Goal: Transaction & Acquisition: Purchase product/service

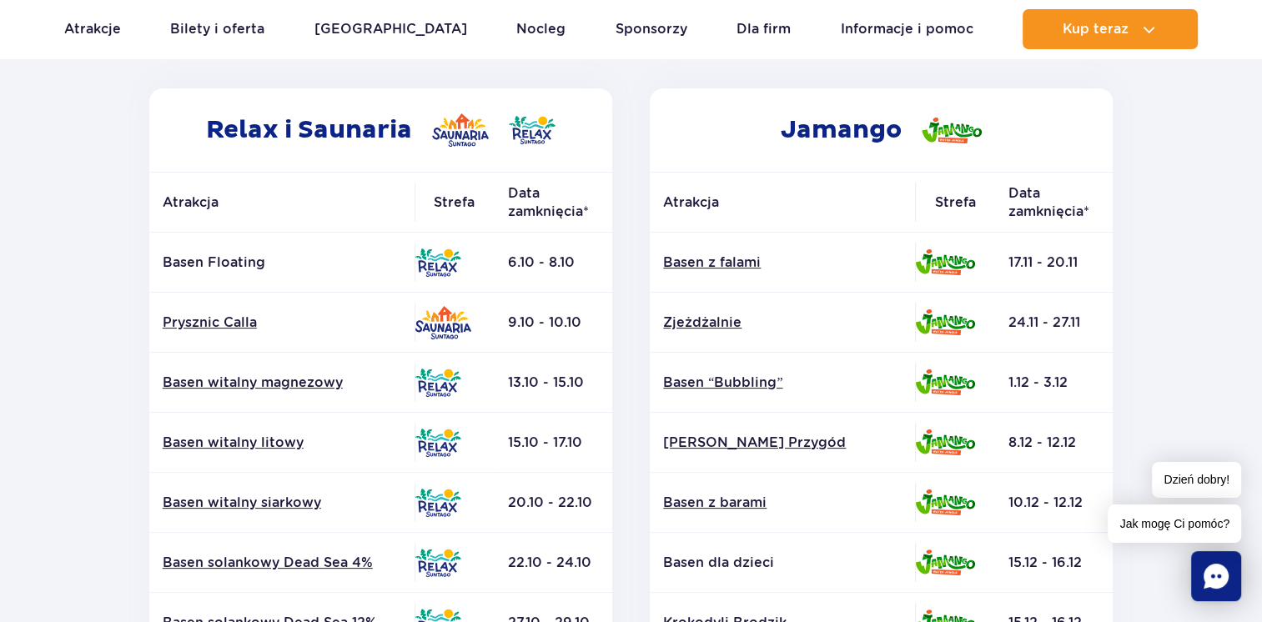
scroll to position [266, 0]
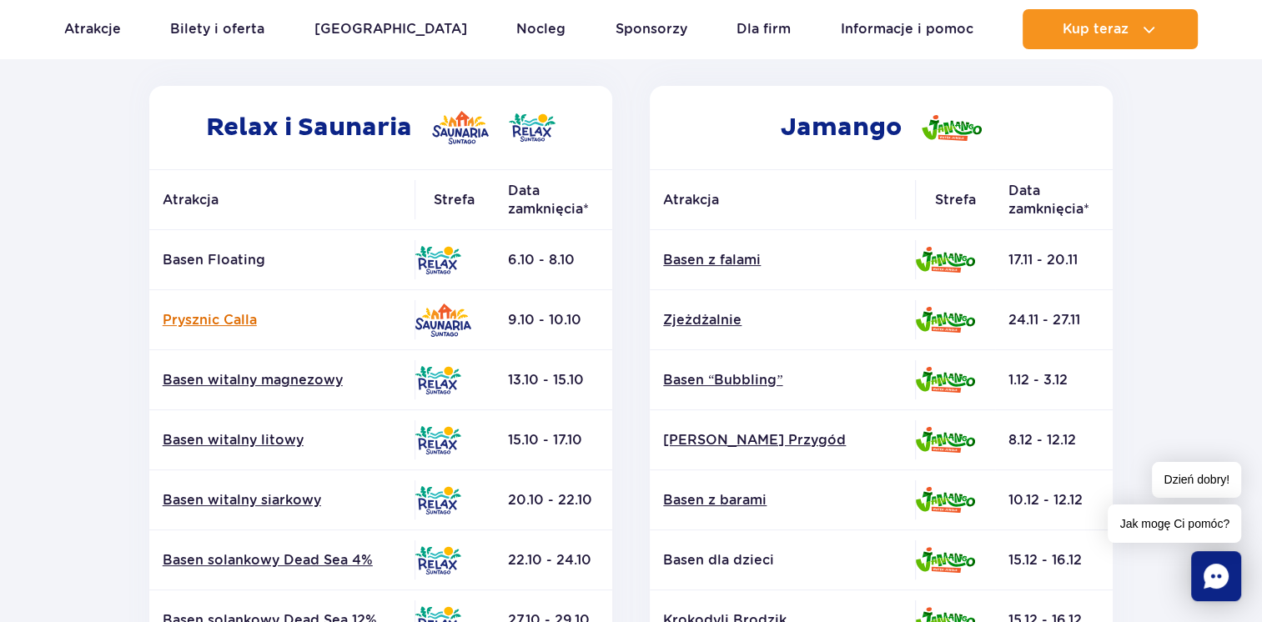
click at [210, 321] on link "Prysznic Calla" at bounding box center [282, 320] width 239 height 18
click at [197, 264] on p "Basen Floating" at bounding box center [282, 260] width 239 height 18
drag, startPoint x: 197, startPoint y: 264, endPoint x: 239, endPoint y: 272, distance: 42.4
click at [239, 272] on td "Basen Floating" at bounding box center [281, 260] width 265 height 60
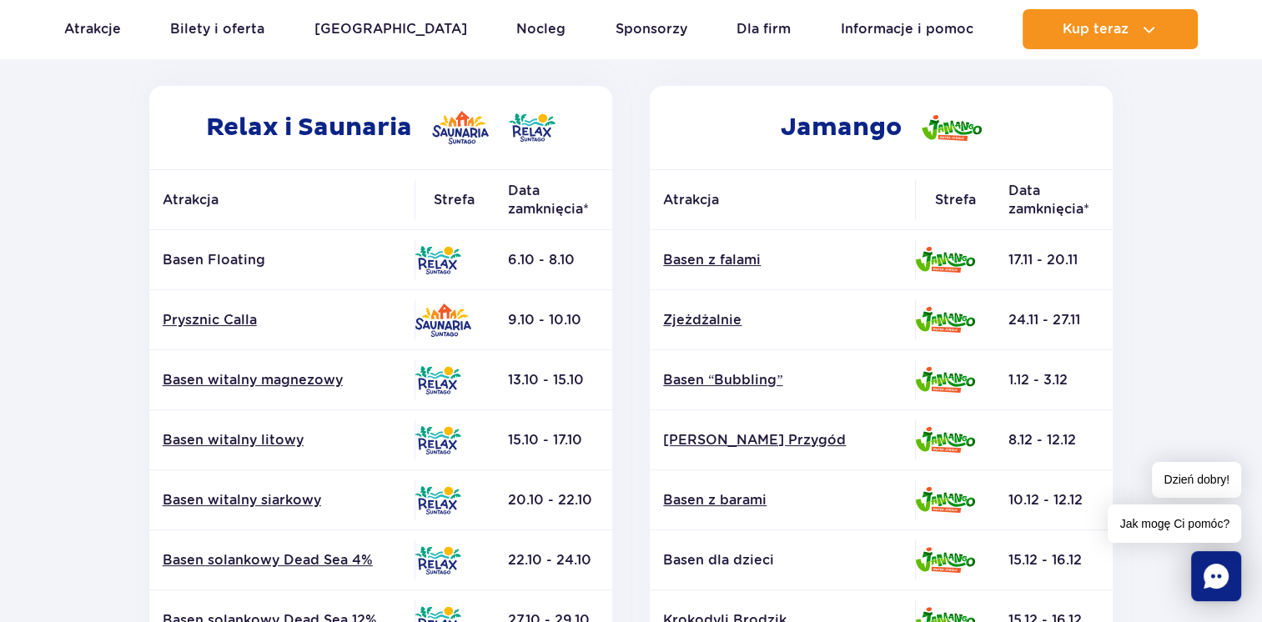
drag, startPoint x: 239, startPoint y: 272, endPoint x: 255, endPoint y: 265, distance: 18.0
click at [255, 265] on p "Basen Floating" at bounding box center [282, 260] width 239 height 18
drag, startPoint x: 280, startPoint y: 264, endPoint x: 158, endPoint y: 254, distance: 123.0
click at [158, 254] on td "Basen Floating" at bounding box center [281, 260] width 265 height 60
copy p "Basen Floating"
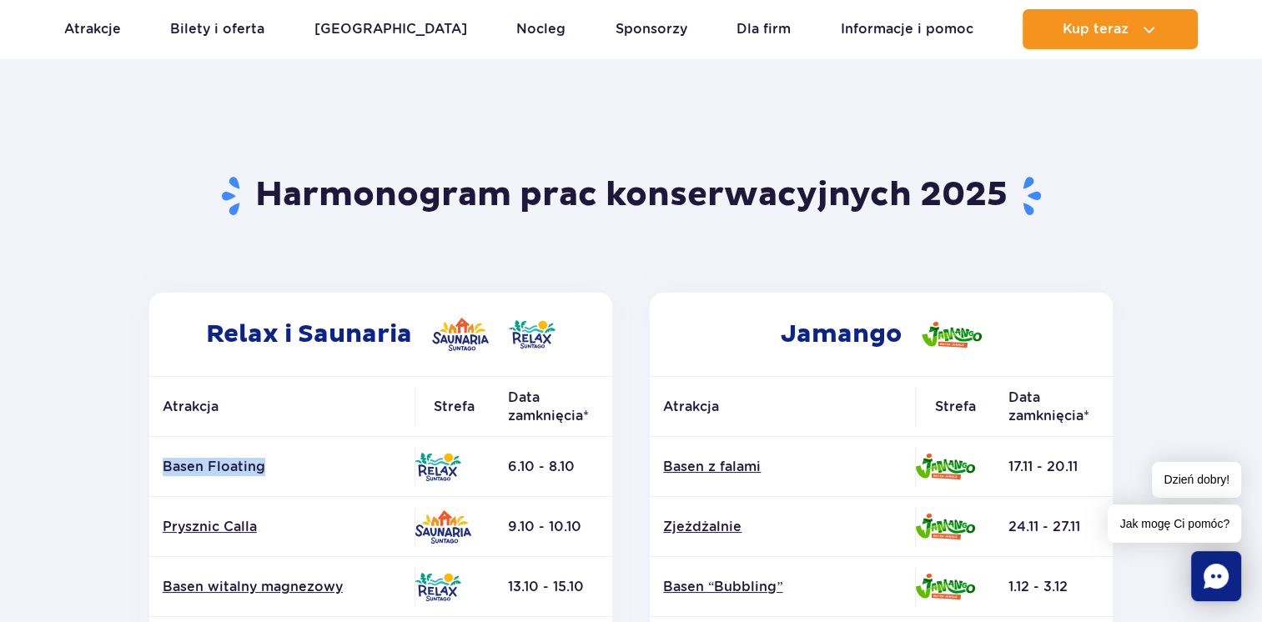
scroll to position [0, 0]
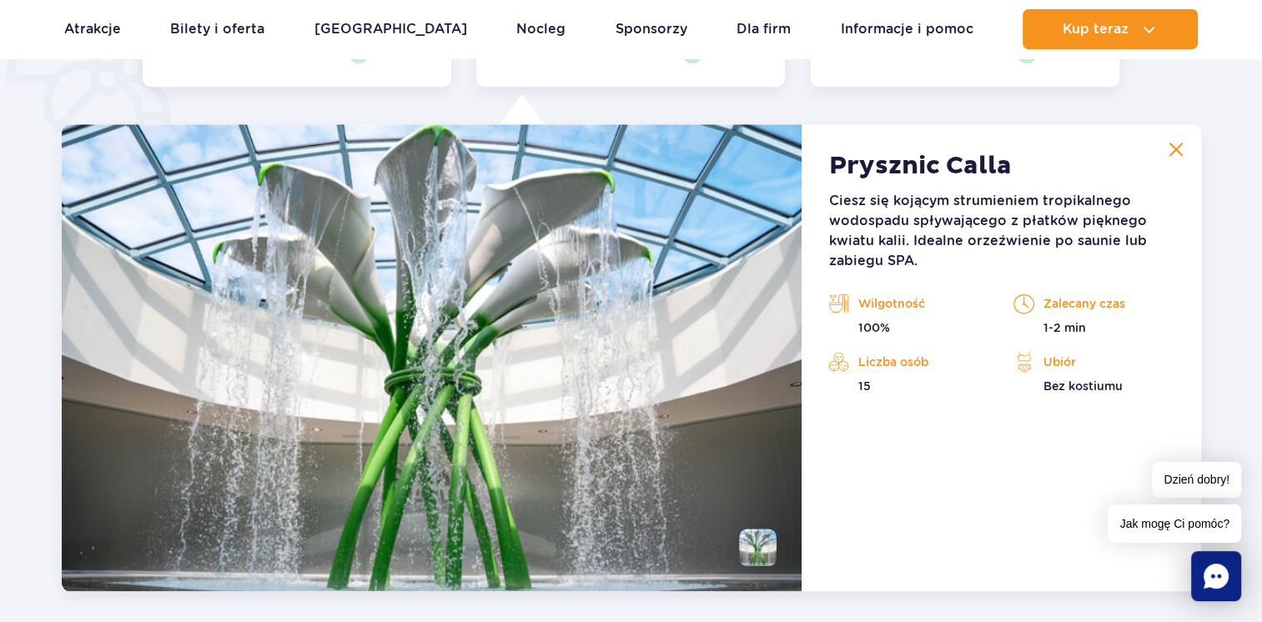
scroll to position [1371, 0]
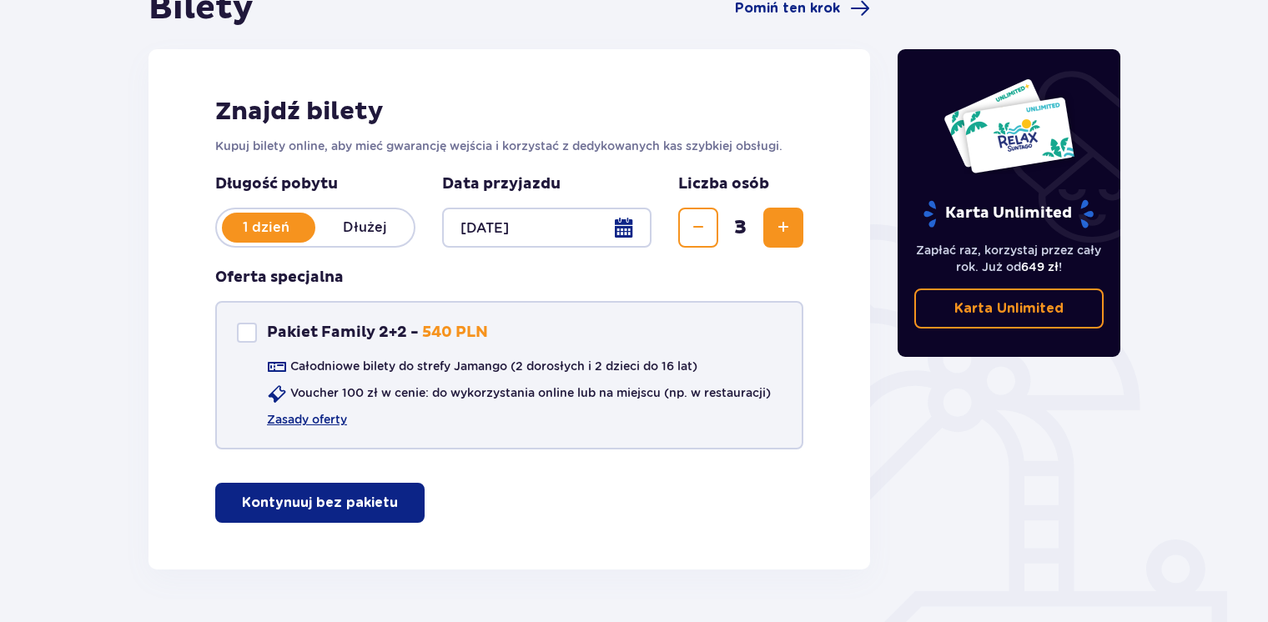
scroll to position [236, 0]
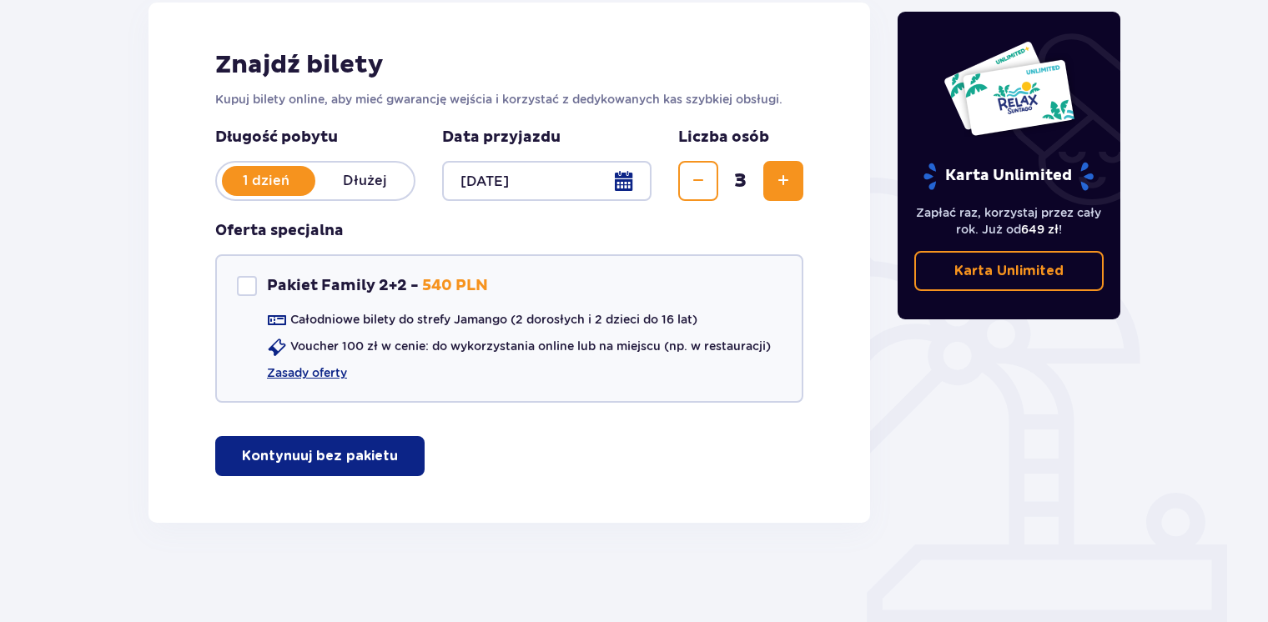
click at [314, 470] on button "Kontynuuj bez pakietu" at bounding box center [319, 456] width 209 height 40
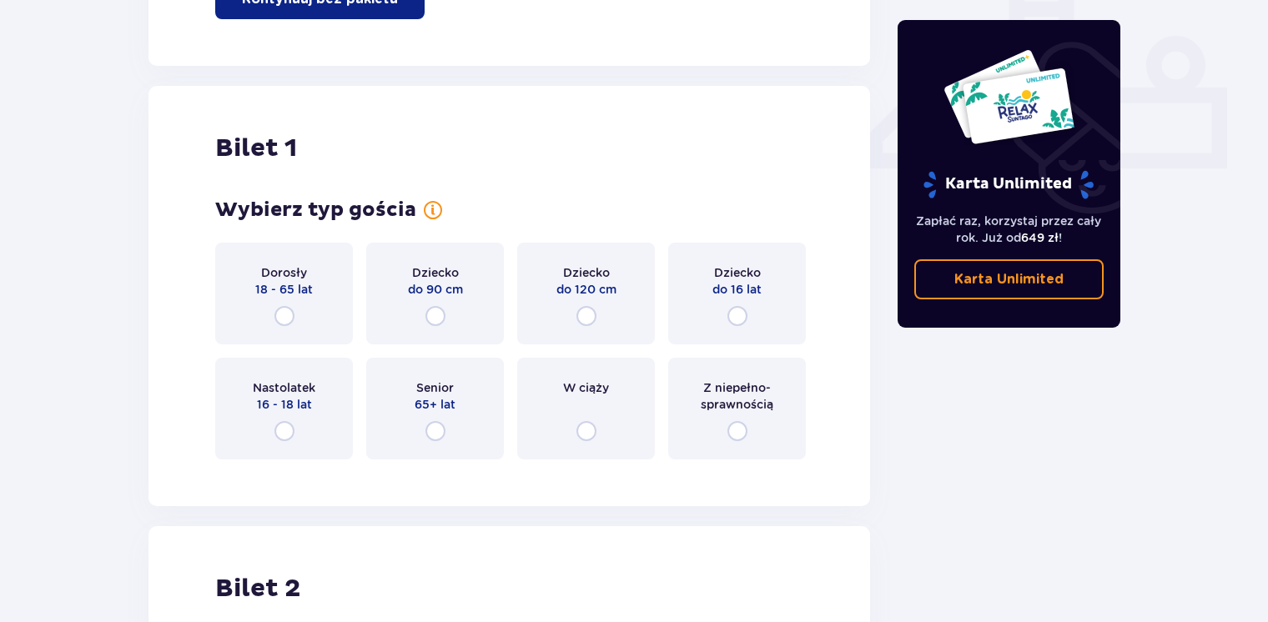
scroll to position [758, 0]
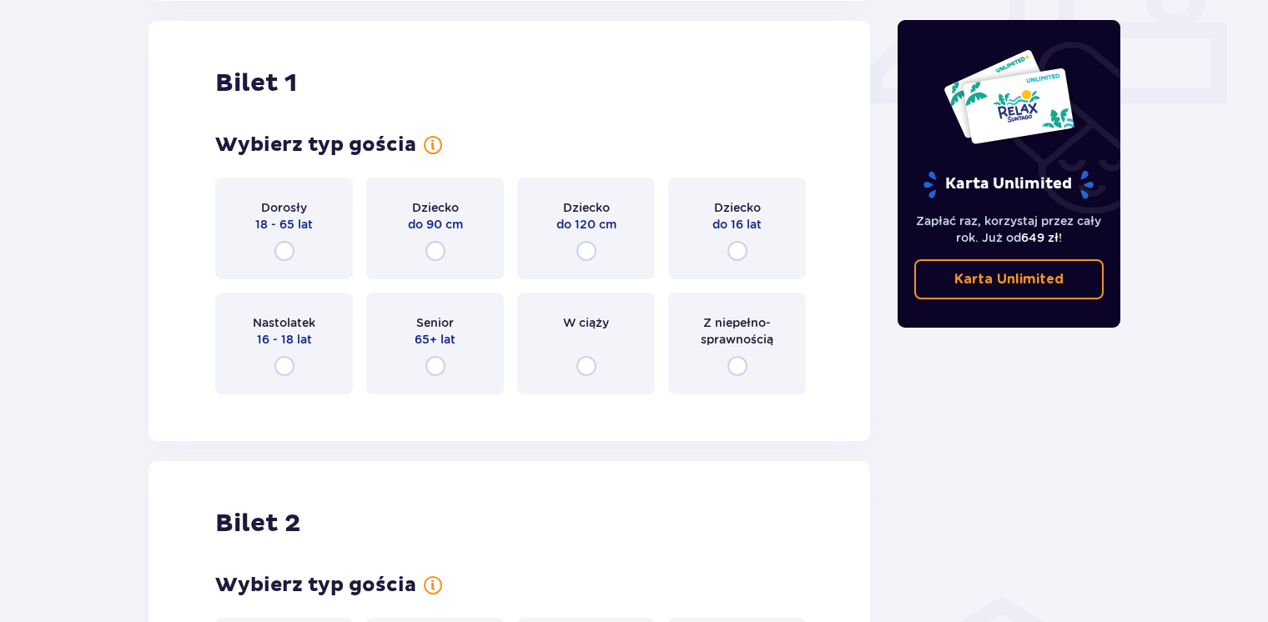
click at [283, 244] on input "radio" at bounding box center [284, 251] width 20 height 20
radio input "true"
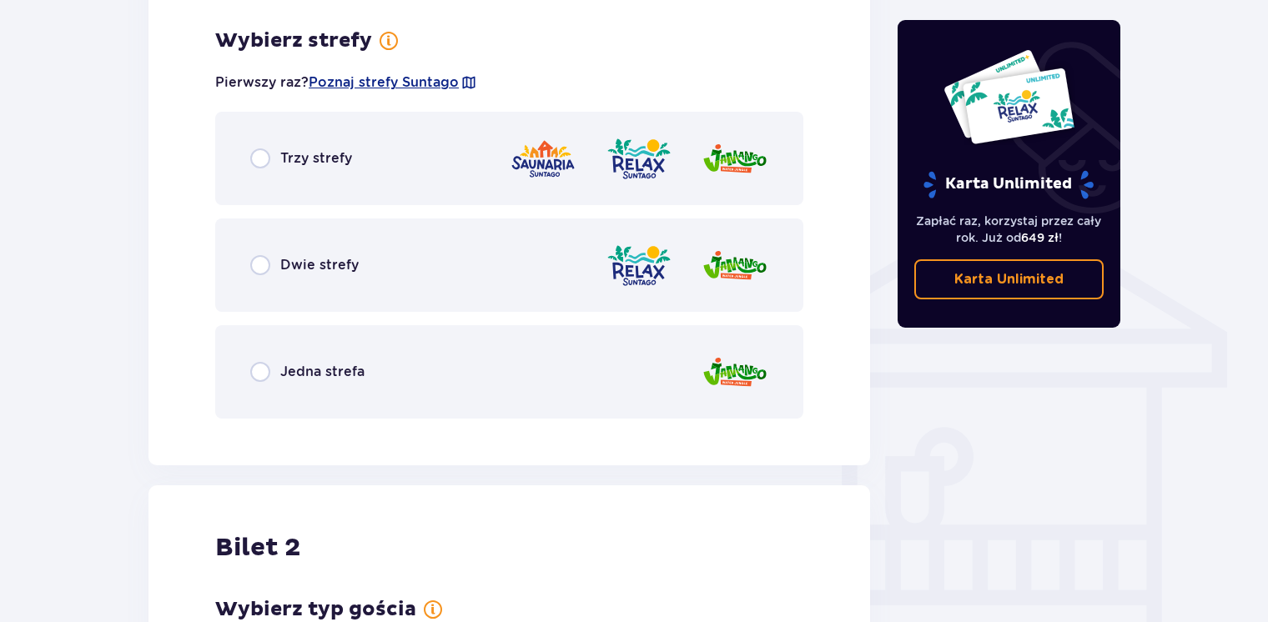
scroll to position [1165, 0]
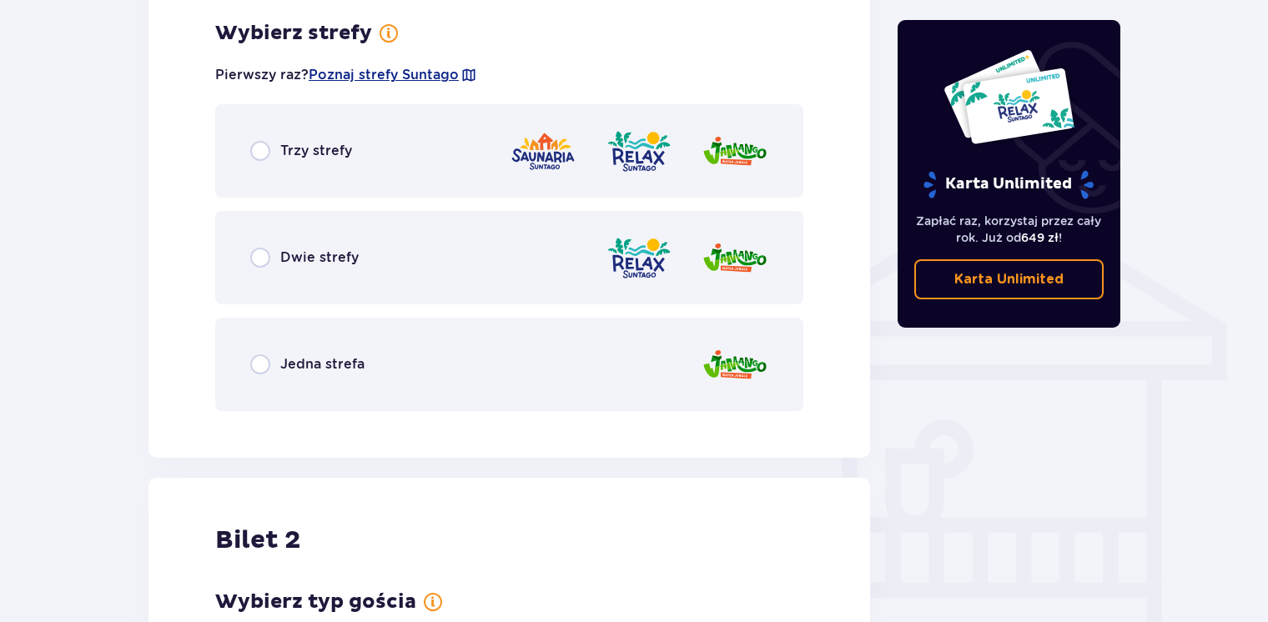
click at [282, 142] on span "Trzy strefy" at bounding box center [316, 151] width 72 height 18
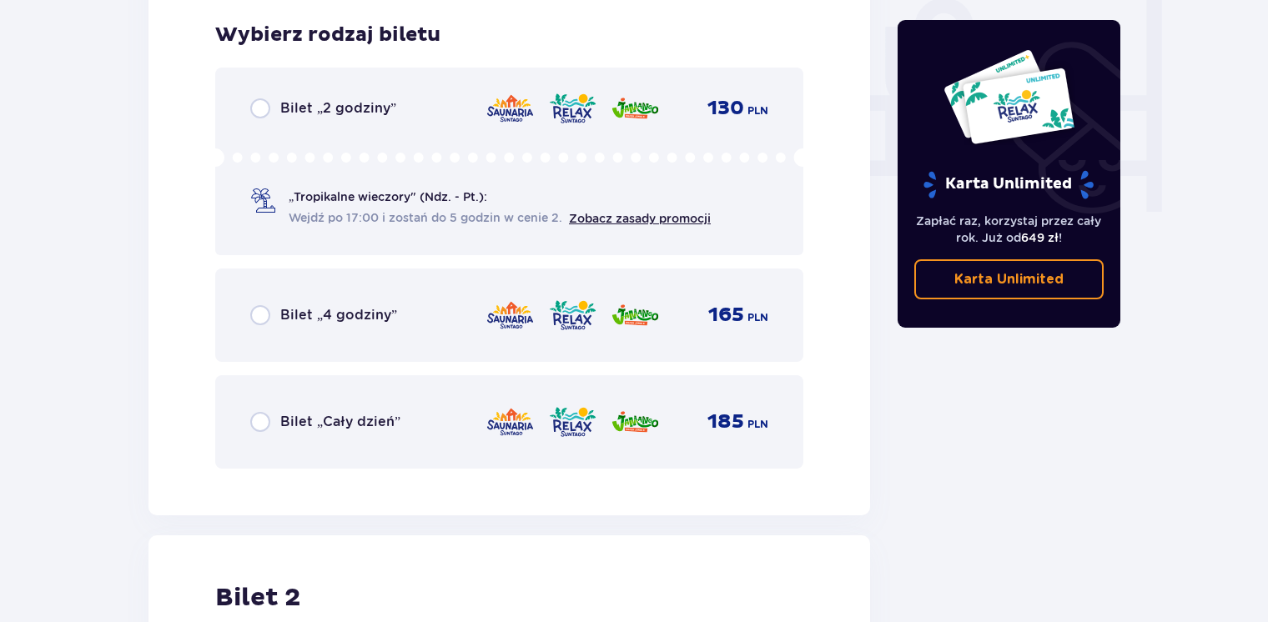
scroll to position [1589, 0]
drag, startPoint x: 261, startPoint y: 402, endPoint x: 254, endPoint y: 417, distance: 16.4
click at [254, 417] on input "radio" at bounding box center [260, 420] width 20 height 20
radio input "true"
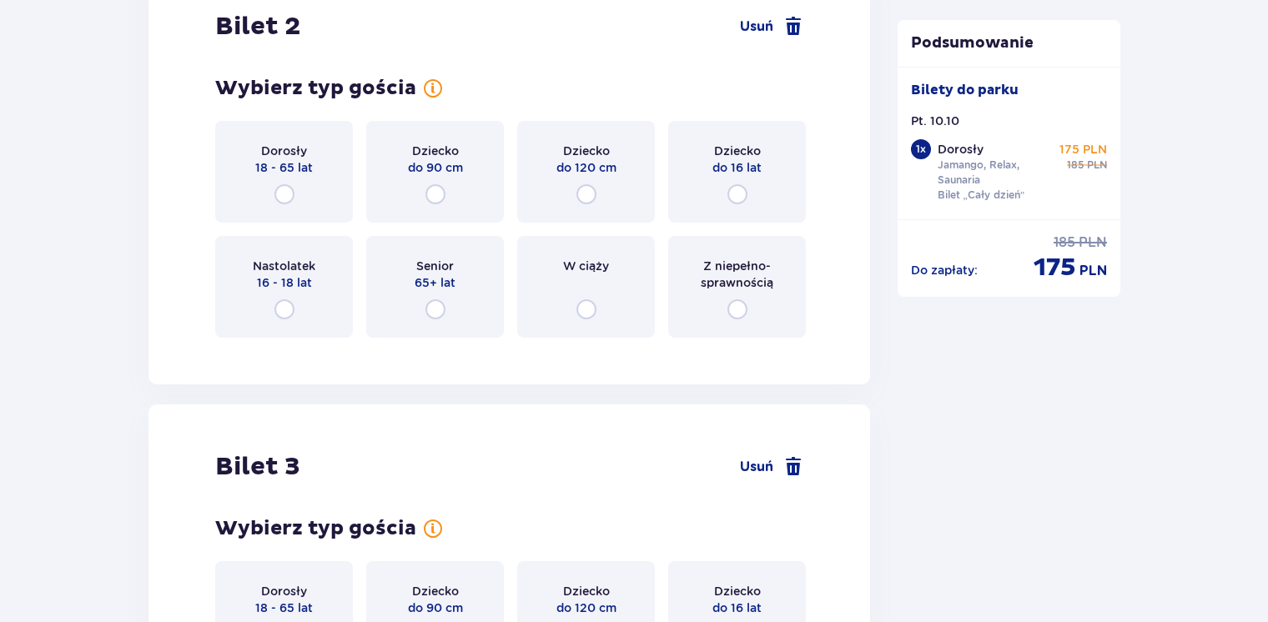
scroll to position [2160, 0]
click at [289, 191] on input "radio" at bounding box center [284, 194] width 20 height 20
radio input "true"
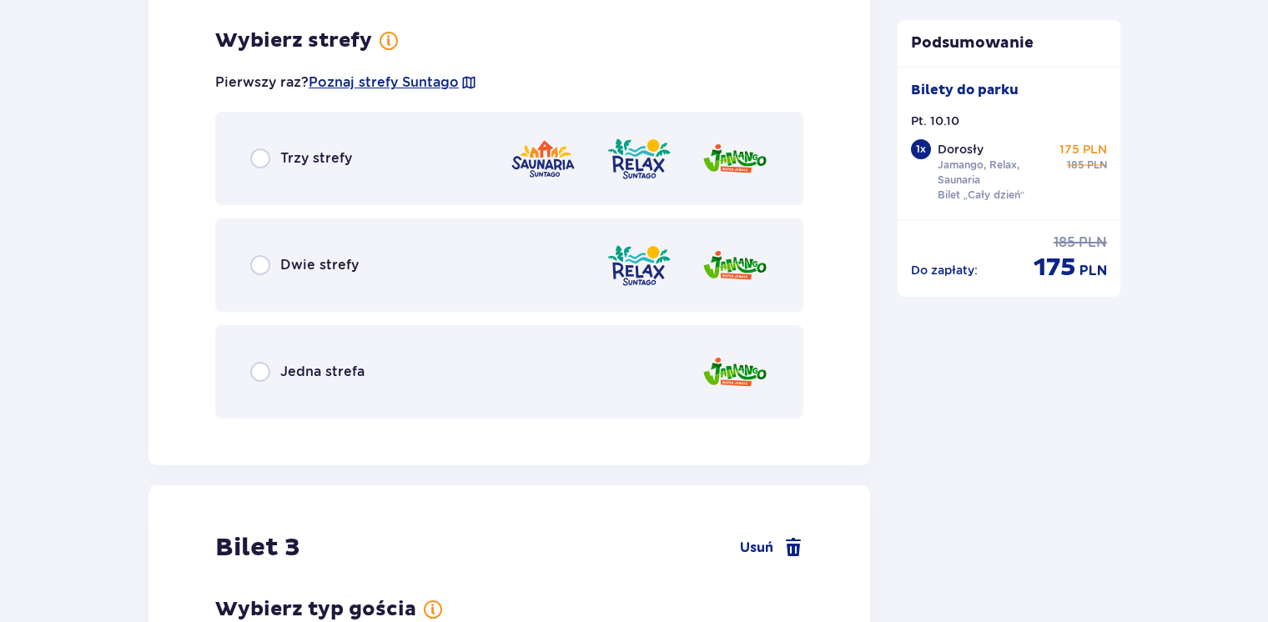
scroll to position [2508, 0]
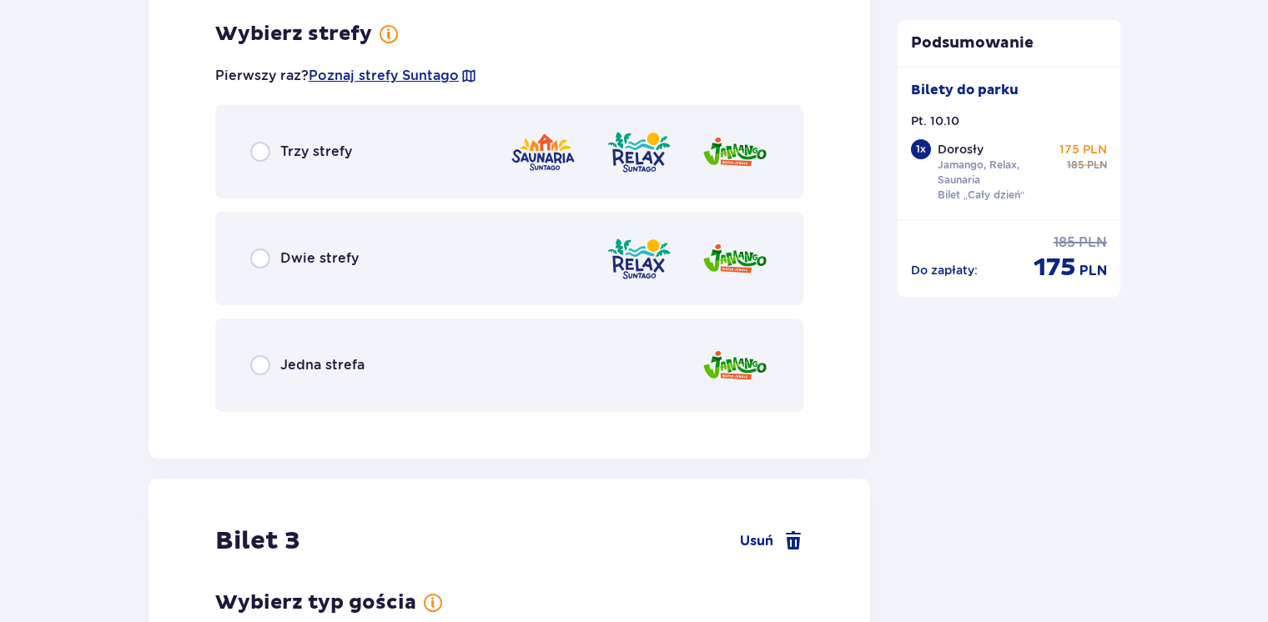
click at [273, 359] on div "Jedna strefa" at bounding box center [307, 365] width 114 height 20
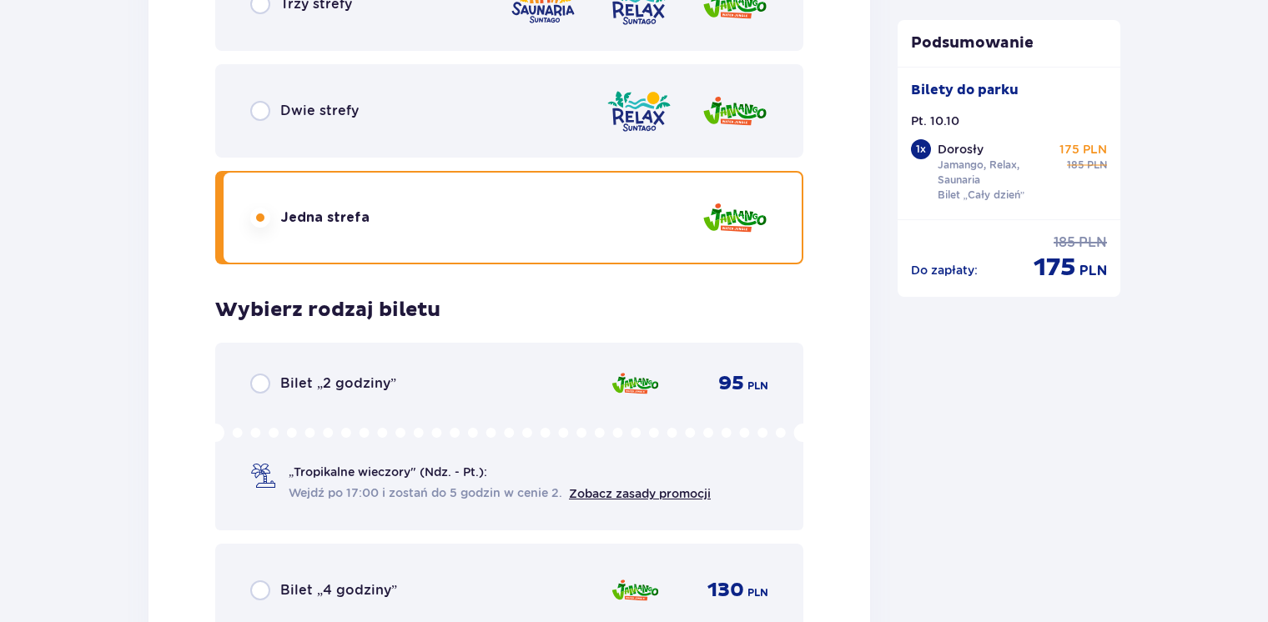
scroll to position [2643, 0]
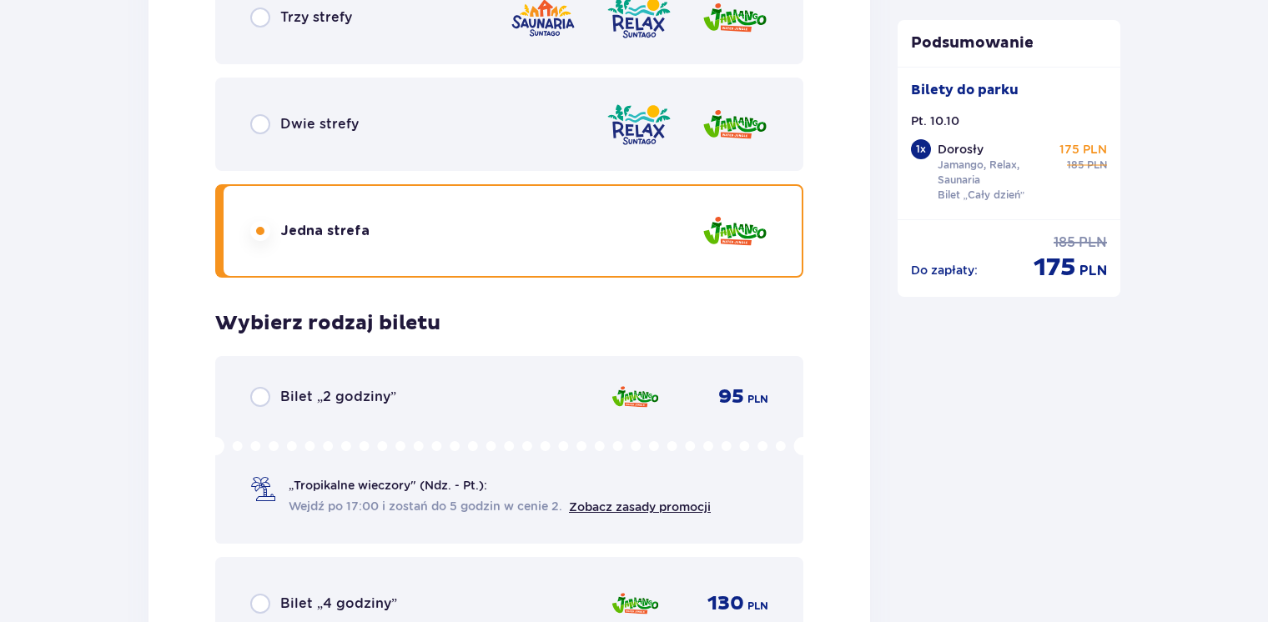
click at [285, 26] on div "Trzy strefy" at bounding box center [509, 17] width 588 height 93
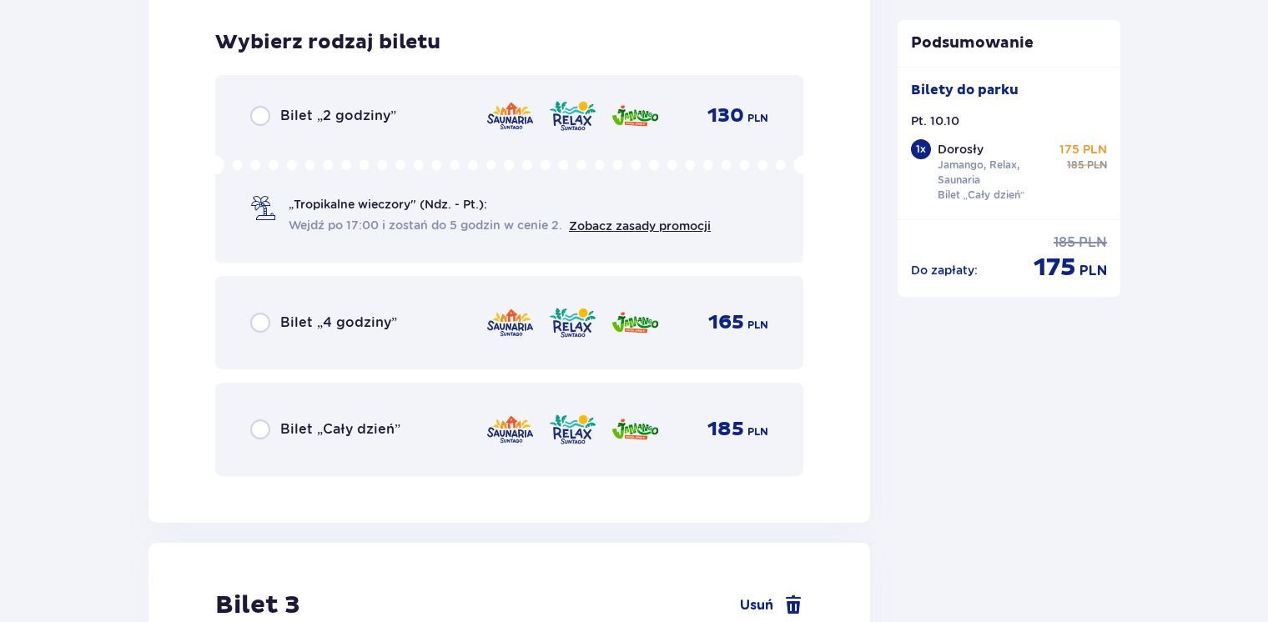
scroll to position [2930, 0]
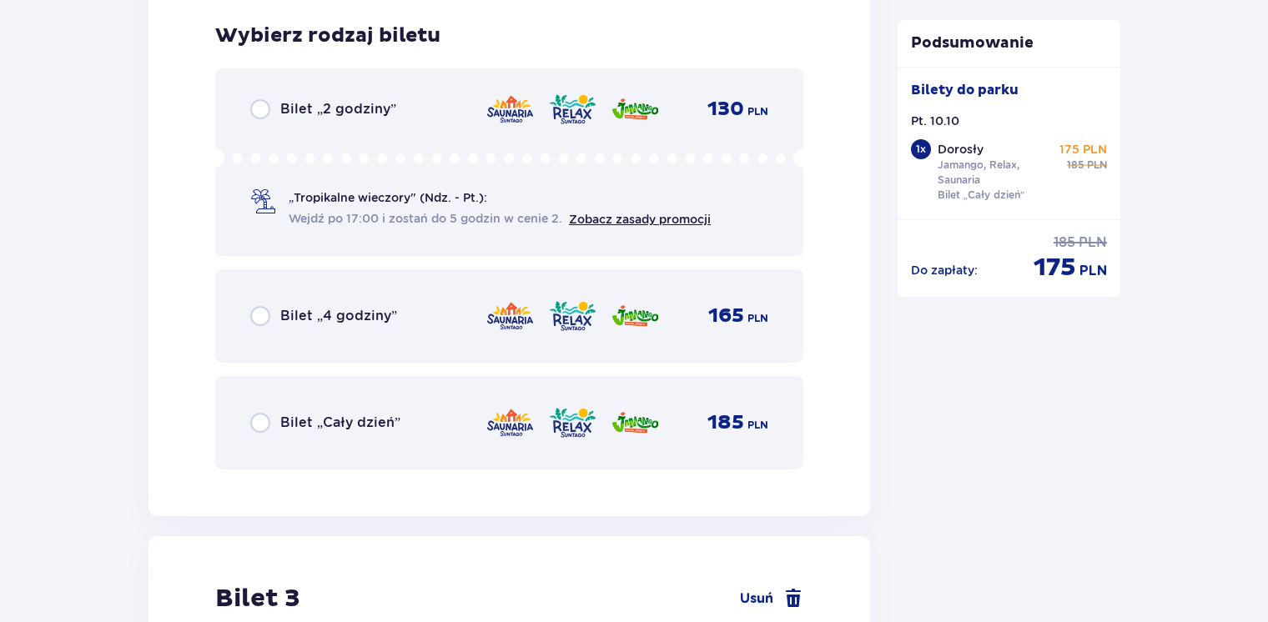
click at [257, 425] on input "radio" at bounding box center [260, 423] width 20 height 20
radio input "true"
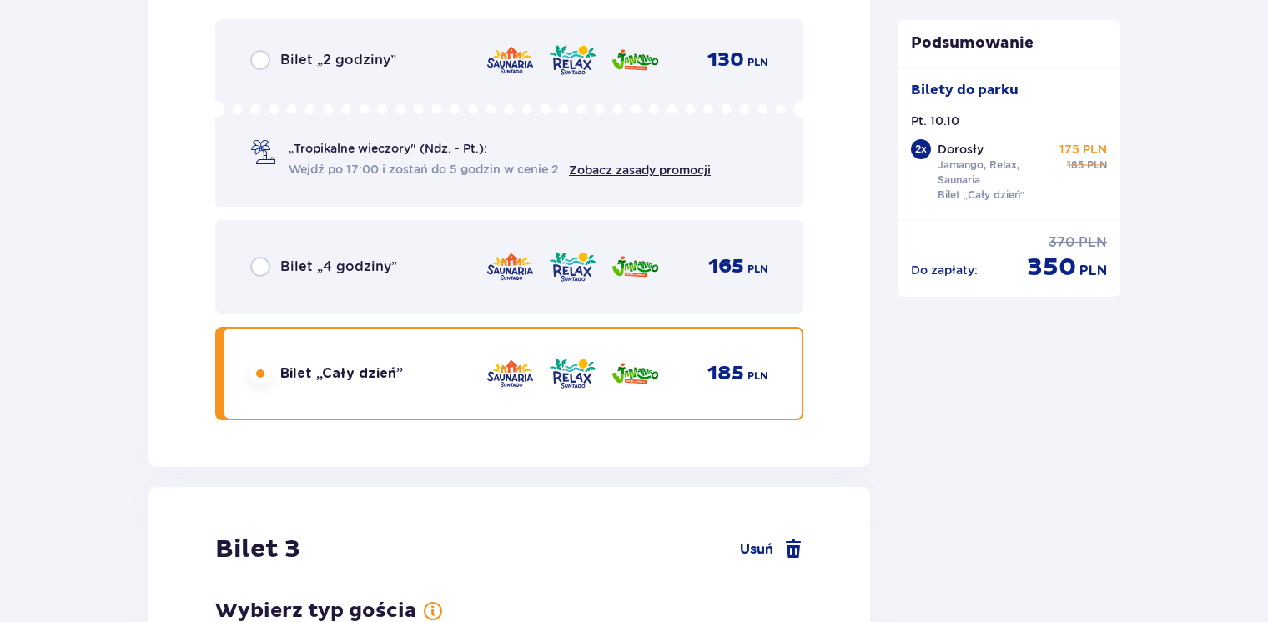
scroll to position [3443, 0]
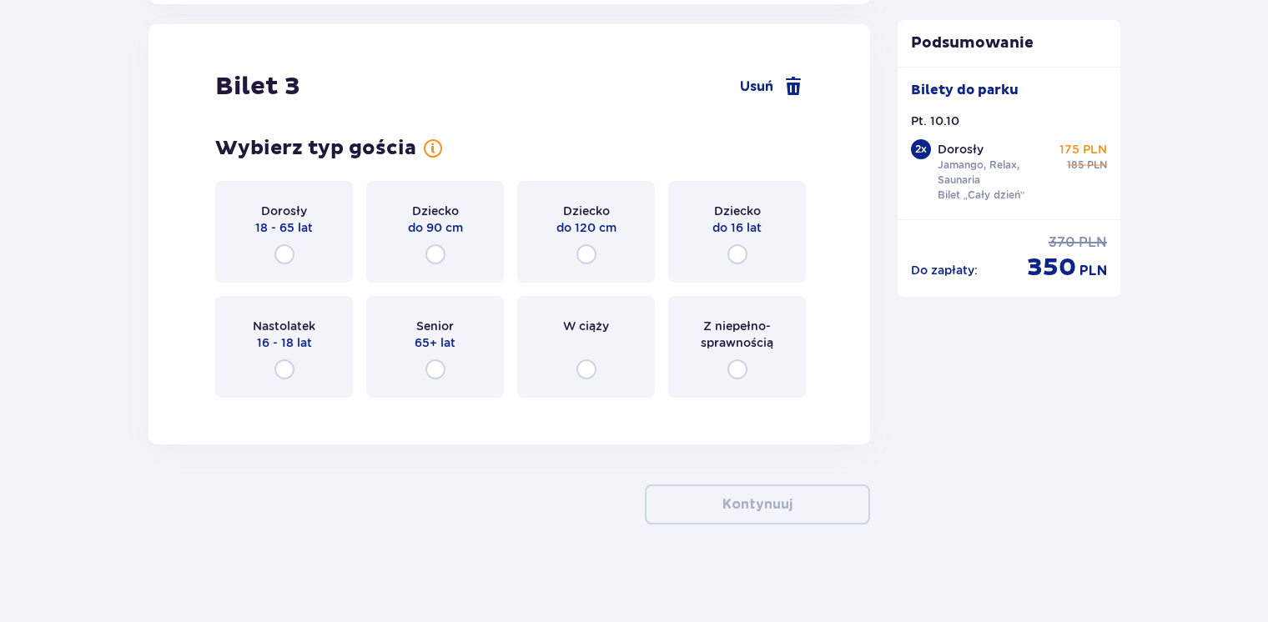
click at [766, 244] on div "Dziecko do 16 lat" at bounding box center [737, 232] width 138 height 102
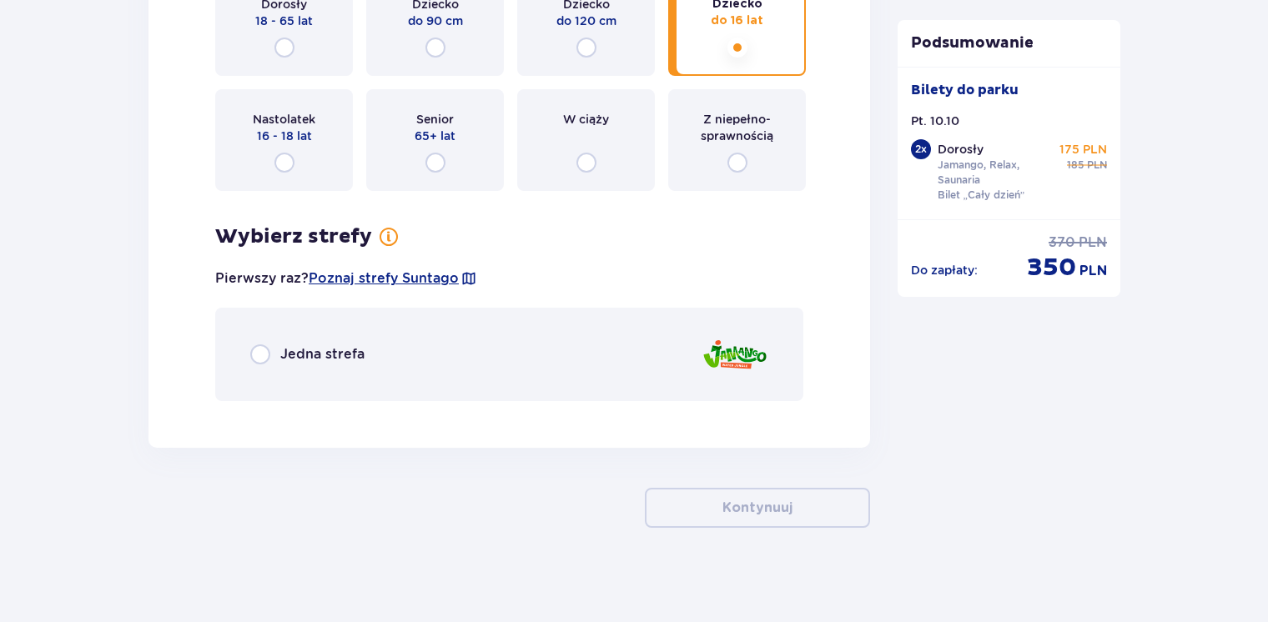
scroll to position [3653, 0]
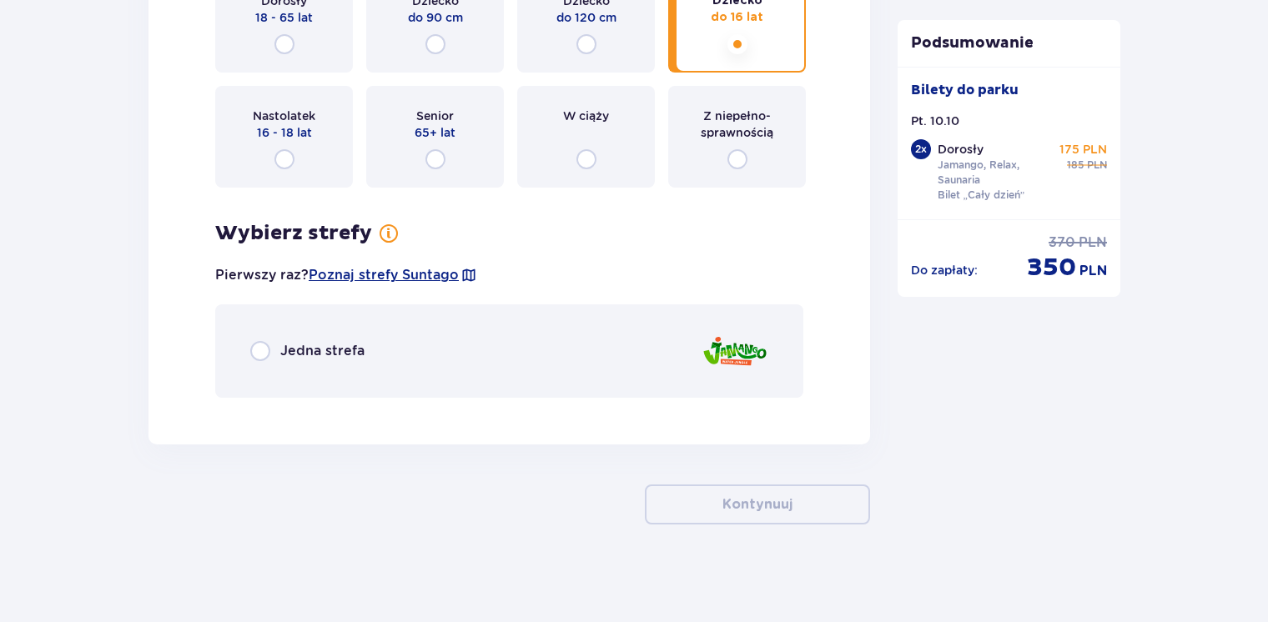
click at [337, 345] on span "Jedna strefa" at bounding box center [322, 351] width 84 height 18
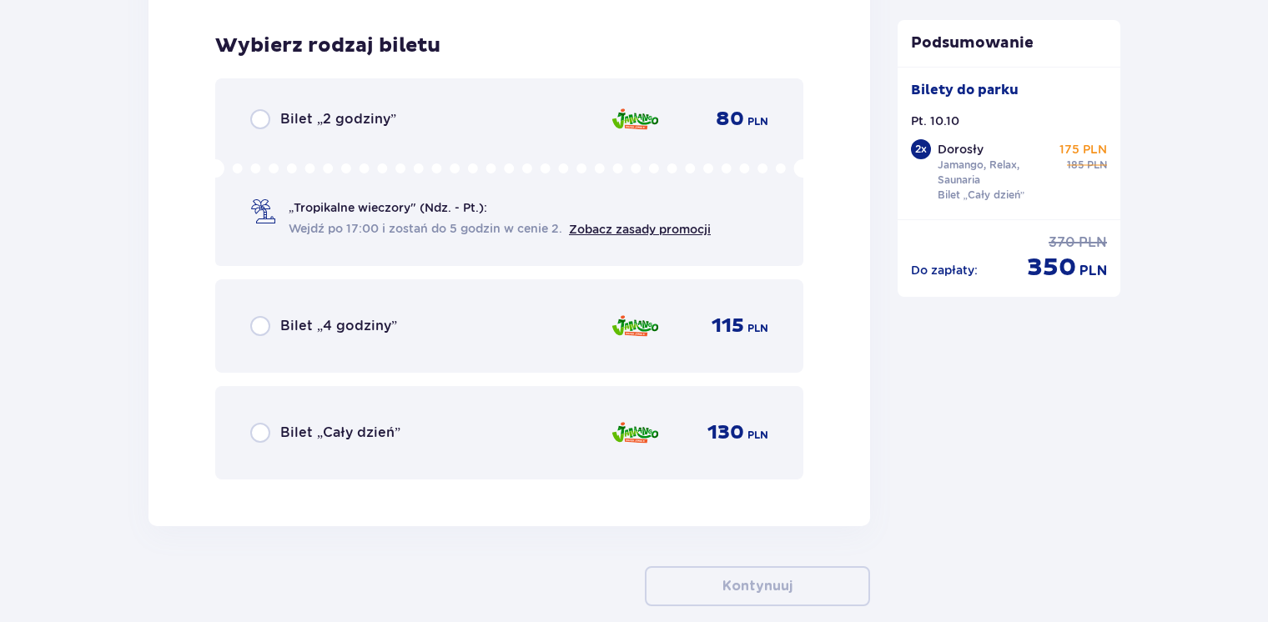
scroll to position [4062, 0]
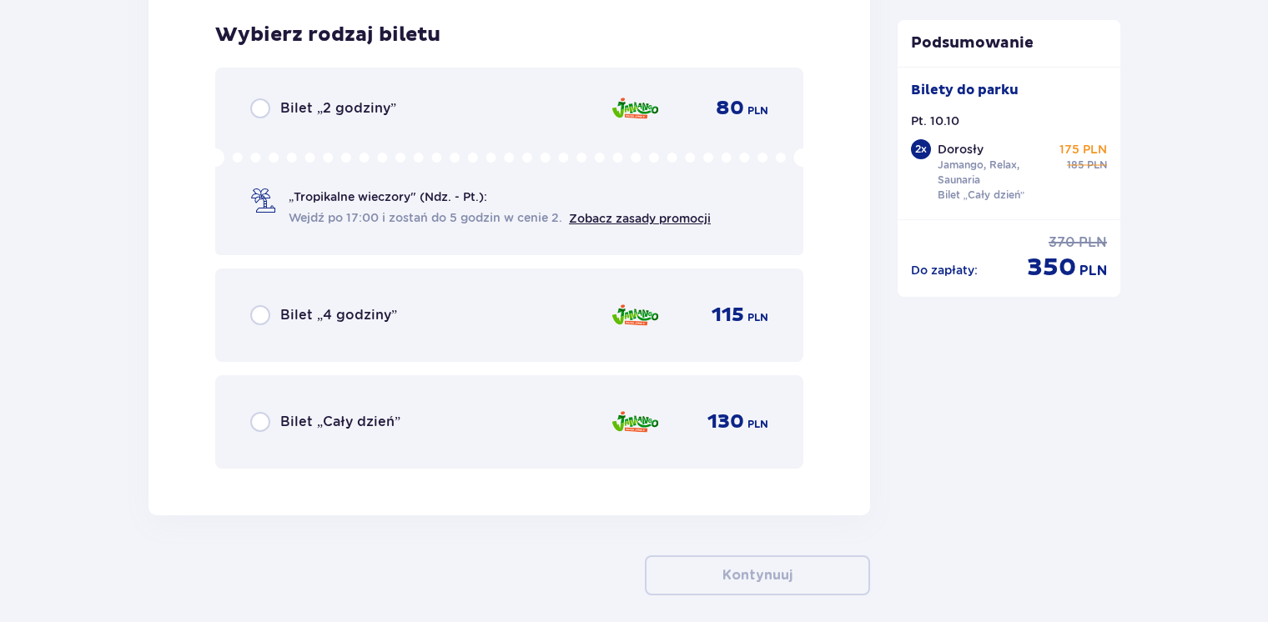
click at [443, 397] on div "Bilet „Cały dzień” 130 PLN" at bounding box center [509, 421] width 588 height 93
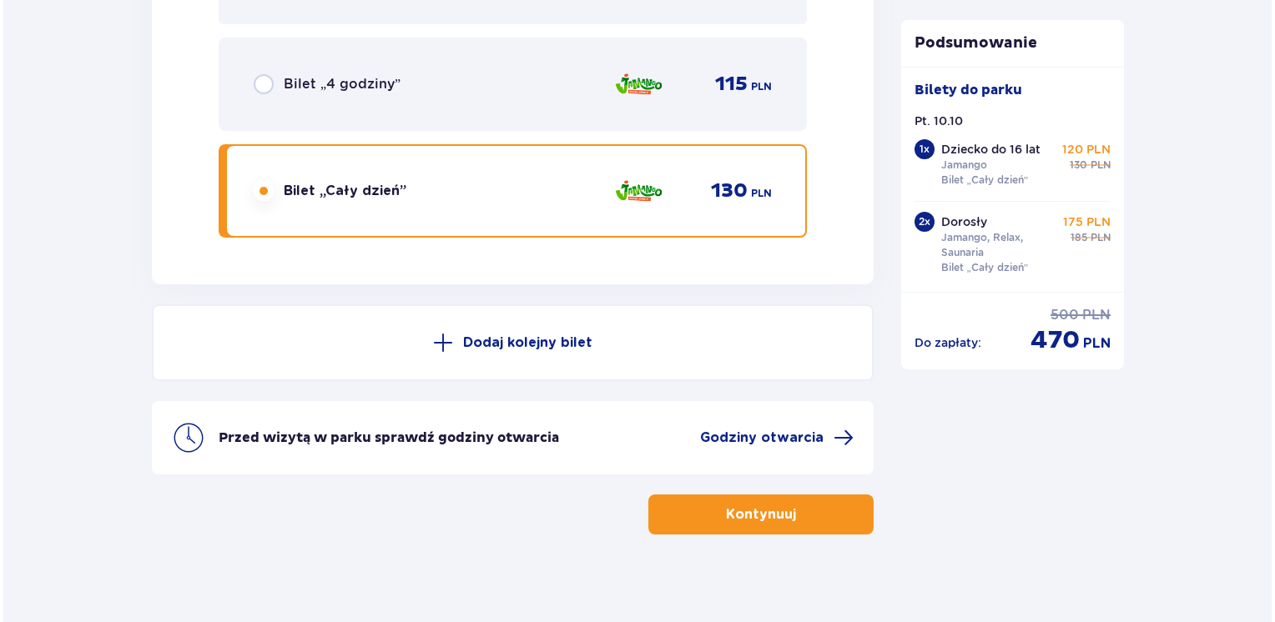
scroll to position [4301, 0]
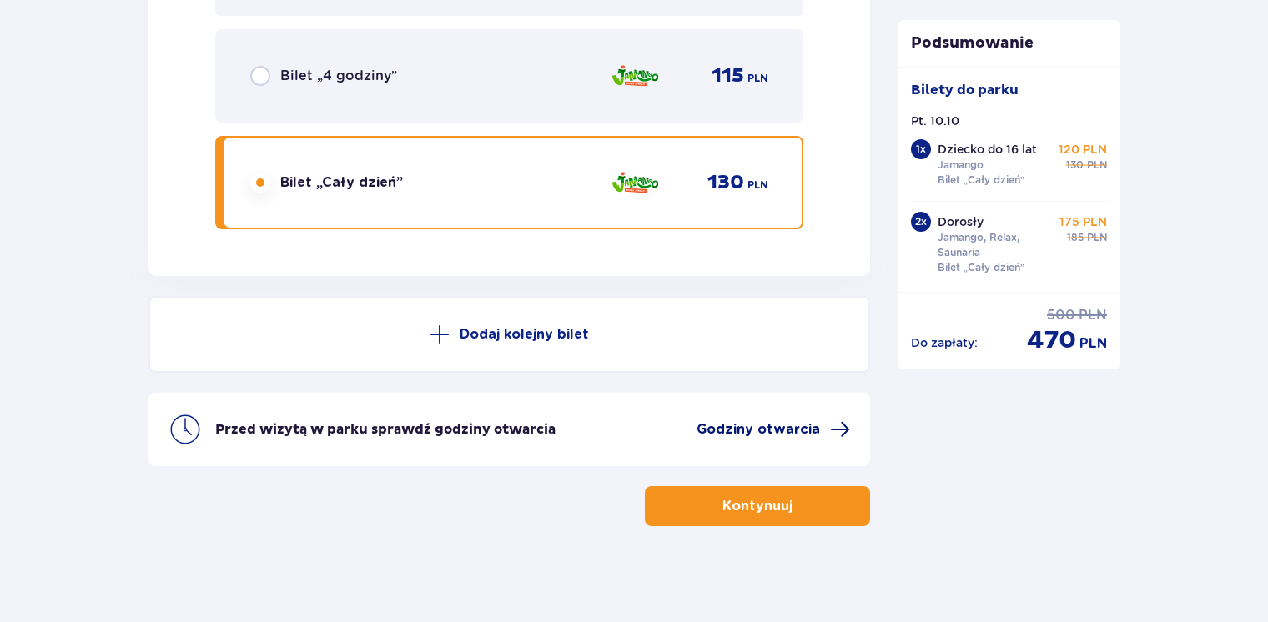
click at [724, 429] on span "Godziny otwarcia" at bounding box center [758, 429] width 123 height 18
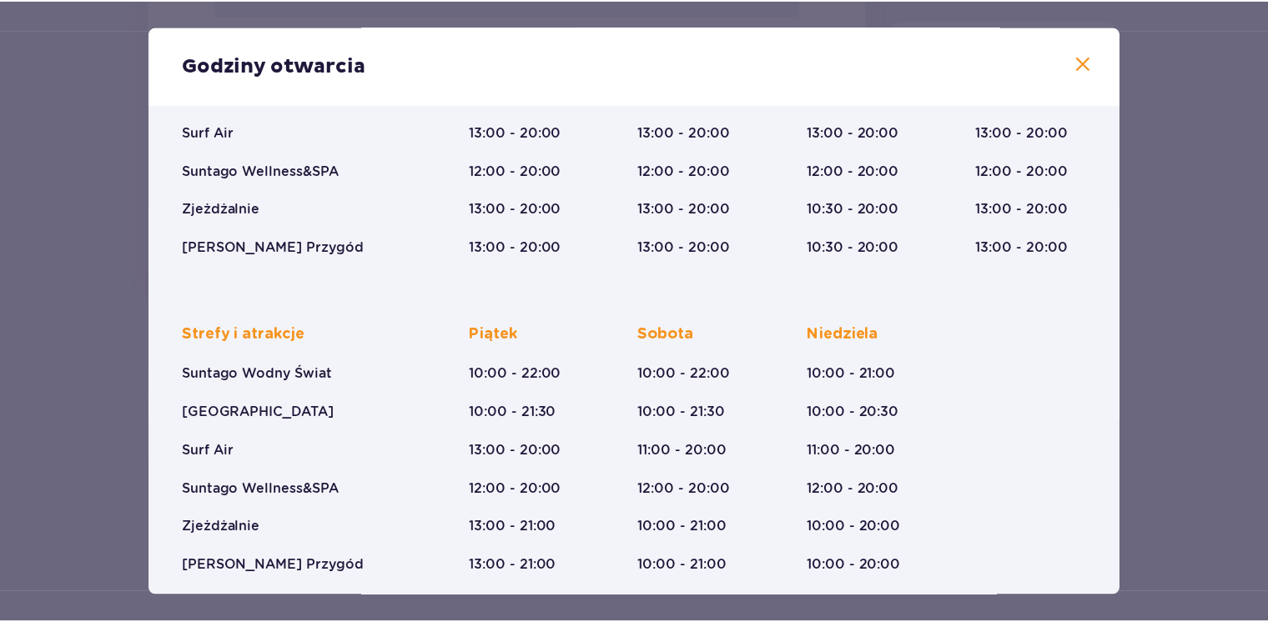
scroll to position [260, 0]
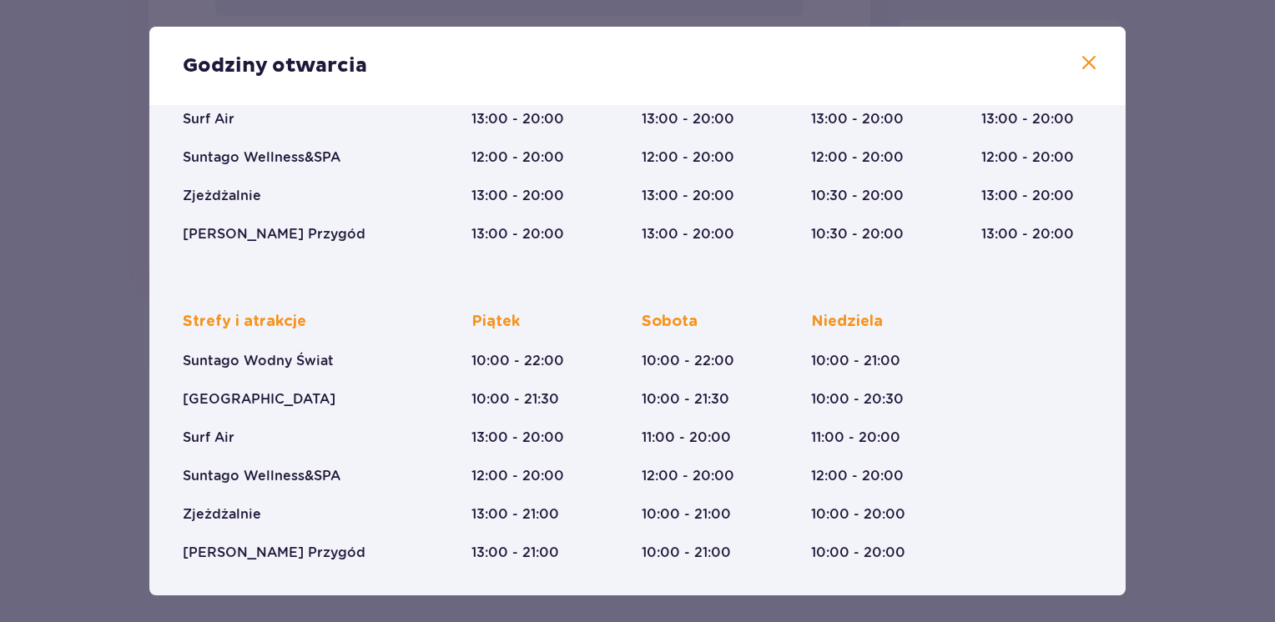
click at [1085, 65] on span at bounding box center [1089, 63] width 20 height 20
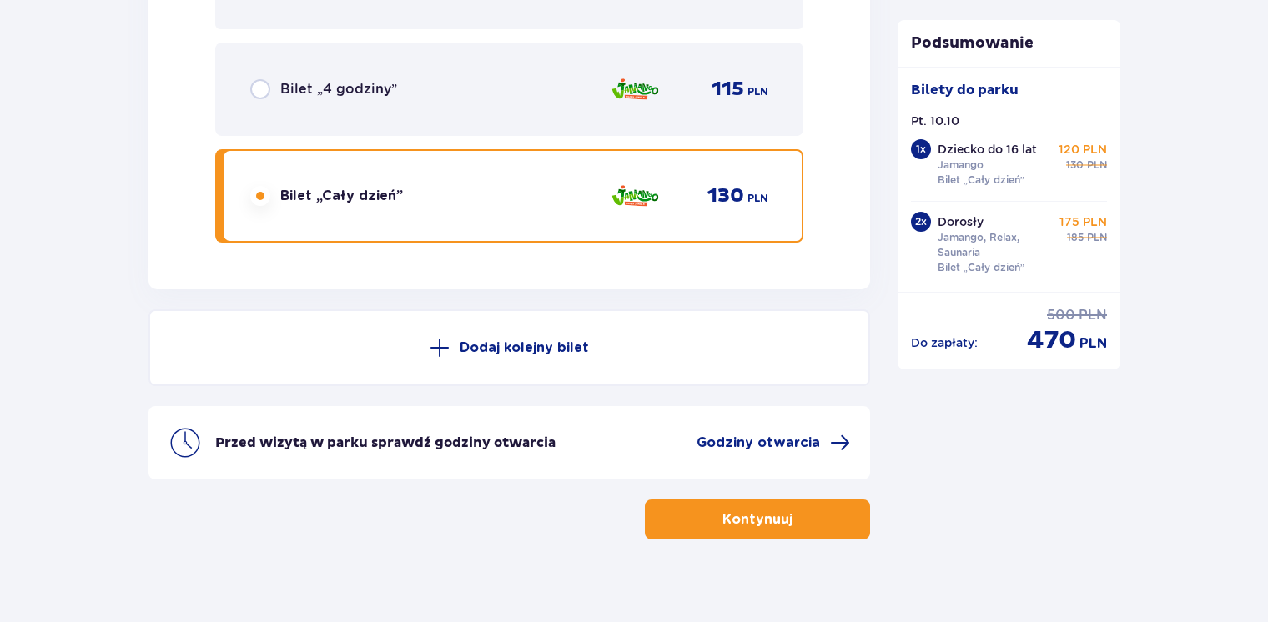
scroll to position [4284, 0]
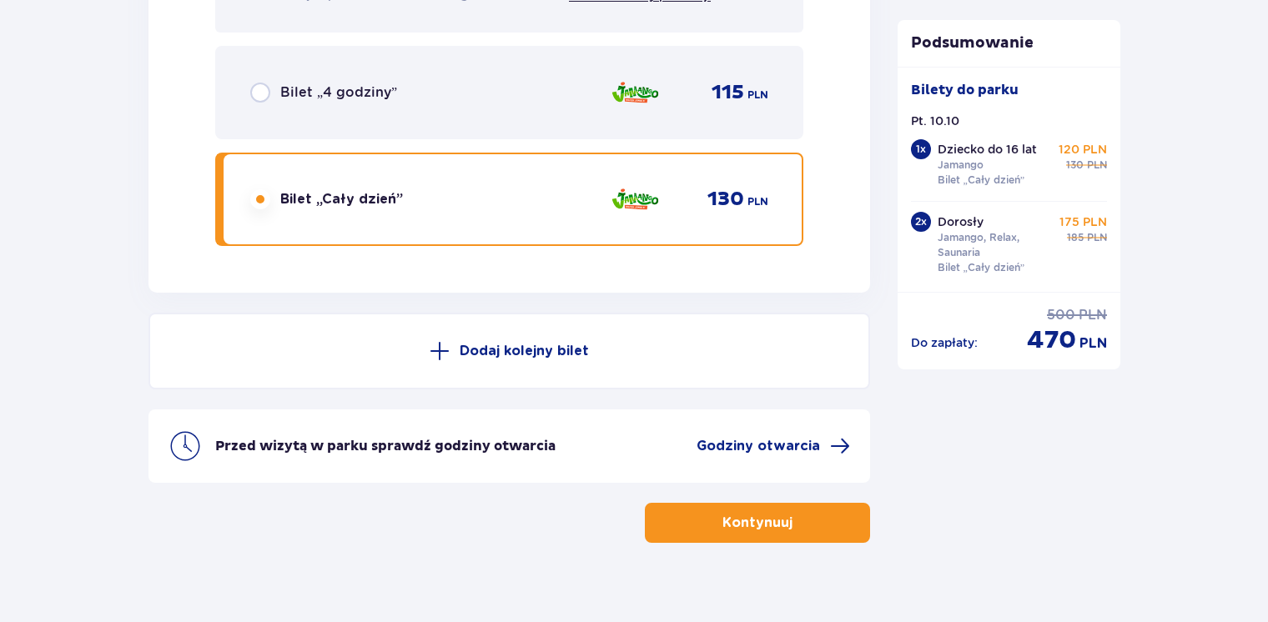
click at [761, 518] on p "Kontynuuj" at bounding box center [757, 523] width 70 height 18
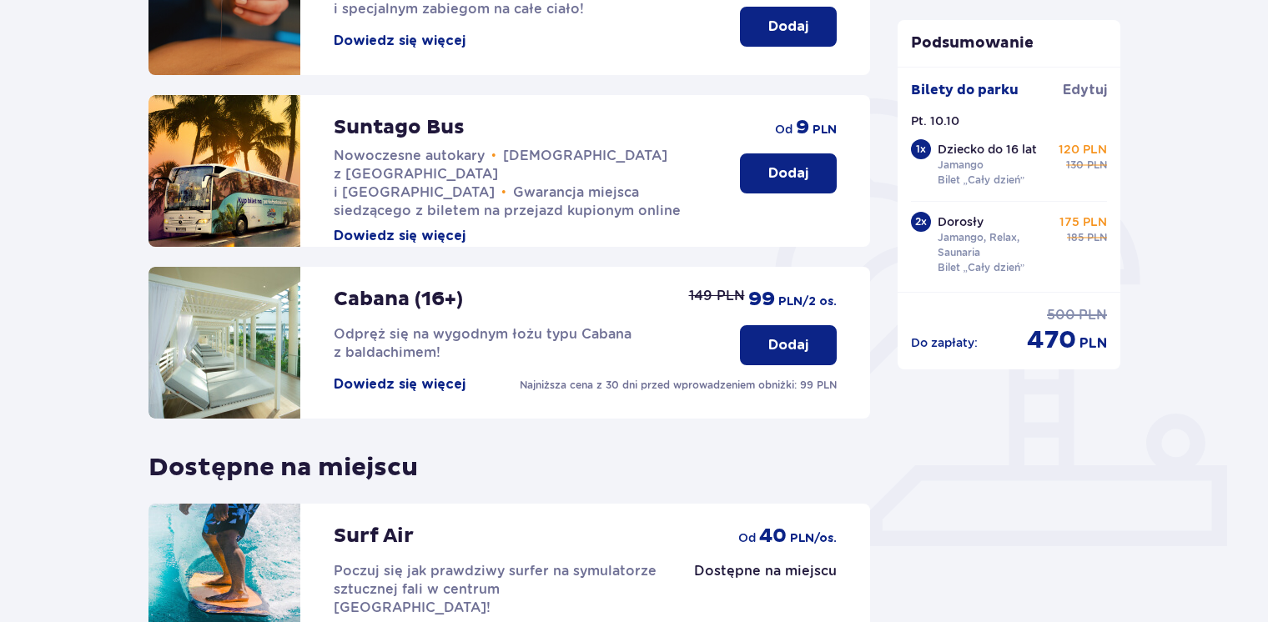
scroll to position [508, 0]
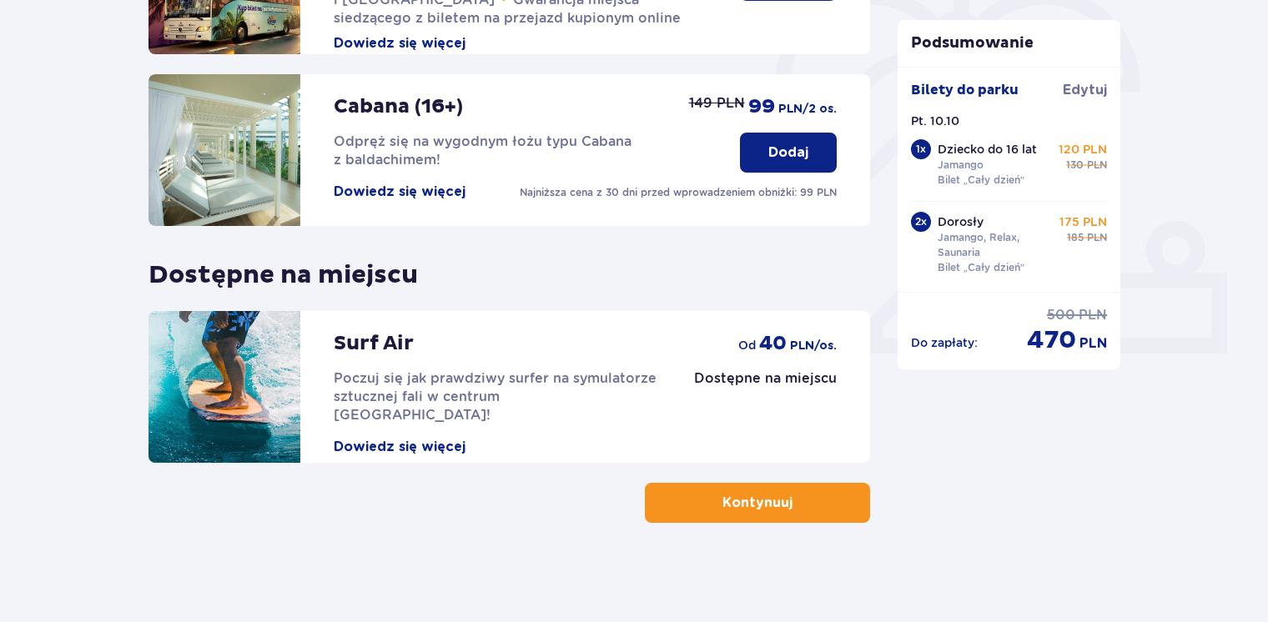
click at [762, 499] on p "Kontynuuj" at bounding box center [757, 503] width 70 height 18
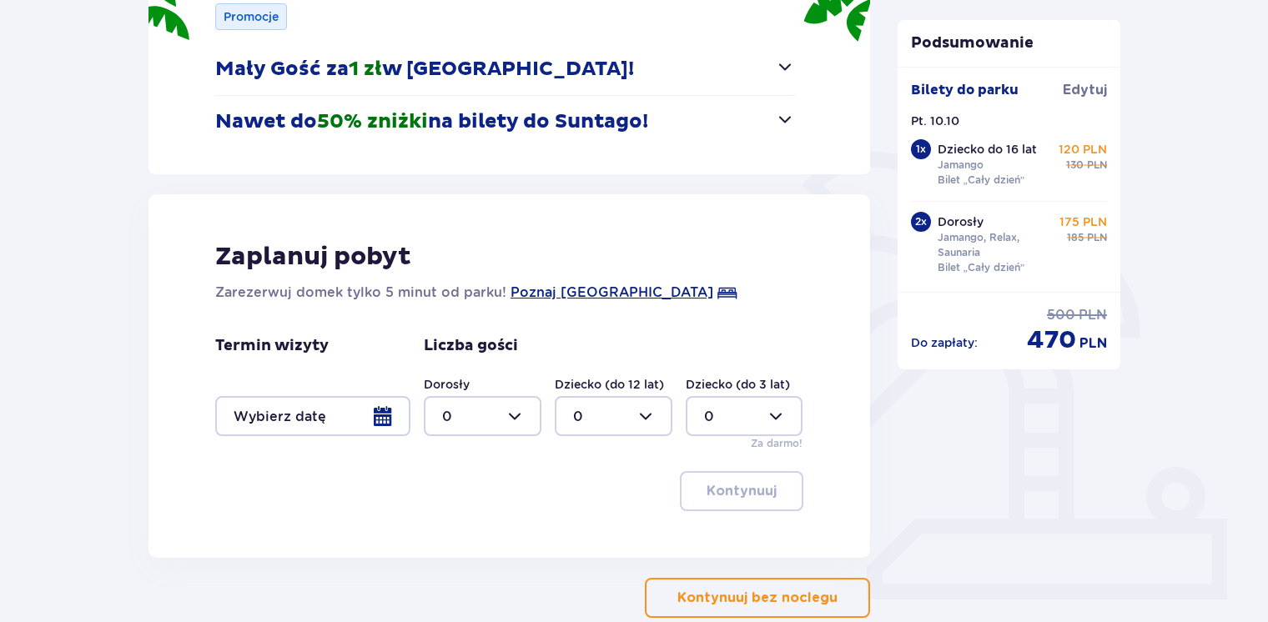
scroll to position [263, 0]
click at [788, 601] on p "Kontynuuj bez noclegu" at bounding box center [757, 597] width 160 height 18
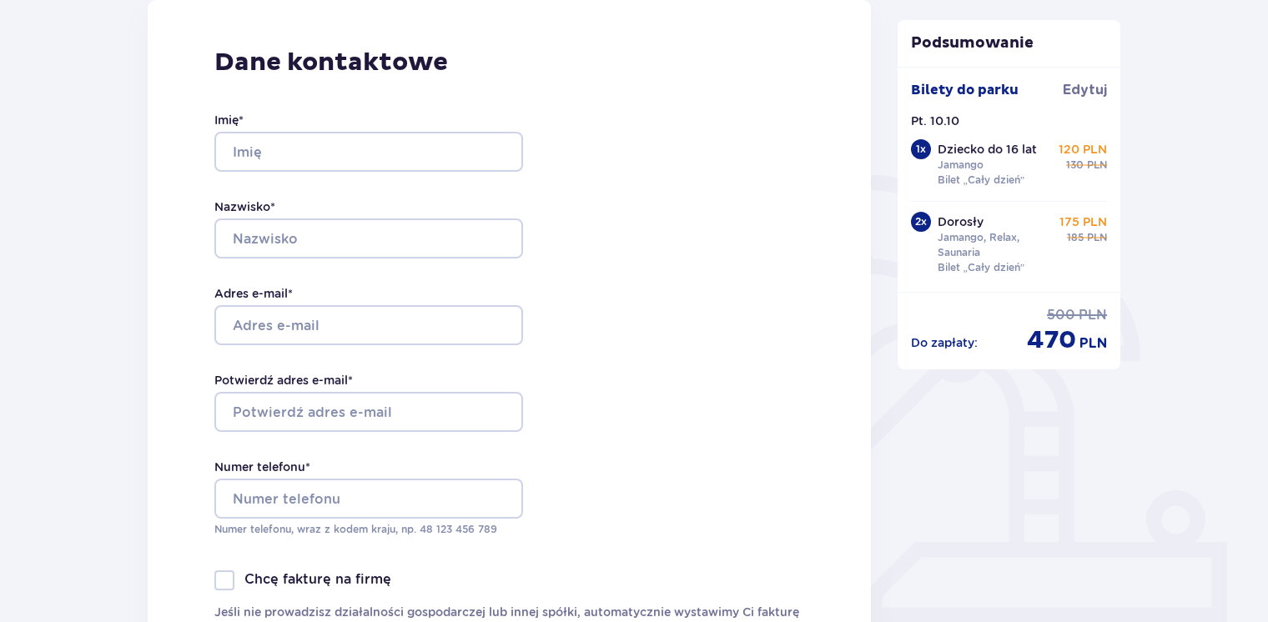
scroll to position [240, 0]
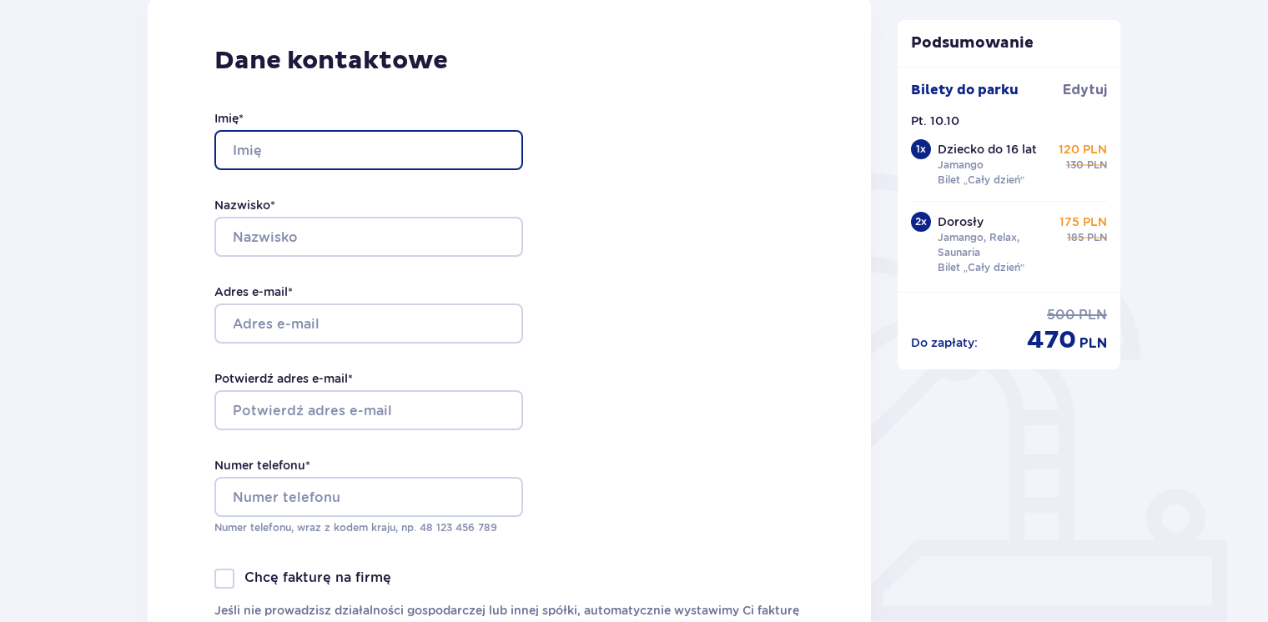
click at [313, 156] on input "Imię *" at bounding box center [368, 150] width 309 height 40
type input "Maciej"
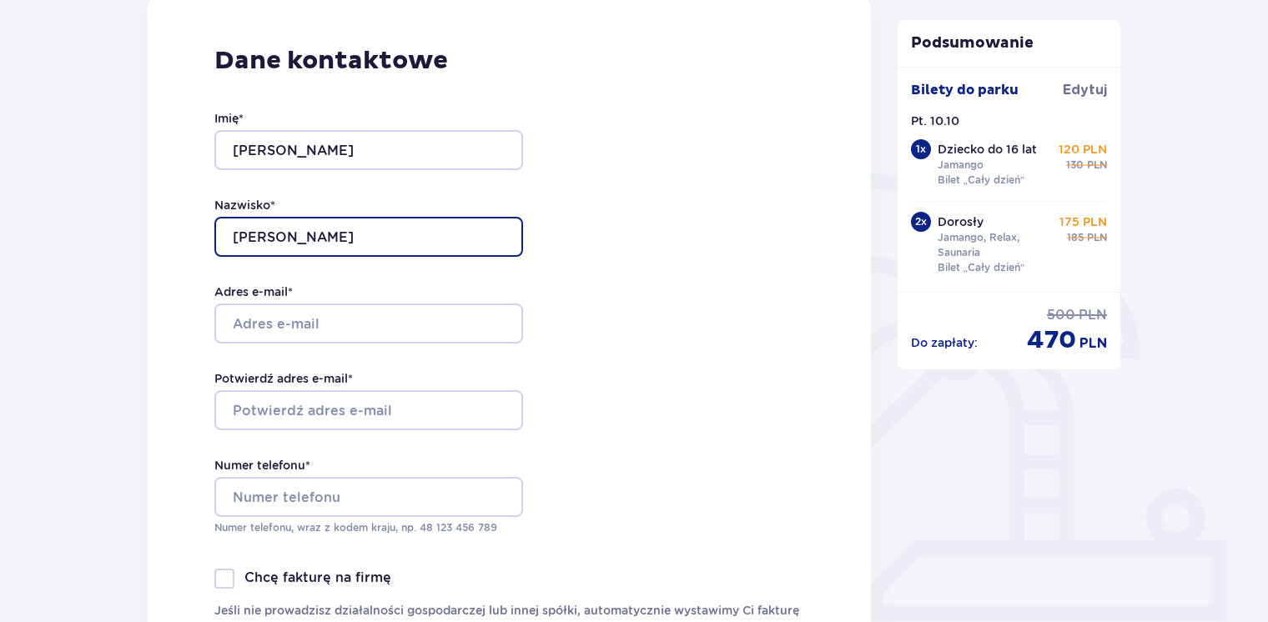
type input "Obiała"
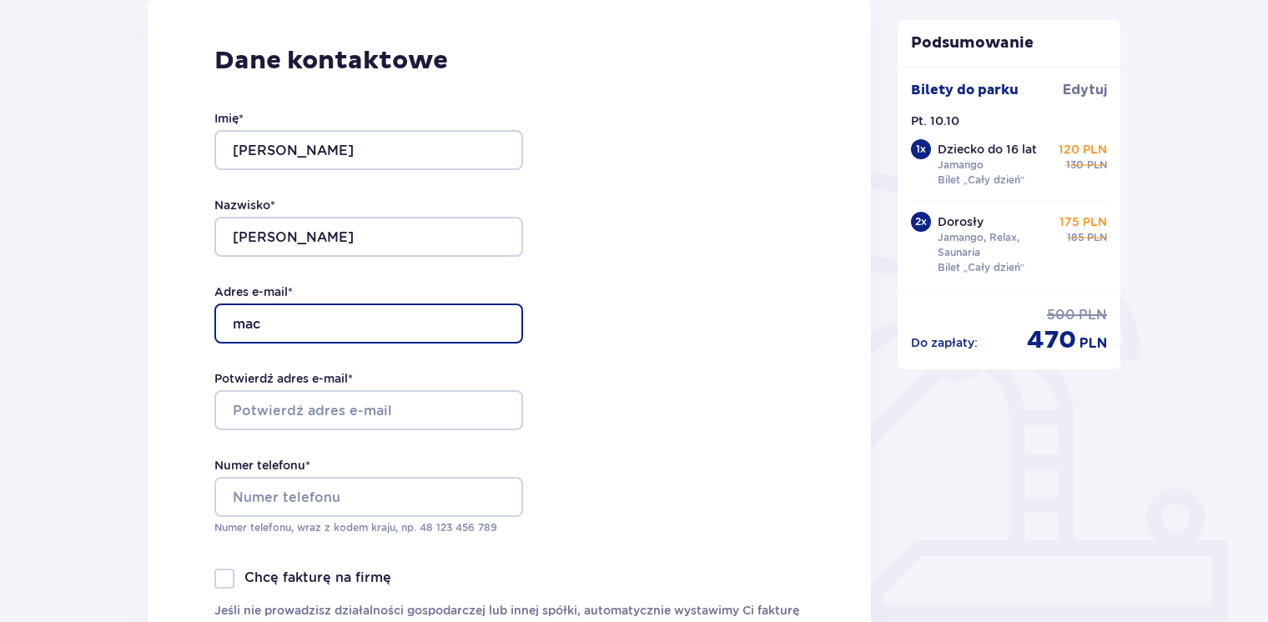
scroll to position [0, 0]
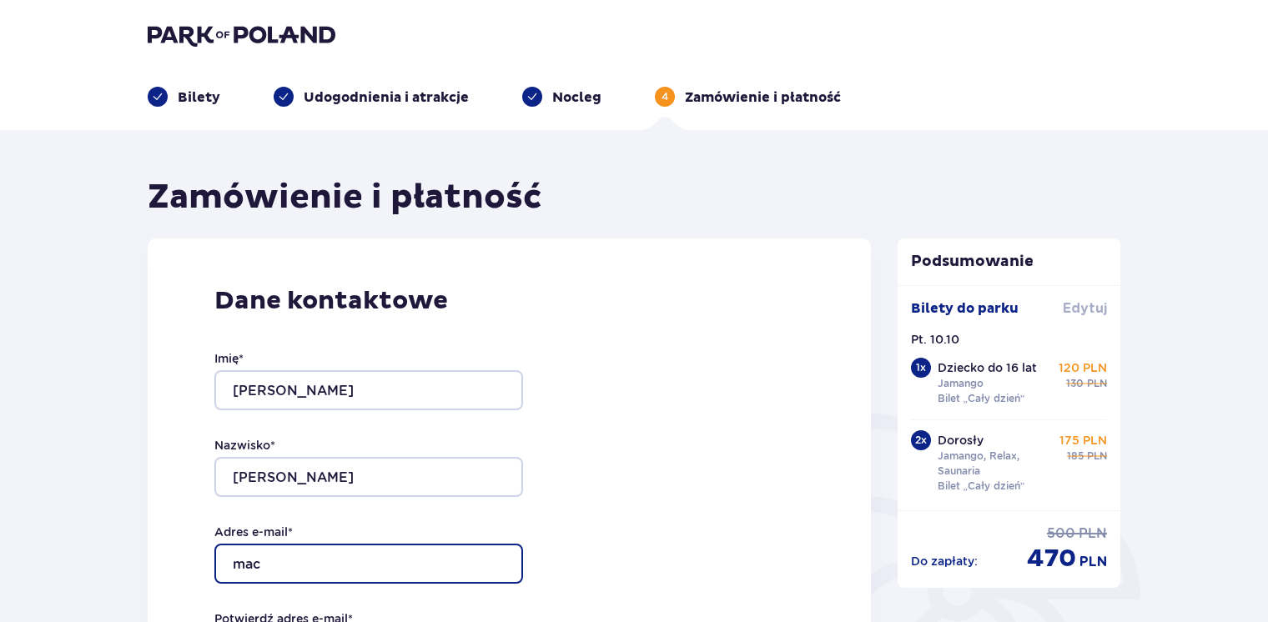
type input "mac"
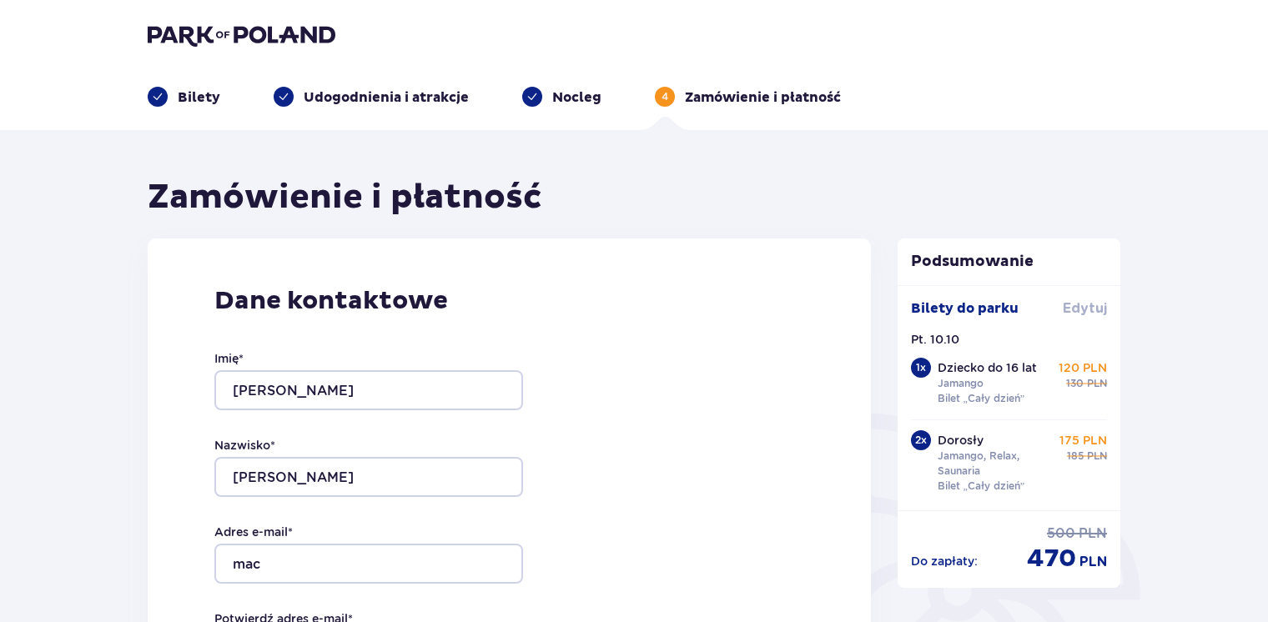
click at [1094, 309] on span "Edytuj" at bounding box center [1085, 308] width 44 height 18
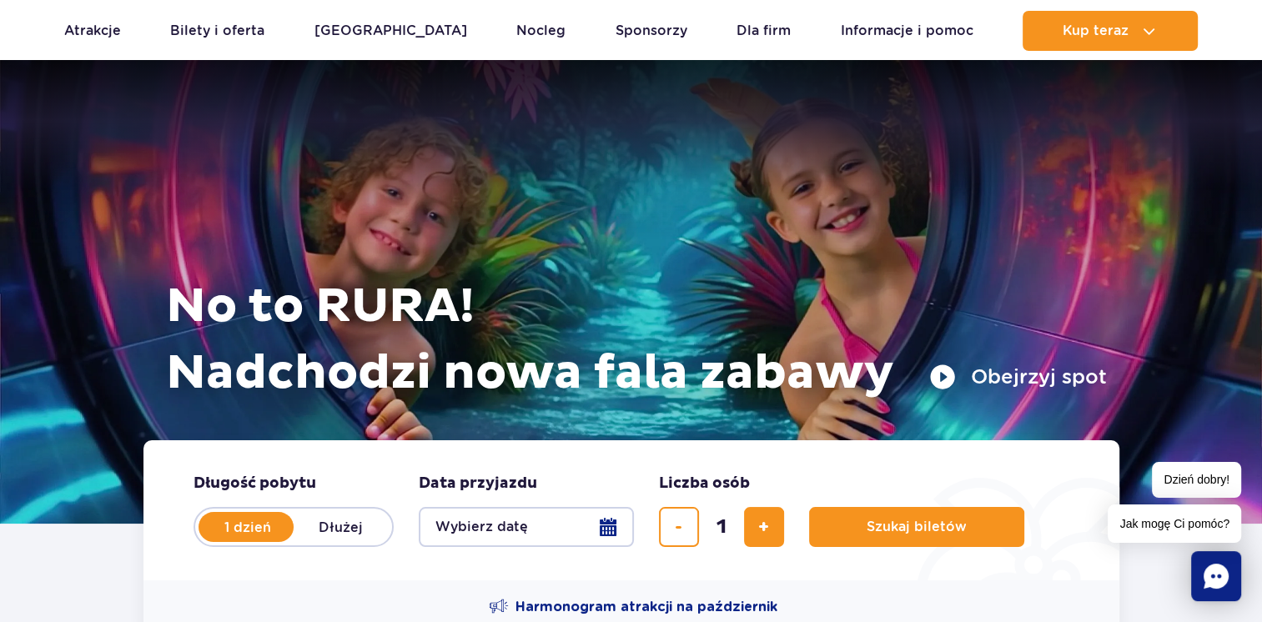
scroll to position [93, 0]
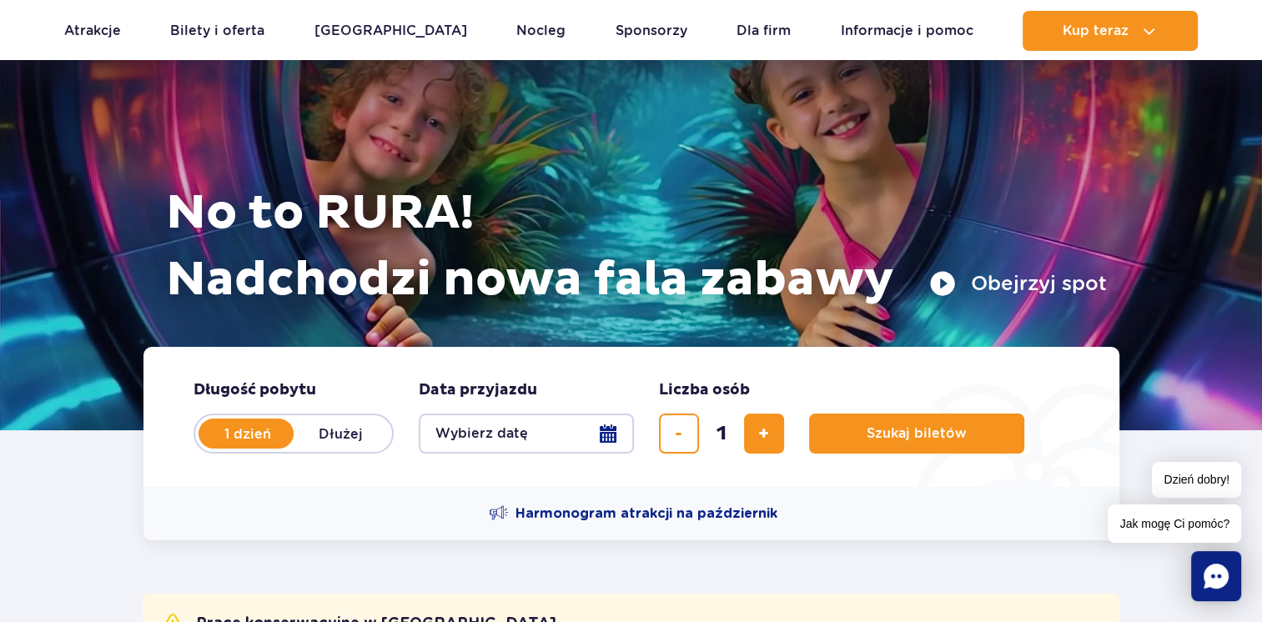
click at [611, 441] on button "Wybierz datę" at bounding box center [526, 434] width 215 height 40
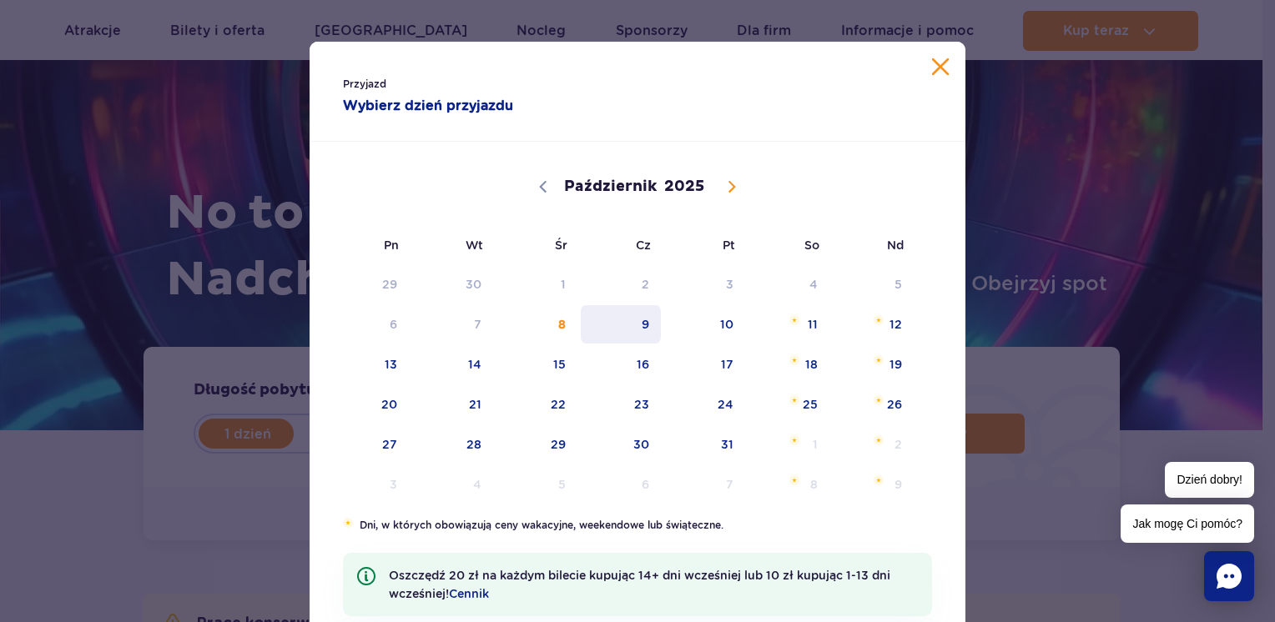
click at [637, 335] on span "9" at bounding box center [621, 324] width 84 height 38
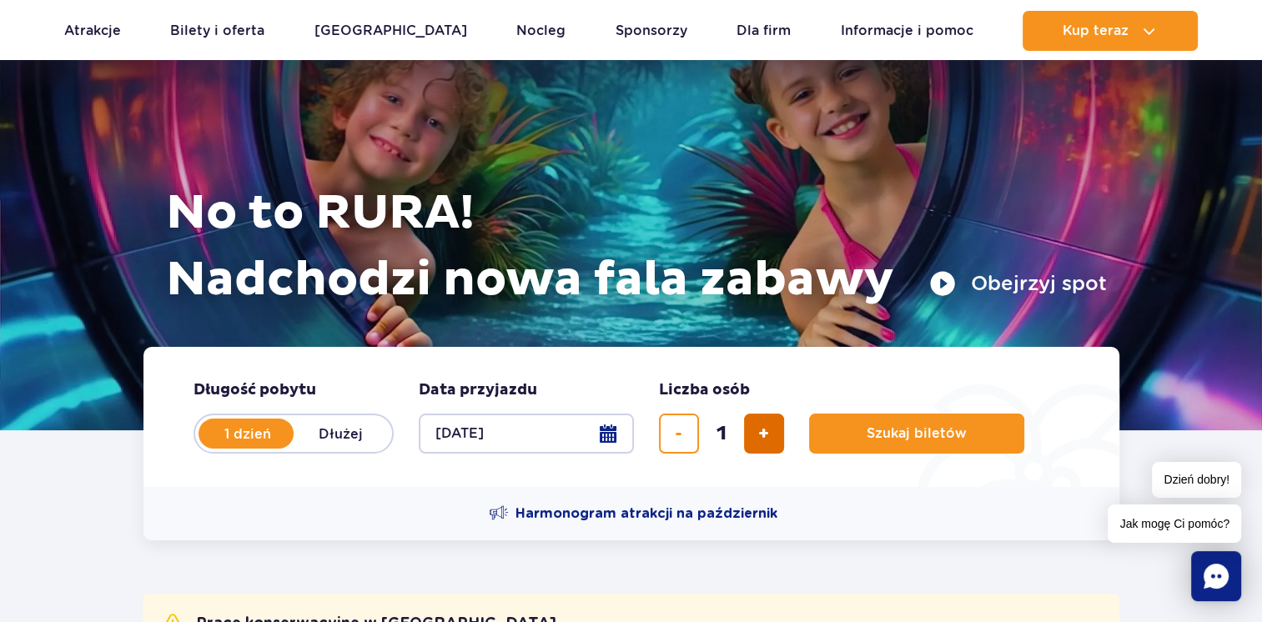
click at [764, 434] on span "dodaj bilet" at bounding box center [763, 434] width 11 height 0
type input "3"
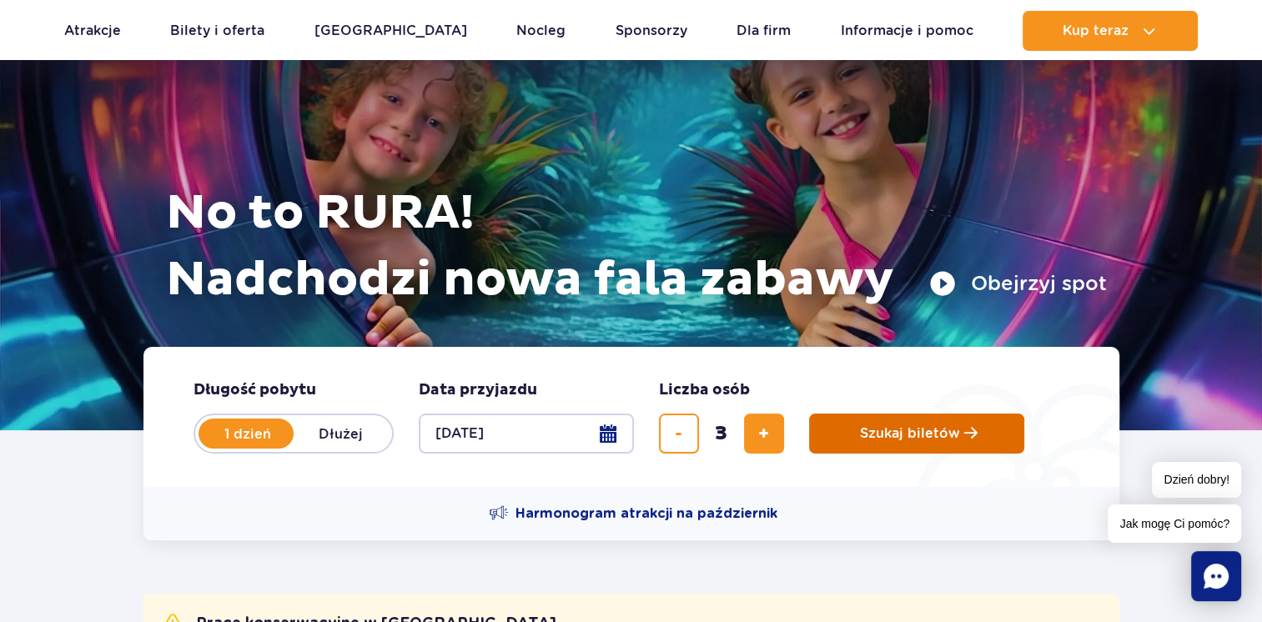
click at [853, 432] on button "Szukaj biletów" at bounding box center [916, 434] width 215 height 40
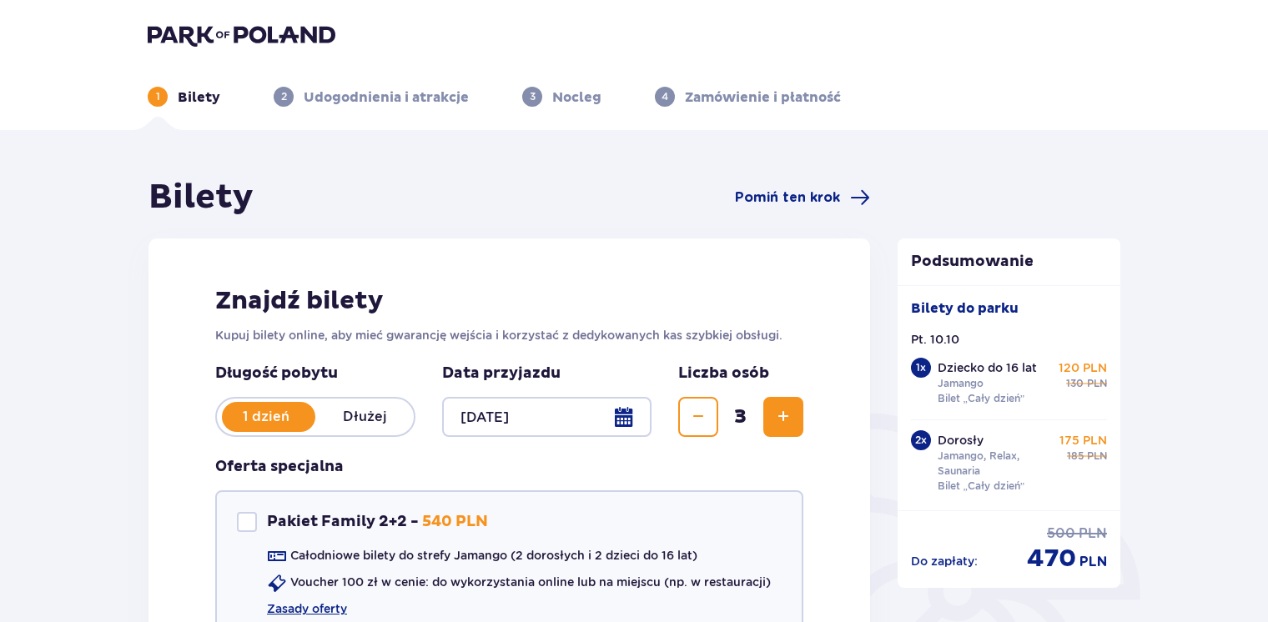
scroll to position [133, 0]
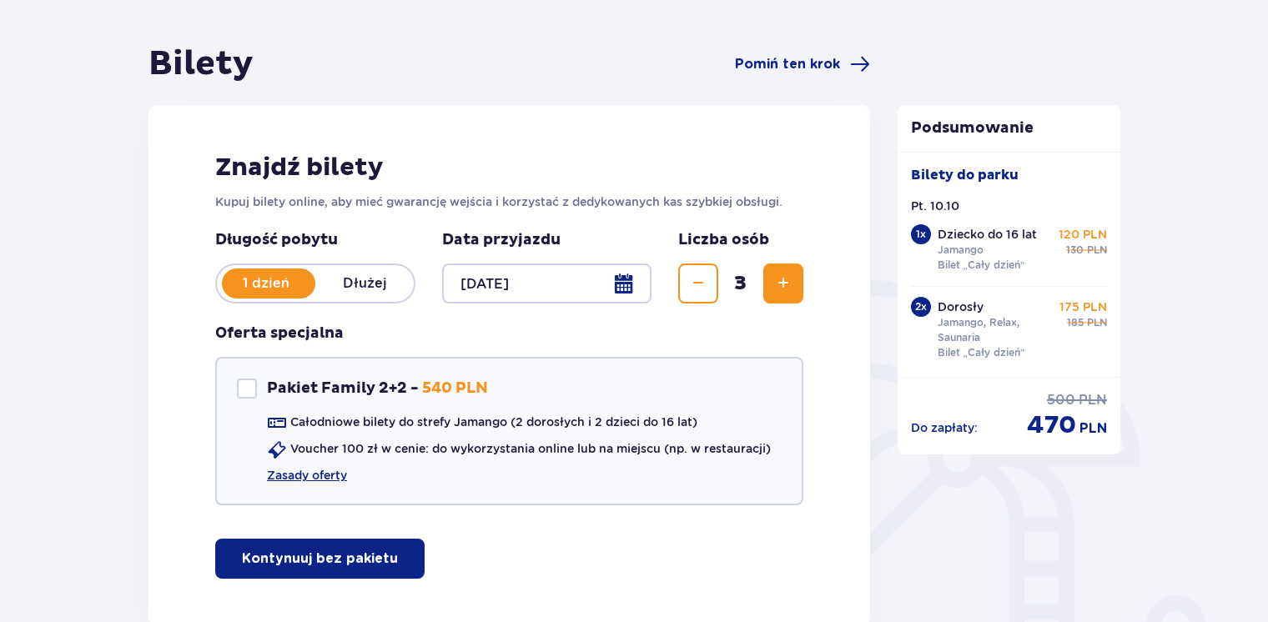
click at [611, 281] on div at bounding box center [546, 284] width 209 height 40
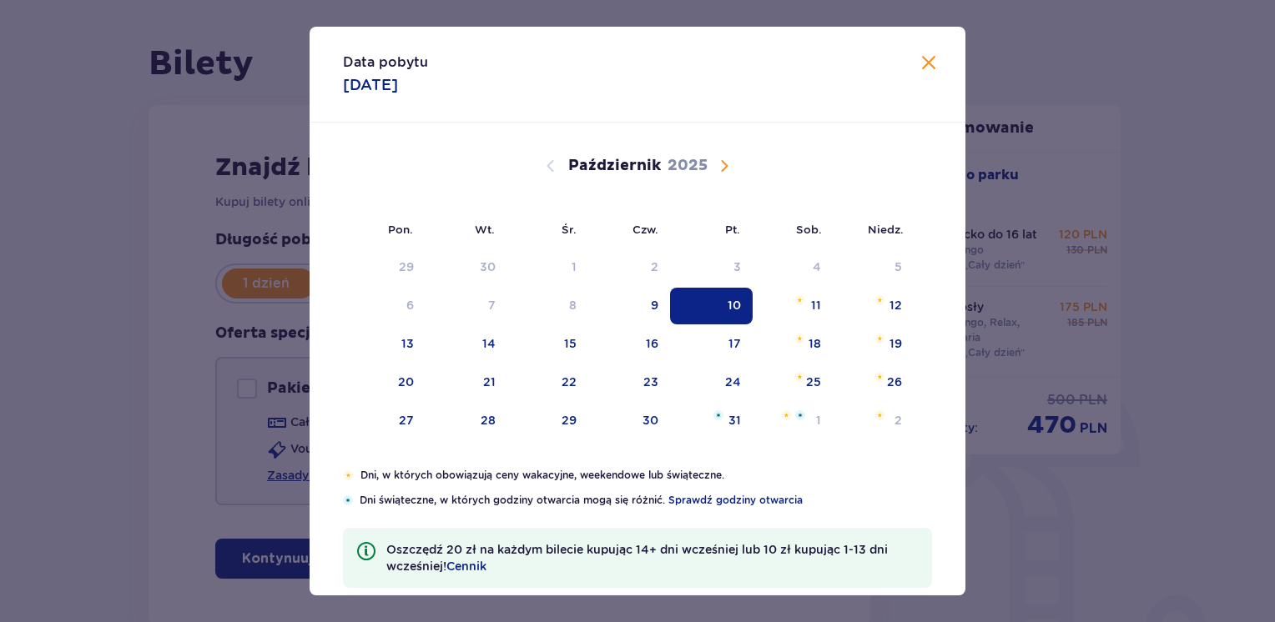
click at [611, 281] on div "2" at bounding box center [629, 267] width 83 height 37
click at [627, 296] on div "9" at bounding box center [629, 306] width 83 height 37
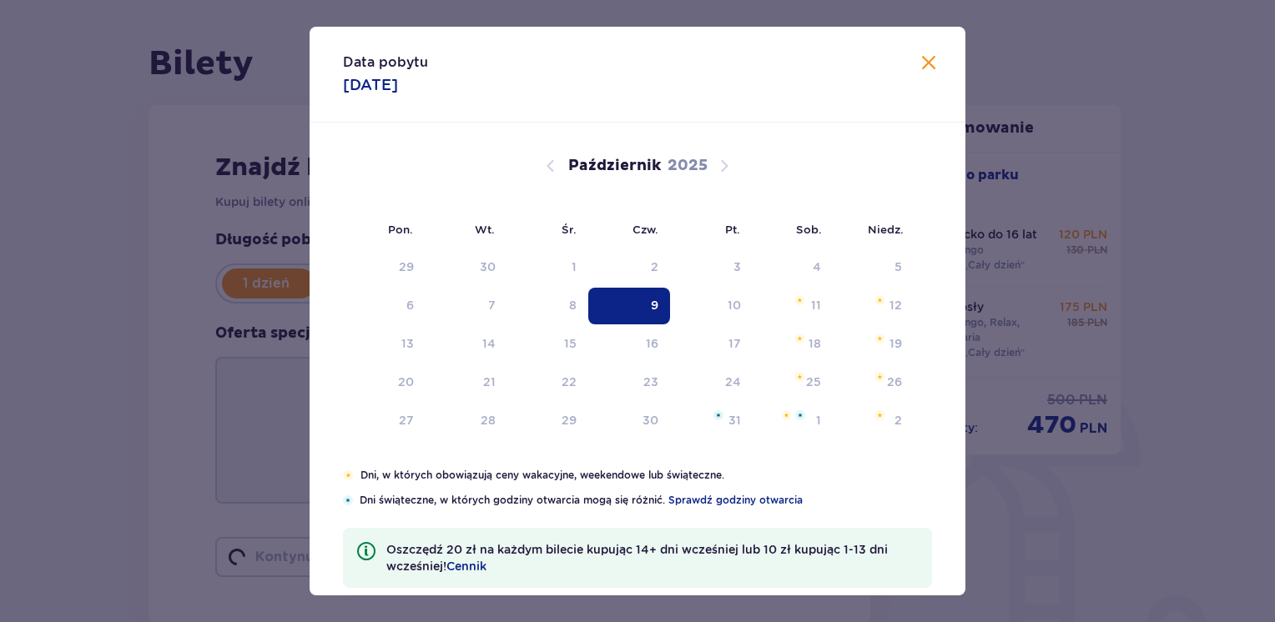
type input "09.10.25"
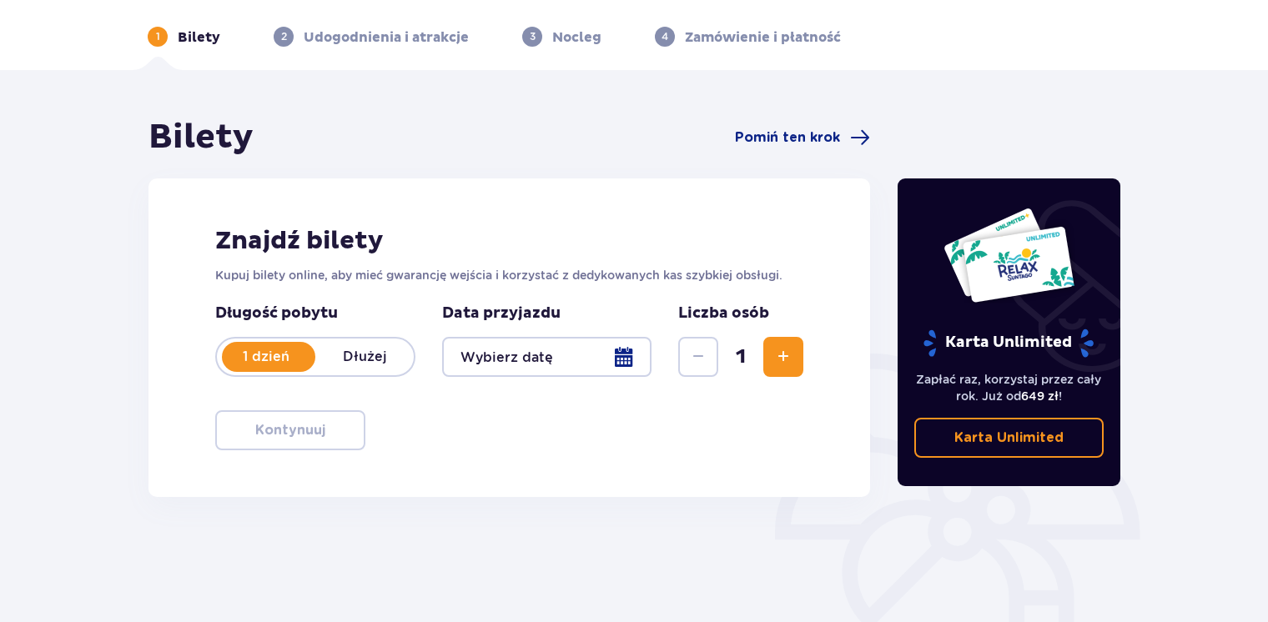
scroll to position [133, 0]
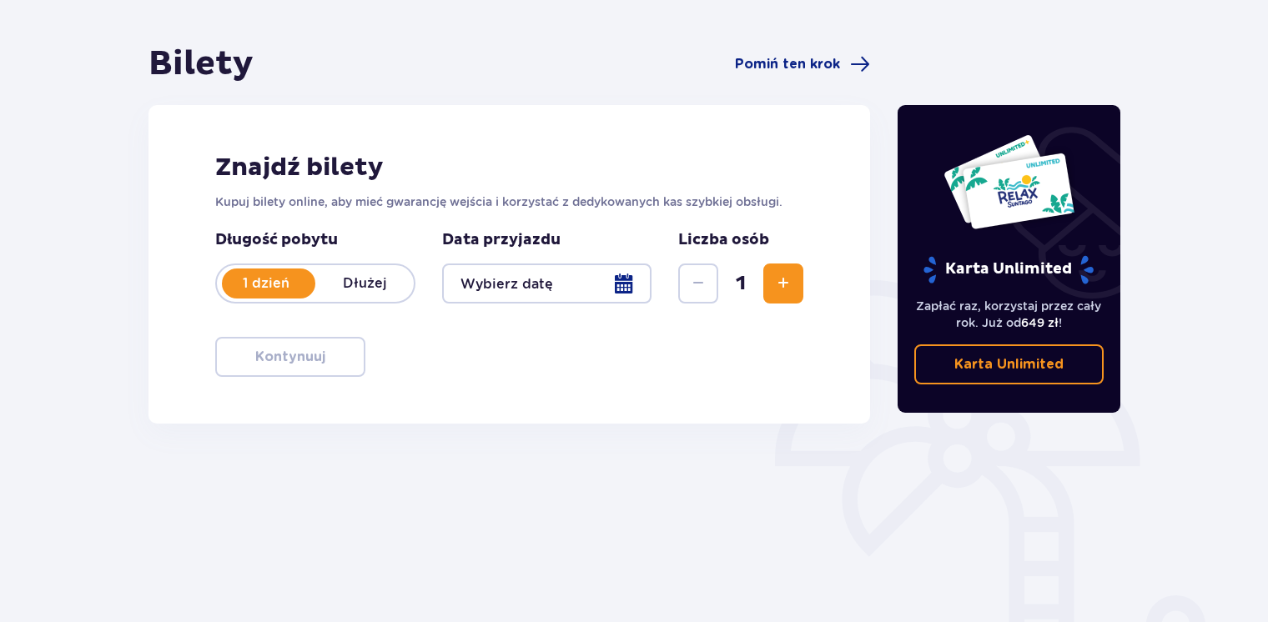
click at [637, 292] on div at bounding box center [546, 284] width 209 height 40
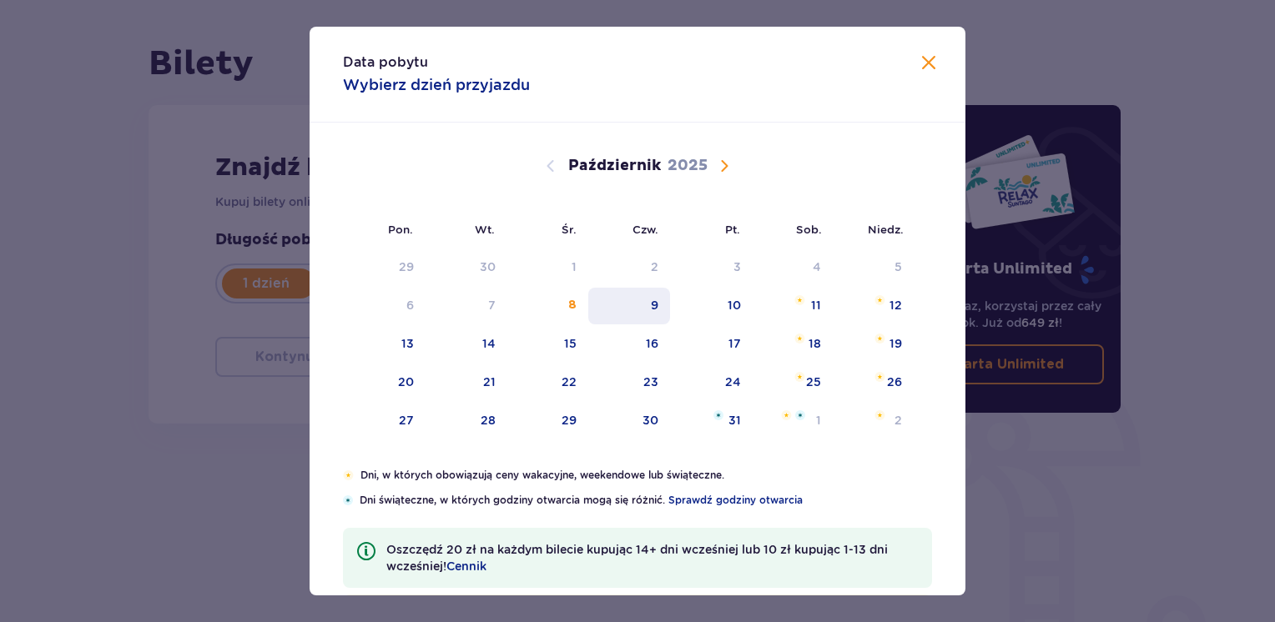
click at [647, 305] on div "9" at bounding box center [629, 306] width 83 height 37
type input "09.10.25"
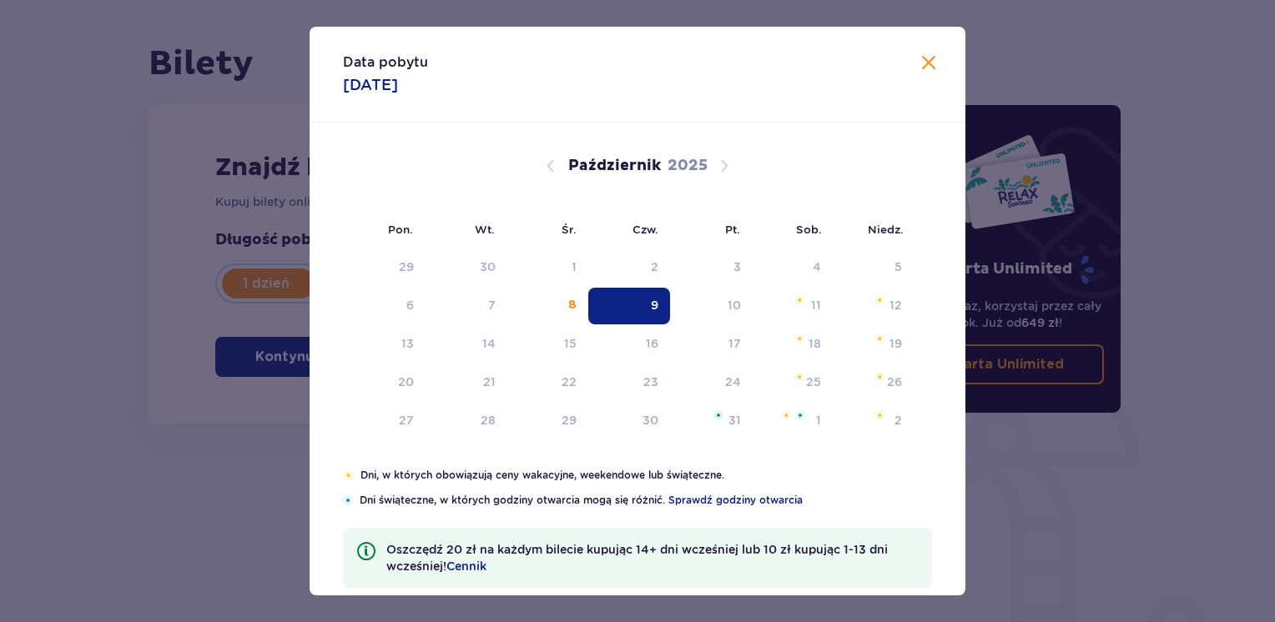
click at [647, 305] on div "9" at bounding box center [629, 306] width 83 height 37
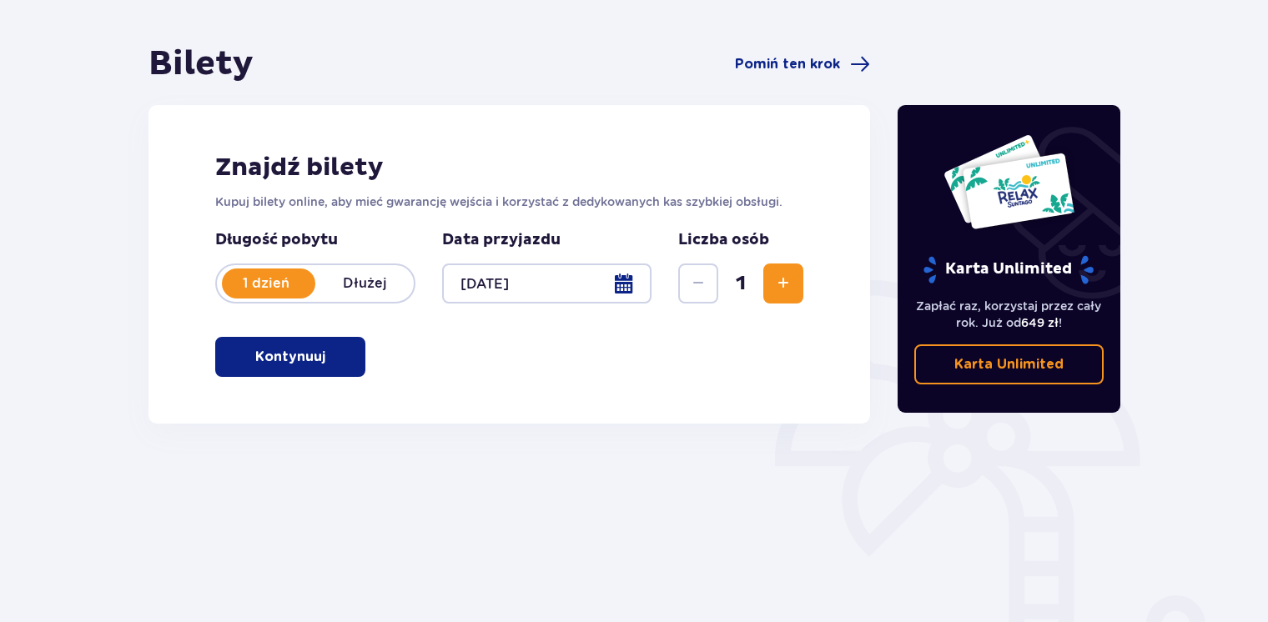
click at [763, 295] on button "Zwiększ" at bounding box center [783, 284] width 40 height 40
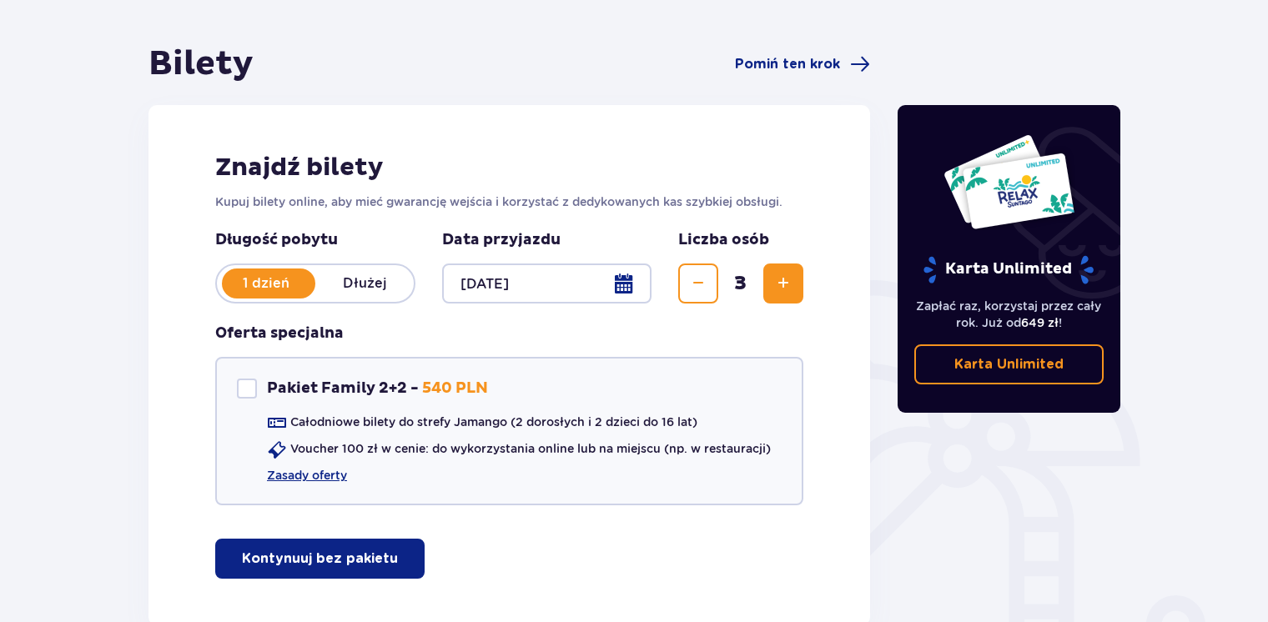
click at [347, 561] on p "Kontynuuj bez pakietu" at bounding box center [320, 559] width 156 height 18
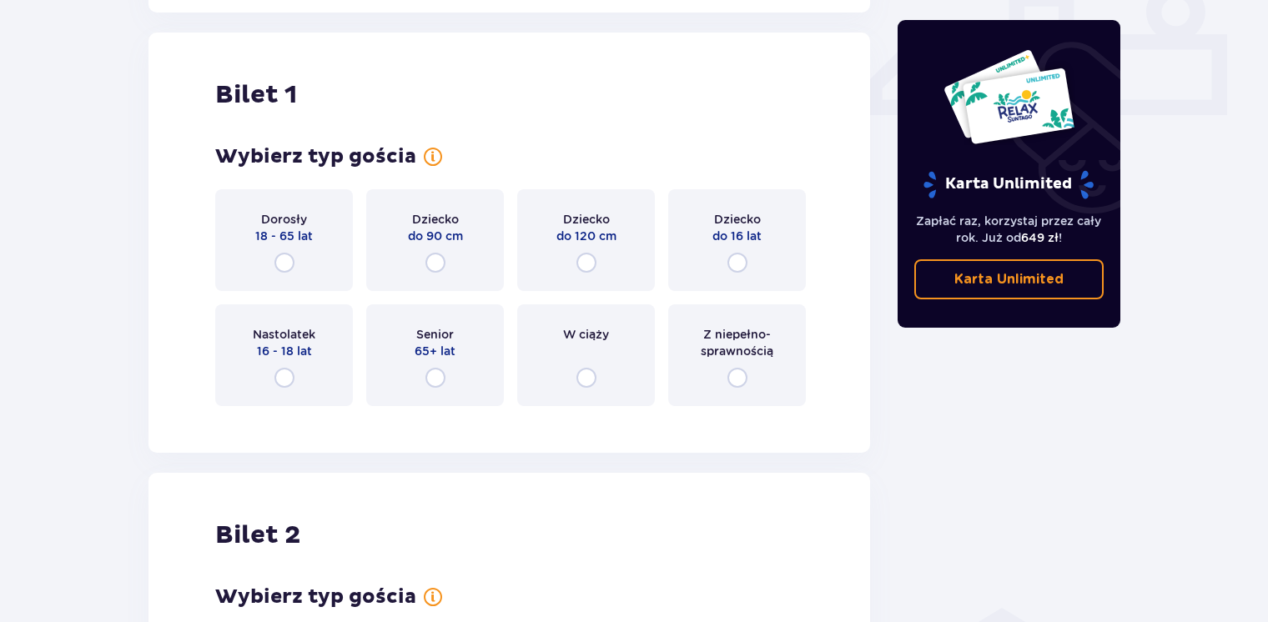
scroll to position [758, 0]
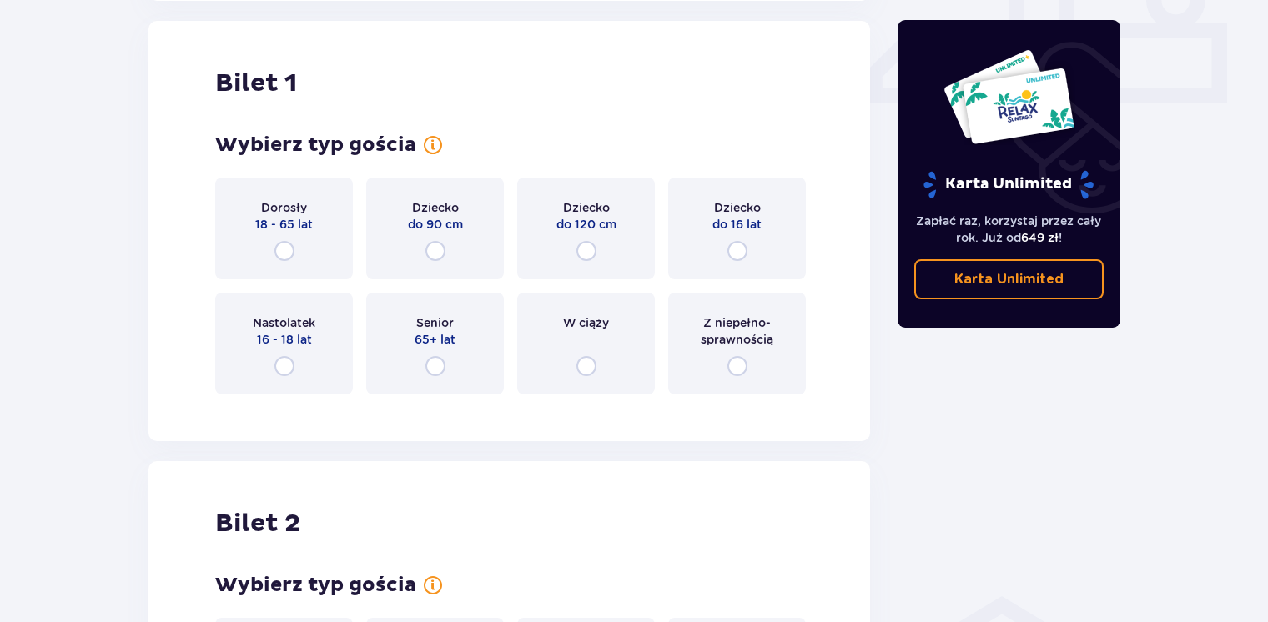
click at [248, 235] on div "Dorosły 18 - 65 lat" at bounding box center [284, 229] width 138 height 102
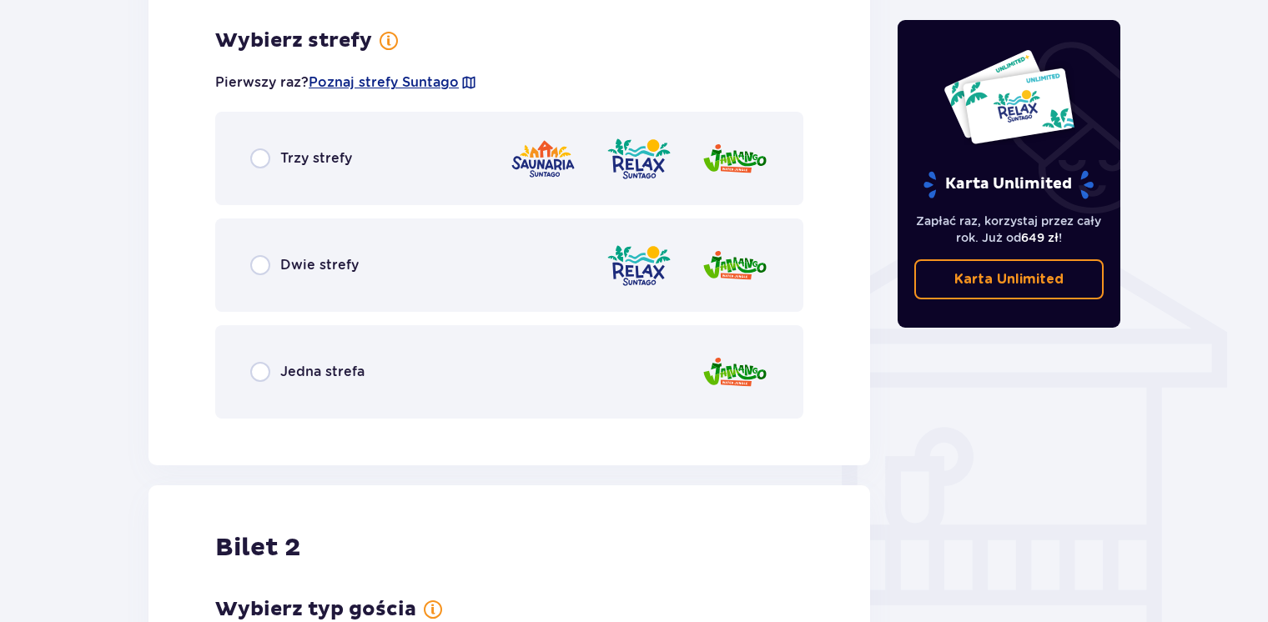
scroll to position [1165, 0]
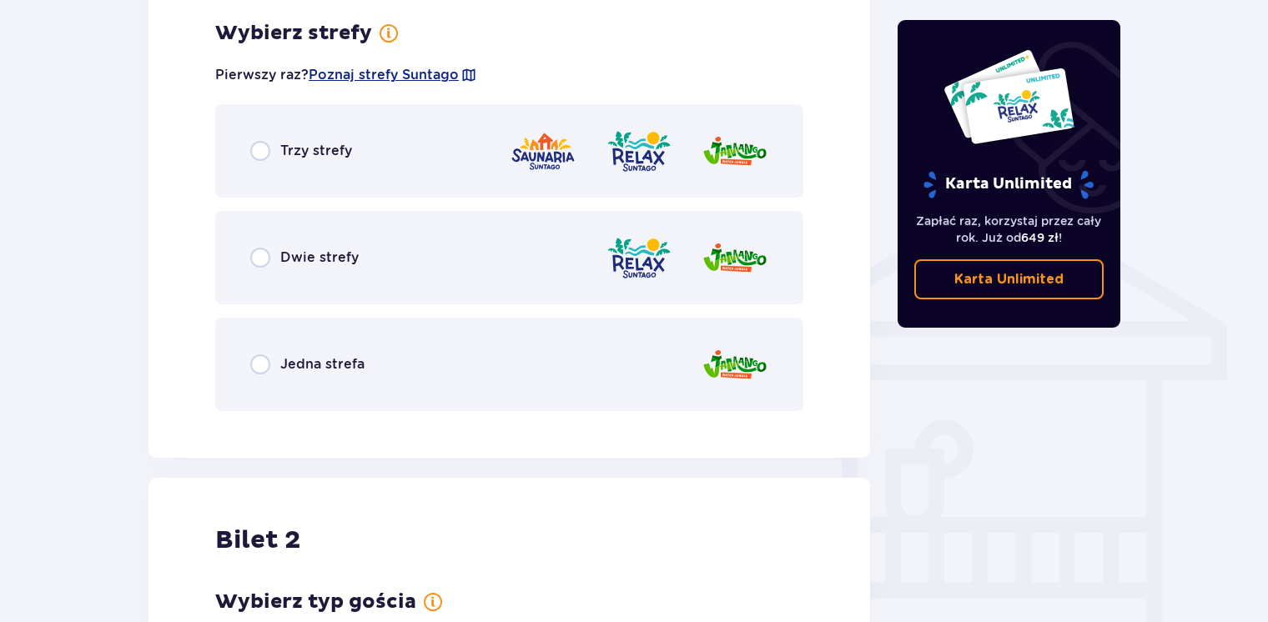
click at [259, 158] on input "radio" at bounding box center [260, 151] width 20 height 20
radio input "true"
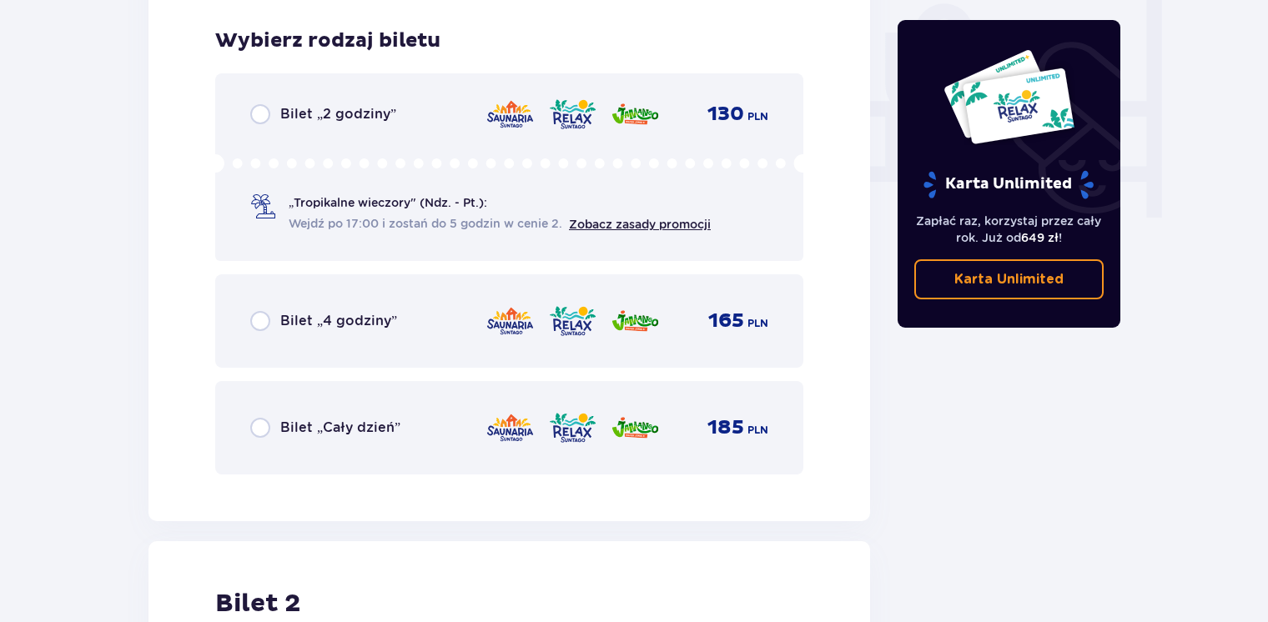
scroll to position [1589, 0]
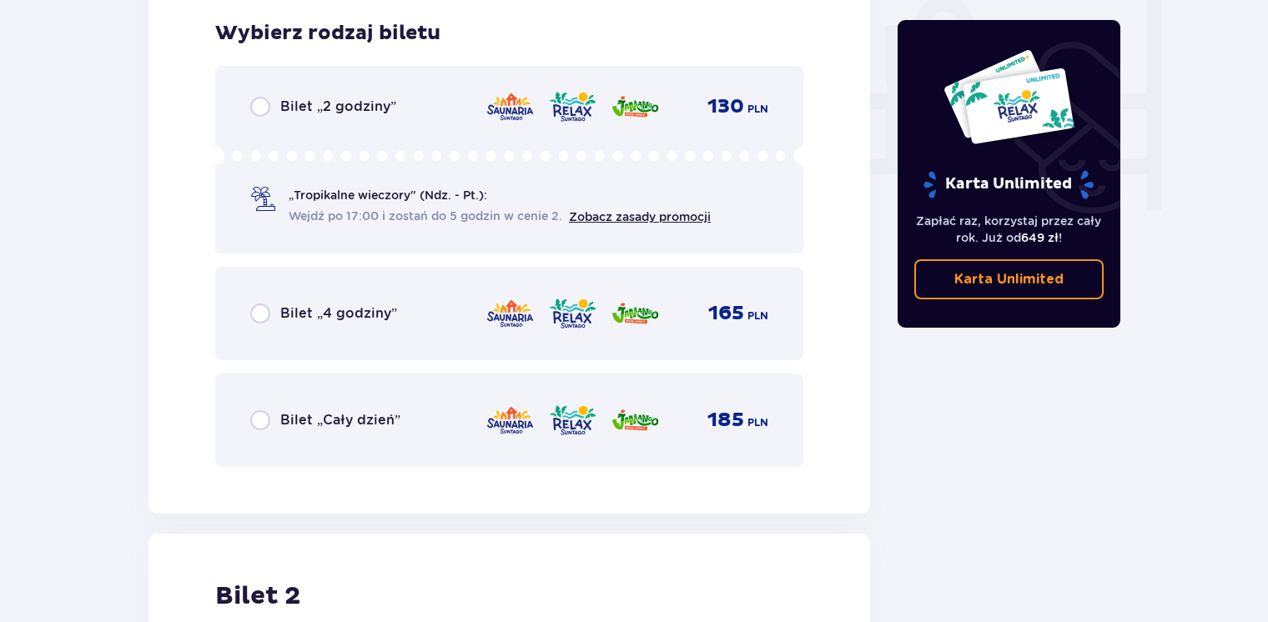
click at [250, 418] on input "radio" at bounding box center [260, 420] width 20 height 20
radio input "true"
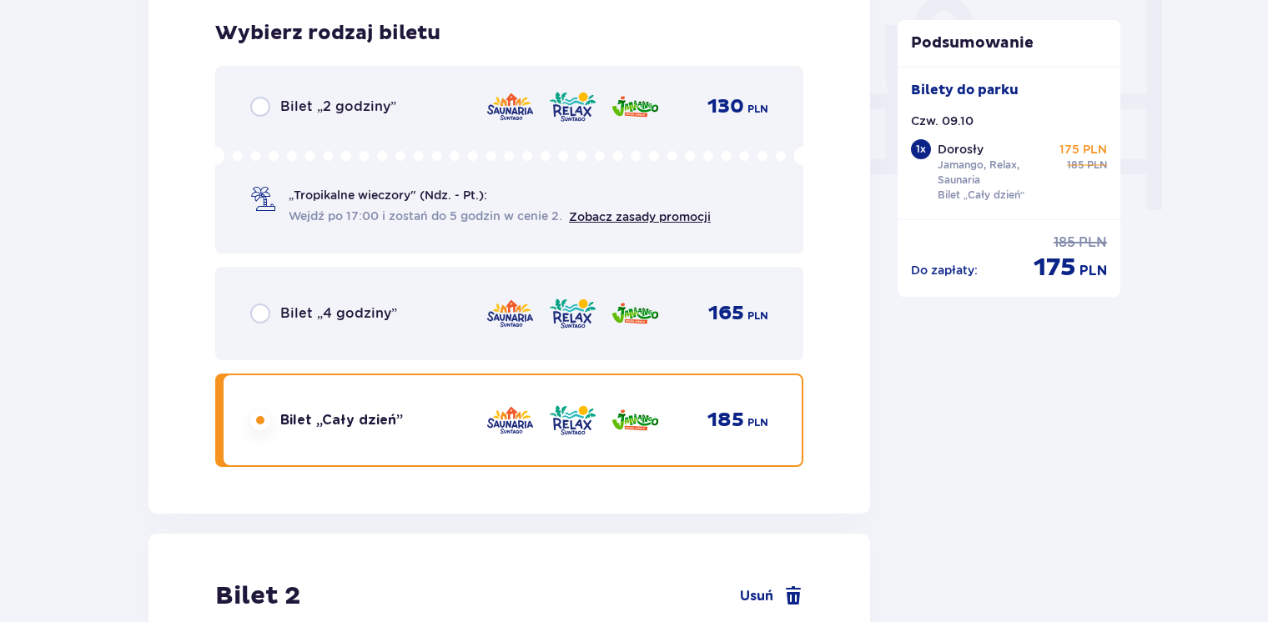
scroll to position [2101, 0]
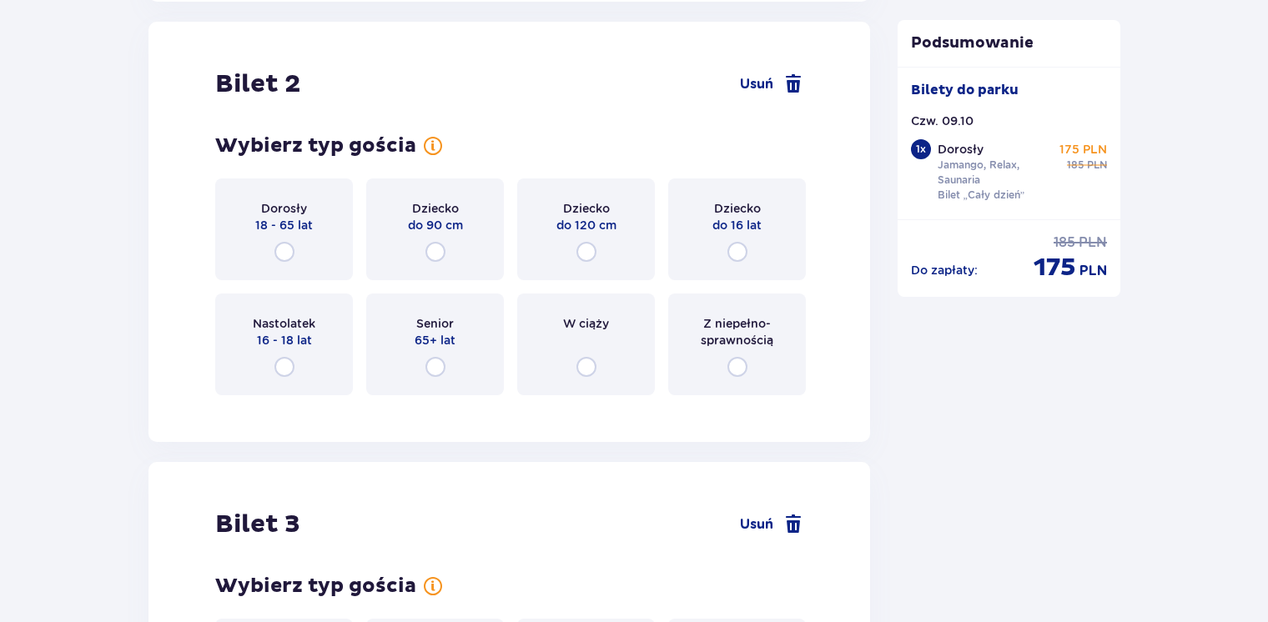
click at [279, 219] on span "18 - 65 lat" at bounding box center [284, 225] width 58 height 17
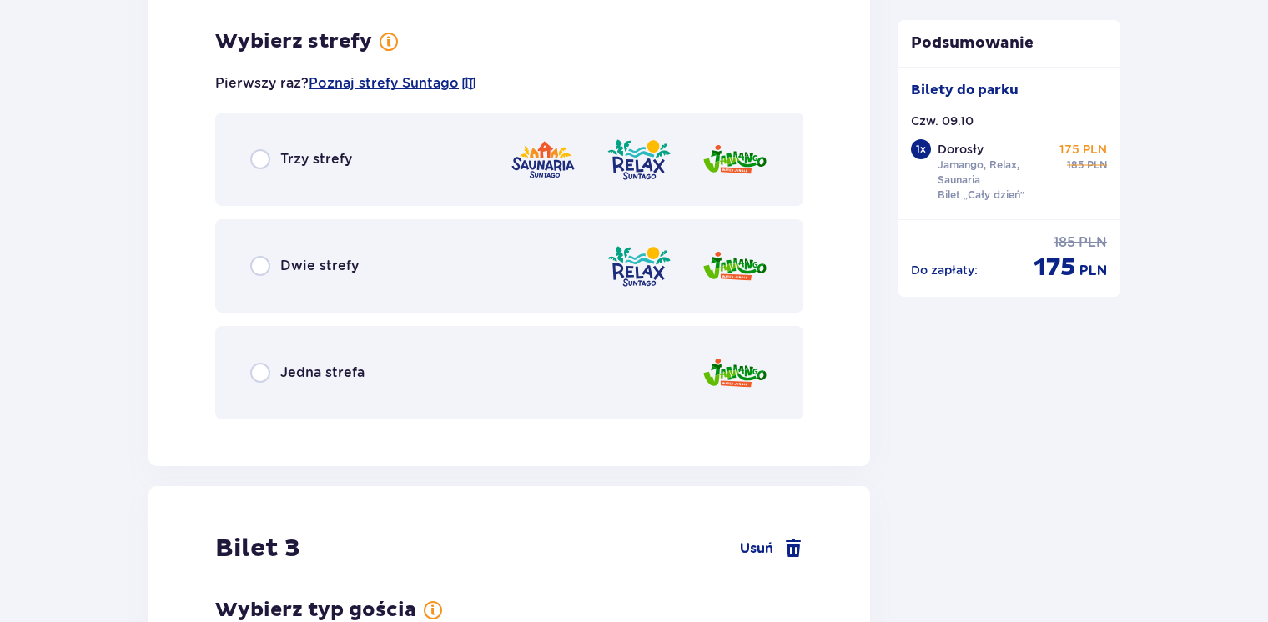
scroll to position [2508, 0]
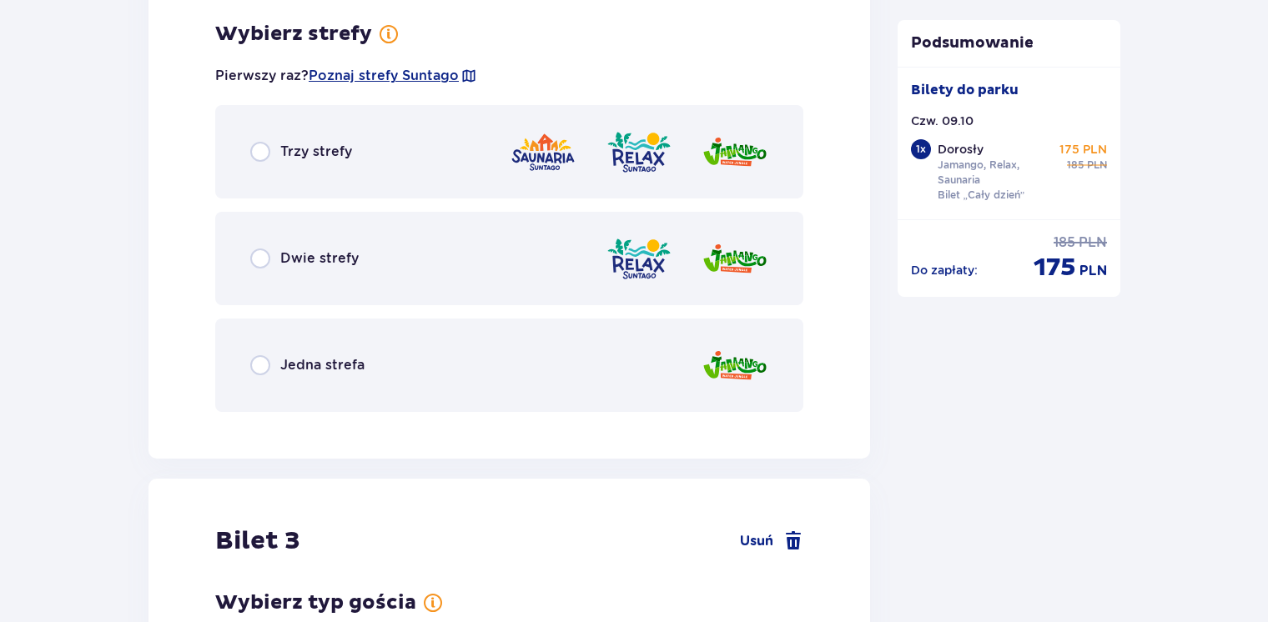
click at [273, 145] on div "Trzy strefy" at bounding box center [301, 152] width 102 height 20
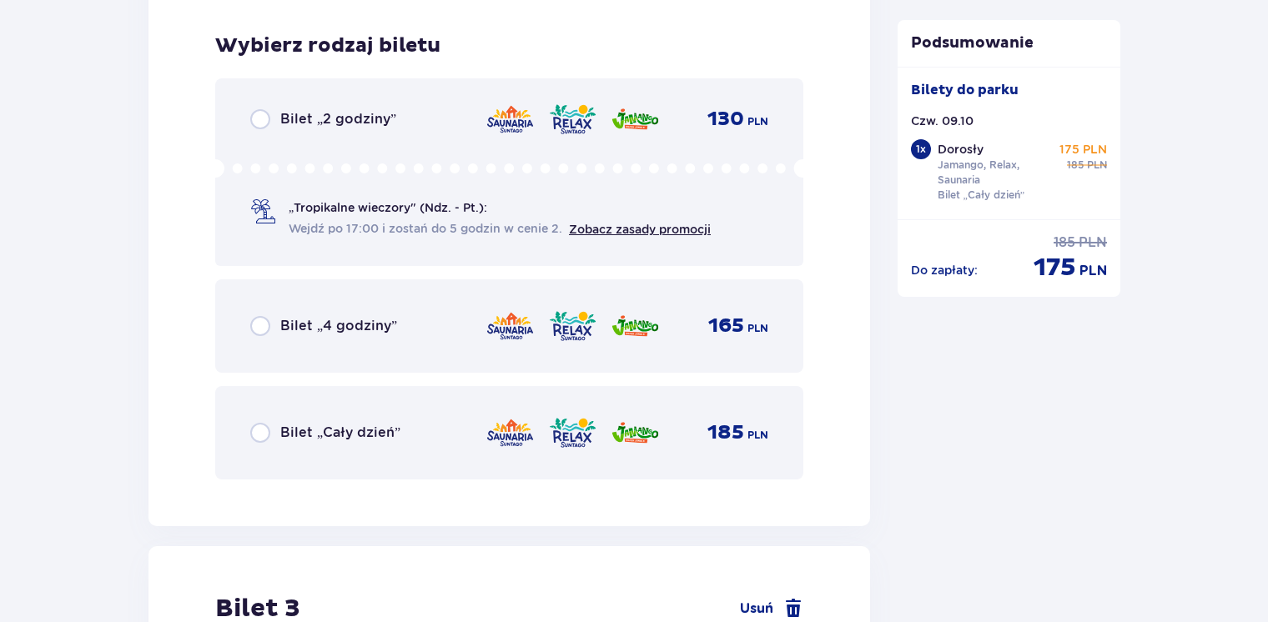
scroll to position [2932, 0]
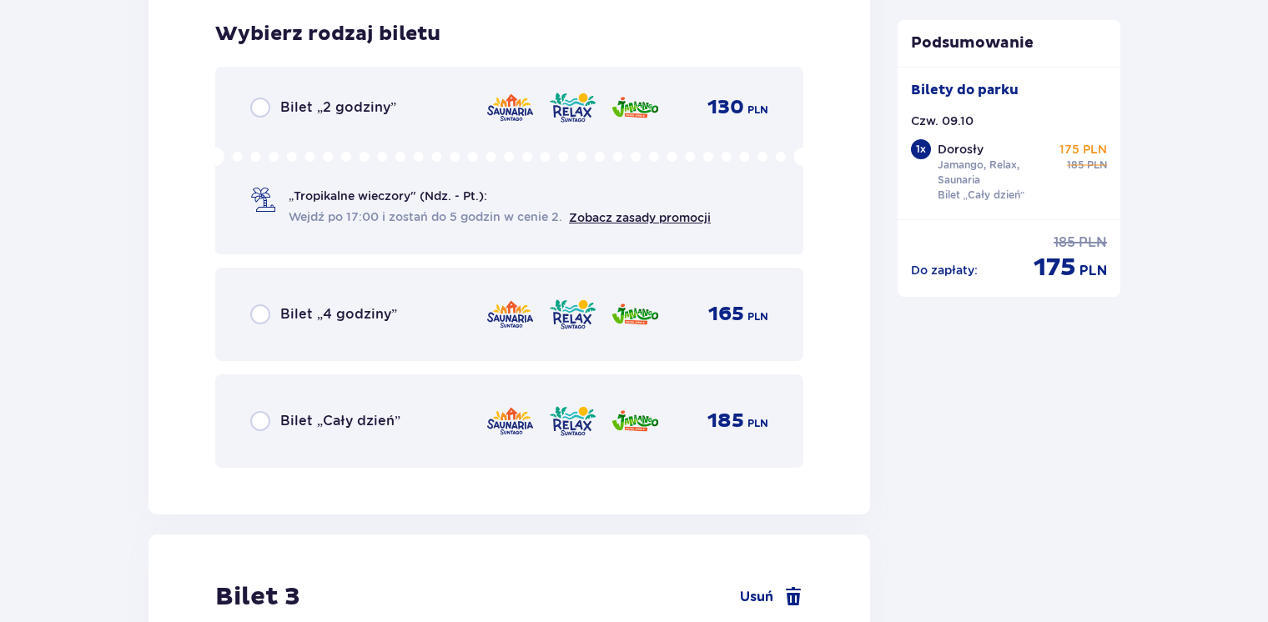
click at [270, 447] on div "Bilet „Cały dzień” 185 PLN" at bounding box center [509, 421] width 588 height 93
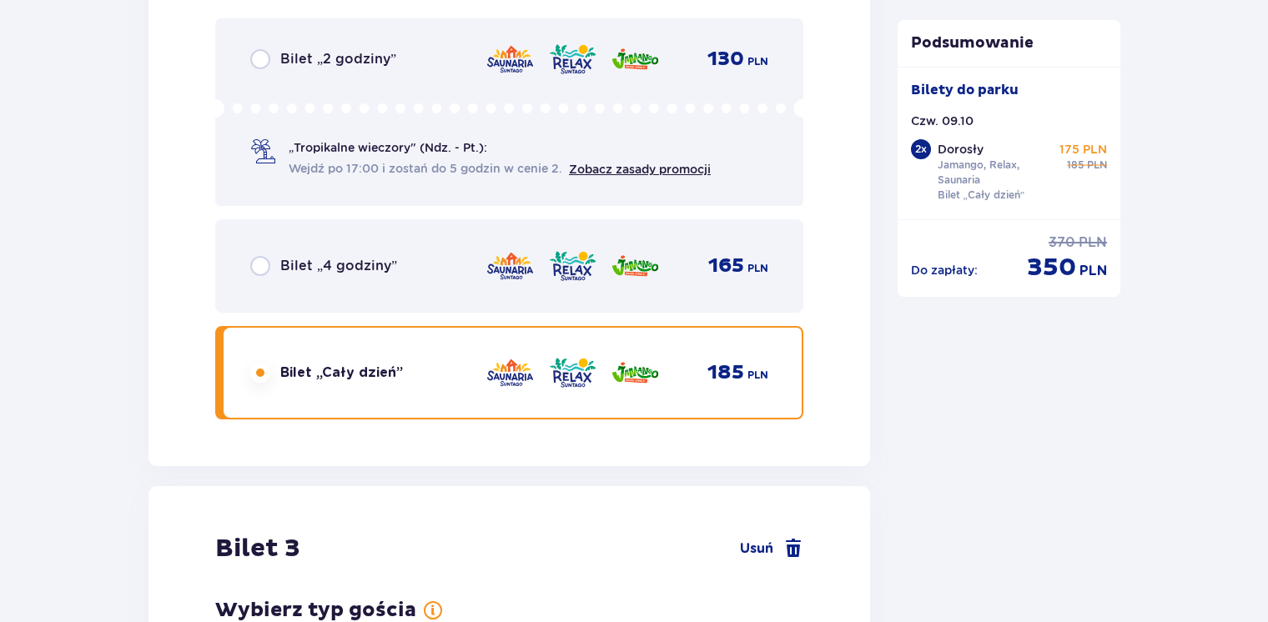
scroll to position [3443, 0]
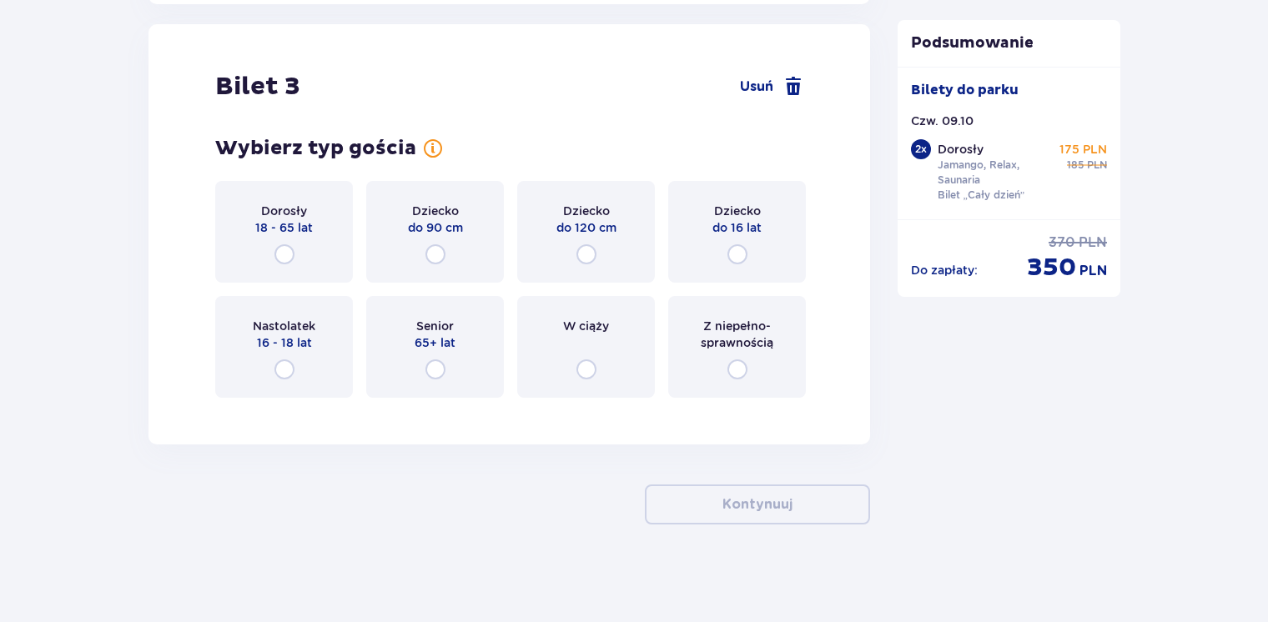
click at [743, 223] on span "do 16 lat" at bounding box center [736, 227] width 49 height 17
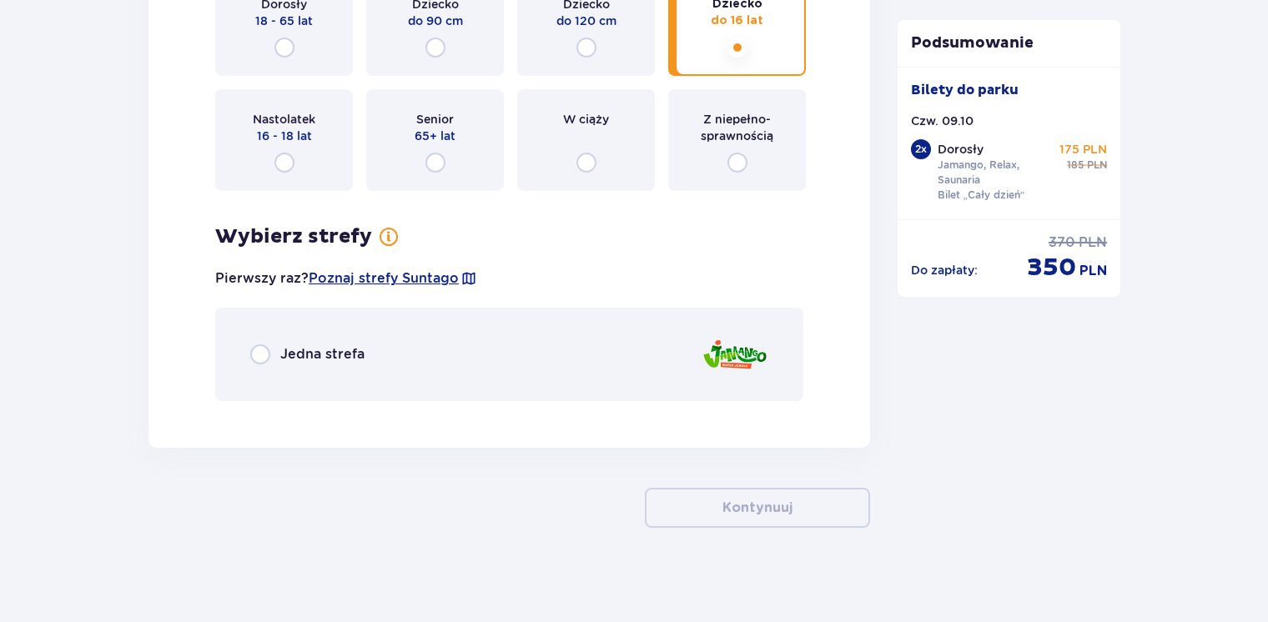
scroll to position [3653, 0]
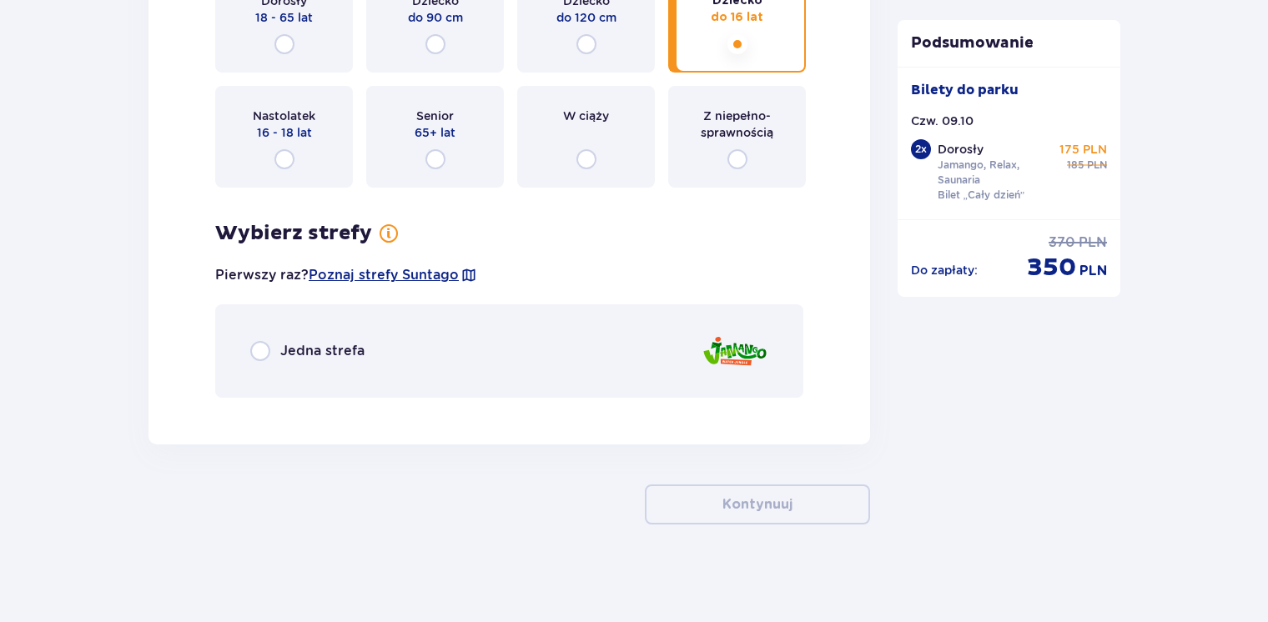
click at [697, 373] on div "Jedna strefa" at bounding box center [509, 350] width 588 height 93
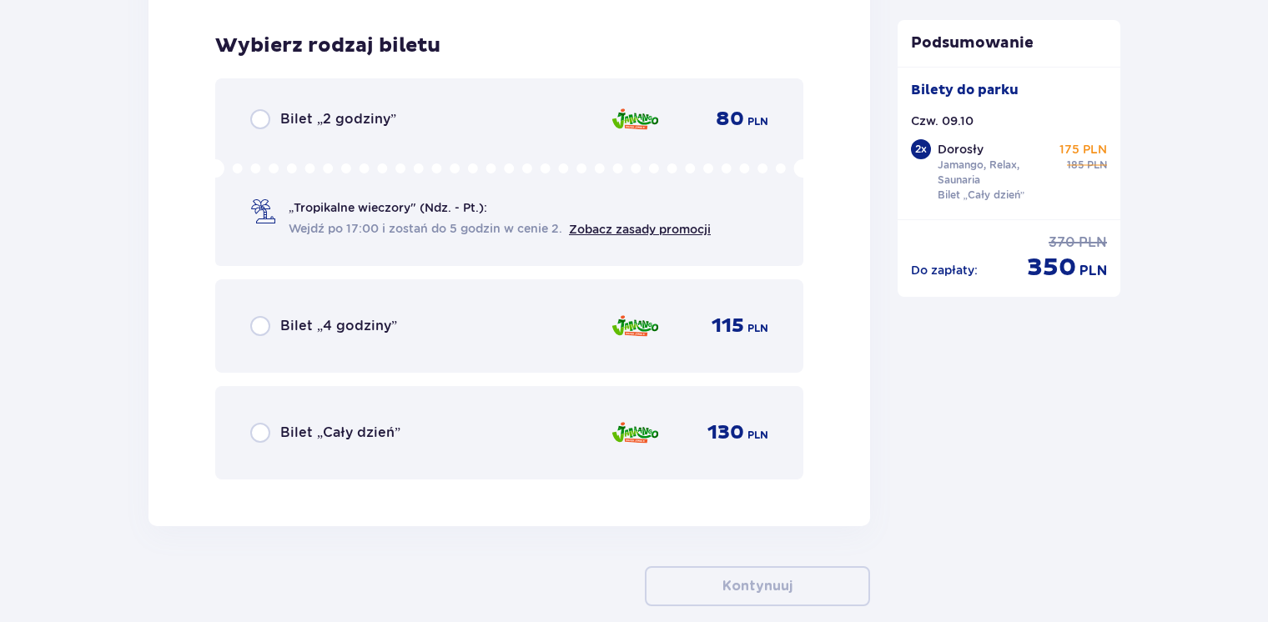
scroll to position [4062, 0]
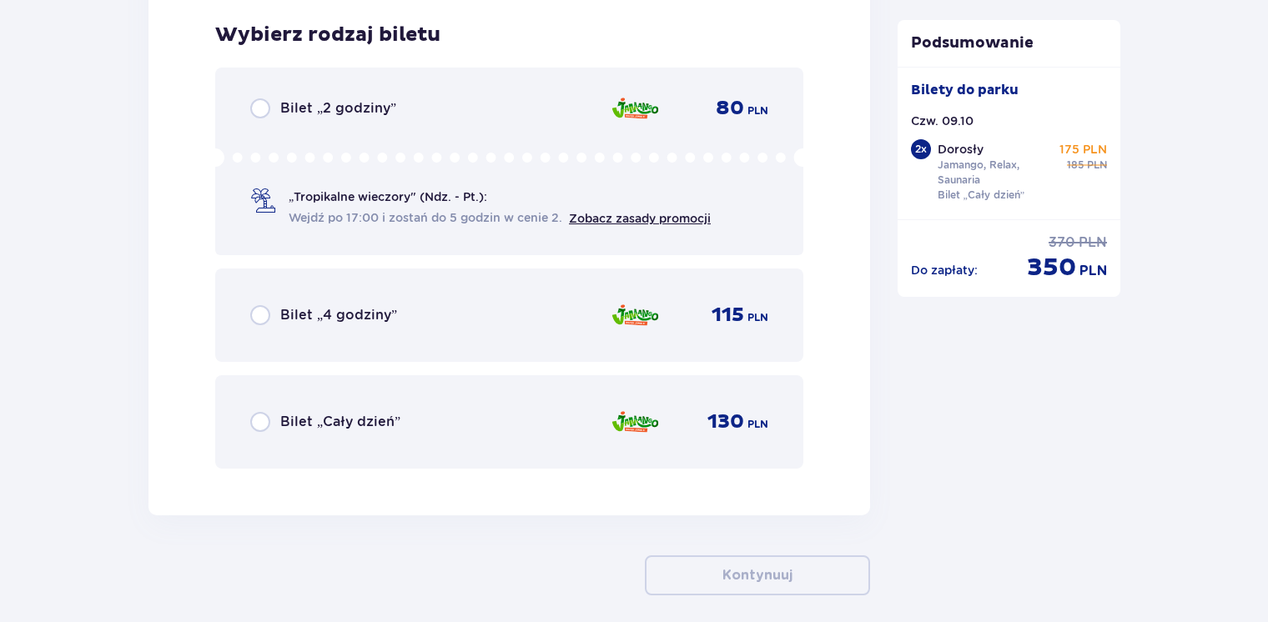
click at [404, 390] on div "Bilet „Cały dzień” 130 PLN" at bounding box center [509, 421] width 588 height 93
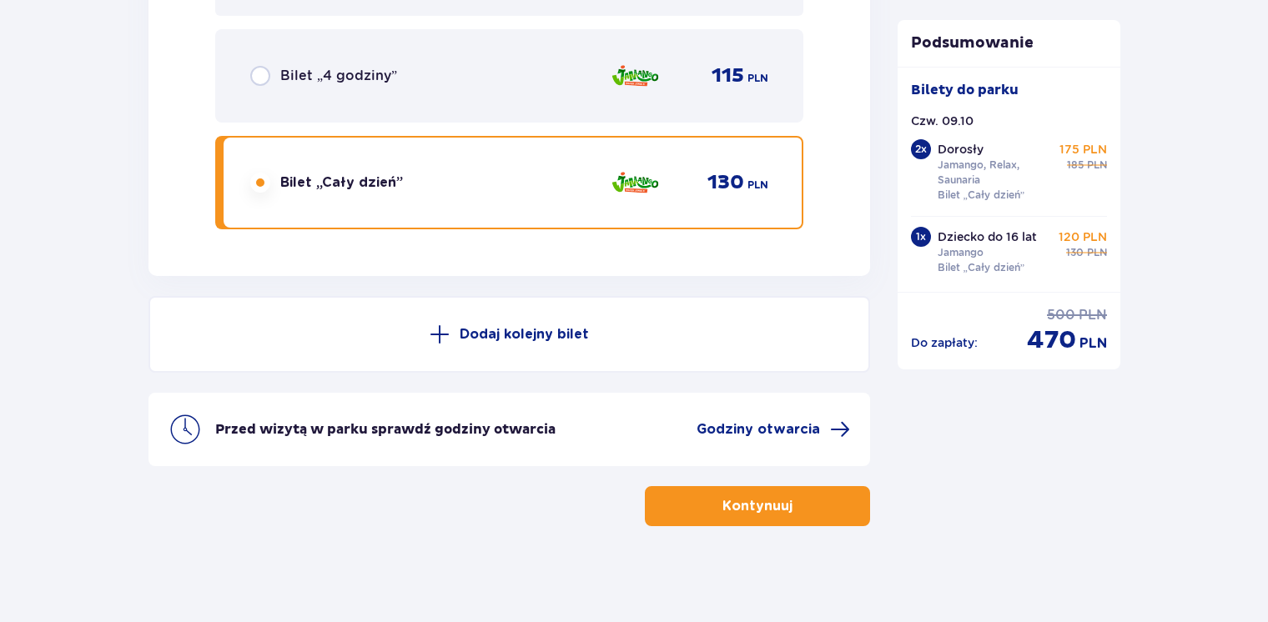
scroll to position [4301, 0]
click at [704, 499] on button "Kontynuuj" at bounding box center [757, 506] width 225 height 40
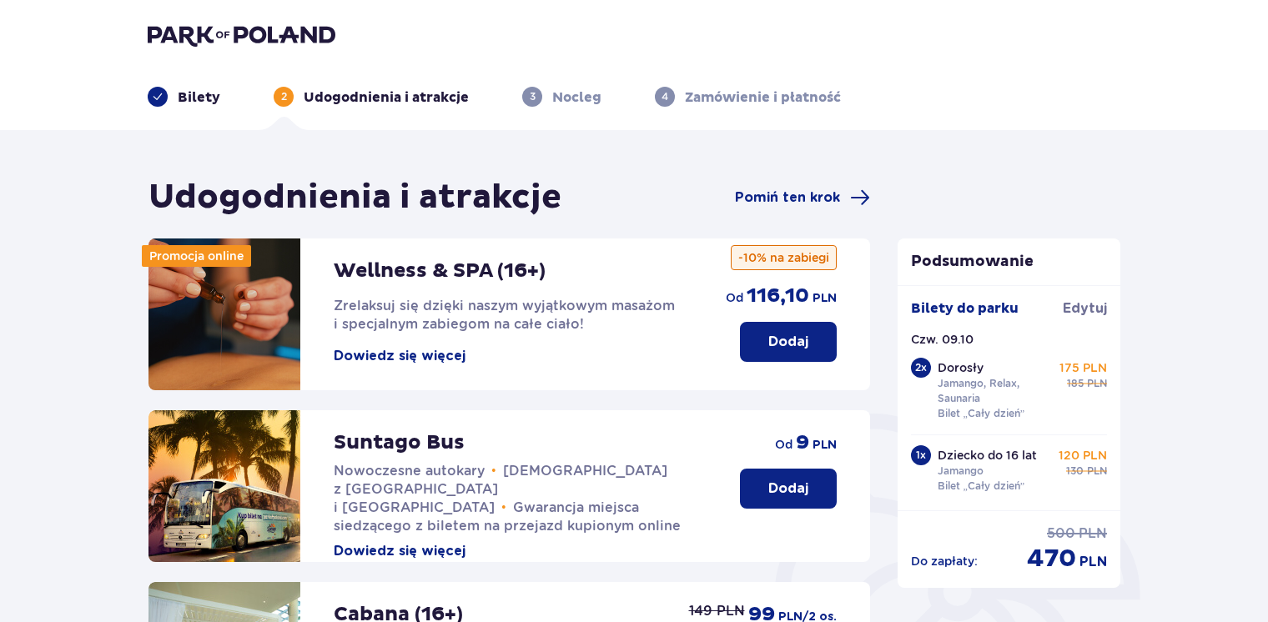
scroll to position [508, 0]
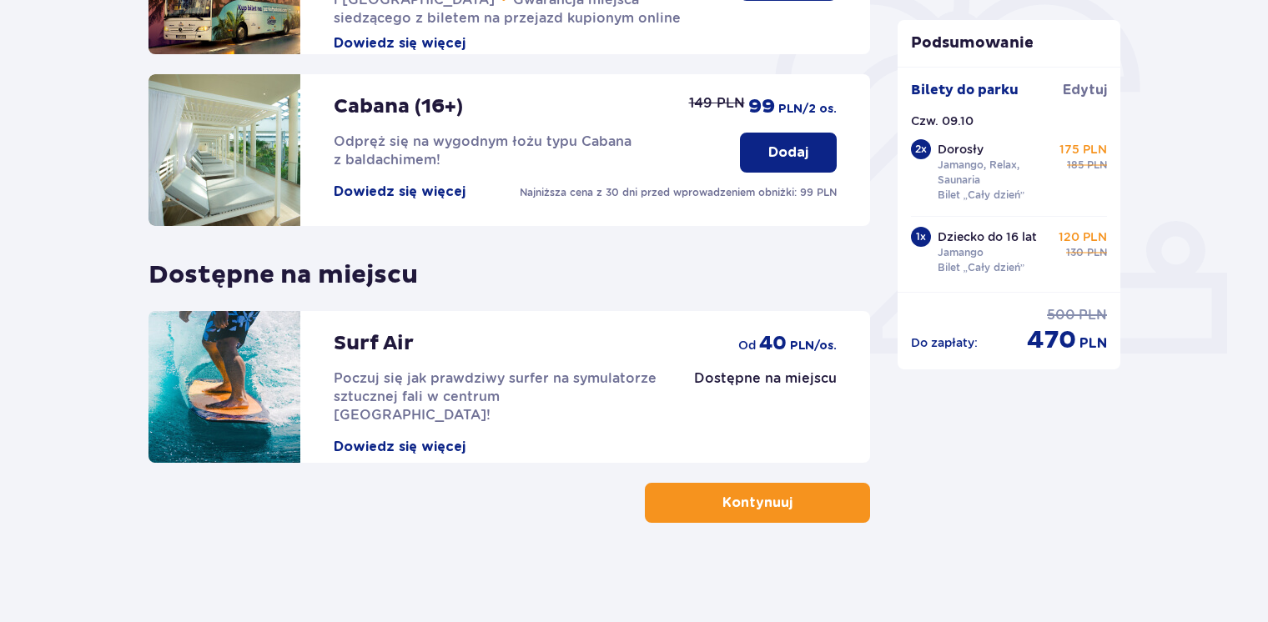
click at [715, 490] on button "Kontynuuj" at bounding box center [757, 503] width 225 height 40
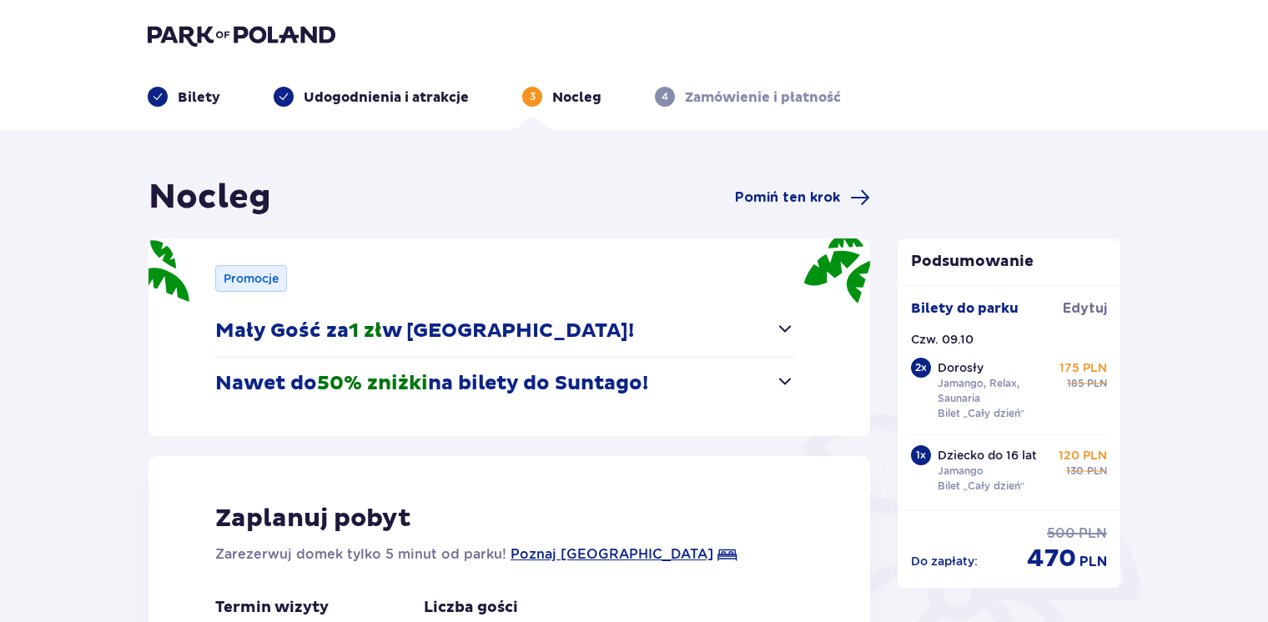
scroll to position [357, 0]
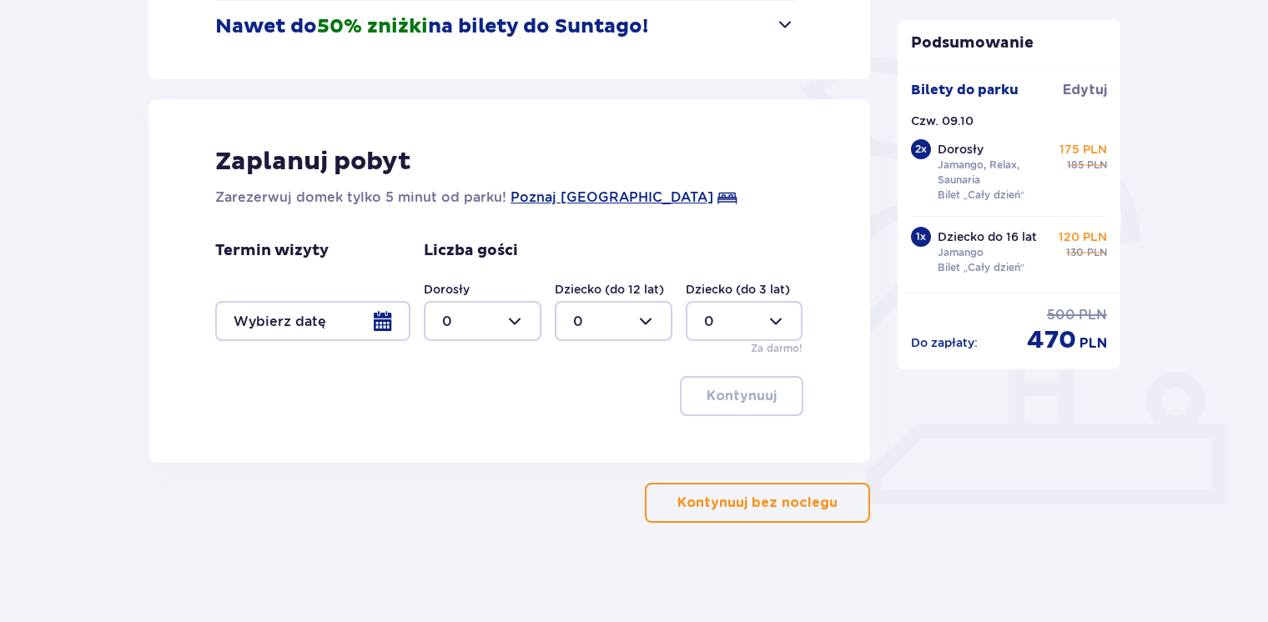
click at [683, 509] on p "Kontynuuj bez noclegu" at bounding box center [757, 503] width 160 height 18
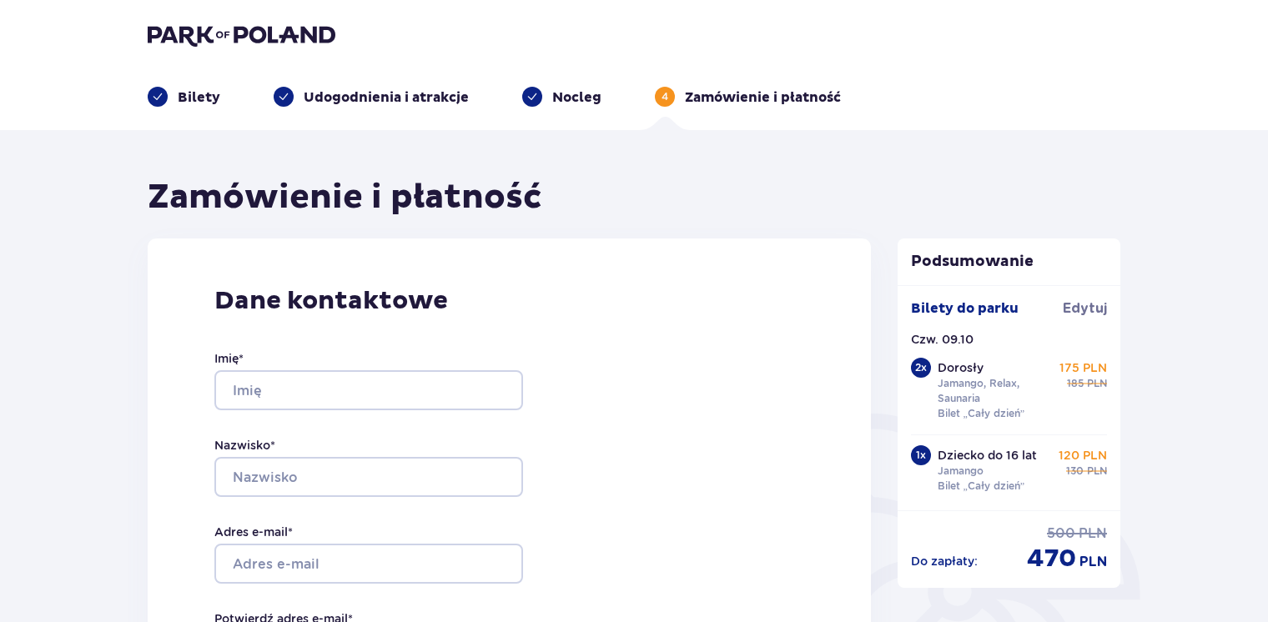
click at [219, 28] on img at bounding box center [242, 34] width 188 height 23
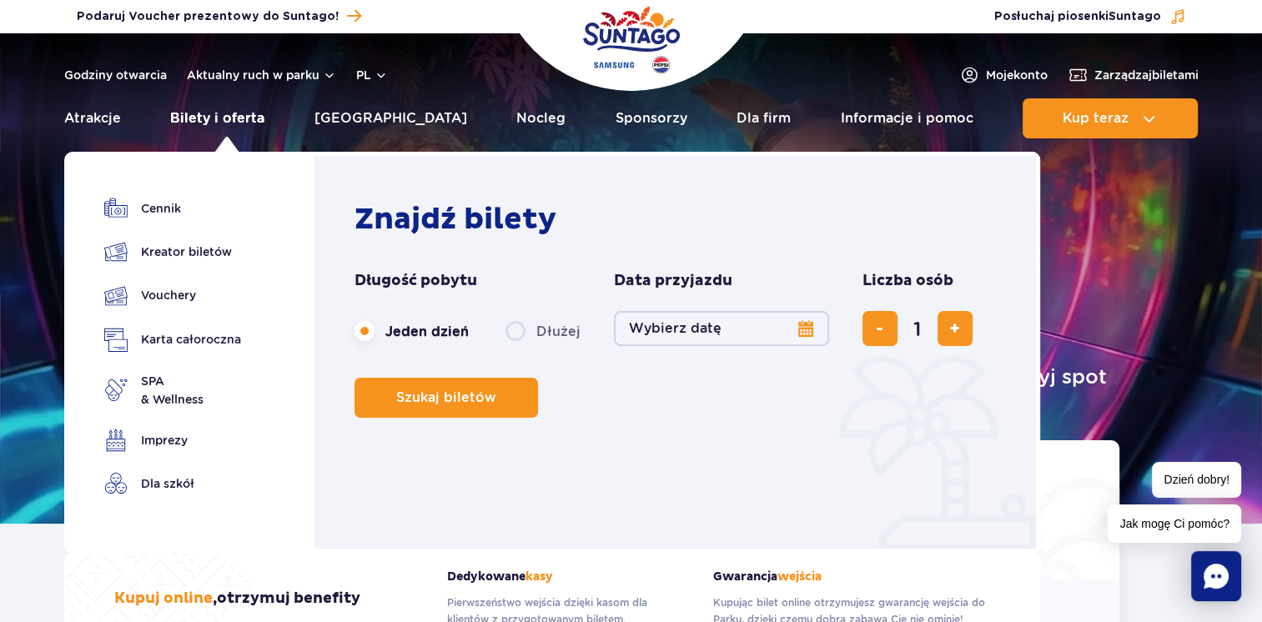
click at [226, 115] on link "Bilety i oferta" at bounding box center [217, 118] width 94 height 40
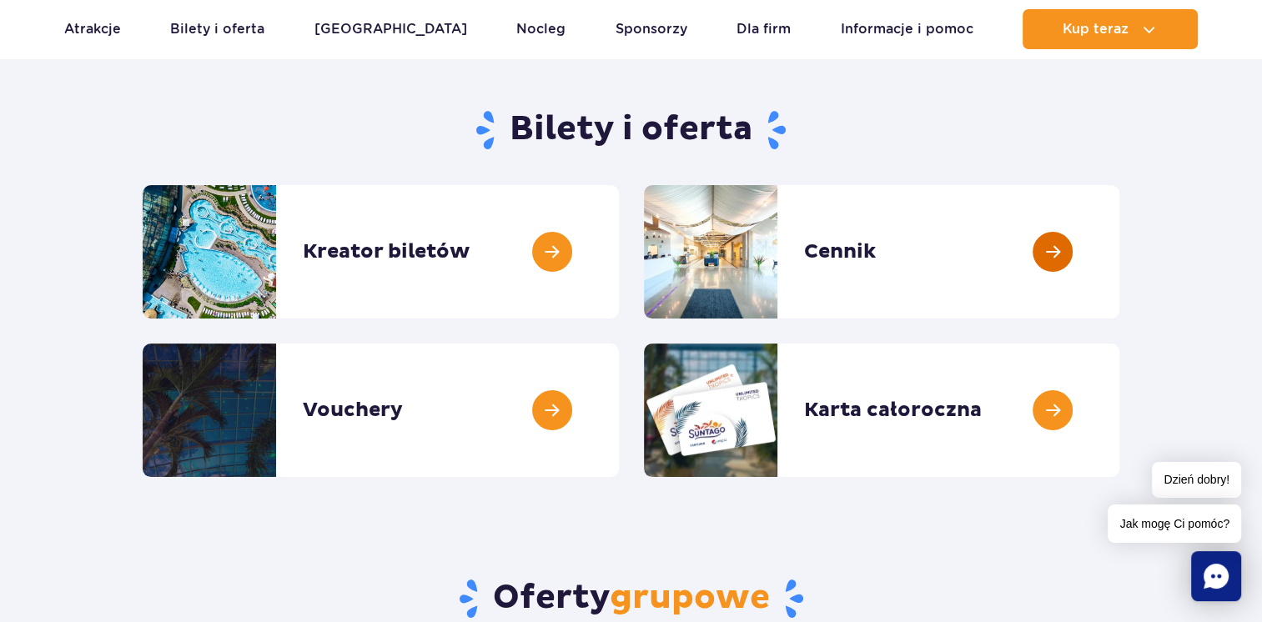
scroll to position [227, 0]
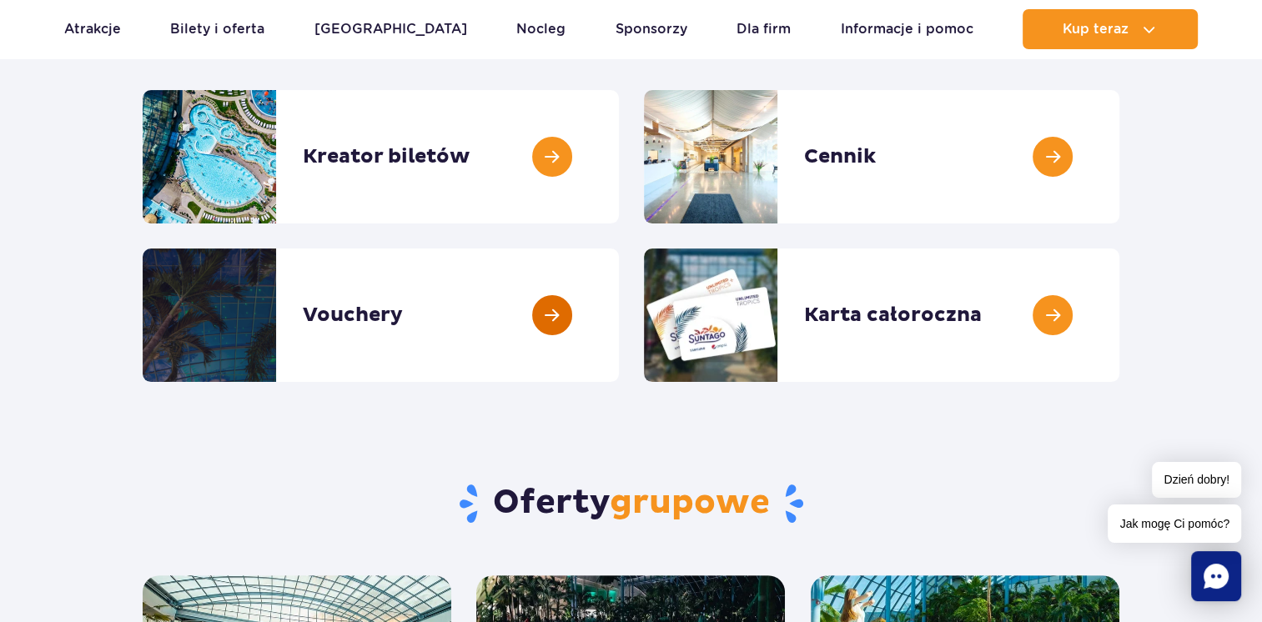
click at [619, 285] on link at bounding box center [619, 315] width 0 height 133
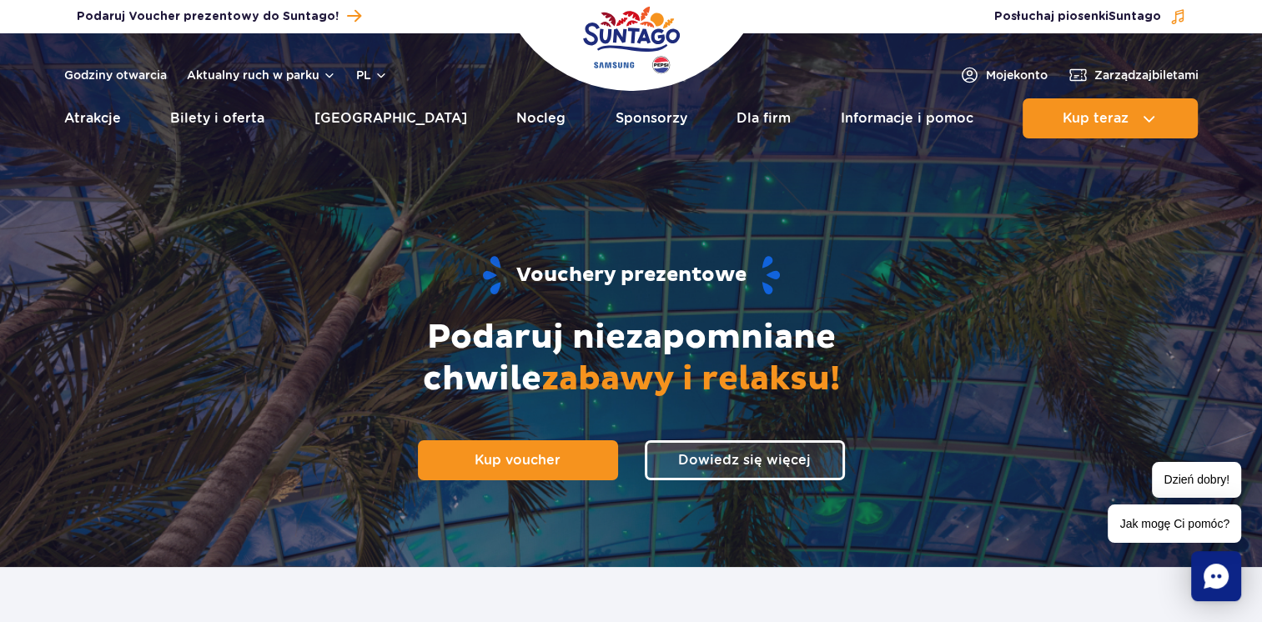
click at [604, 48] on img "Park of Poland" at bounding box center [631, 40] width 97 height 77
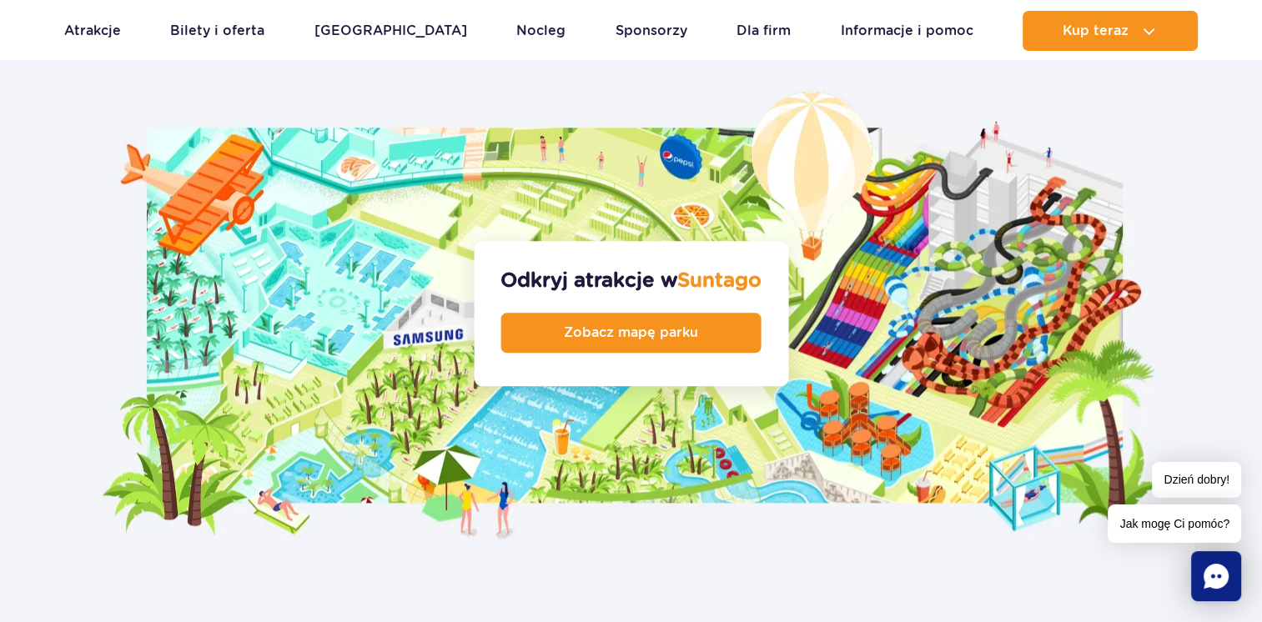
scroll to position [1738, 0]
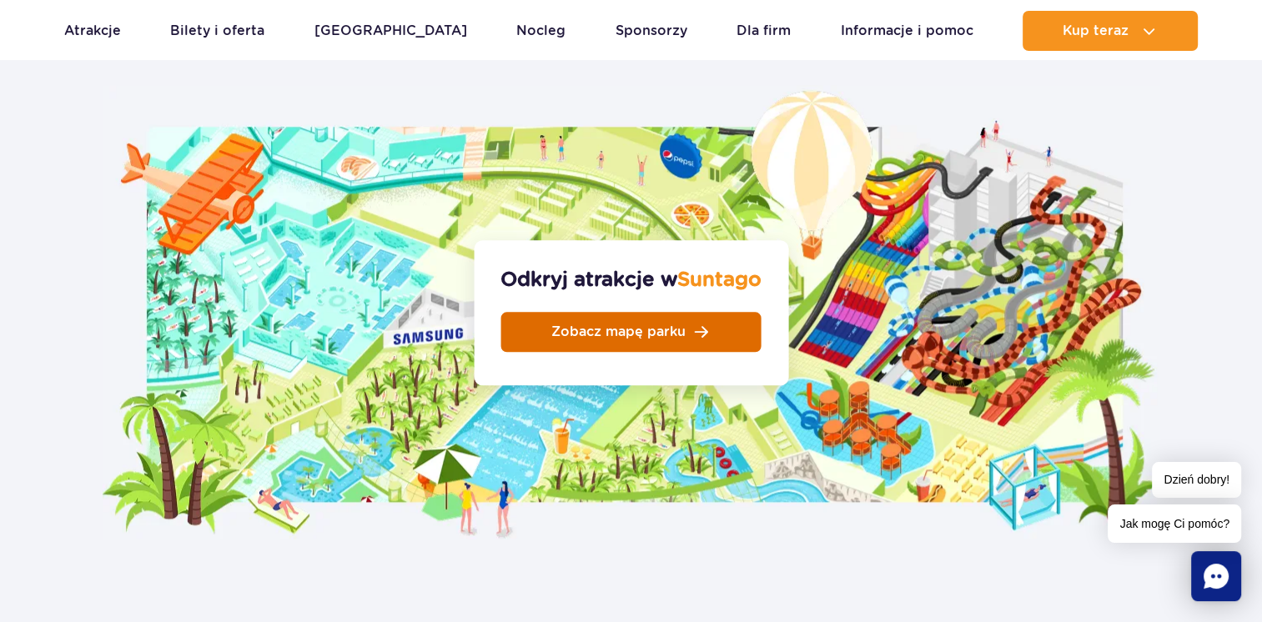
click at [554, 325] on span "Zobacz mapę parku" at bounding box center [618, 331] width 134 height 13
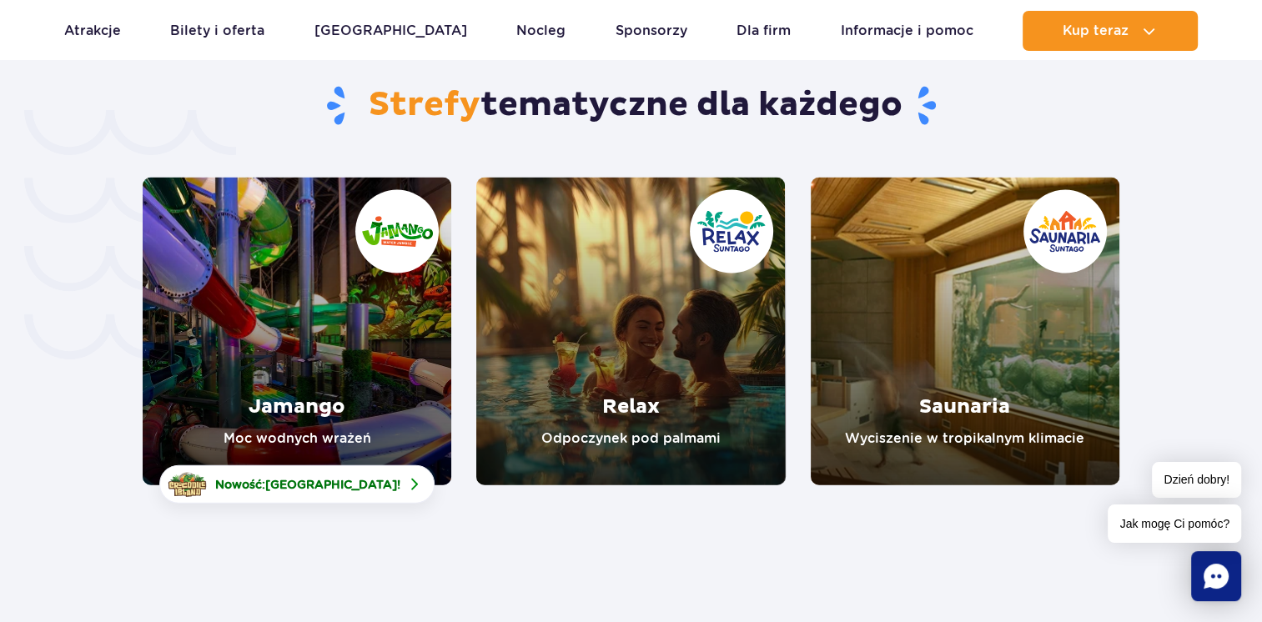
scroll to position [3513, 0]
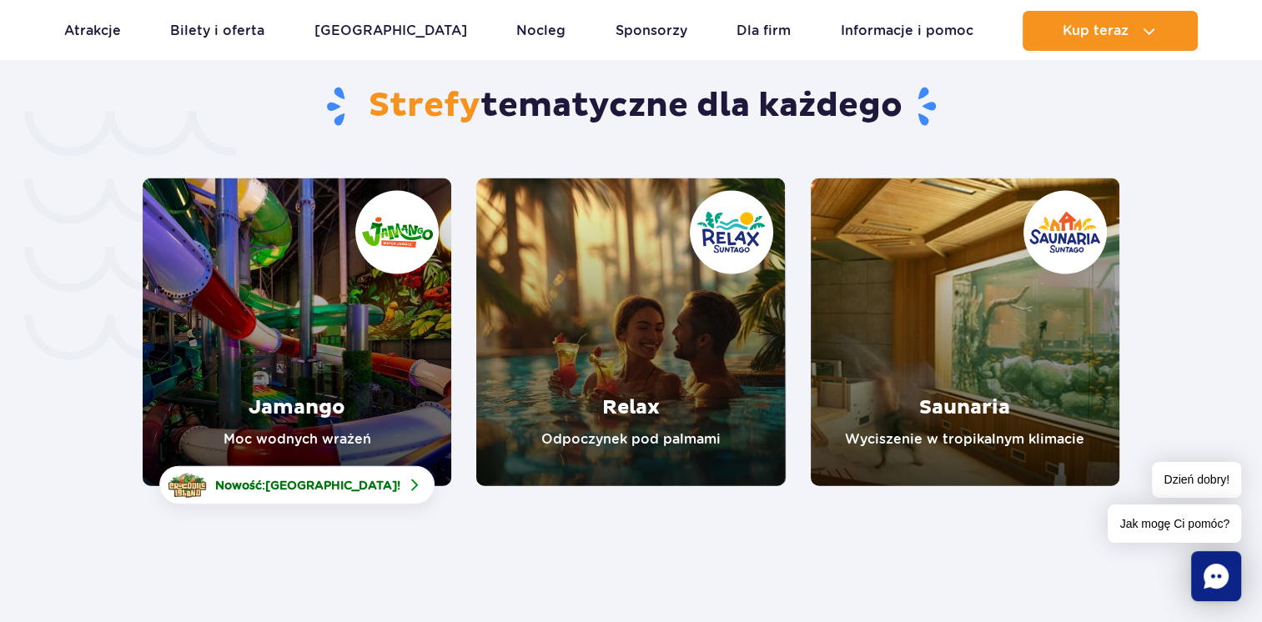
click at [981, 336] on link "Saunaria" at bounding box center [965, 333] width 309 height 308
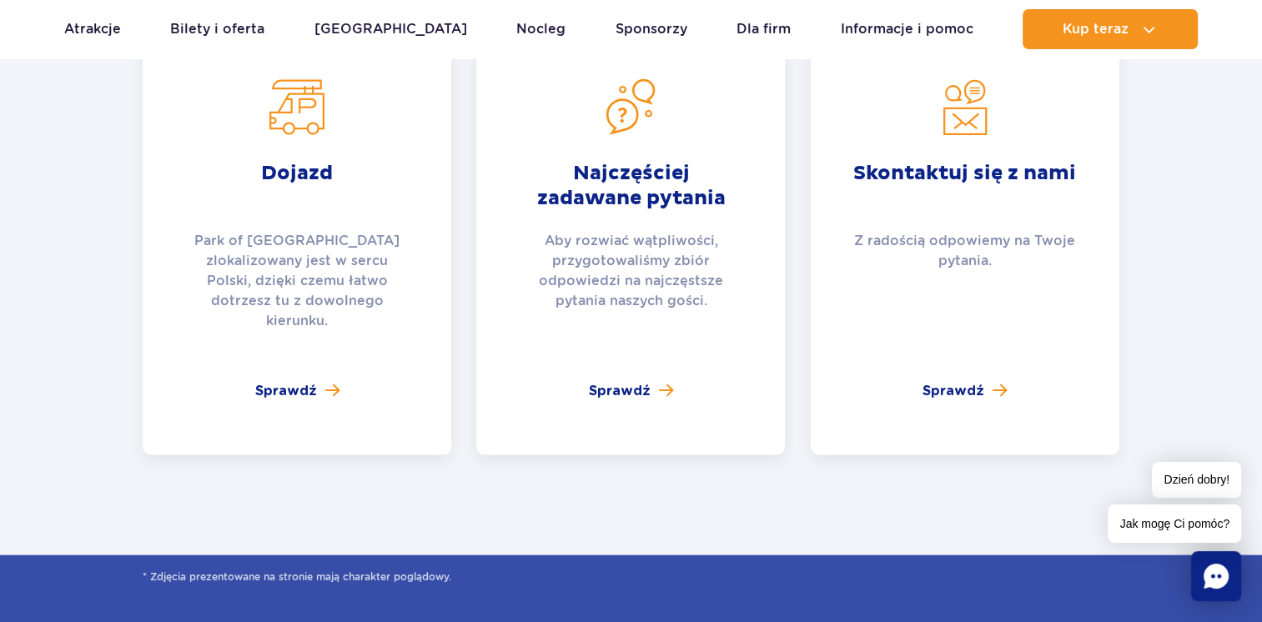
scroll to position [3420, 0]
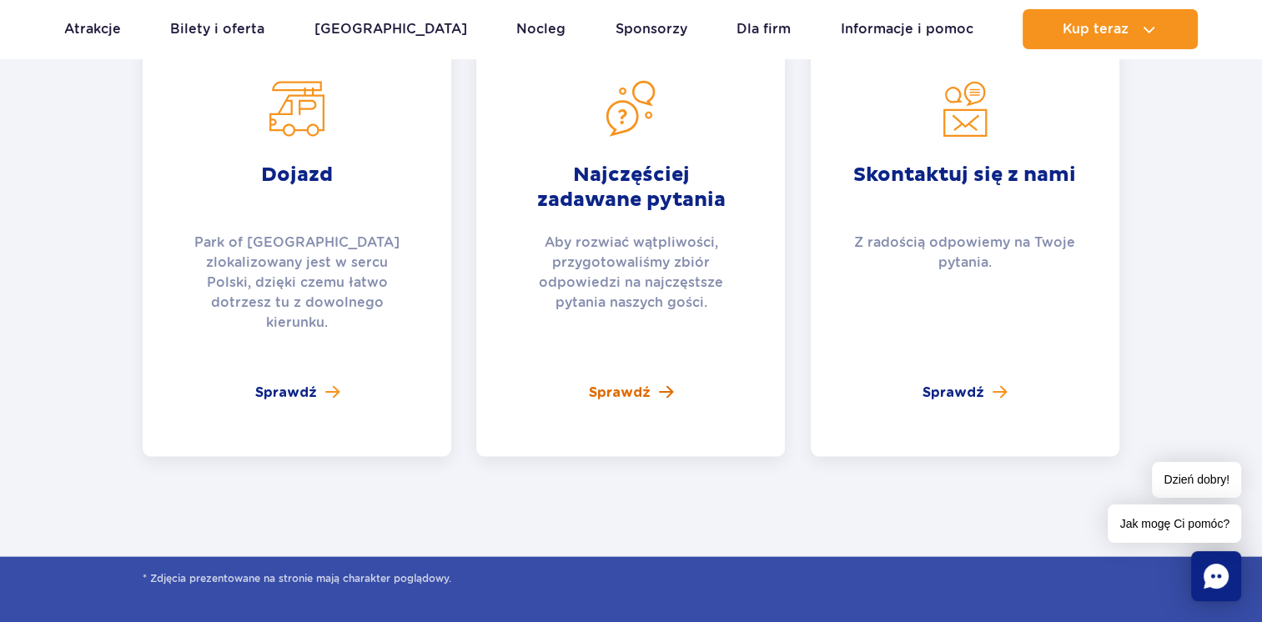
click at [631, 383] on span "Sprawdź" at bounding box center [620, 393] width 62 height 20
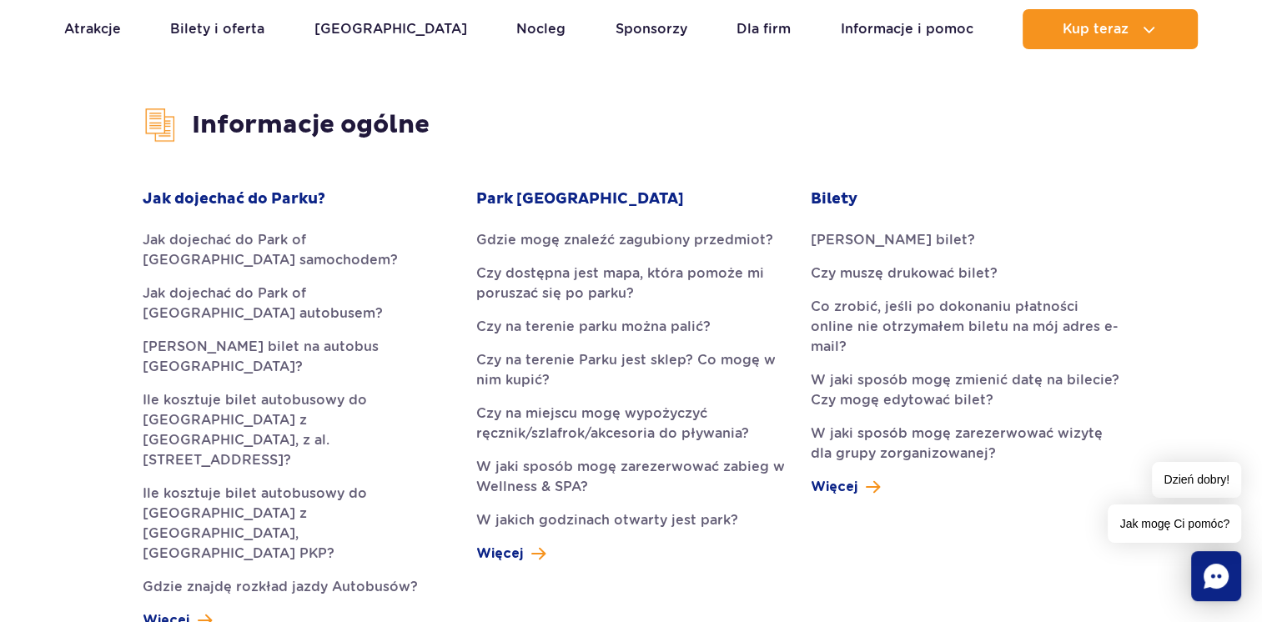
scroll to position [400, 0]
click at [521, 548] on span "Więcej" at bounding box center [499, 553] width 47 height 20
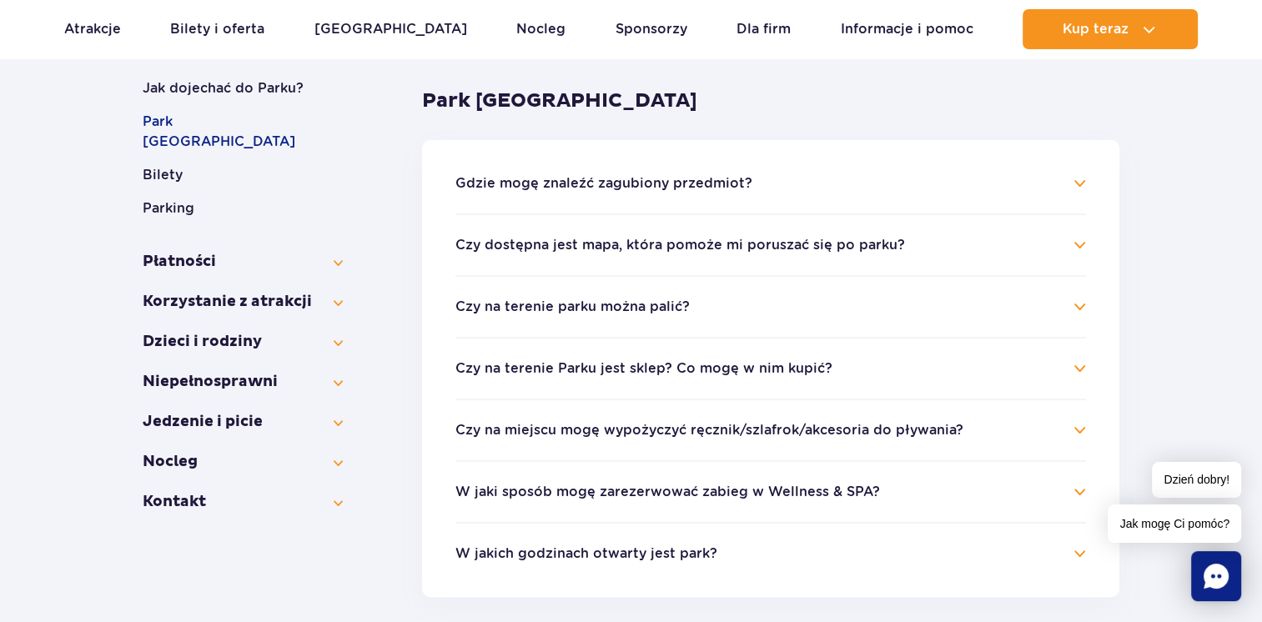
scroll to position [315, 0]
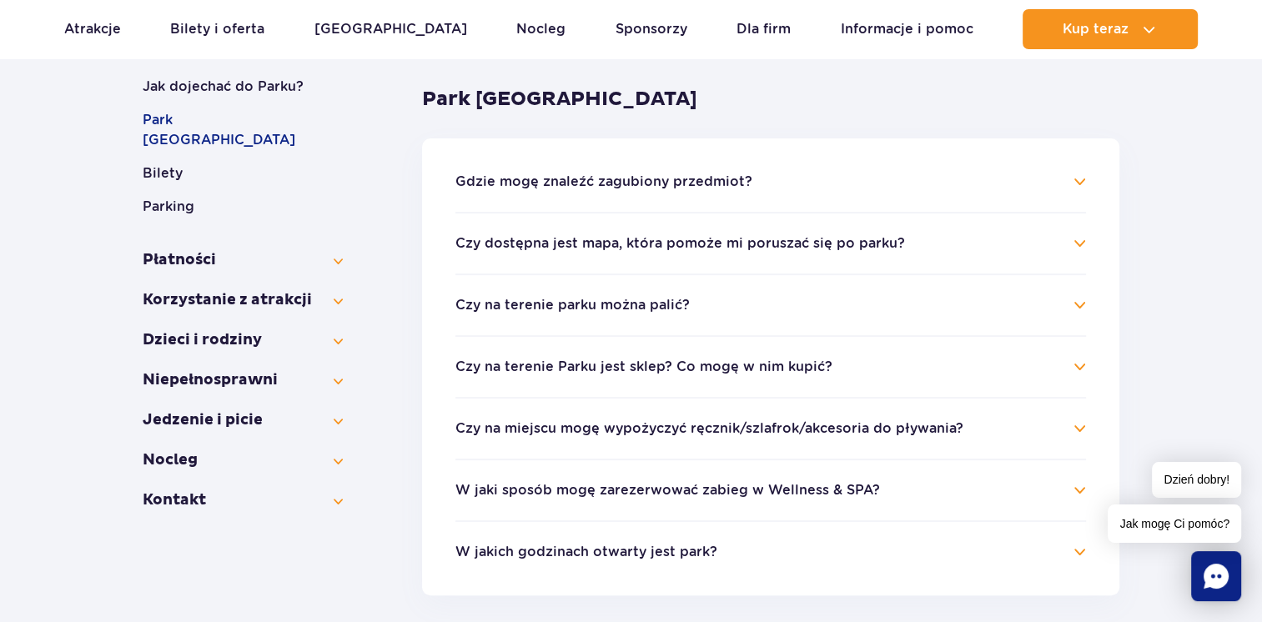
click at [908, 369] on h4 "Czy na terenie Parku jest sklep? Co mogę w nim kupić?" at bounding box center [770, 367] width 631 height 20
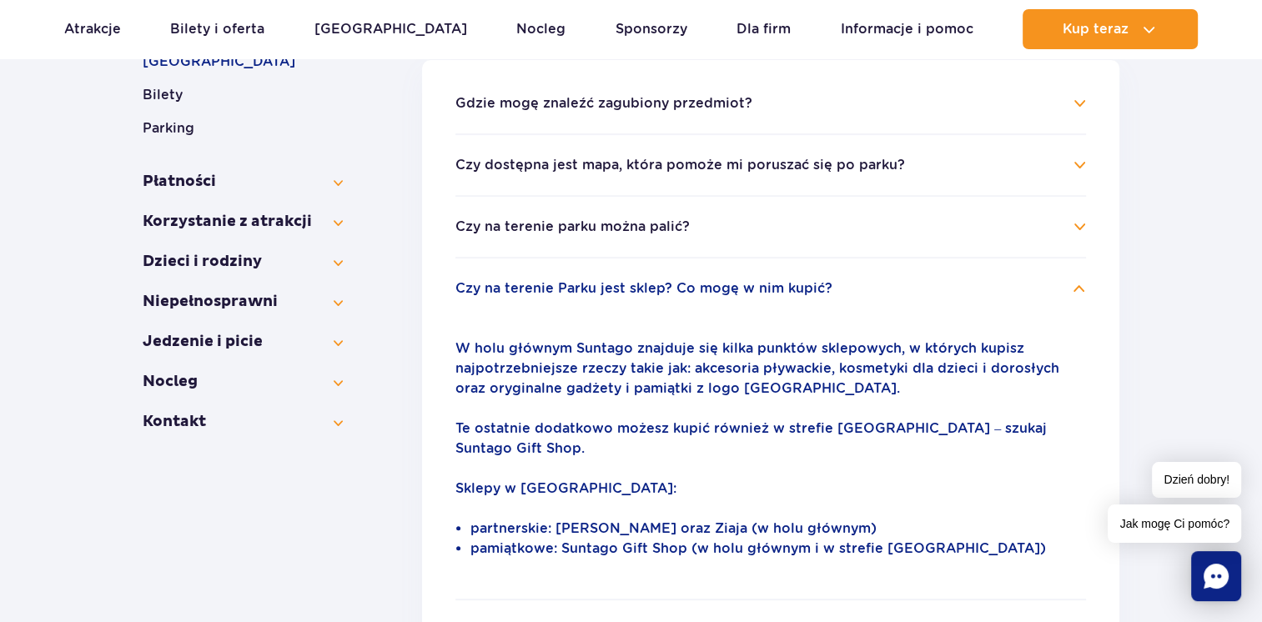
scroll to position [395, 0]
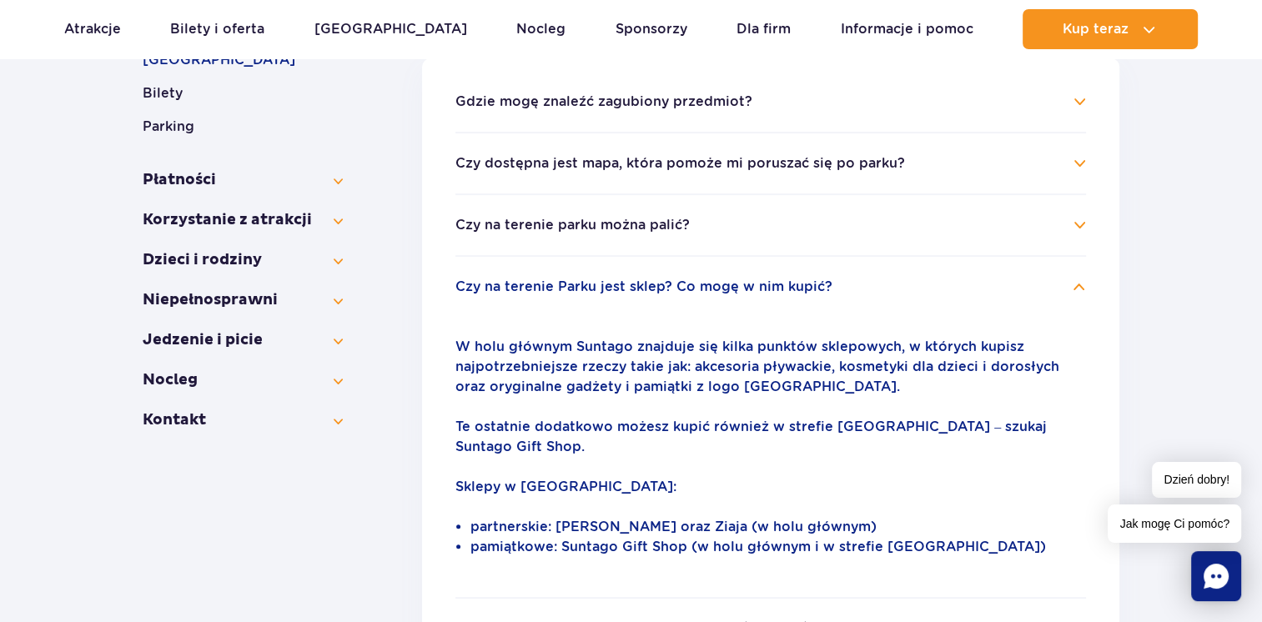
click at [927, 295] on li "Czy na terenie Parku jest sklep? Co mogę w nim kupić? W holu głównym Suntago zn…" at bounding box center [770, 426] width 631 height 342
click at [1094, 270] on ul "Gdzie mogę znaleźć zagubiony przedmiot? Wszystkie przedmioty znalezione przez n…" at bounding box center [770, 426] width 697 height 737
click at [1071, 282] on h4 "Czy na terenie Parku jest sklep? Co mogę w nim kupić?" at bounding box center [770, 287] width 631 height 20
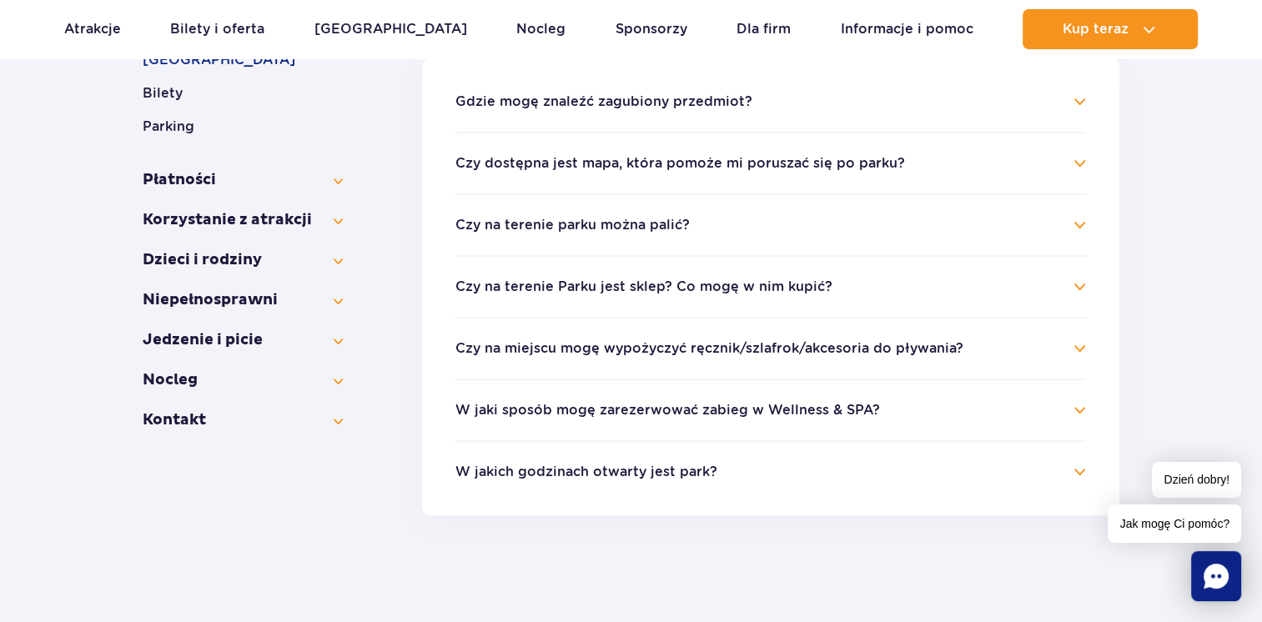
click at [734, 462] on h4 "W jakich godzinach otwarty jest park?" at bounding box center [770, 472] width 631 height 20
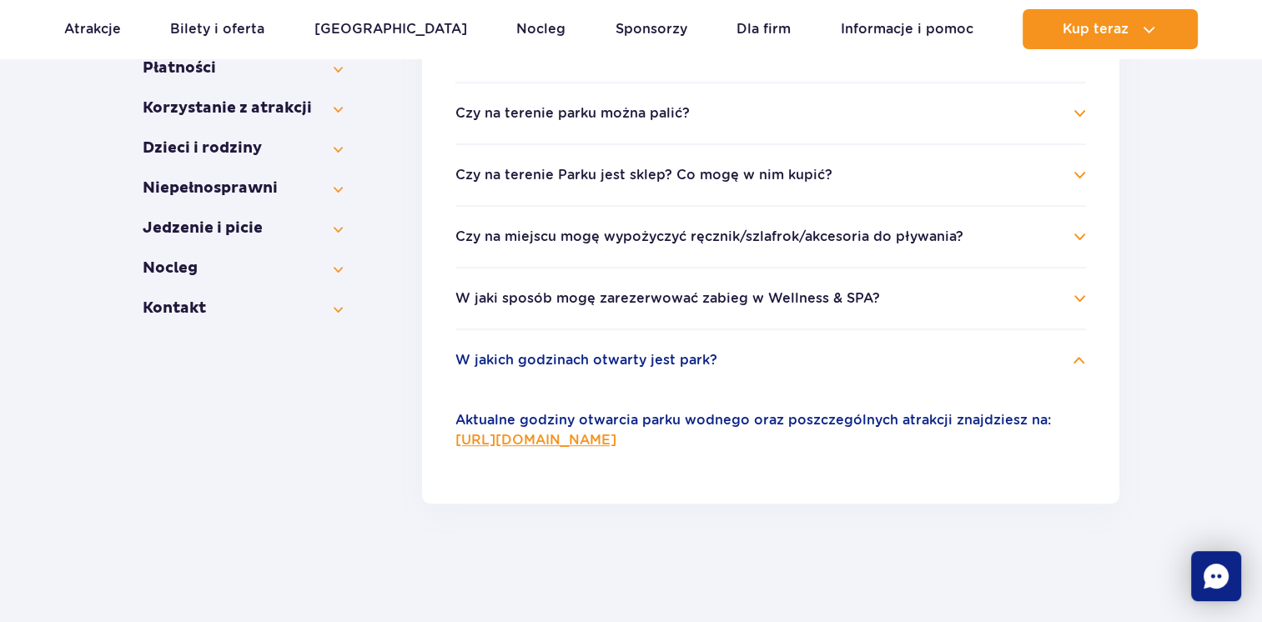
scroll to position [507, 0]
drag, startPoint x: 721, startPoint y: 435, endPoint x: 484, endPoint y: 585, distance: 280.0
click at [484, 585] on section "Informacje ogólne Jak dojechać do Parku? Park Wodny [GEOGRAPHIC_DATA] Bilety Pa…" at bounding box center [631, 235] width 977 height 831
click at [614, 444] on link "[URL][DOMAIN_NAME]" at bounding box center [535, 440] width 161 height 16
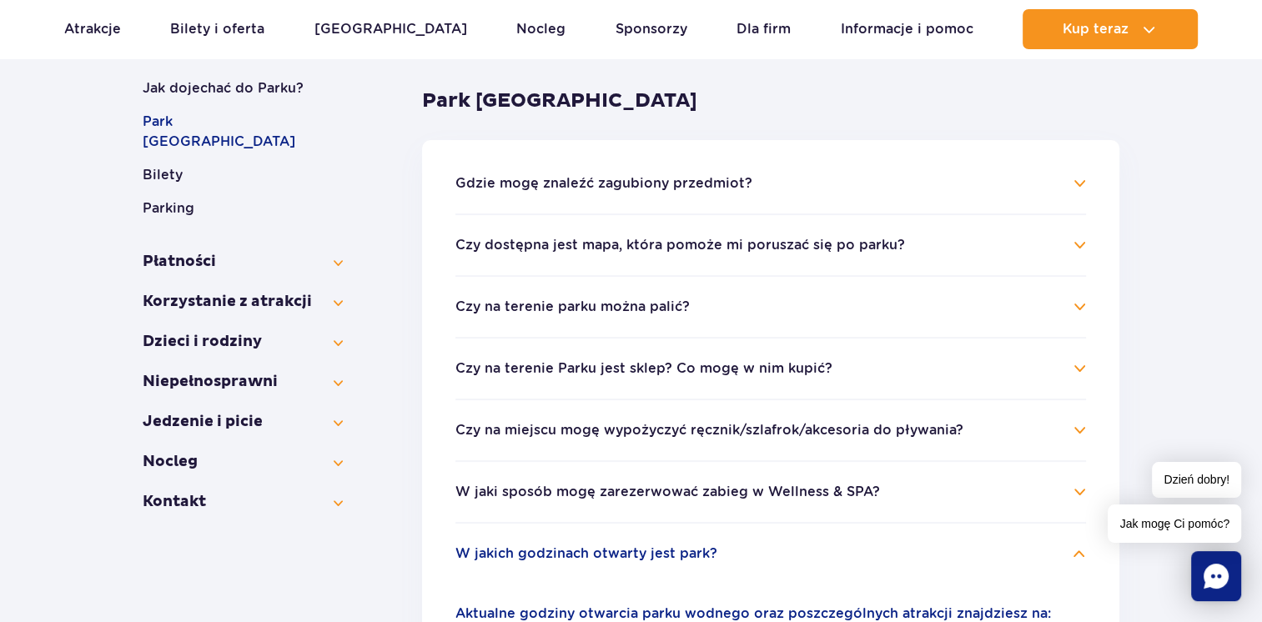
scroll to position [314, 0]
click at [327, 292] on button "Korzystanie z atrakcji" at bounding box center [243, 302] width 200 height 20
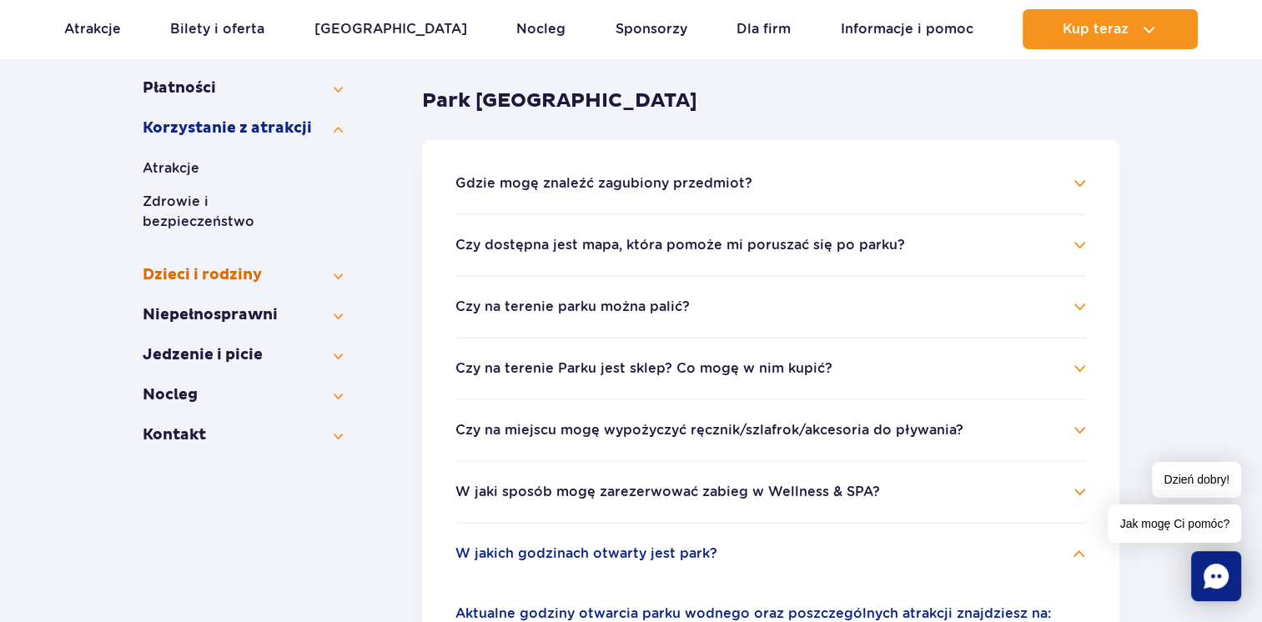
click at [310, 265] on button "Dzieci i rodziny" at bounding box center [243, 275] width 200 height 20
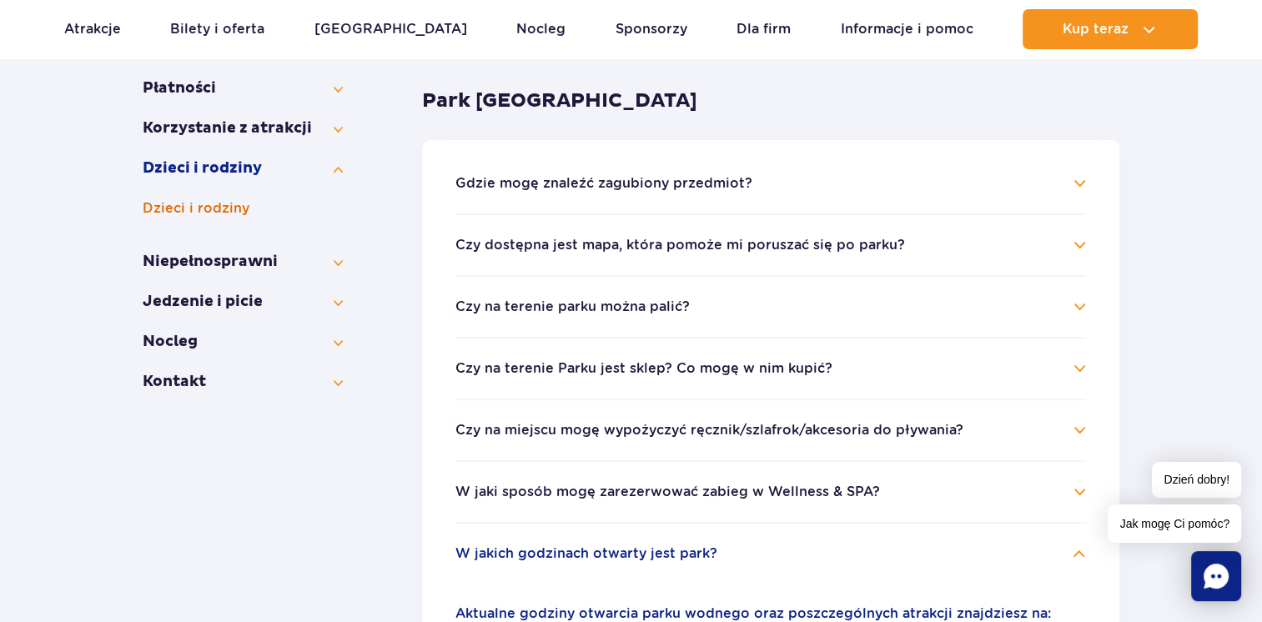
click at [231, 210] on button "Dzieci i rodziny" at bounding box center [243, 209] width 200 height 20
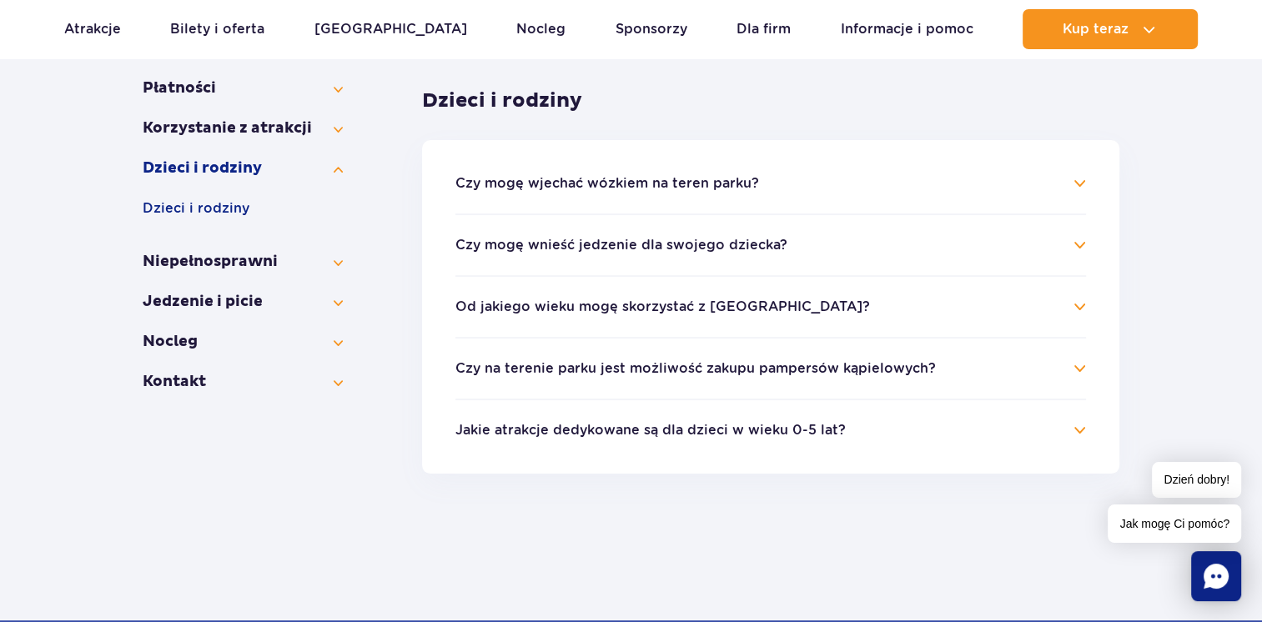
click at [1069, 242] on h4 "Czy mogę wnieść jedzenie dla swojego dziecka?" at bounding box center [770, 245] width 631 height 20
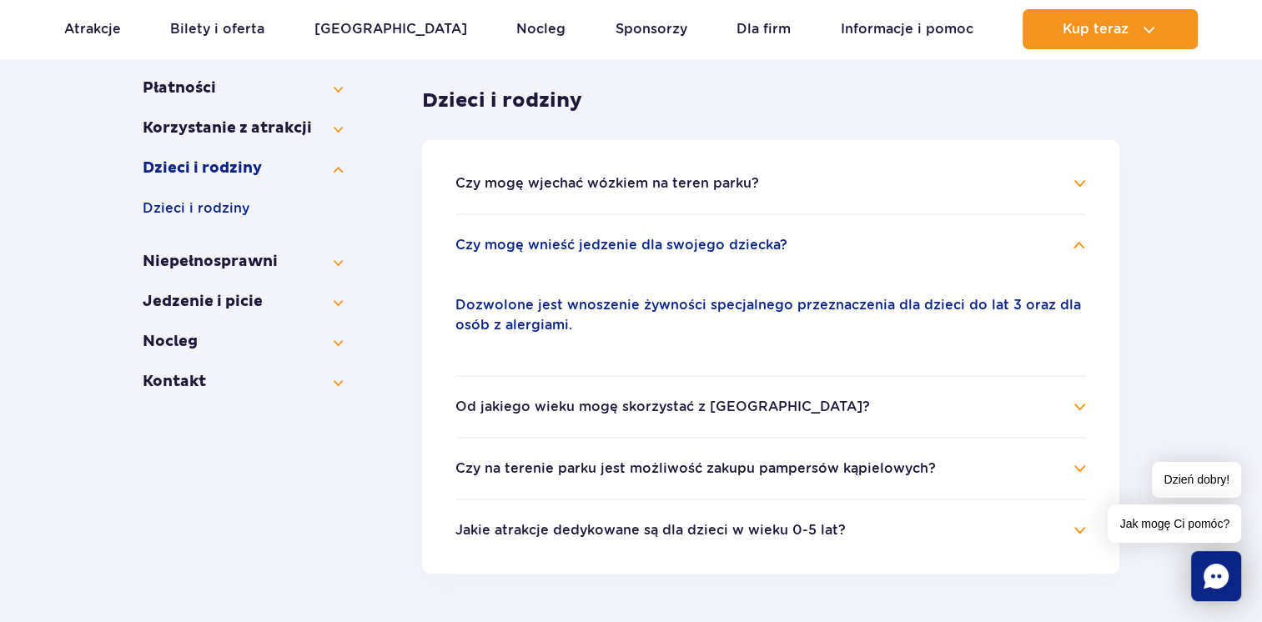
click at [1069, 242] on h4 "Czy mogę wnieść jedzenie dla swojego dziecka?" at bounding box center [770, 245] width 631 height 20
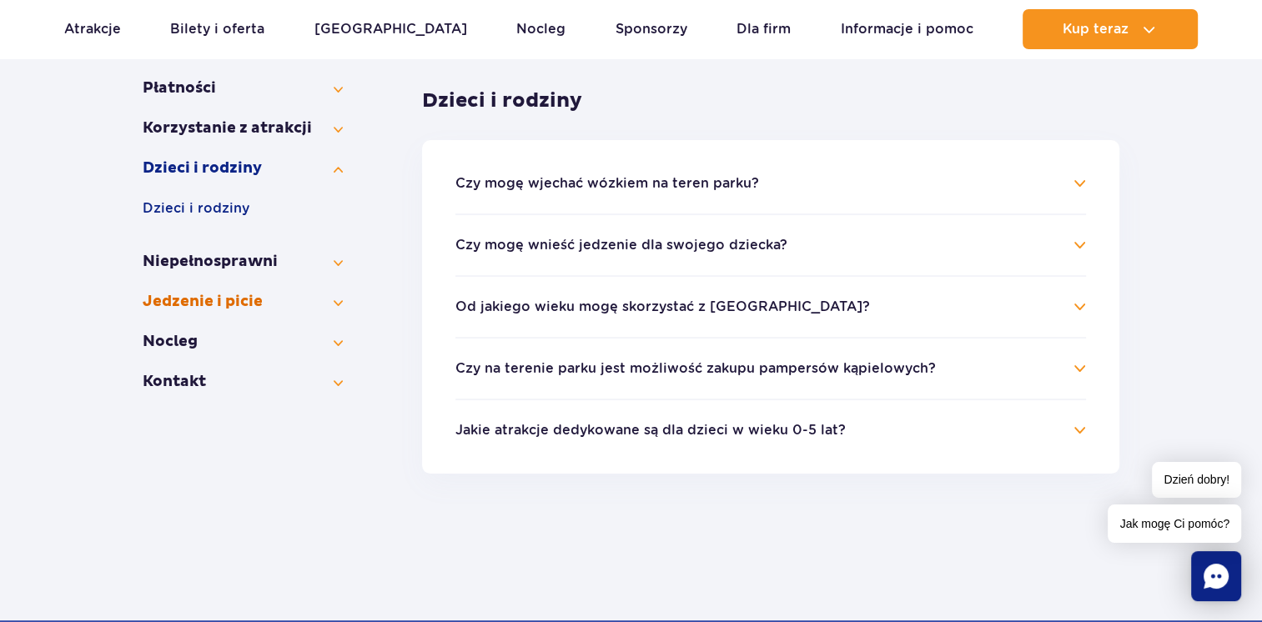
click at [330, 309] on button "Jedzenie i picie" at bounding box center [243, 302] width 200 height 20
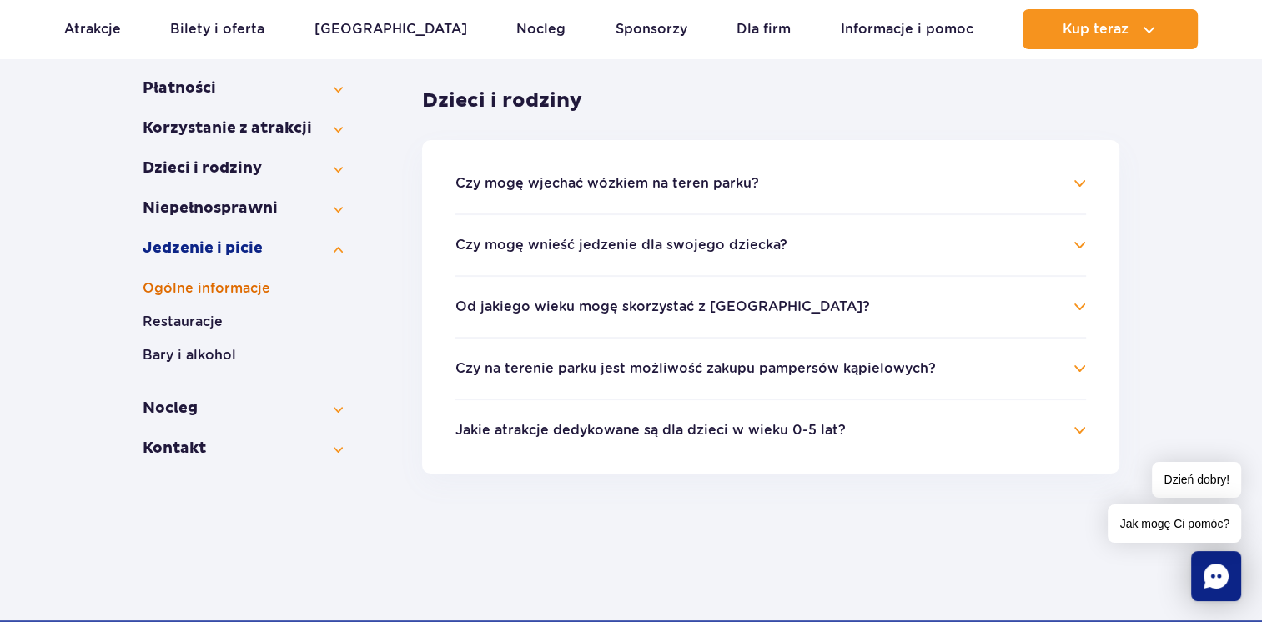
click at [245, 297] on button "Ogólne informacje" at bounding box center [243, 289] width 200 height 20
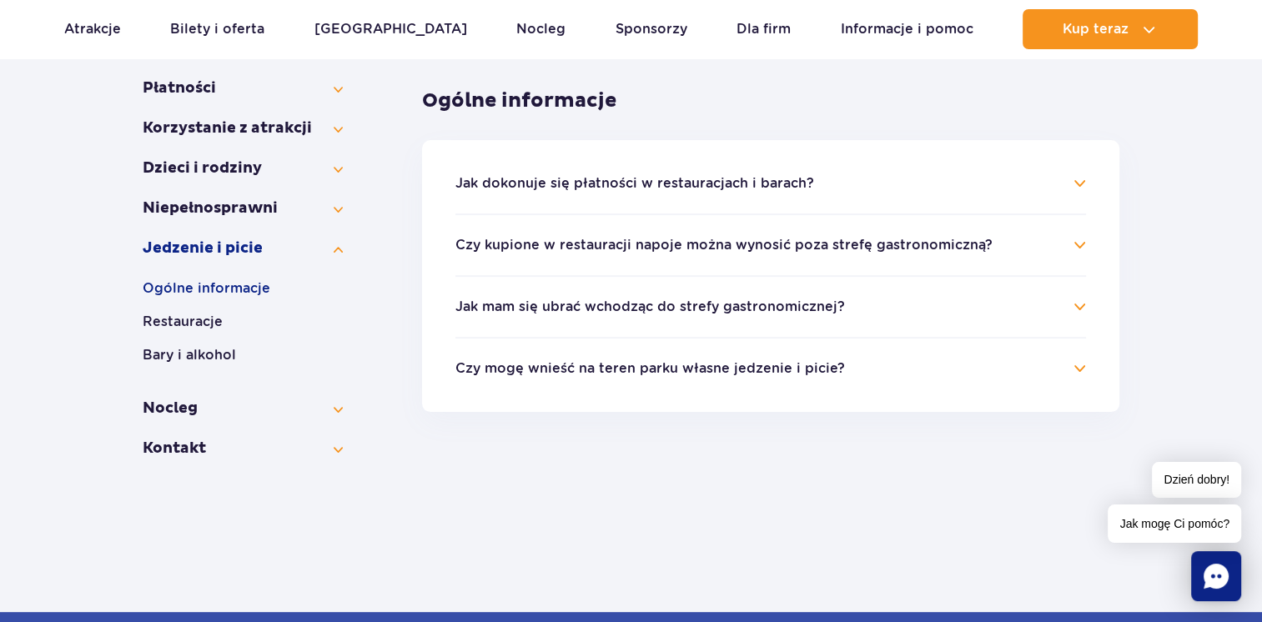
click at [1070, 192] on h4 "Jak dokonuje się płatności w restauracjach i barach?" at bounding box center [770, 184] width 631 height 20
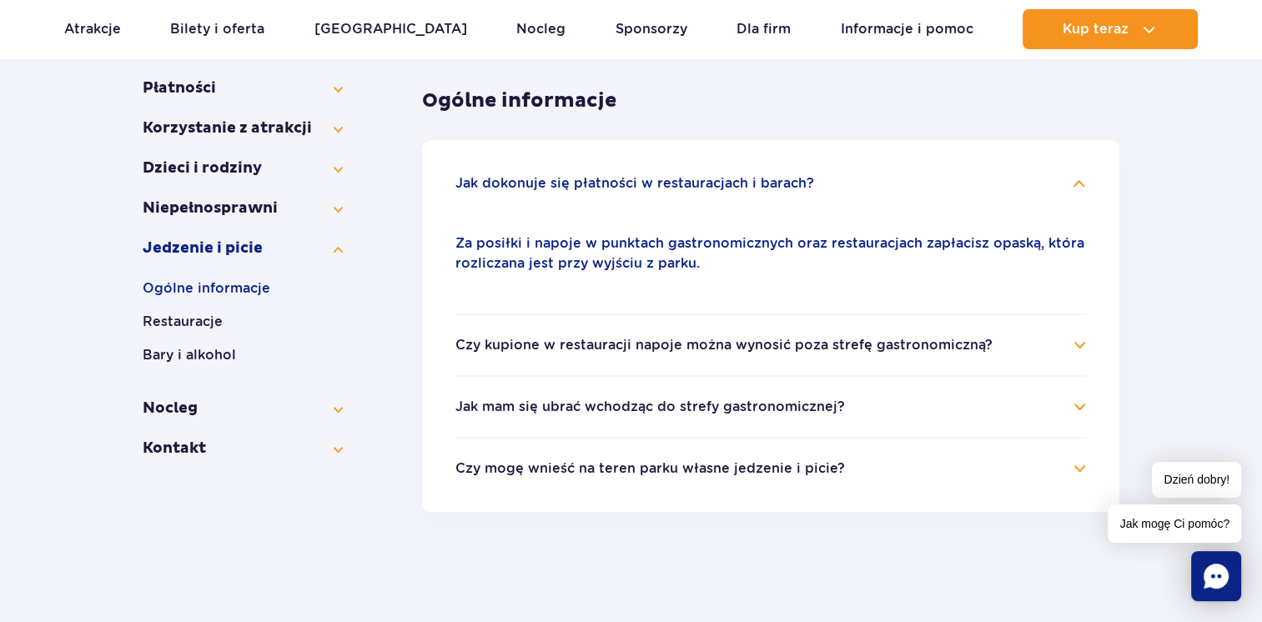
click at [1070, 192] on h4 "Jak dokonuje się płatności w restauracjach i barach?" at bounding box center [770, 184] width 631 height 20
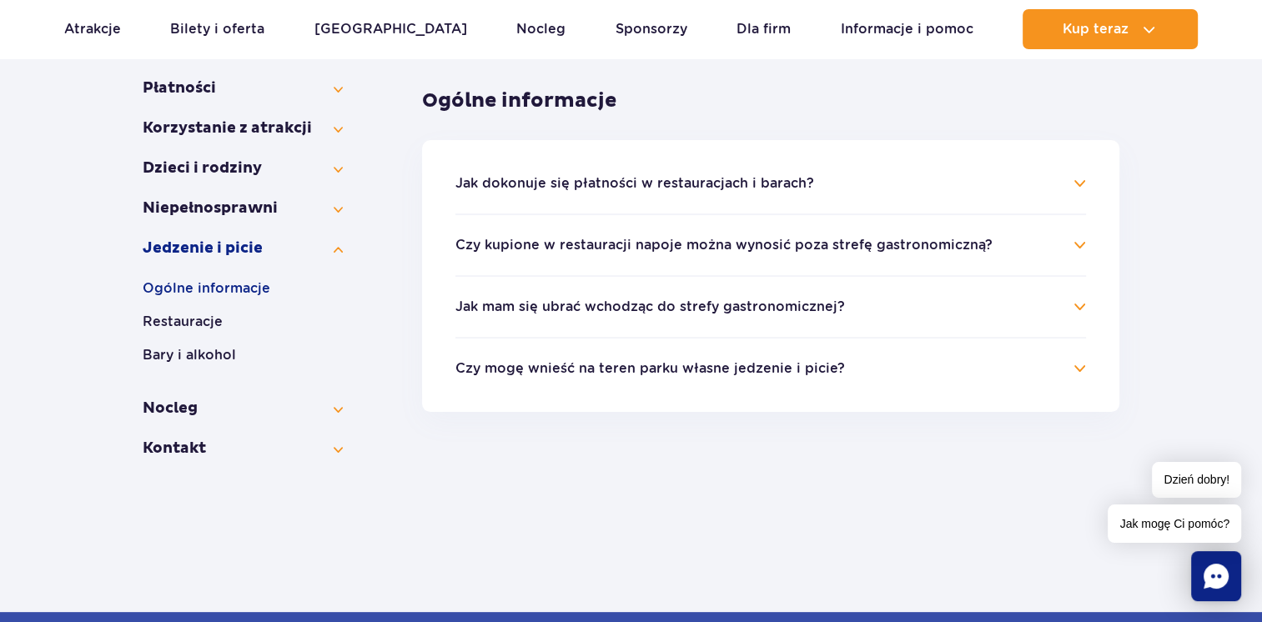
click at [1070, 232] on li "Czy kupione w restauracji napoje można wynosić poza strefę gastronomiczną? Nie.…" at bounding box center [770, 245] width 631 height 62
click at [1092, 247] on ul "Jak dokonuje się płatności w restauracjach i barach? Za posiłki i napoje w punk…" at bounding box center [770, 276] width 697 height 272
click at [1088, 247] on ul "Jak dokonuje się płatności w restauracjach i barach? Za posiłki i napoje w punk…" at bounding box center [770, 276] width 697 height 272
click at [1072, 245] on h4 "Czy kupione w restauracji napoje można wynosić poza strefę gastronomiczną?" at bounding box center [770, 245] width 631 height 20
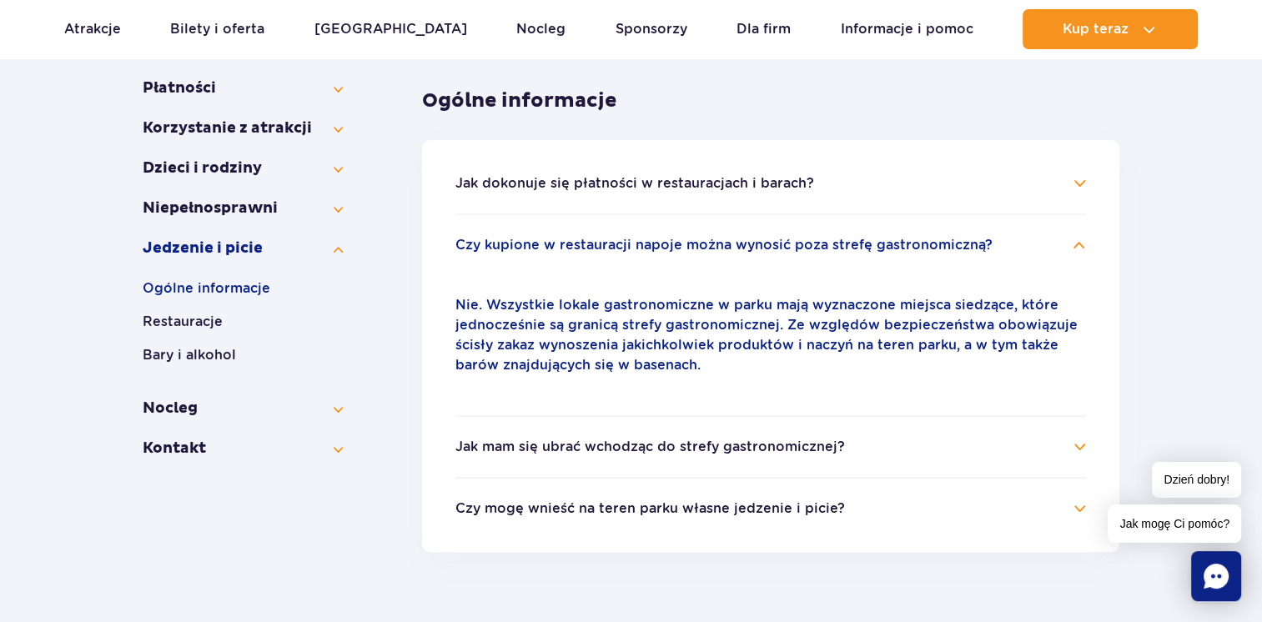
click at [1072, 245] on h4 "Czy kupione w restauracji napoje można wynosić poza strefę gastronomiczną?" at bounding box center [770, 245] width 631 height 20
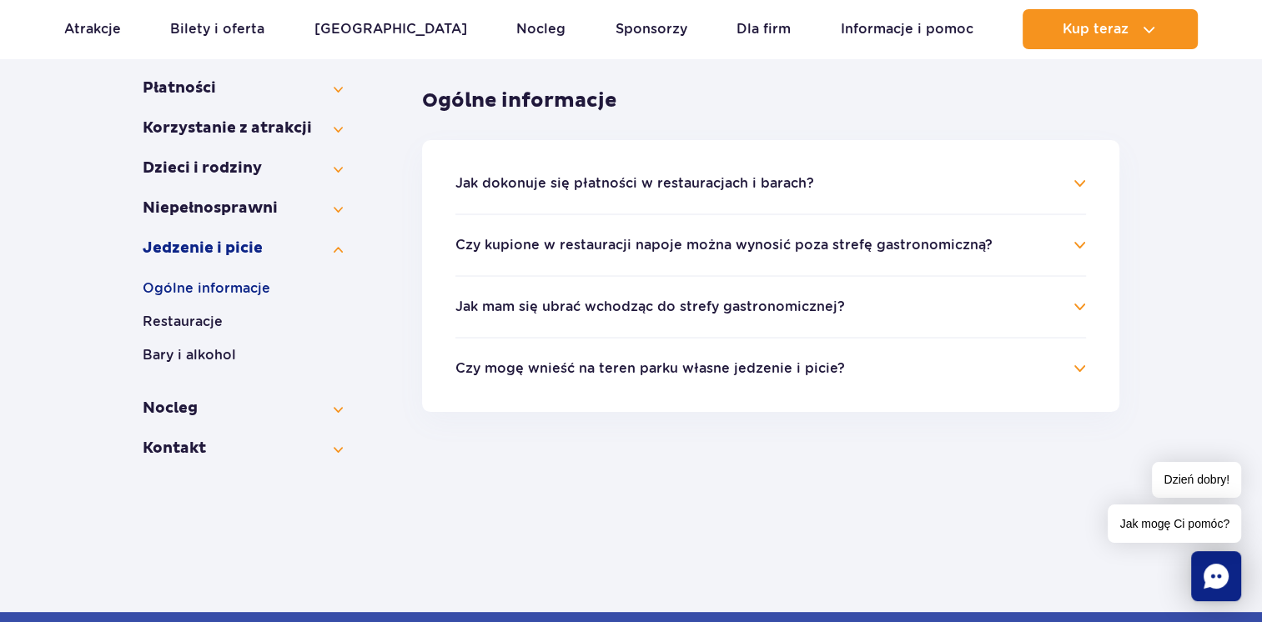
click at [1063, 282] on li "Jak mam się ubrać wchodząc do strefy gastronomicznej? We wszystkich restauracja…" at bounding box center [770, 306] width 631 height 62
click at [1069, 307] on h4 "Jak mam się ubrać wchodząc do strefy gastronomicznej?" at bounding box center [770, 307] width 631 height 20
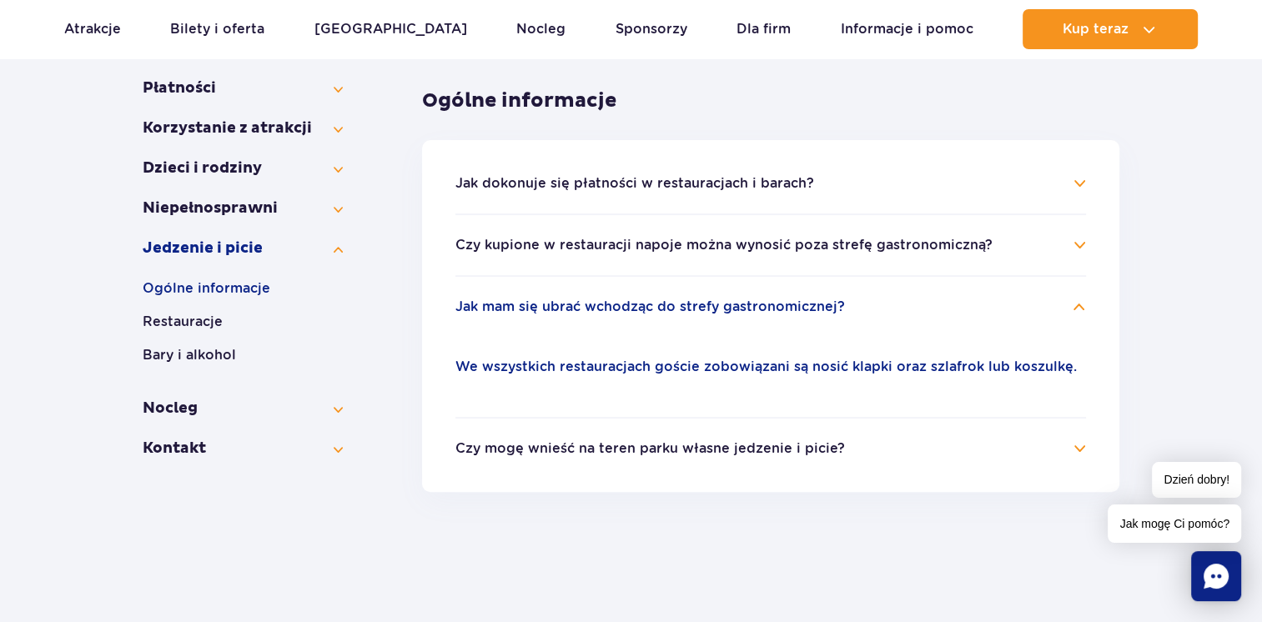
click at [1069, 307] on h4 "Jak mam się ubrać wchodząc do strefy gastronomicznej?" at bounding box center [770, 307] width 631 height 20
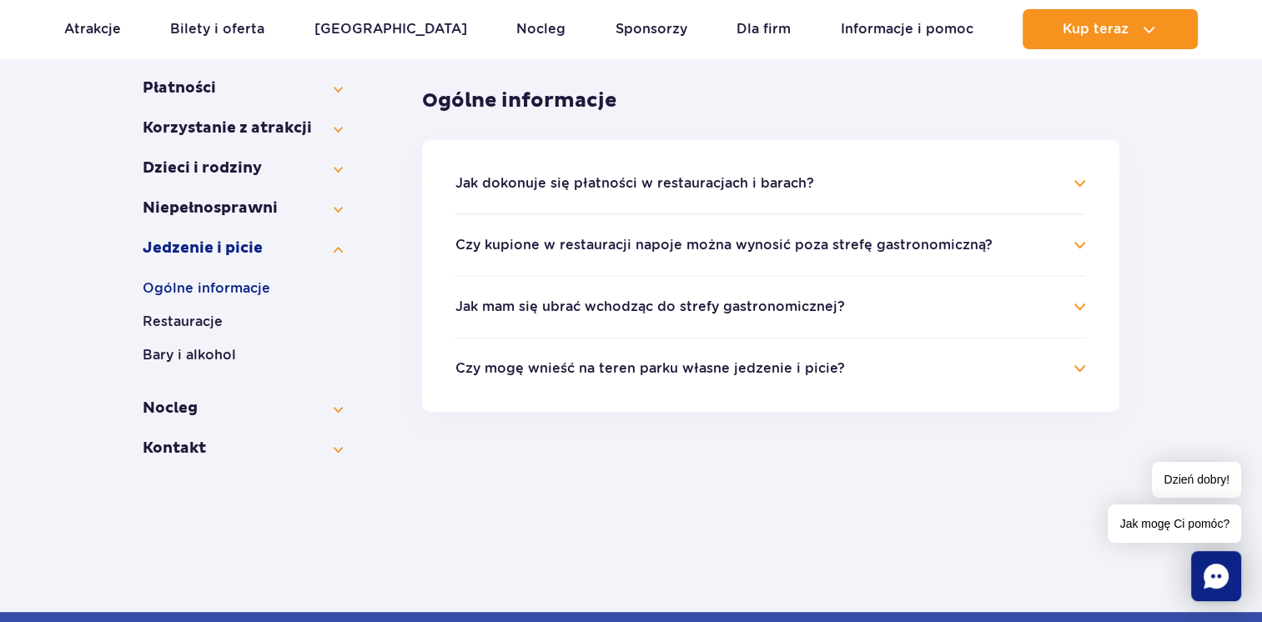
click at [1062, 355] on li "Czy mogę wnieść na teren parku własne jedzenie i picie? Zgodnie z naszym regula…" at bounding box center [770, 358] width 631 height 42
click at [1064, 372] on h4 "Czy mogę wnieść na teren parku własne jedzenie i picie?" at bounding box center [770, 369] width 631 height 20
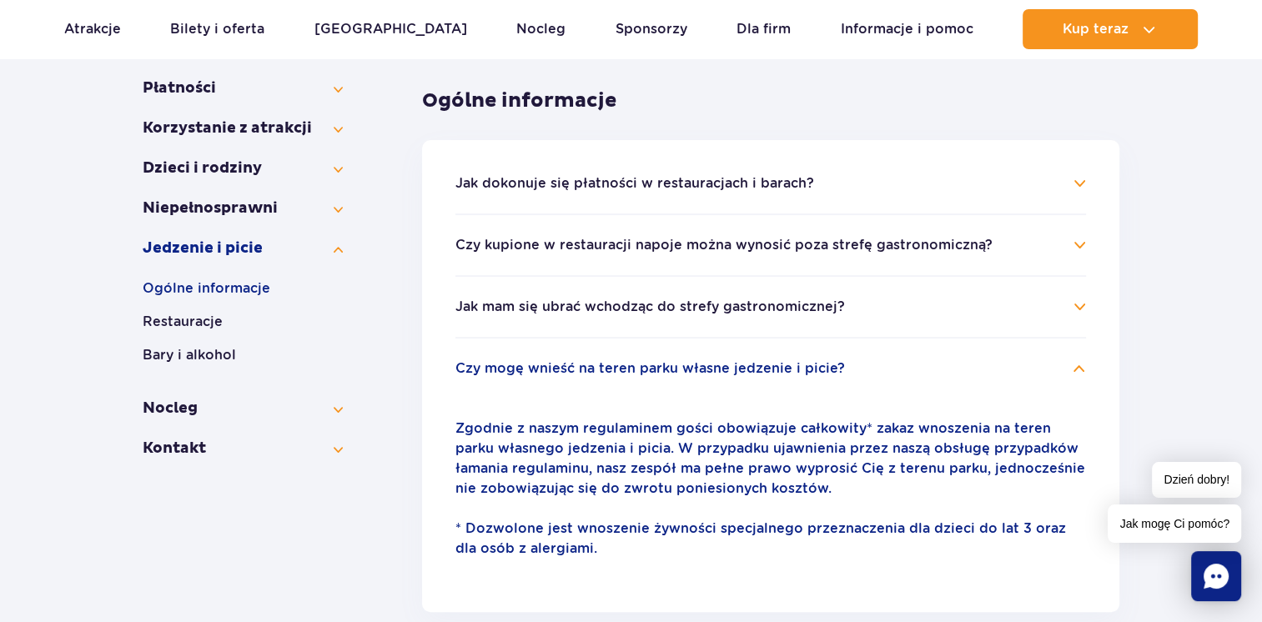
click at [1064, 372] on h4 "Czy mogę wnieść na teren parku własne jedzenie i picie?" at bounding box center [770, 369] width 631 height 20
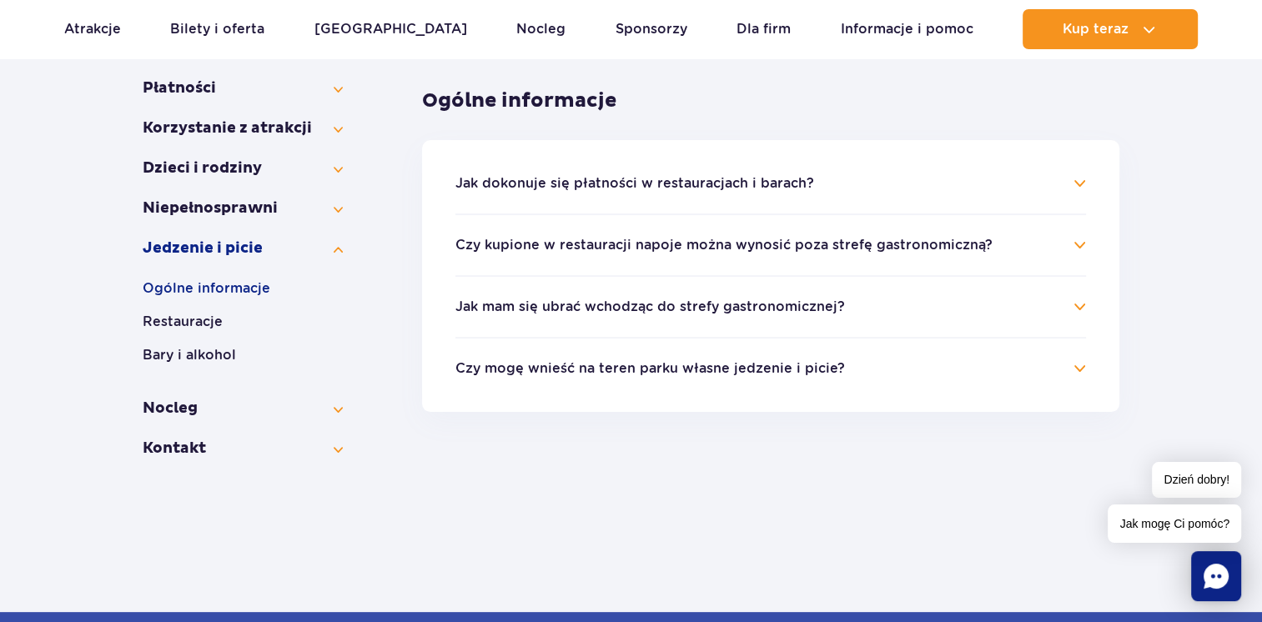
click at [333, 181] on button "Dzieci i rodziny" at bounding box center [243, 189] width 200 height 20
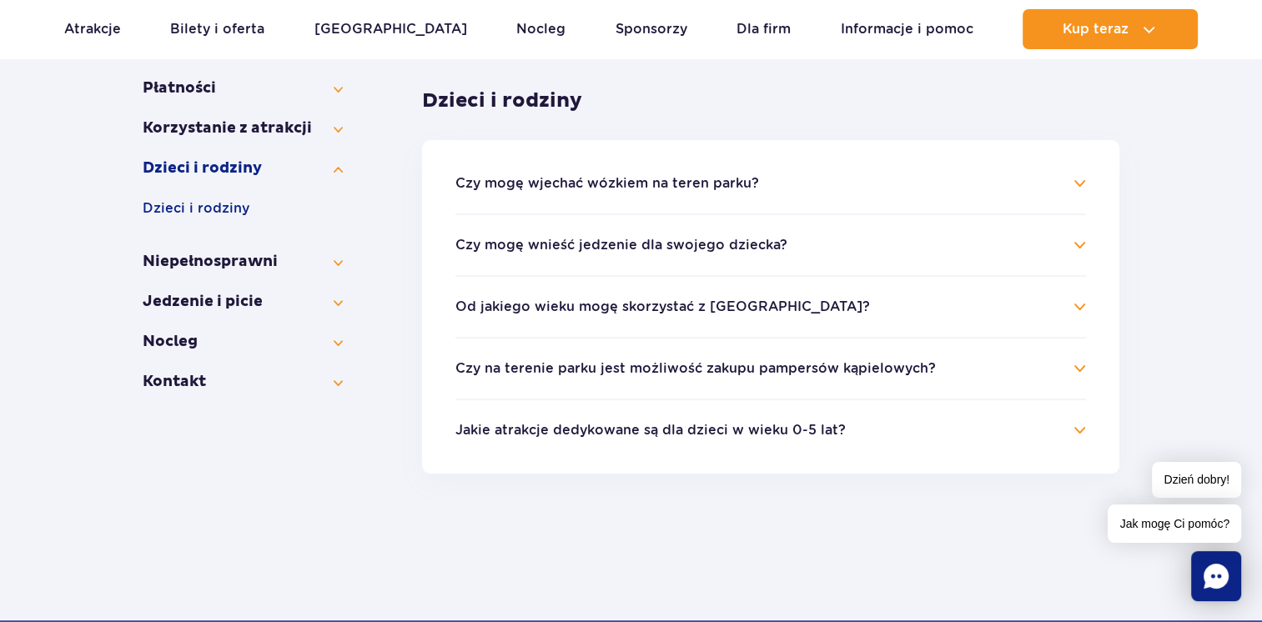
click at [332, 146] on button "Atrakcje" at bounding box center [243, 148] width 200 height 20
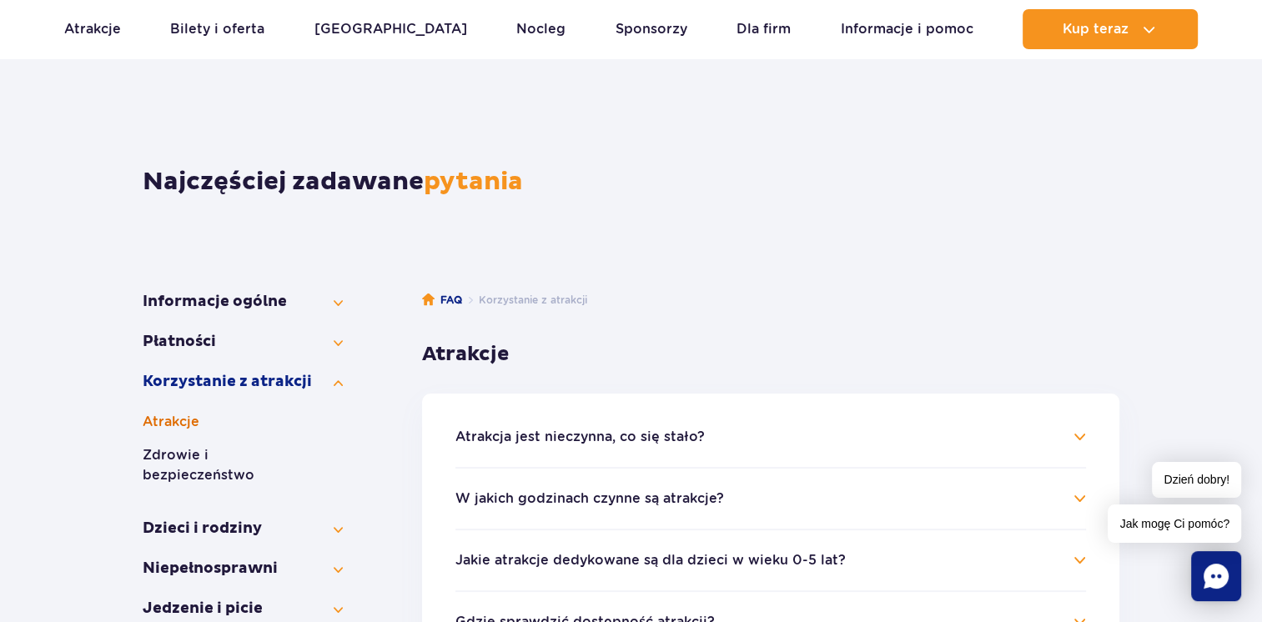
scroll to position [60, 0]
click at [525, 430] on button "Atrakcja jest nieczynna, co się stało?" at bounding box center [579, 437] width 249 height 15
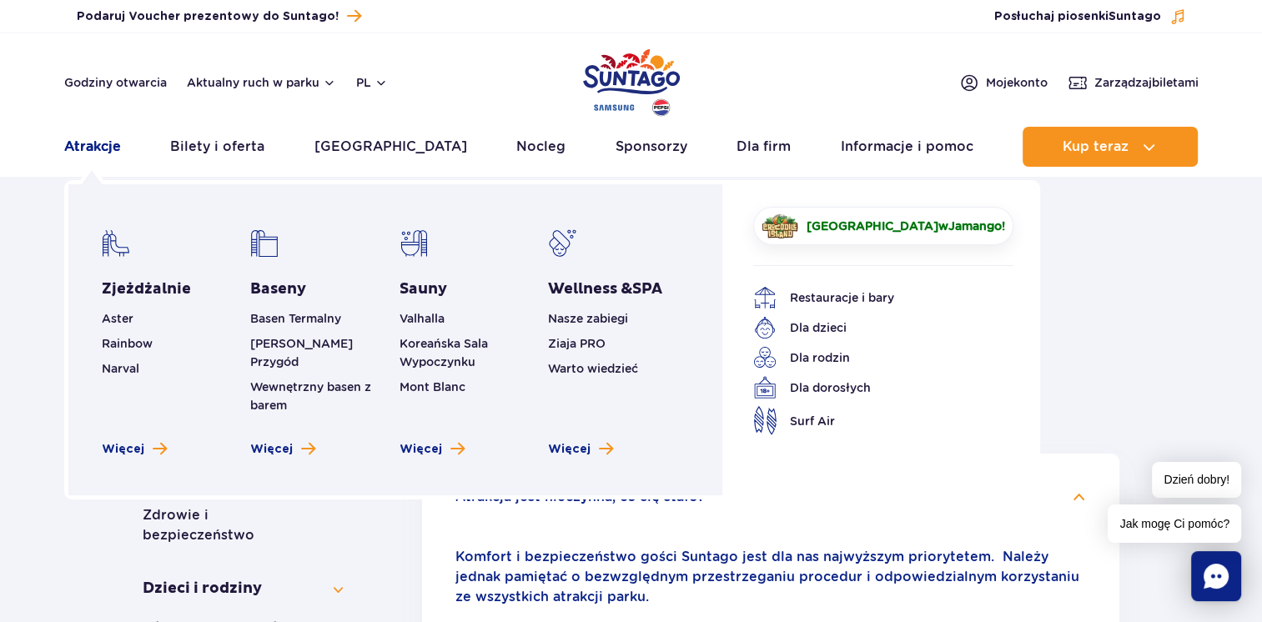
click at [103, 157] on link "Atrakcje" at bounding box center [92, 147] width 57 height 40
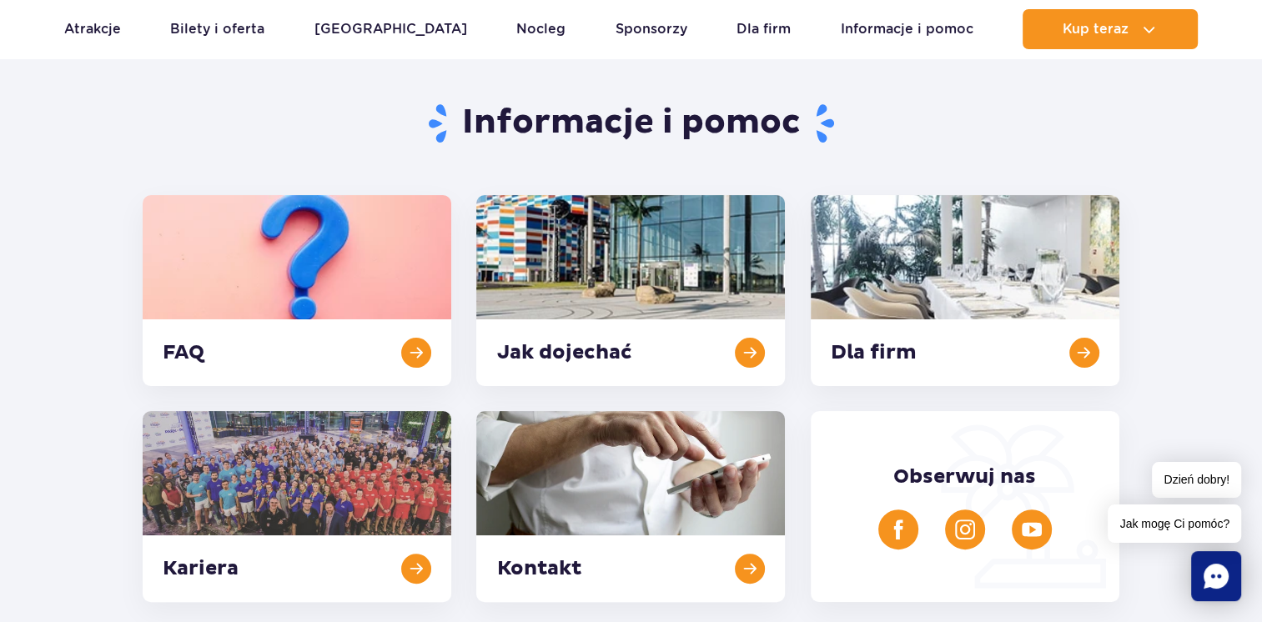
scroll to position [319, 0]
click at [324, 362] on link at bounding box center [297, 291] width 309 height 191
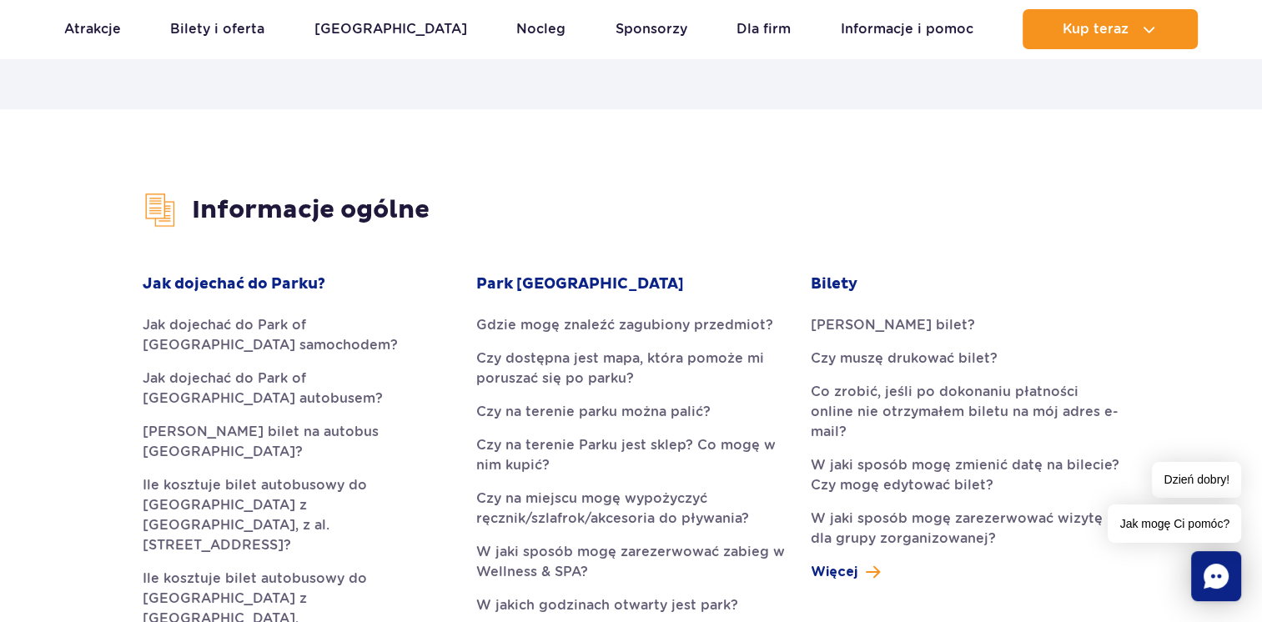
scroll to position [405, 0]
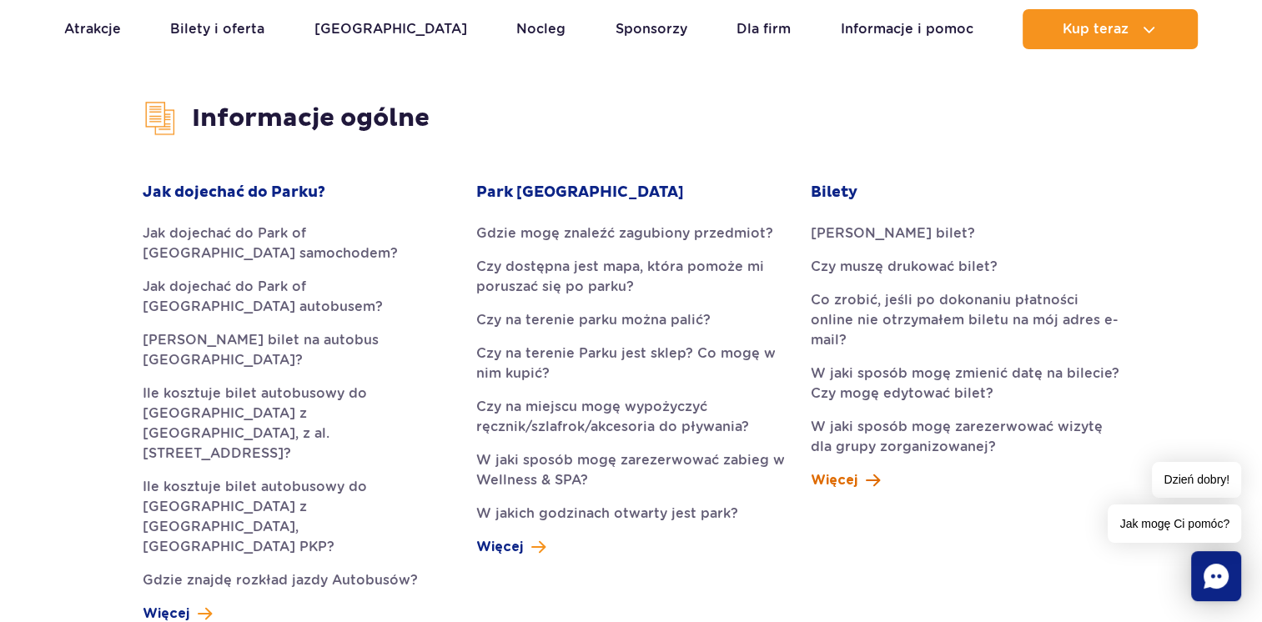
click at [840, 470] on span "Więcej" at bounding box center [834, 480] width 47 height 20
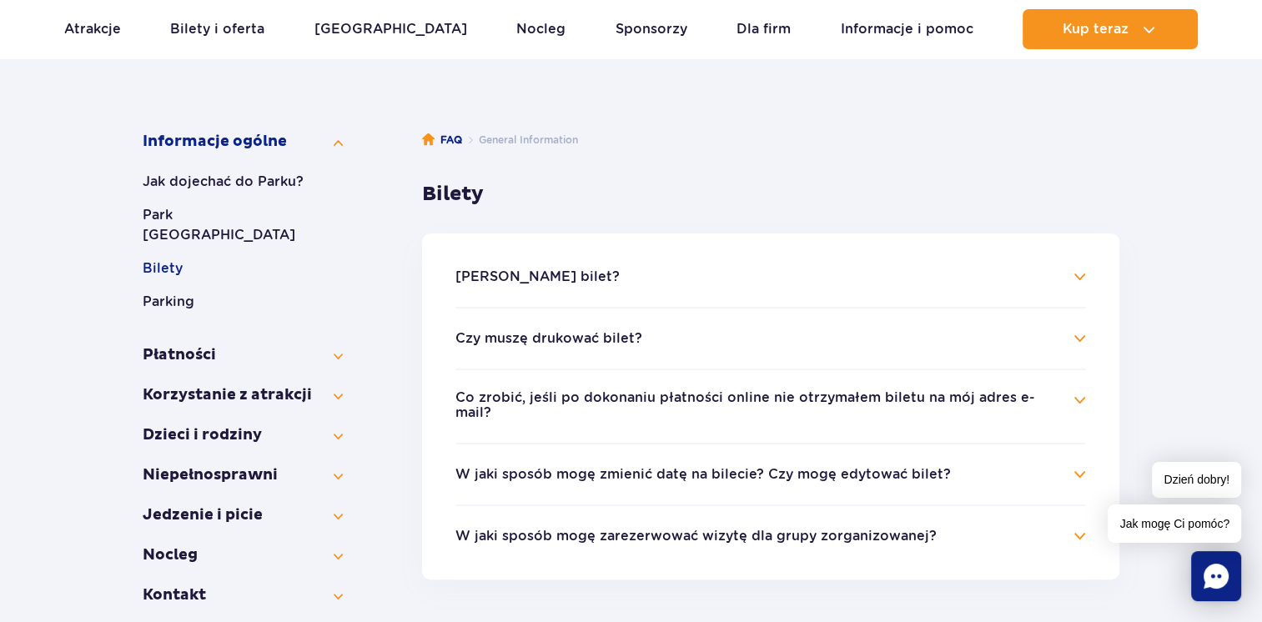
scroll to position [227, 0]
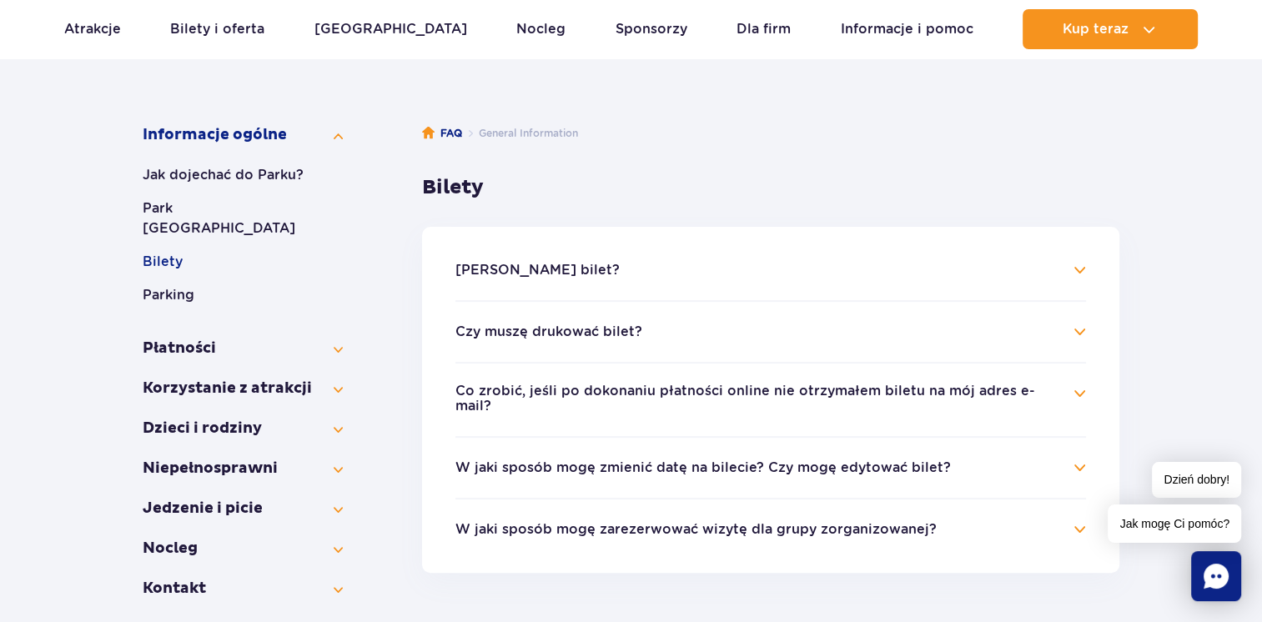
drag, startPoint x: 567, startPoint y: 244, endPoint x: 570, endPoint y: 235, distance: 8.7
click at [570, 235] on ul "[PERSON_NAME] bilet? Bilety do [GEOGRAPHIC_DATA] można zakupić zarówno przez st…" at bounding box center [770, 400] width 697 height 346
drag, startPoint x: 1061, startPoint y: 259, endPoint x: 1061, endPoint y: 268, distance: 9.2
click at [1061, 268] on ul "[PERSON_NAME] bilet? Bilety do [GEOGRAPHIC_DATA] można zakupić zarówno przez st…" at bounding box center [770, 400] width 697 height 346
click at [1061, 268] on h4 "[PERSON_NAME] bilet?" at bounding box center [770, 270] width 631 height 20
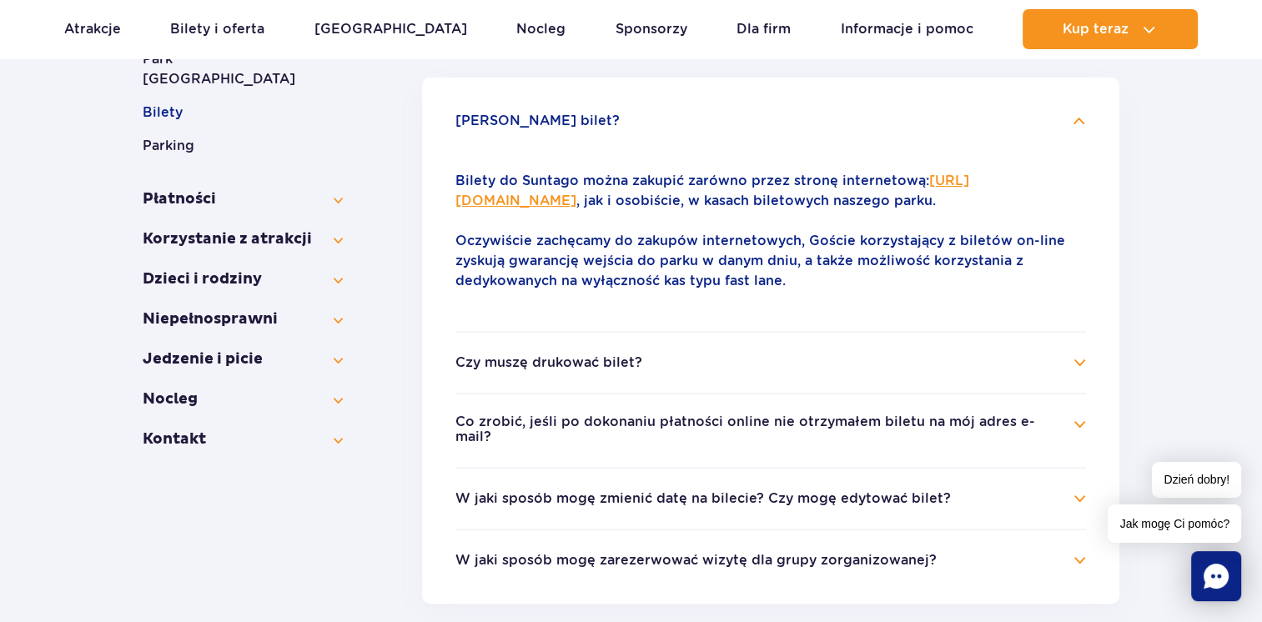
scroll to position [380, 0]
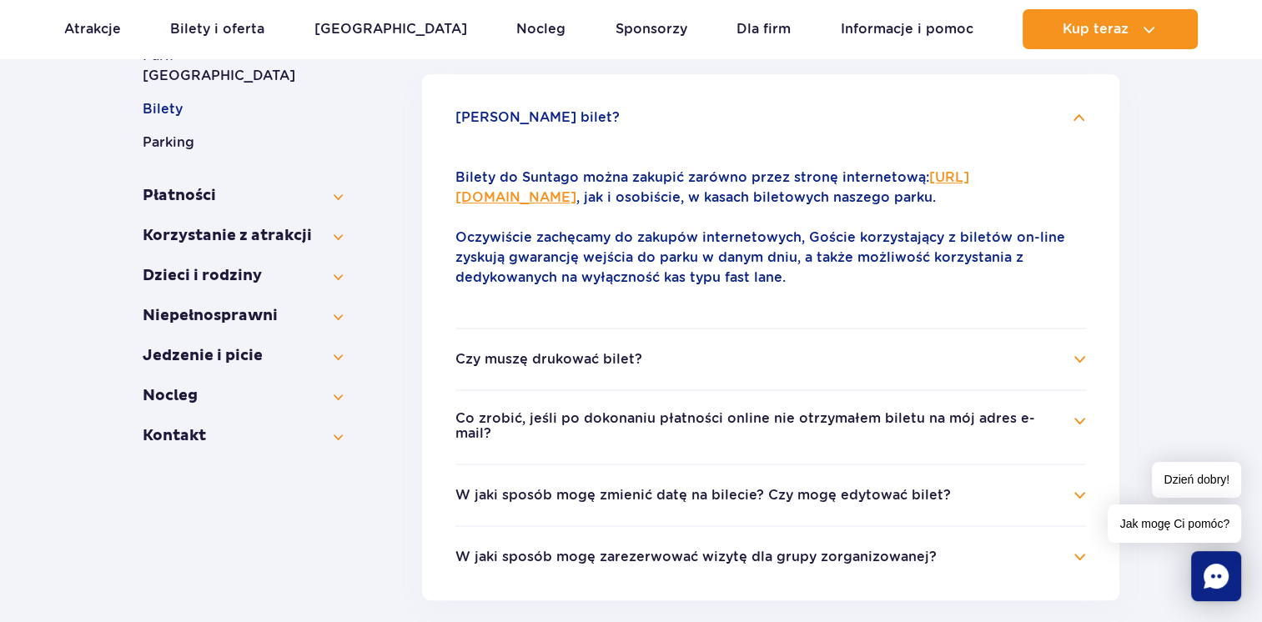
click at [646, 390] on li "Czy muszę drukować bilet? Nie, bilet on-line do naszego parku możesz pokazać w …" at bounding box center [770, 359] width 631 height 62
click at [648, 370] on h4 "Czy muszę drukować bilet?" at bounding box center [770, 360] width 631 height 20
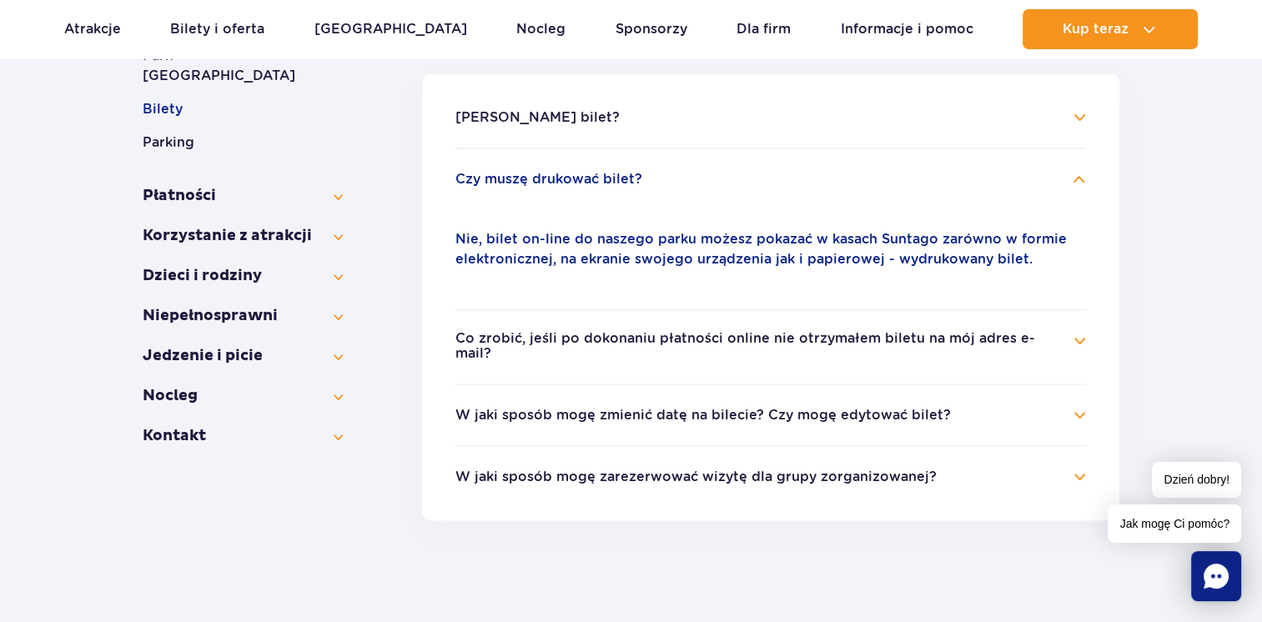
click at [634, 409] on button "W jaki sposób mogę zmienić datę na bilecie? Czy mogę edytować bilet?" at bounding box center [703, 415] width 496 height 15
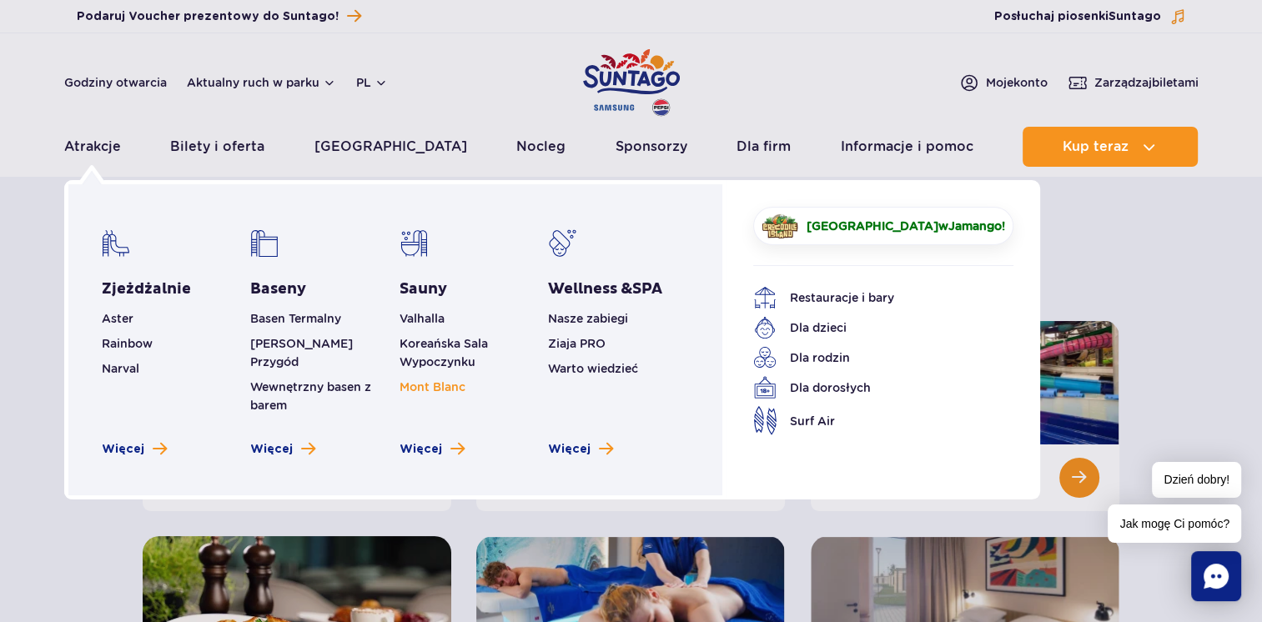
click at [410, 384] on span "Mont Blanc" at bounding box center [433, 386] width 66 height 13
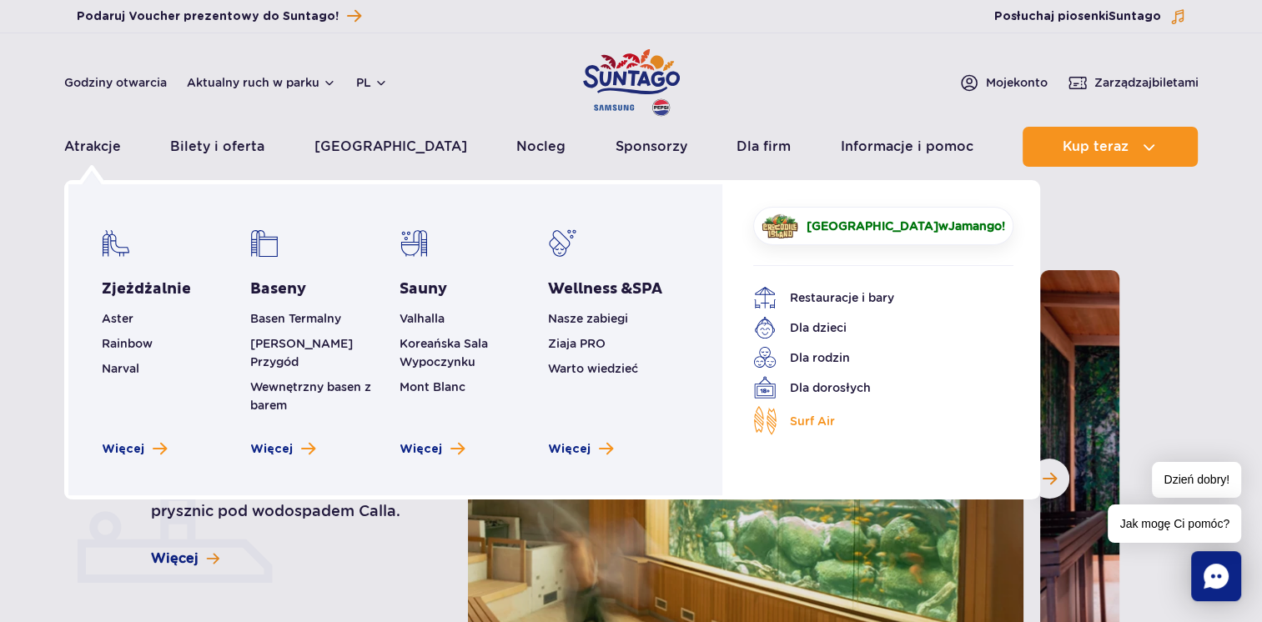
click at [797, 422] on span "Surf Air" at bounding box center [812, 421] width 45 height 18
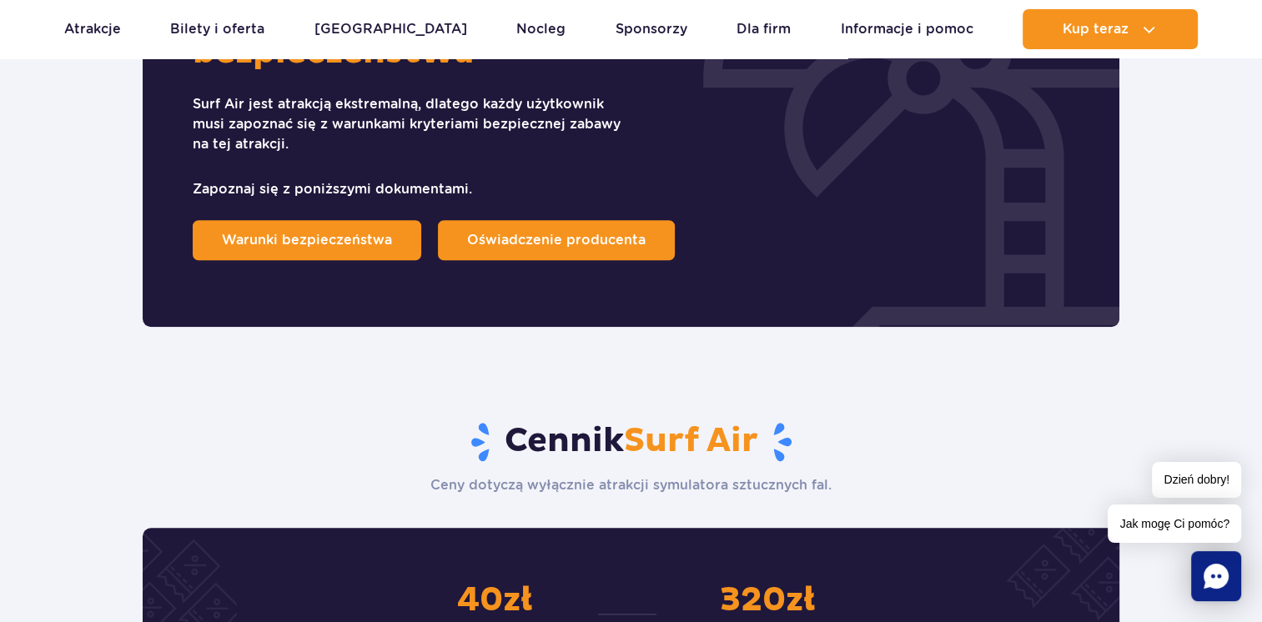
scroll to position [1401, 0]
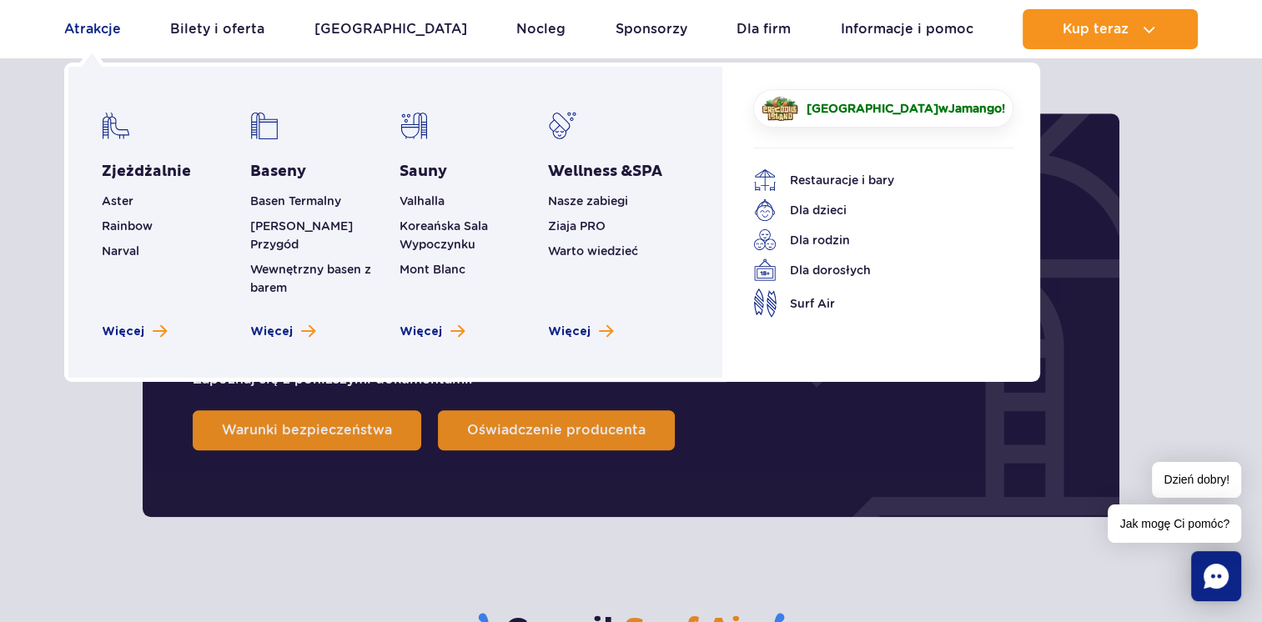
click at [93, 41] on link "Atrakcje" at bounding box center [92, 29] width 57 height 40
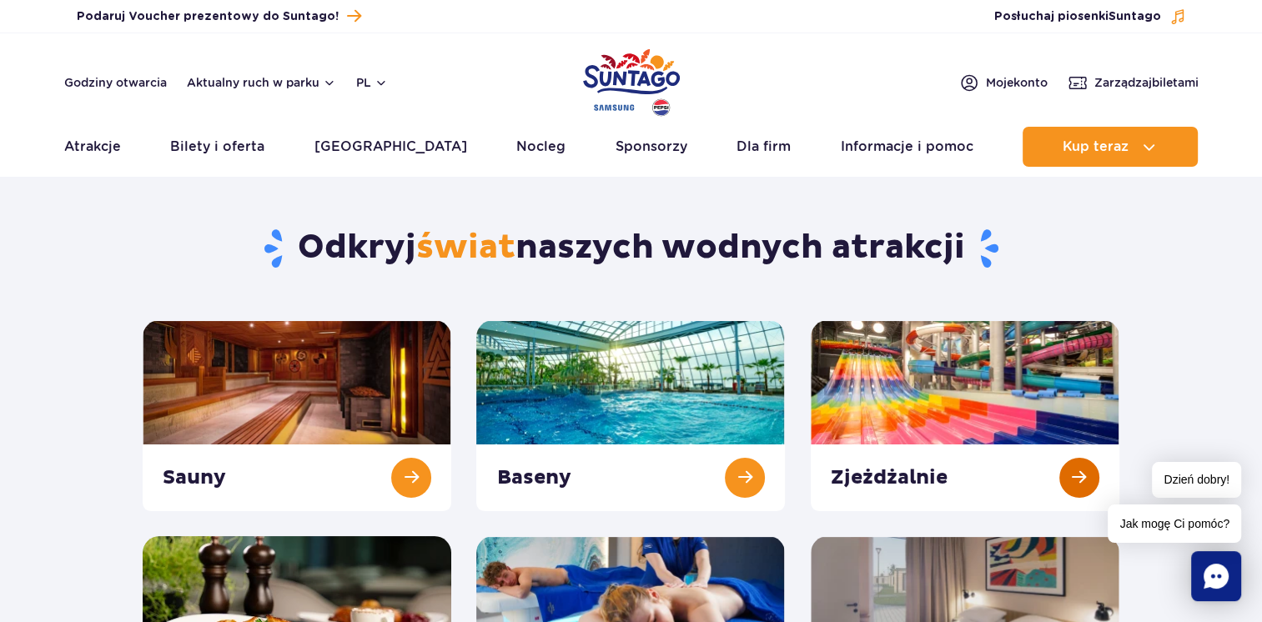
click at [1025, 395] on link at bounding box center [965, 415] width 309 height 191
click at [567, 445] on link at bounding box center [630, 415] width 309 height 191
click at [639, 460] on link at bounding box center [630, 415] width 309 height 191
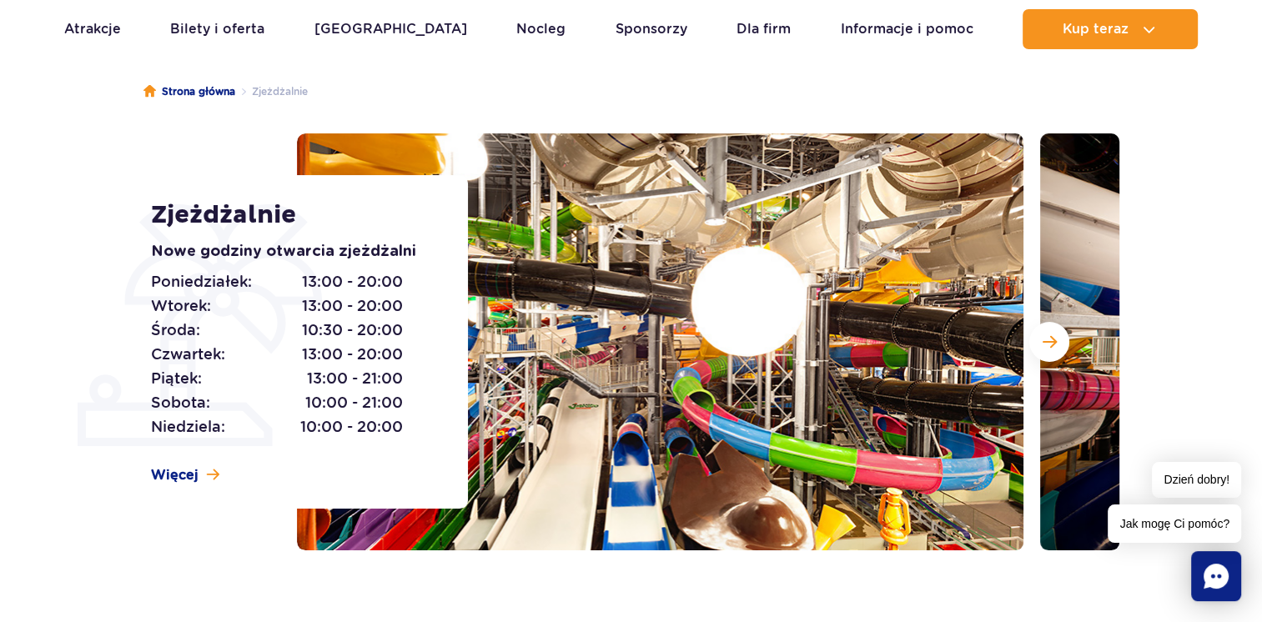
scroll to position [137, 0]
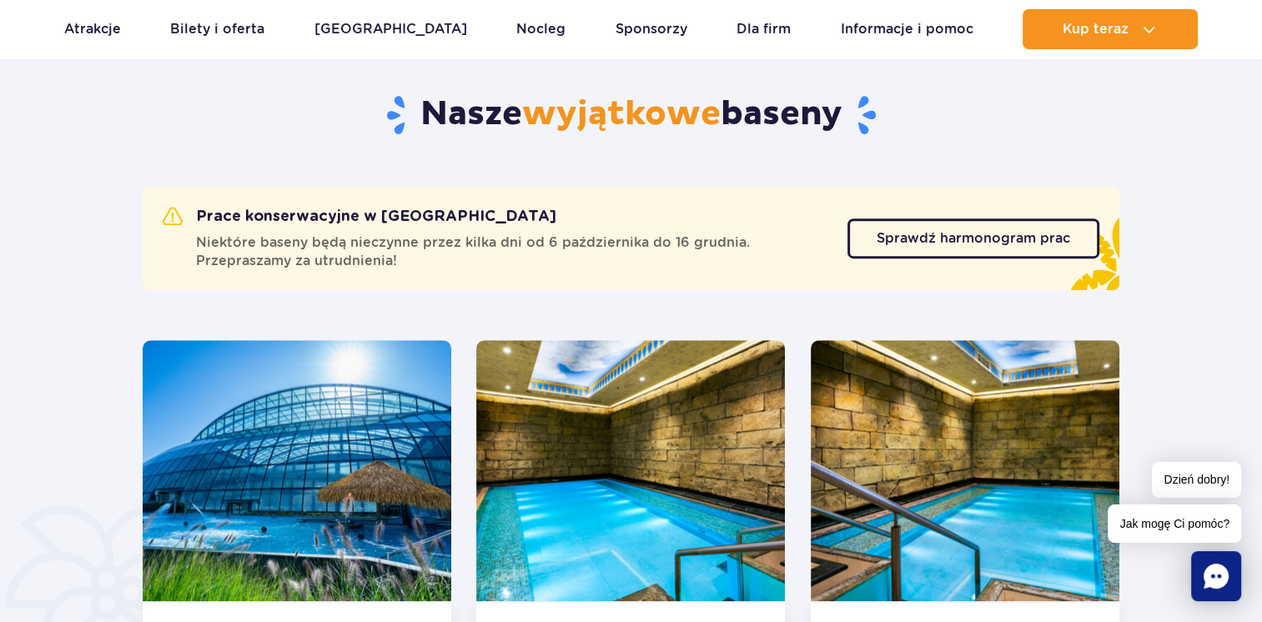
scroll to position [850, 0]
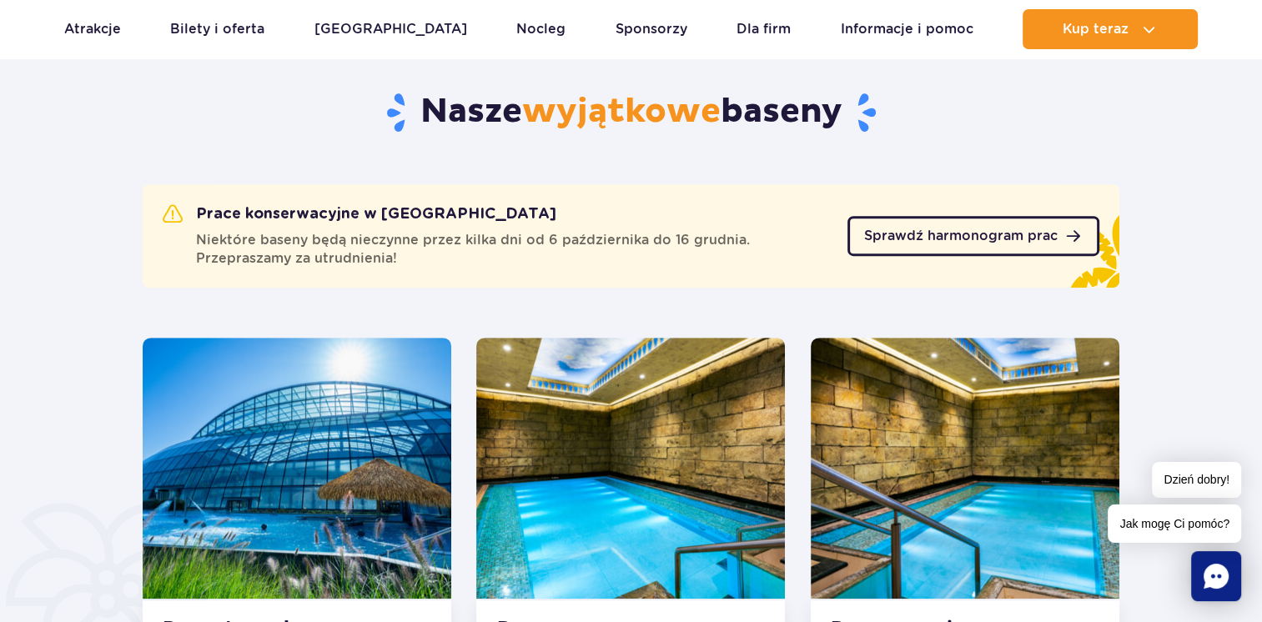
click at [905, 235] on span "Sprawdź harmonogram prac" at bounding box center [961, 235] width 194 height 13
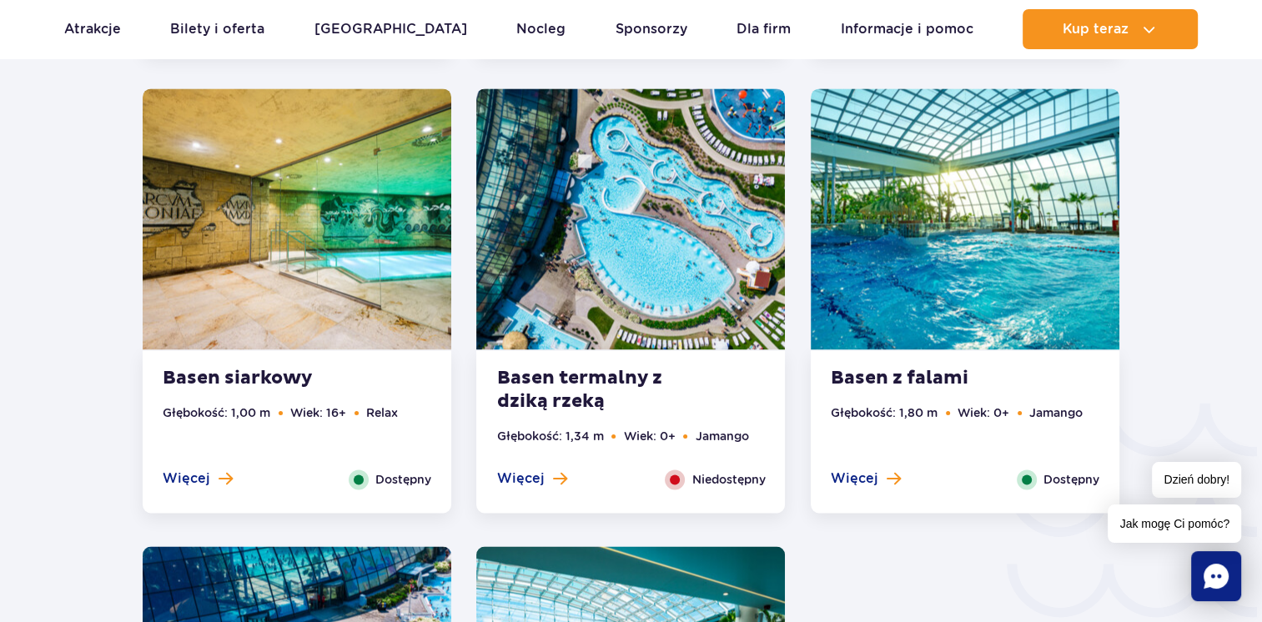
scroll to position [2478, 0]
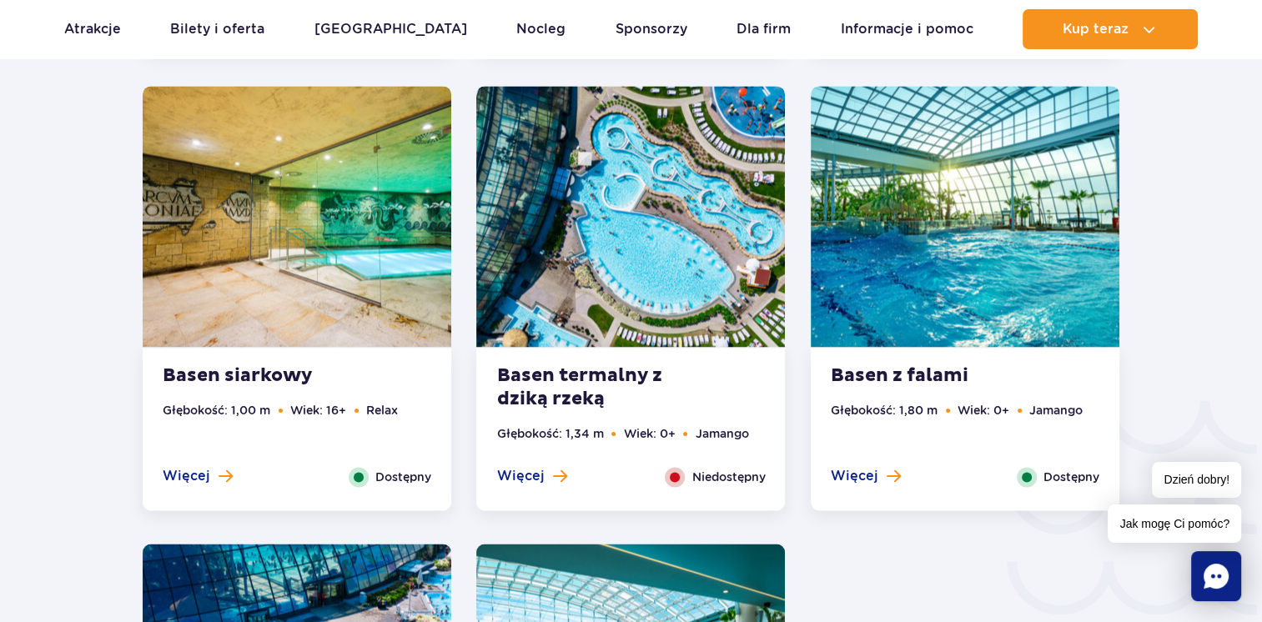
click at [702, 475] on span "Niedostępny" at bounding box center [728, 477] width 73 height 18
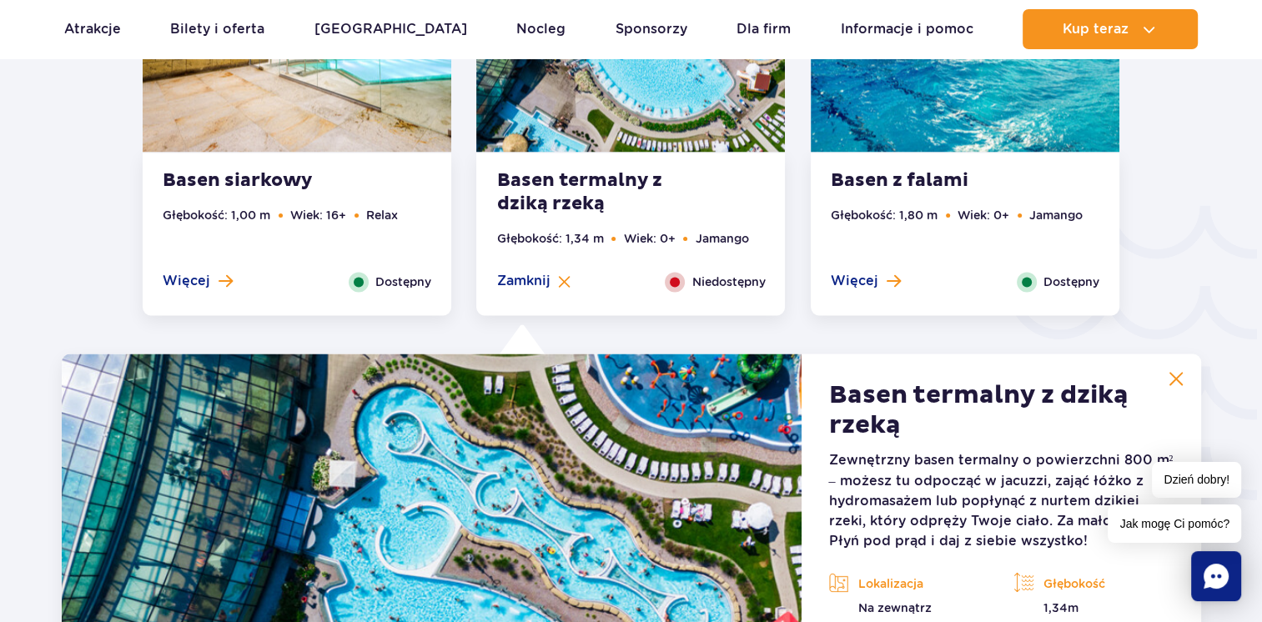
scroll to position [2925, 0]
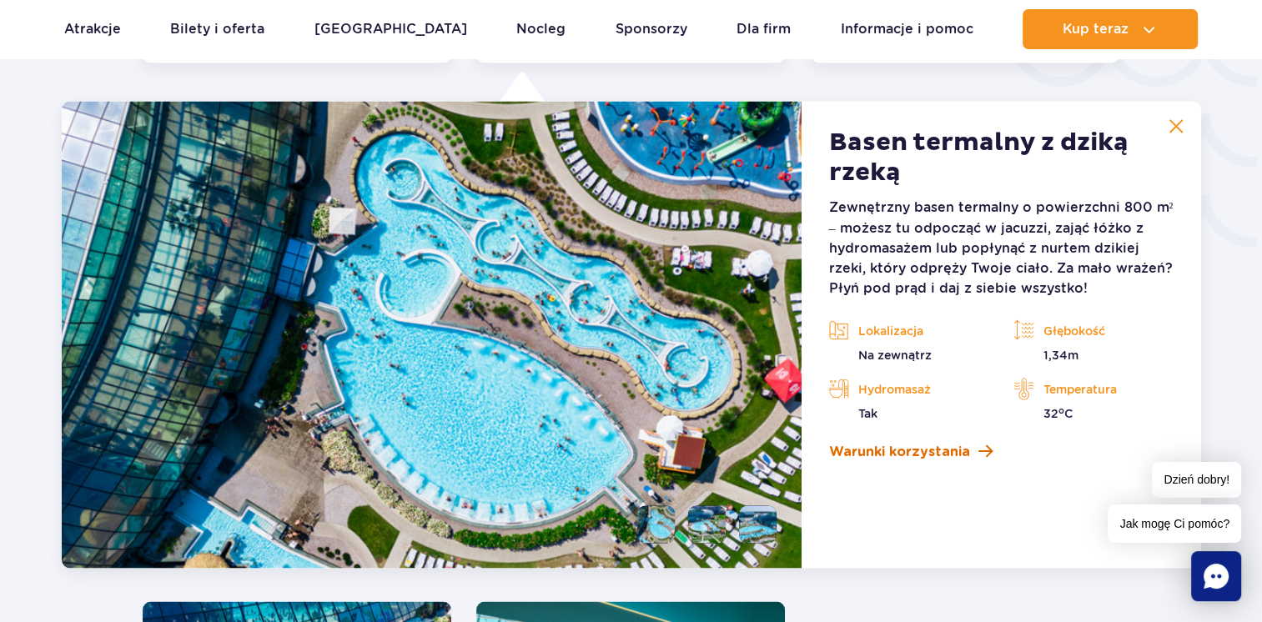
click at [911, 448] on span "Warunki korzystania" at bounding box center [898, 451] width 141 height 20
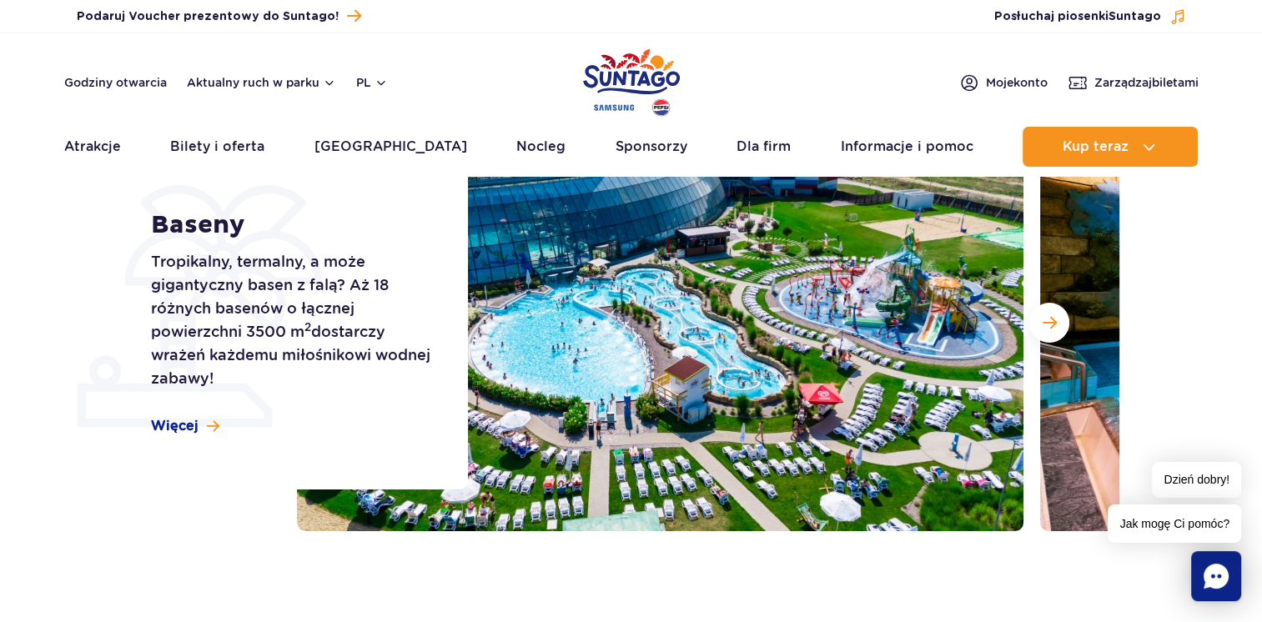
scroll to position [0, 0]
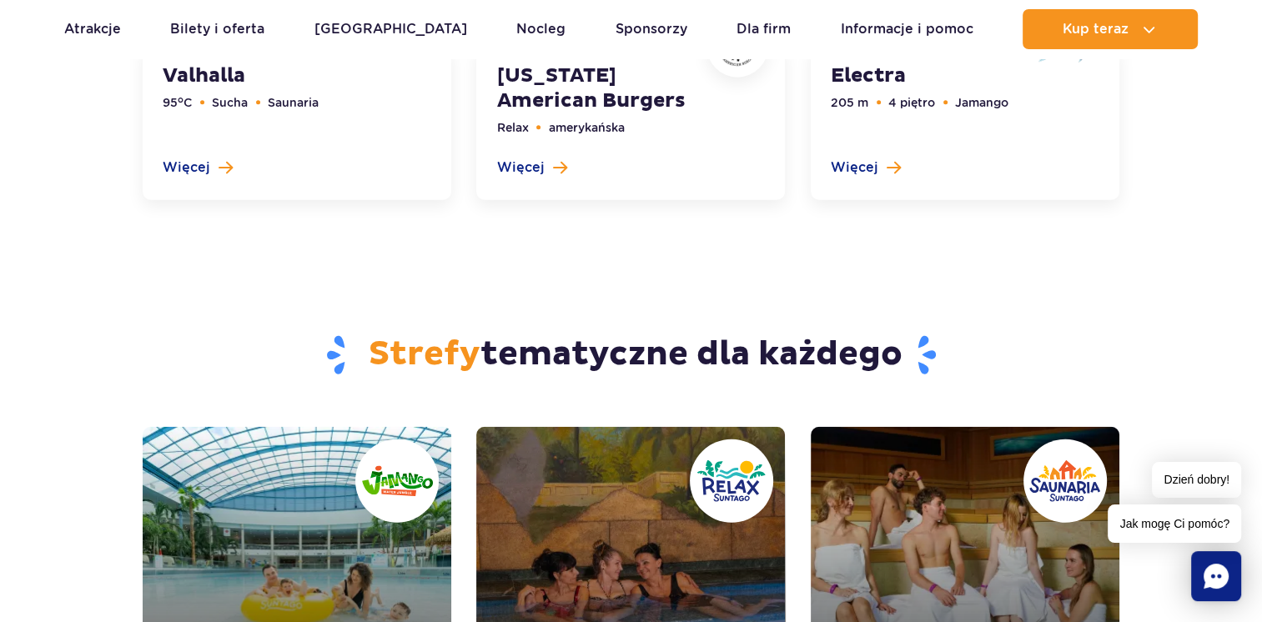
scroll to position [4238, 0]
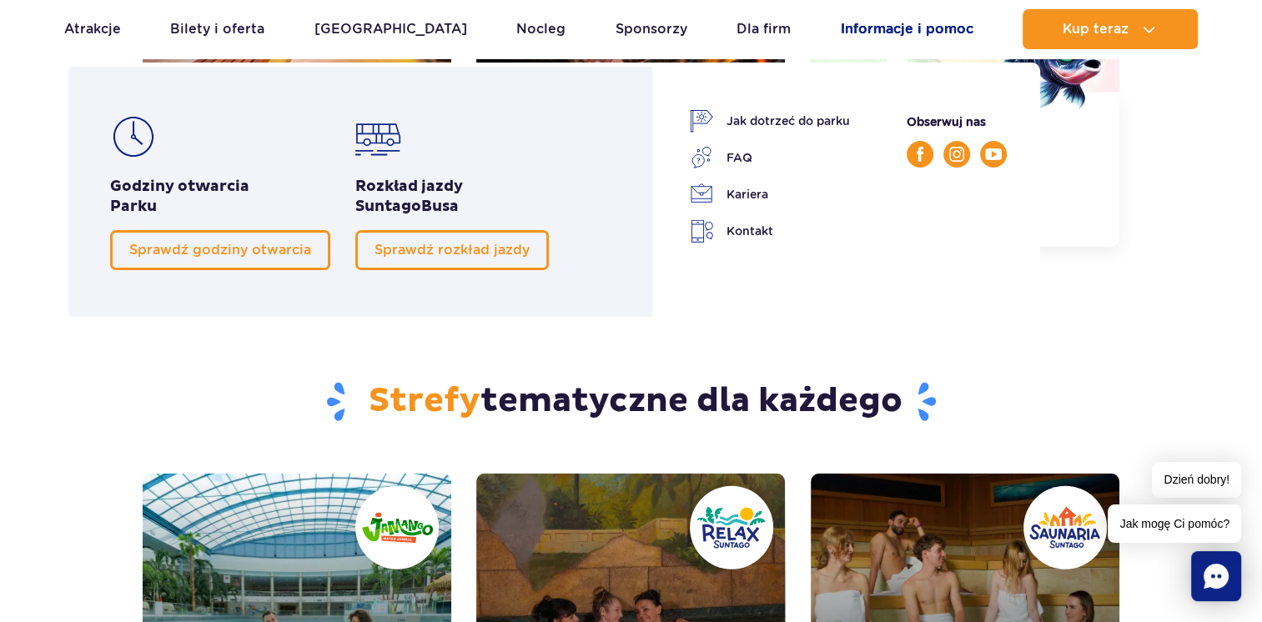
click at [925, 34] on link "Informacje i pomoc" at bounding box center [907, 29] width 133 height 40
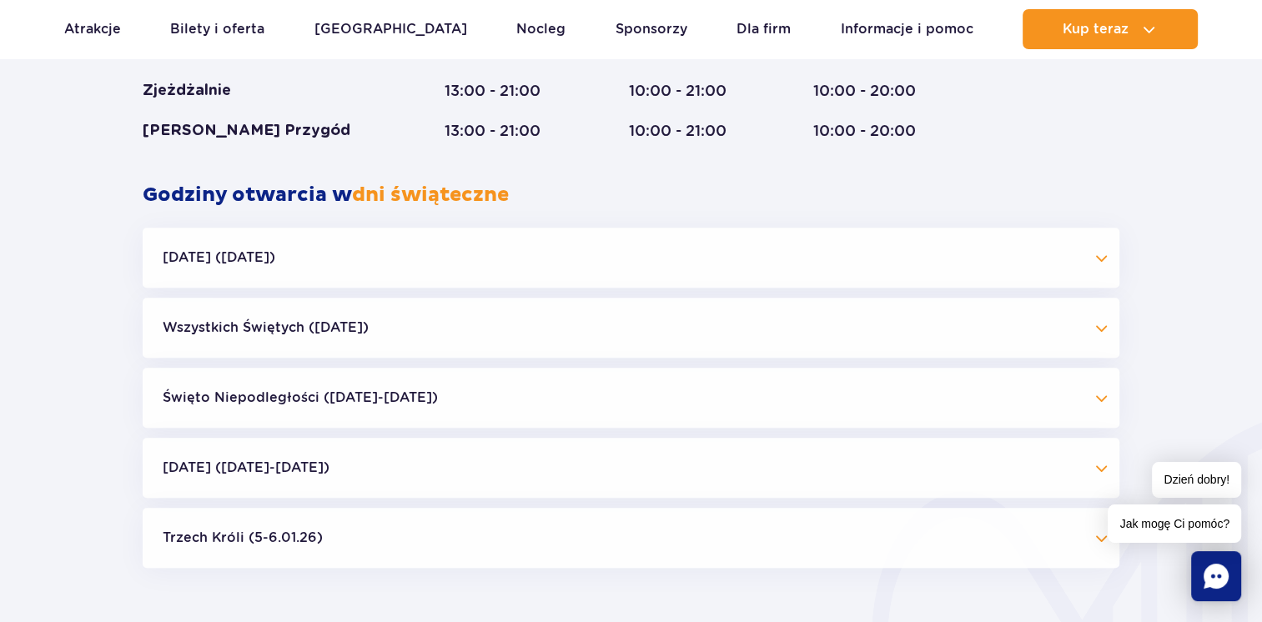
scroll to position [1525, 0]
click at [1009, 253] on button "Halloween (31.10.25)" at bounding box center [631, 257] width 977 height 60
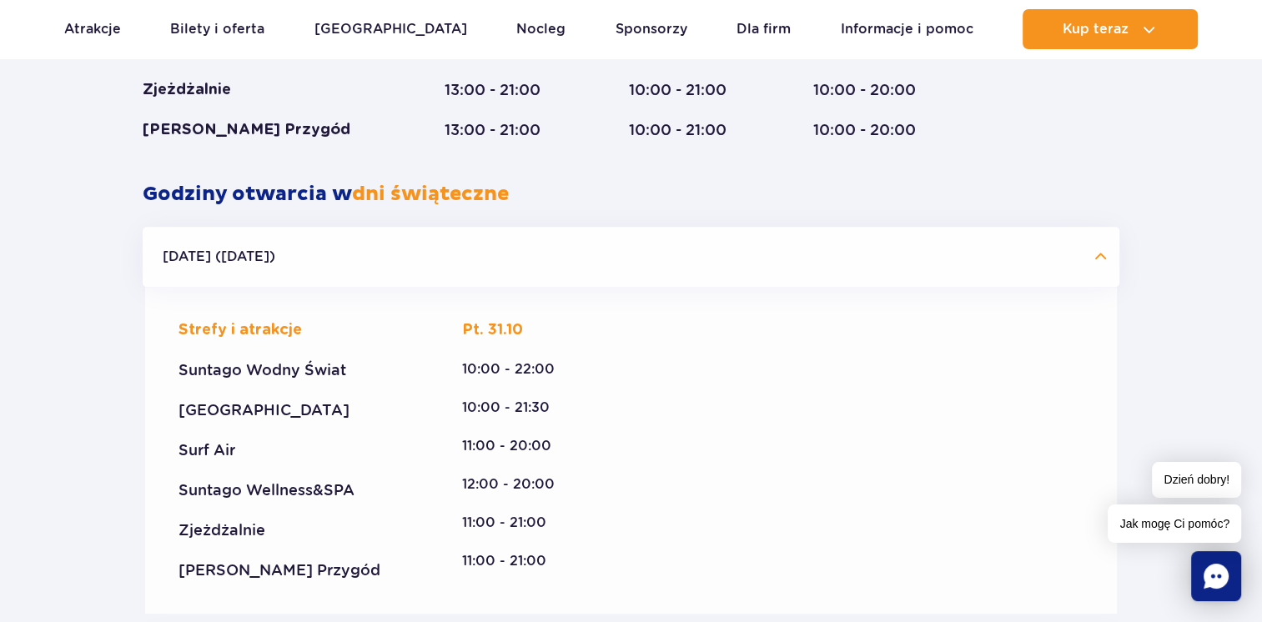
click at [1009, 253] on button "Halloween (31.10.25)" at bounding box center [631, 257] width 977 height 60
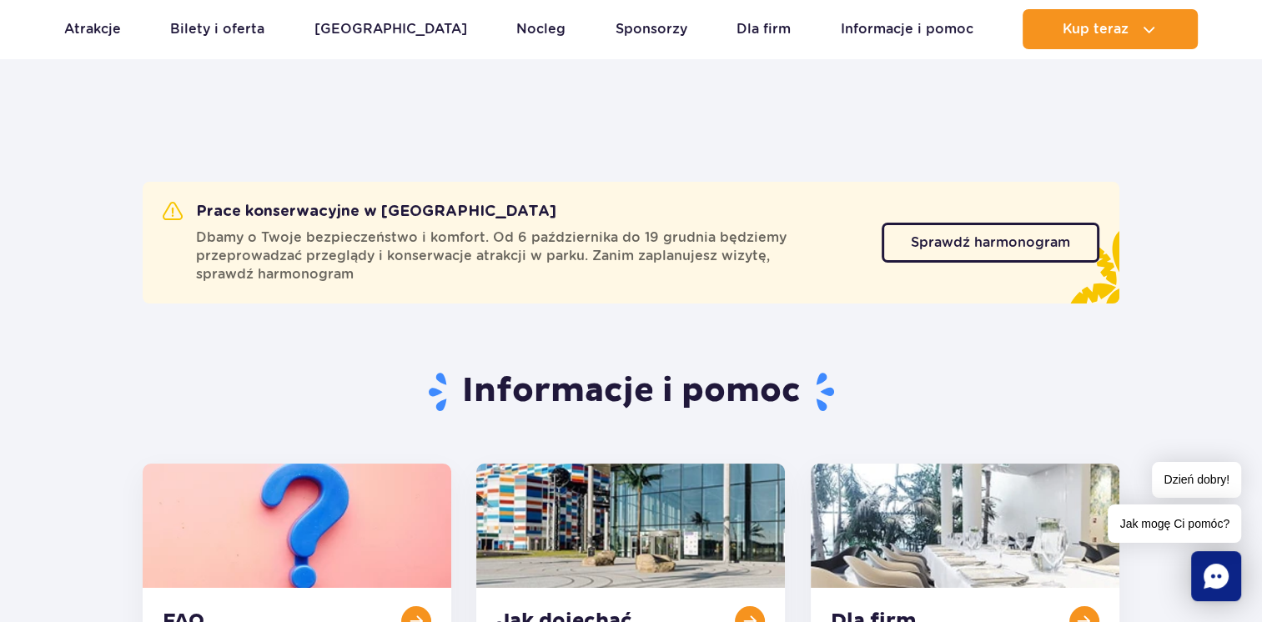
scroll to position [0, 0]
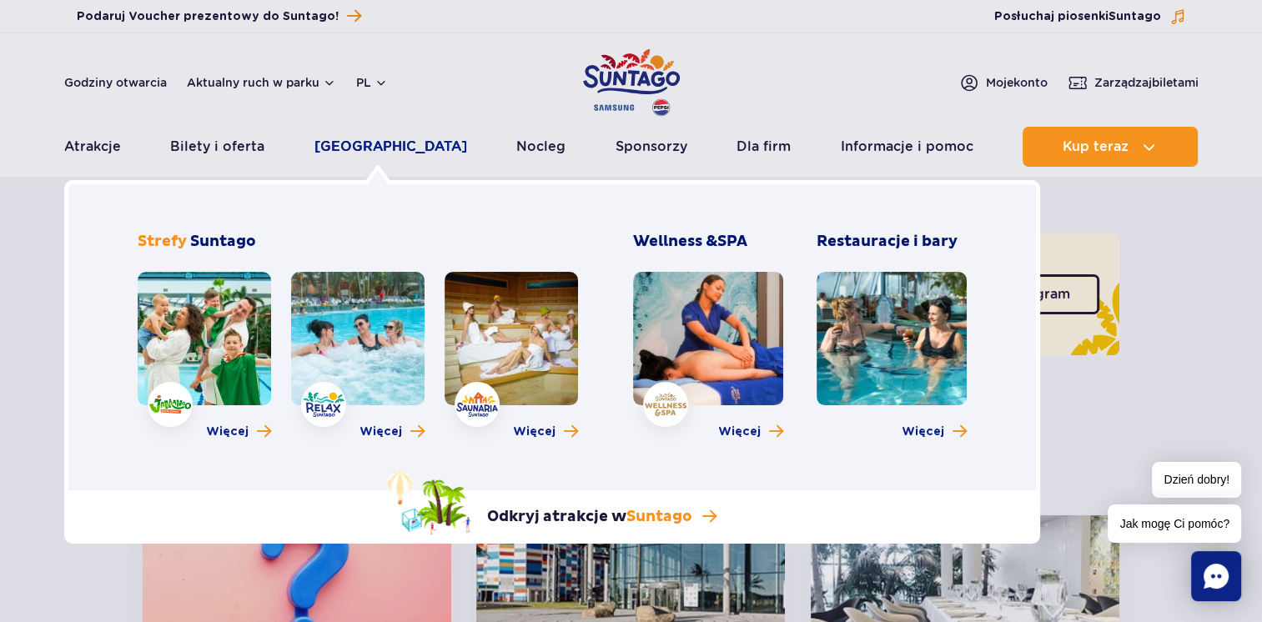
click at [350, 148] on link "[GEOGRAPHIC_DATA]" at bounding box center [390, 147] width 153 height 40
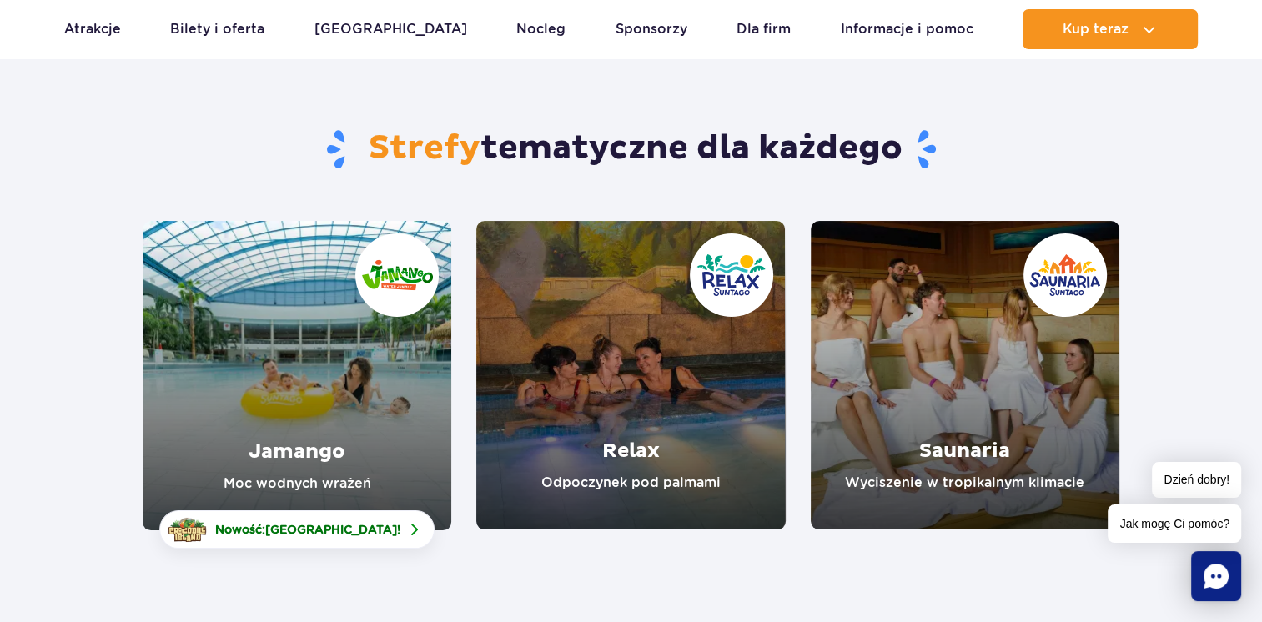
scroll to position [200, 0]
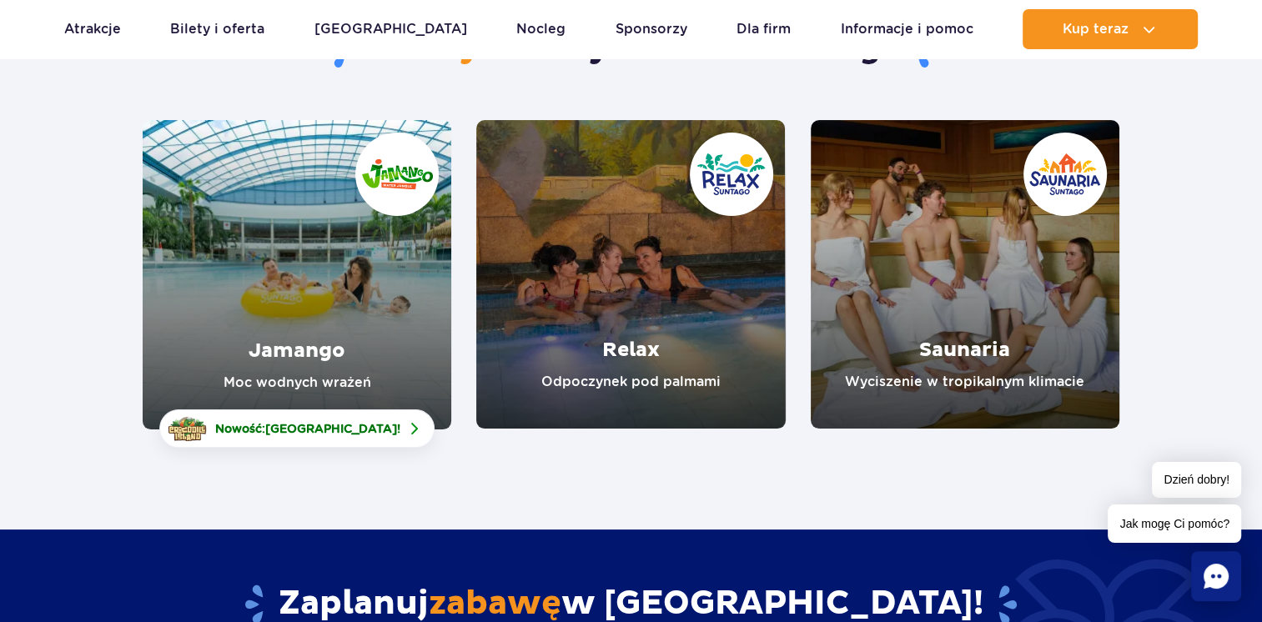
click at [319, 359] on link "Jamango" at bounding box center [297, 274] width 309 height 309
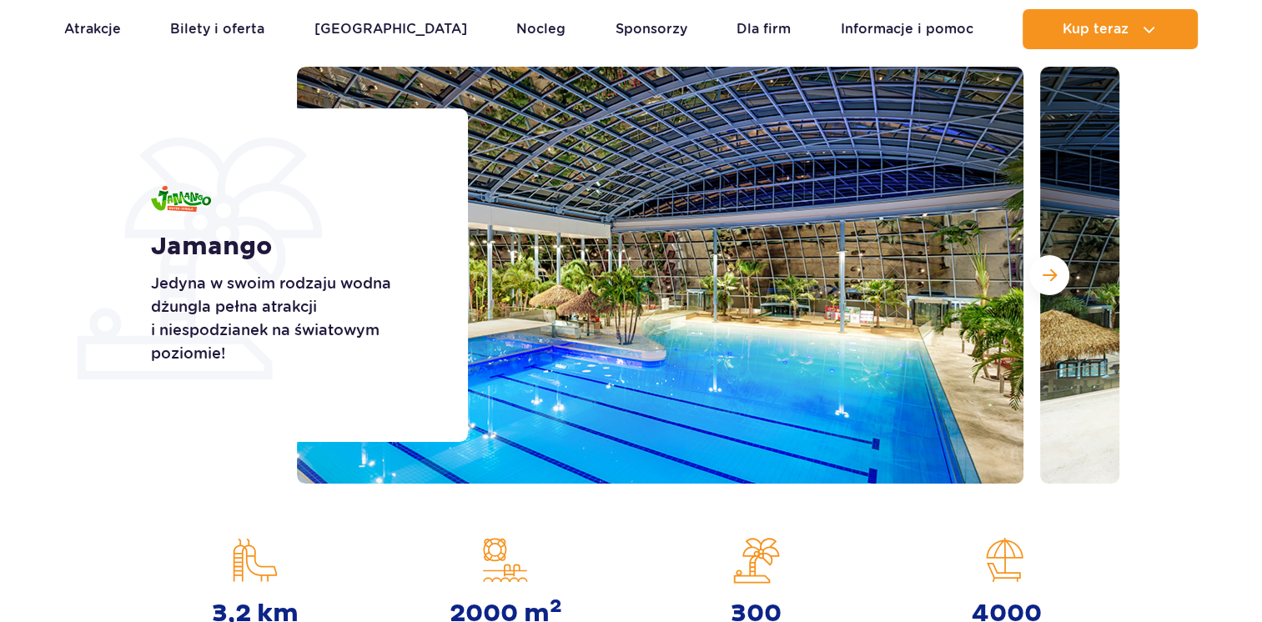
scroll to position [239, 0]
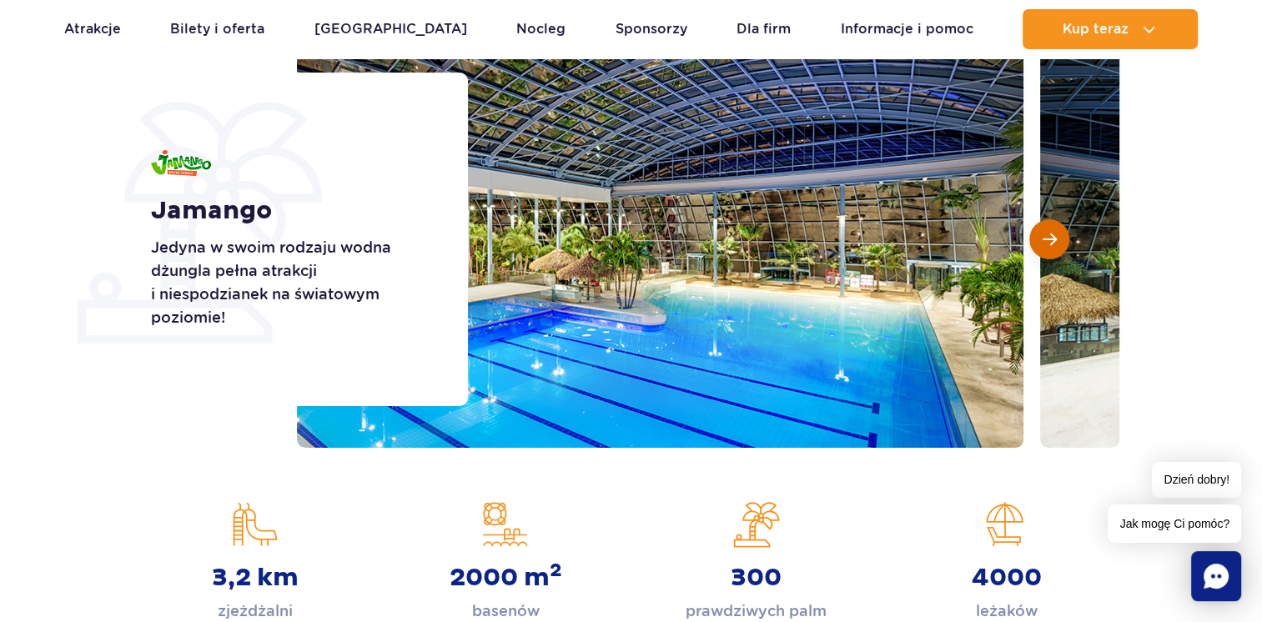
click at [1049, 235] on span "Następny slajd" at bounding box center [1050, 239] width 14 height 15
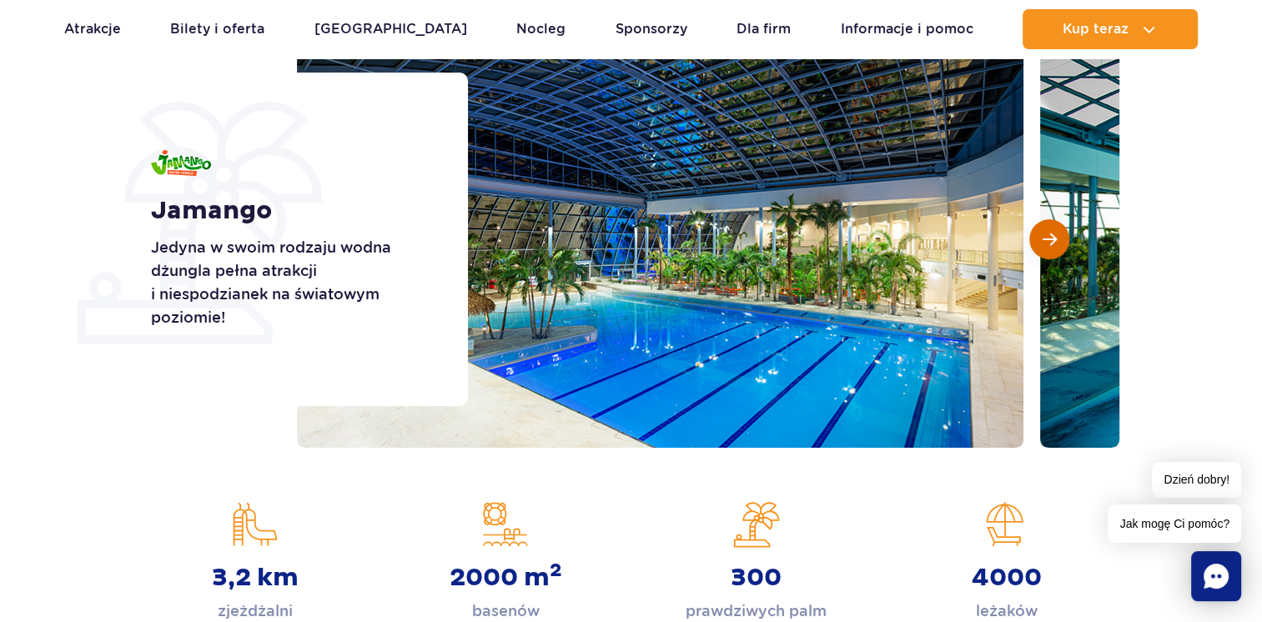
click at [1049, 235] on span "Następny slajd" at bounding box center [1050, 239] width 14 height 15
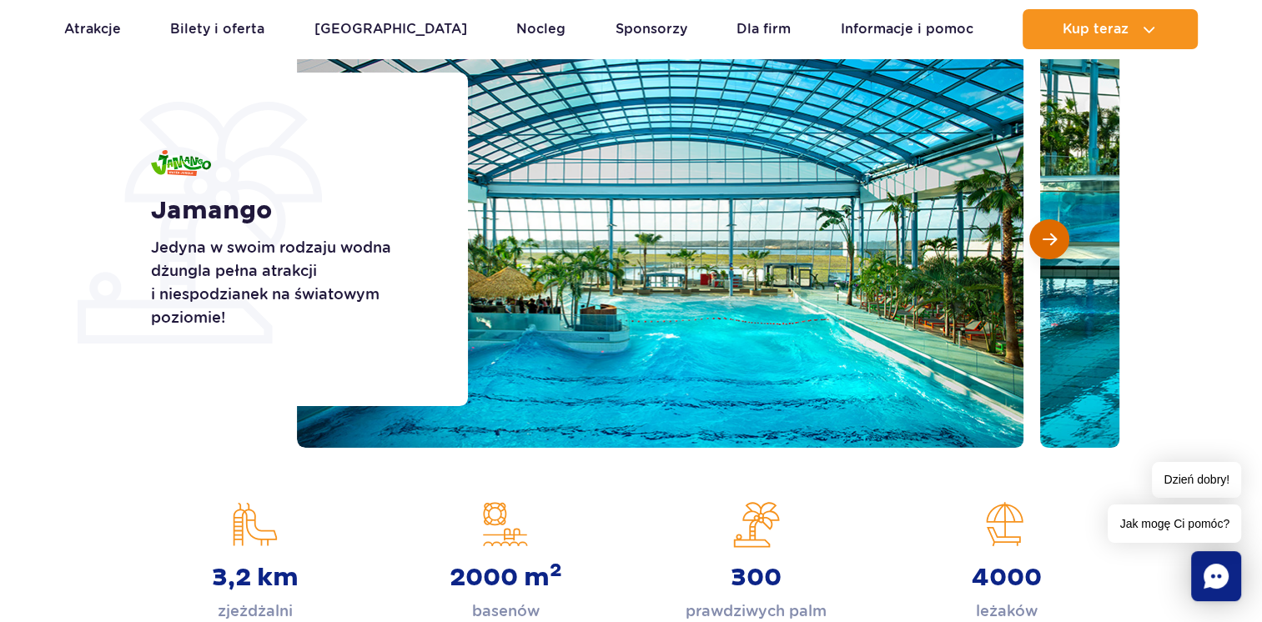
click at [1049, 235] on span "Następny slajd" at bounding box center [1050, 239] width 14 height 15
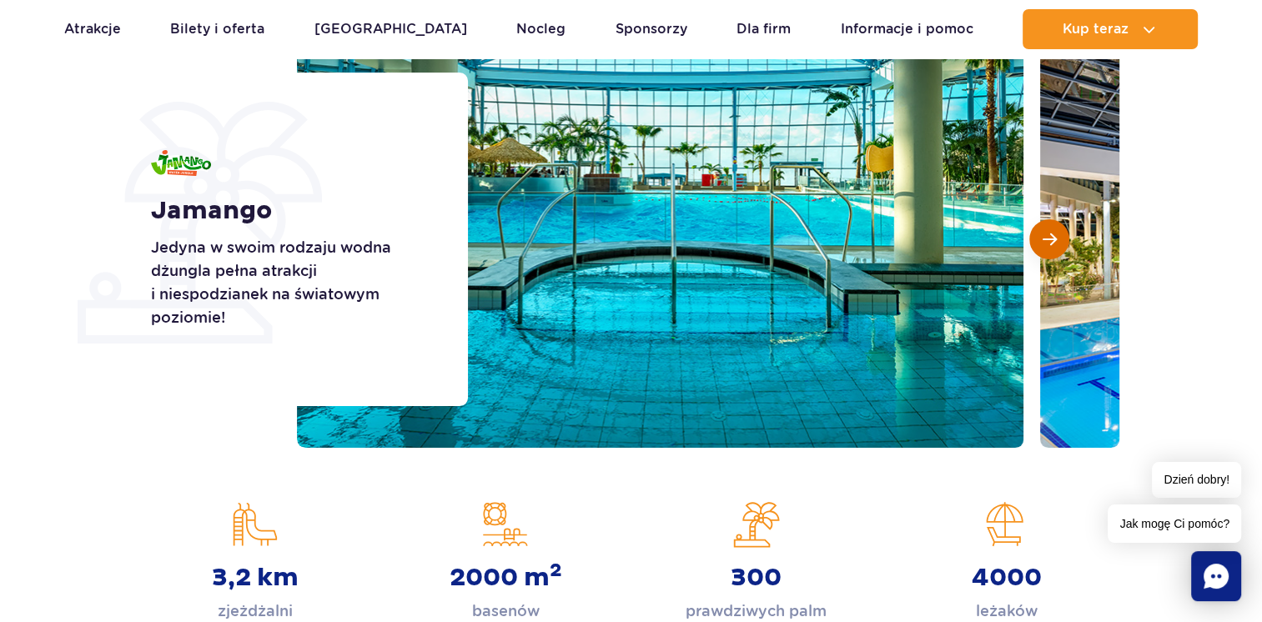
click at [1049, 235] on span "Następny slajd" at bounding box center [1050, 239] width 14 height 15
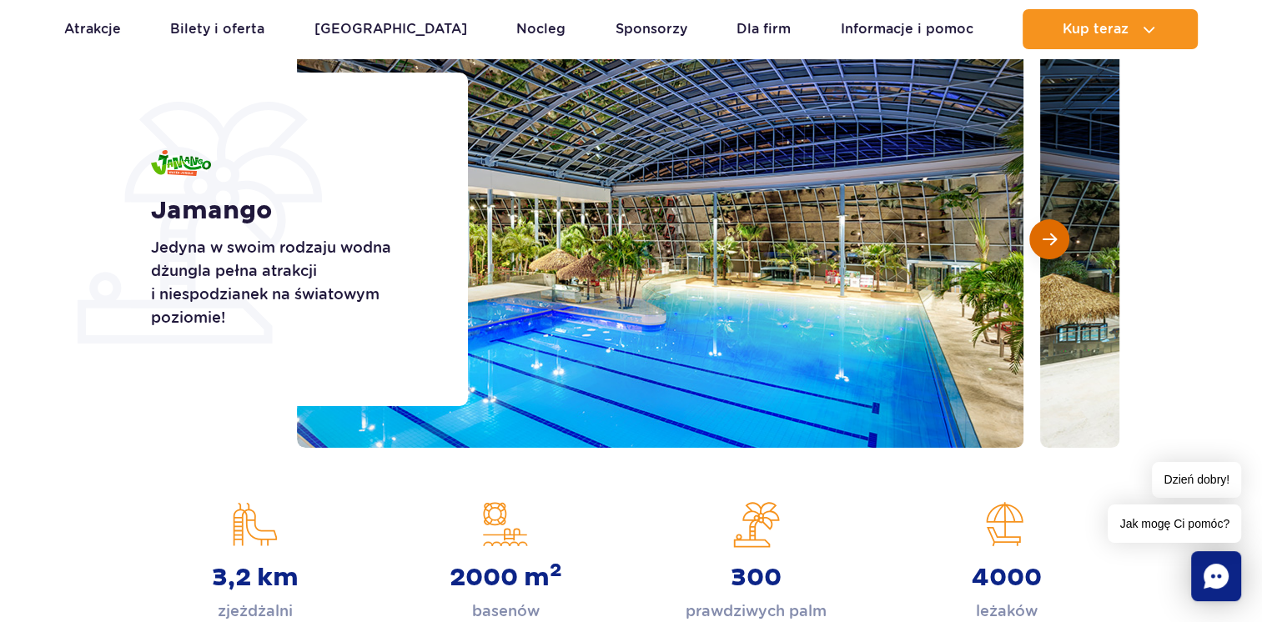
click at [1049, 235] on span "Następny slajd" at bounding box center [1050, 239] width 14 height 15
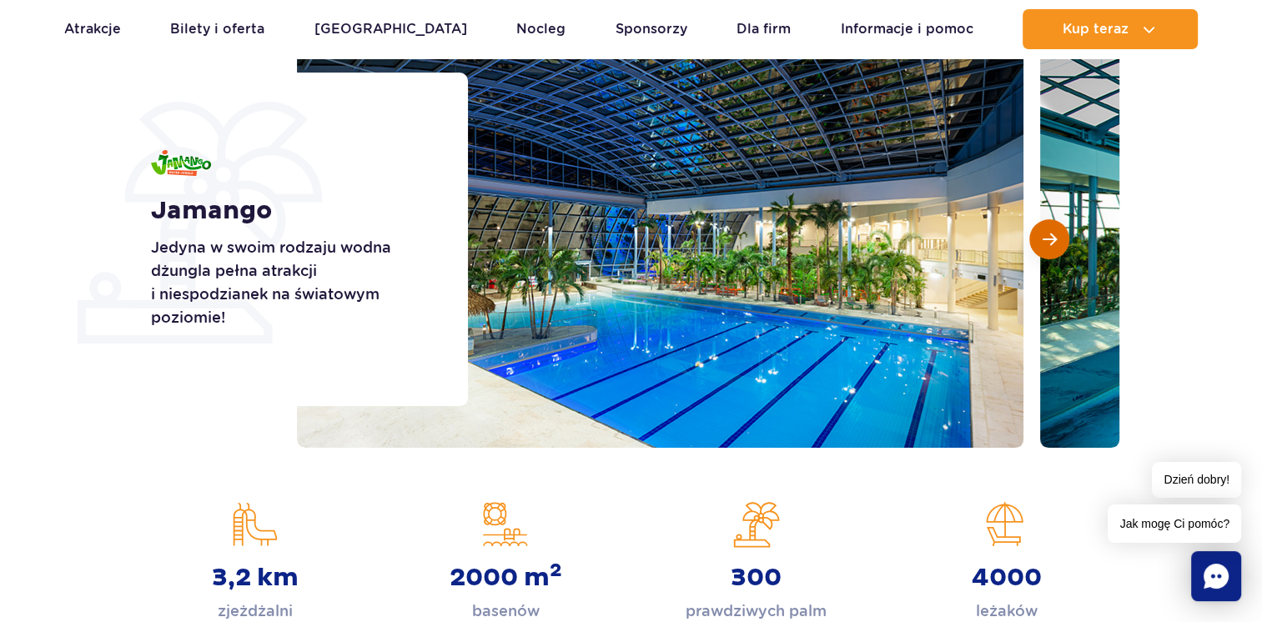
click at [1049, 235] on span "Następny slajd" at bounding box center [1050, 239] width 14 height 15
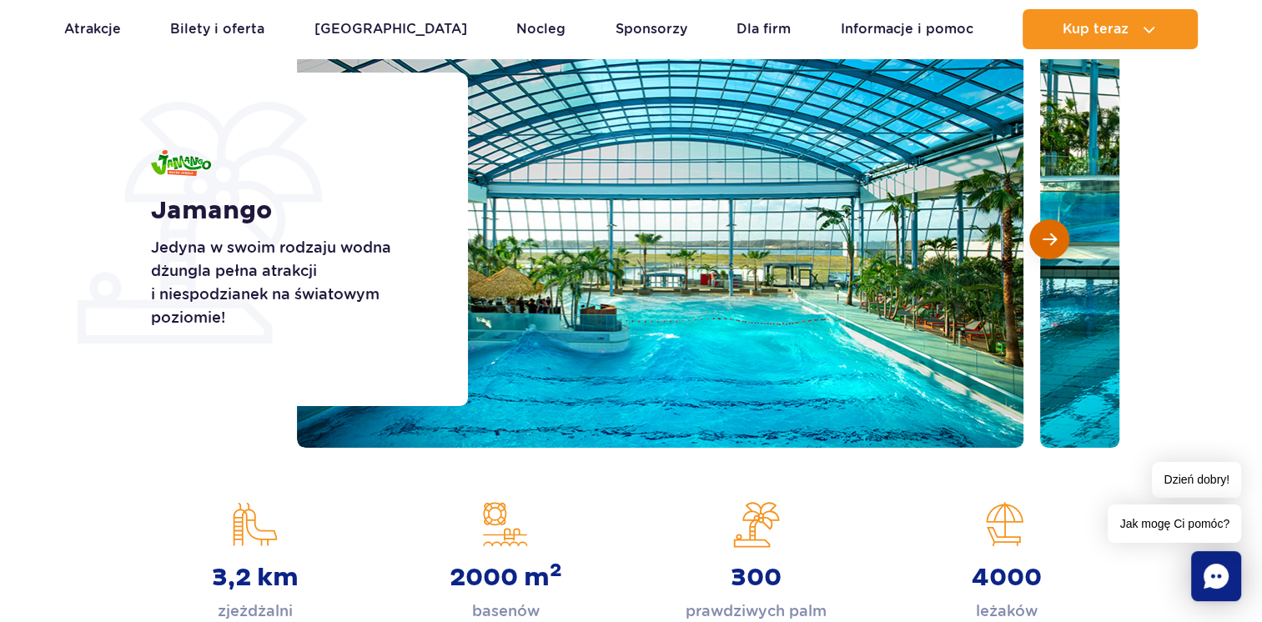
click at [1049, 235] on span "Następny slajd" at bounding box center [1050, 239] width 14 height 15
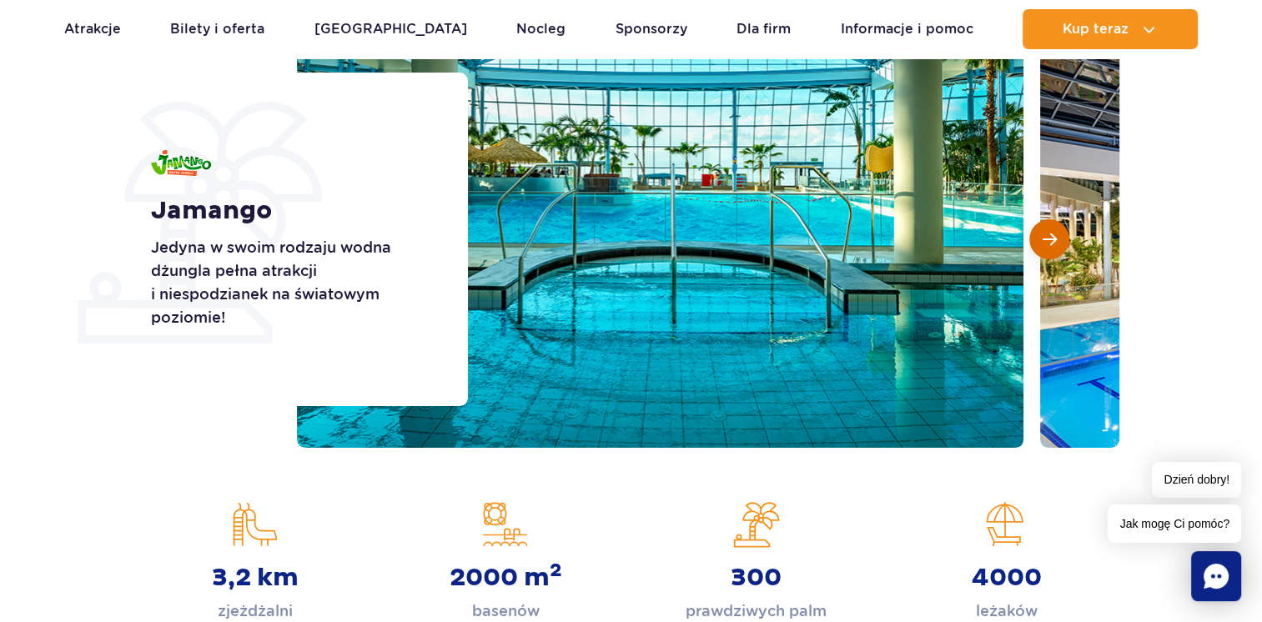
click at [1049, 235] on span "Następny slajd" at bounding box center [1050, 239] width 14 height 15
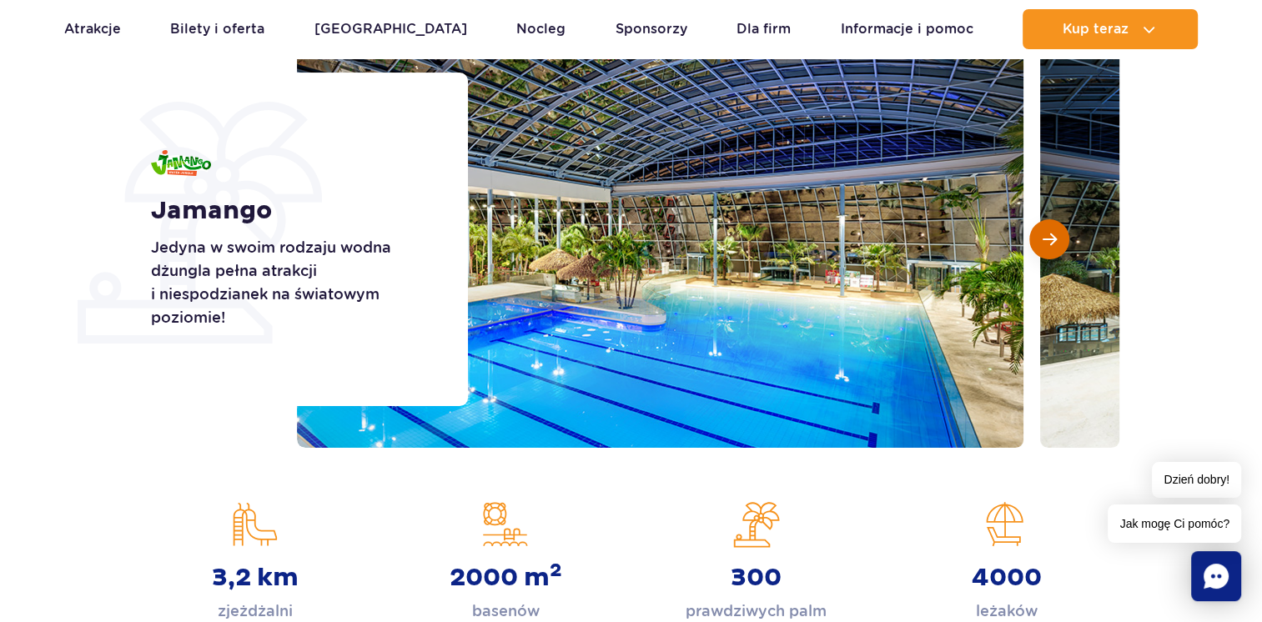
click at [1049, 235] on span "Następny slajd" at bounding box center [1050, 239] width 14 height 15
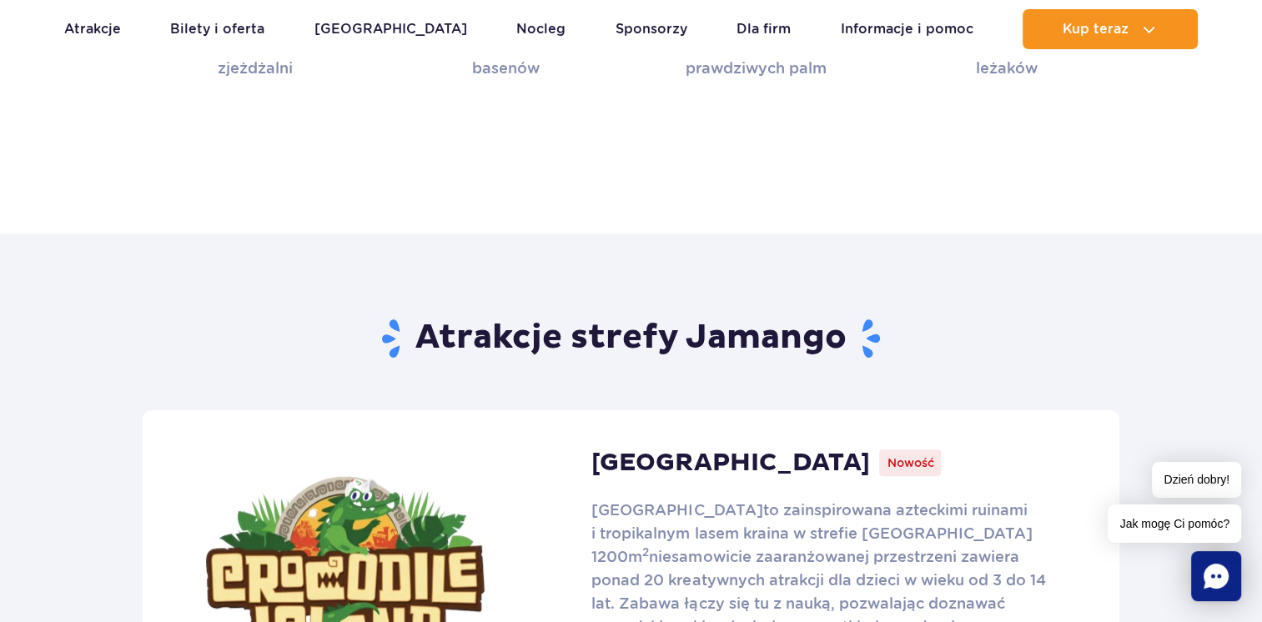
scroll to position [1060, 0]
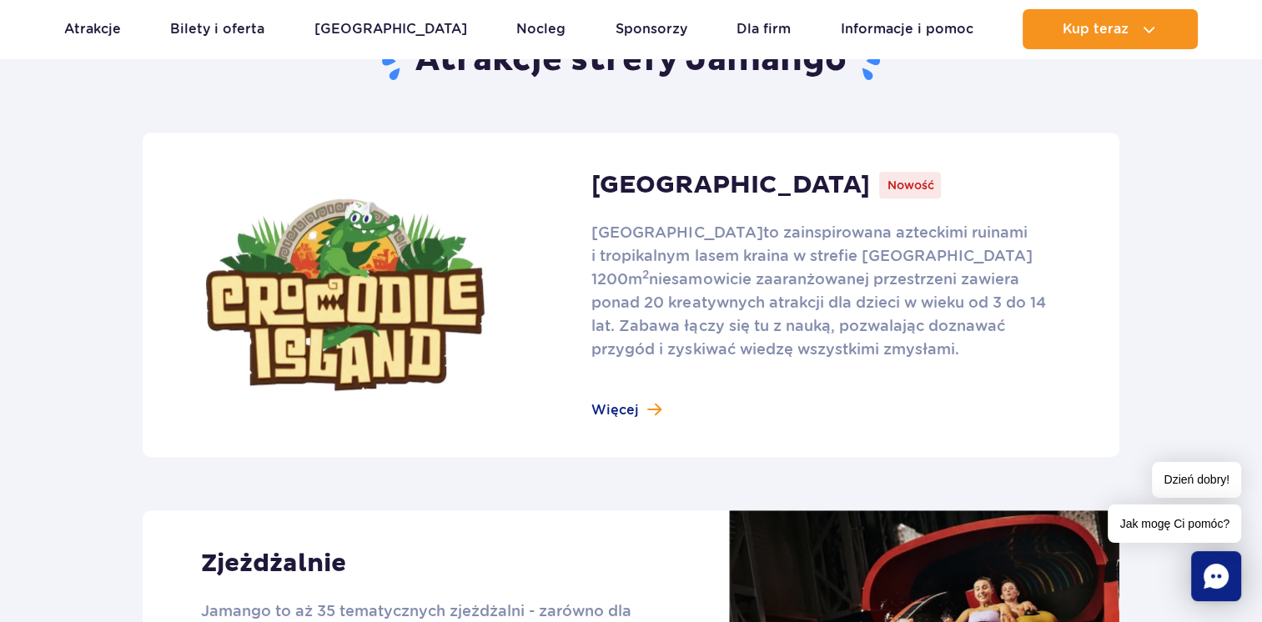
click at [652, 405] on link at bounding box center [631, 295] width 977 height 324
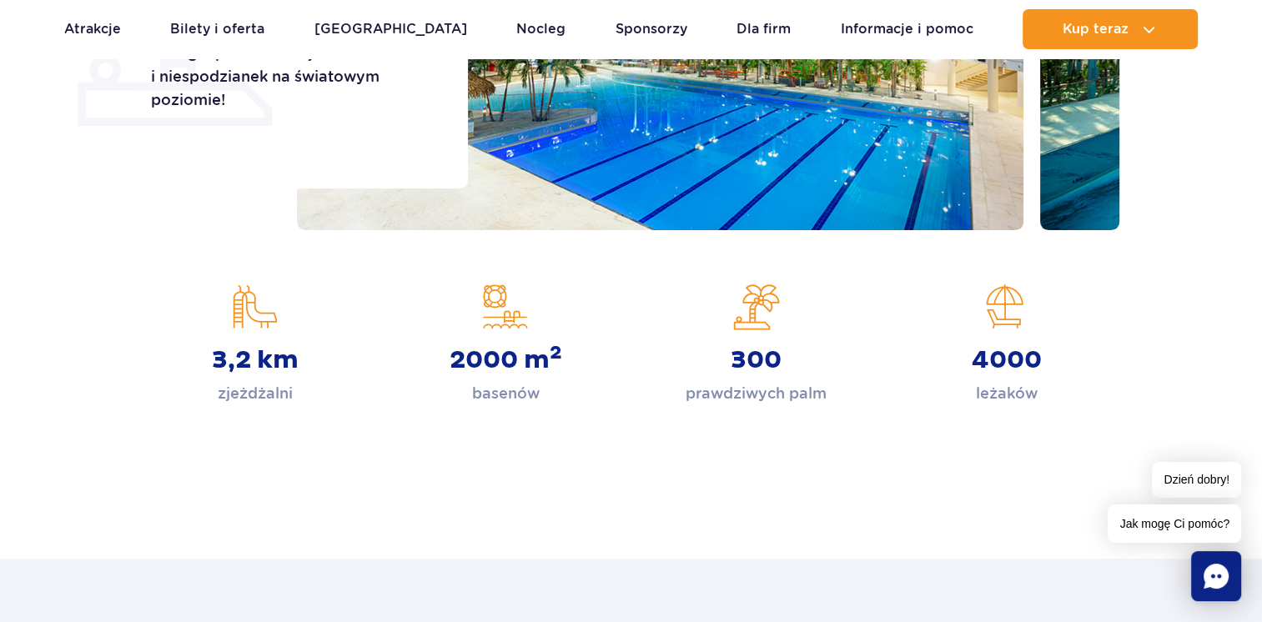
scroll to position [0, 0]
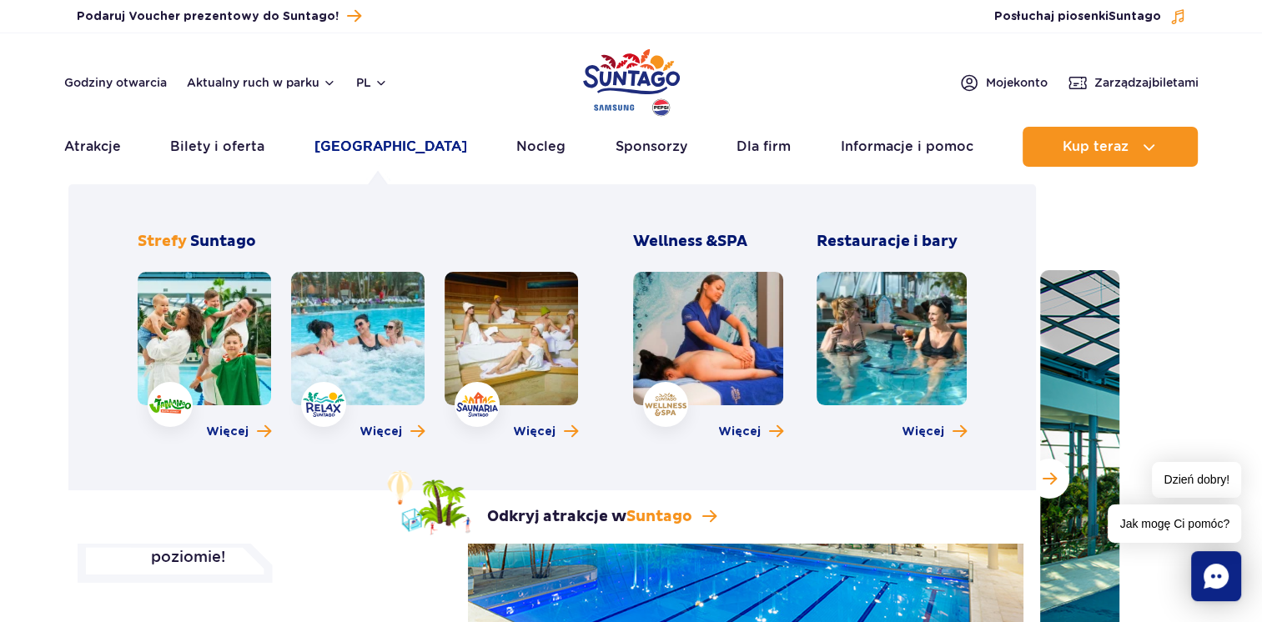
click at [337, 142] on link "[GEOGRAPHIC_DATA]" at bounding box center [390, 147] width 153 height 40
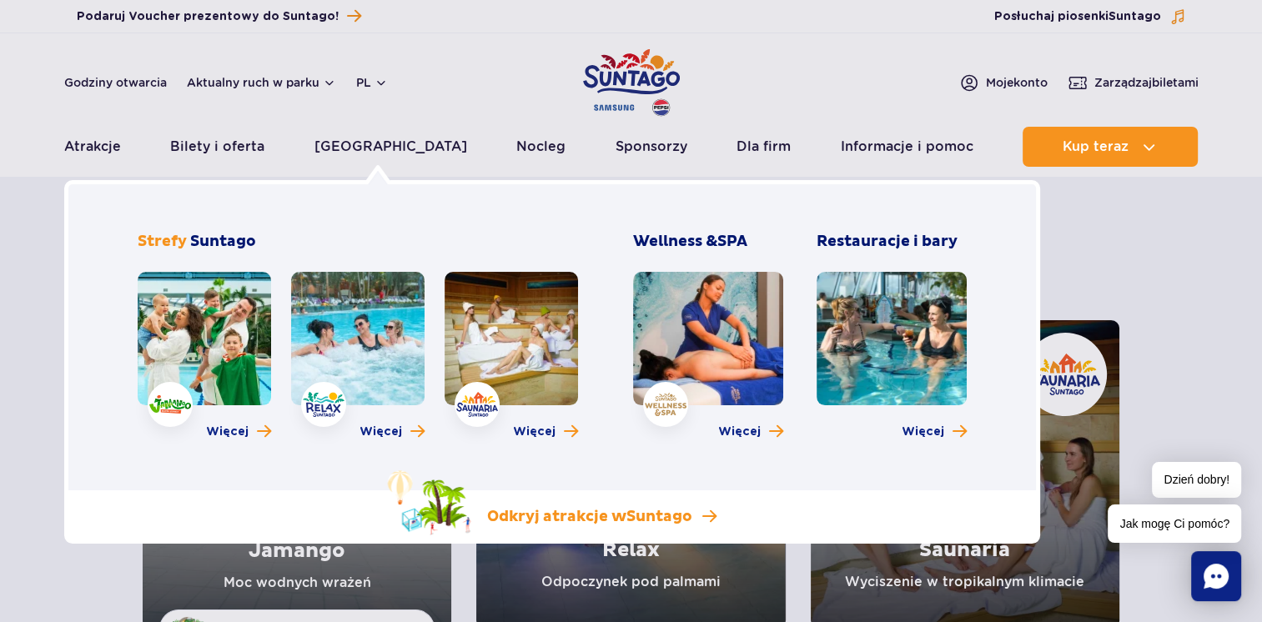
click at [623, 516] on p "Odkryj atrakcje w Suntago" at bounding box center [589, 517] width 205 height 20
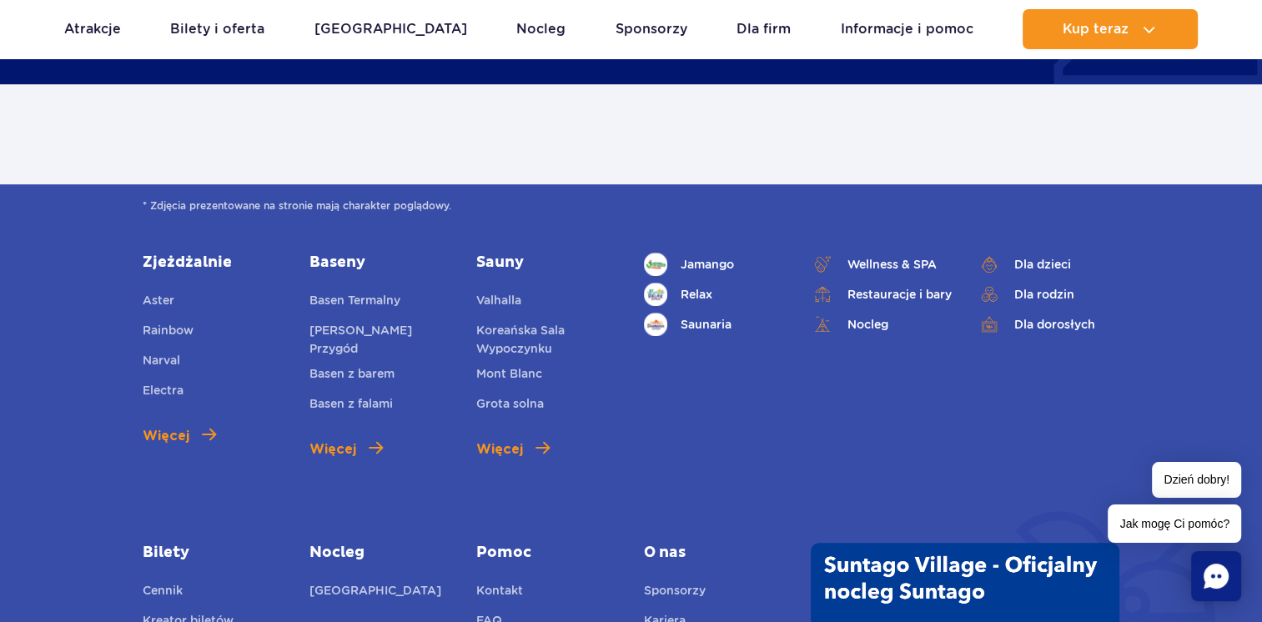
scroll to position [940, 0]
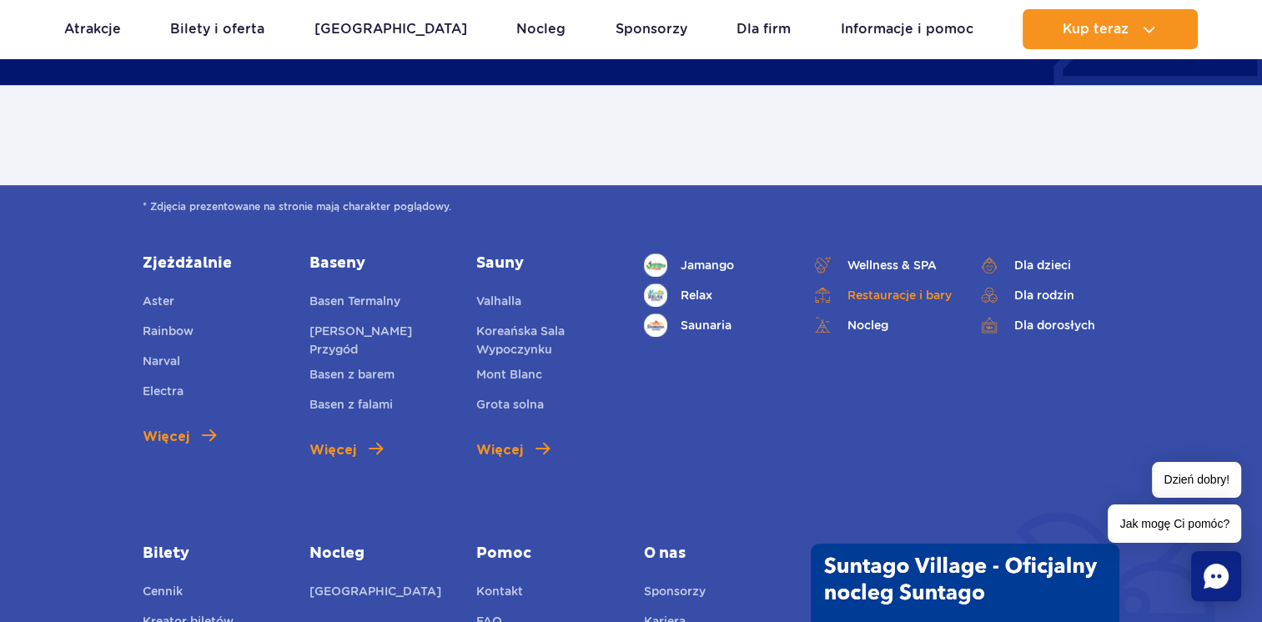
click at [824, 301] on img at bounding box center [822, 295] width 23 height 17
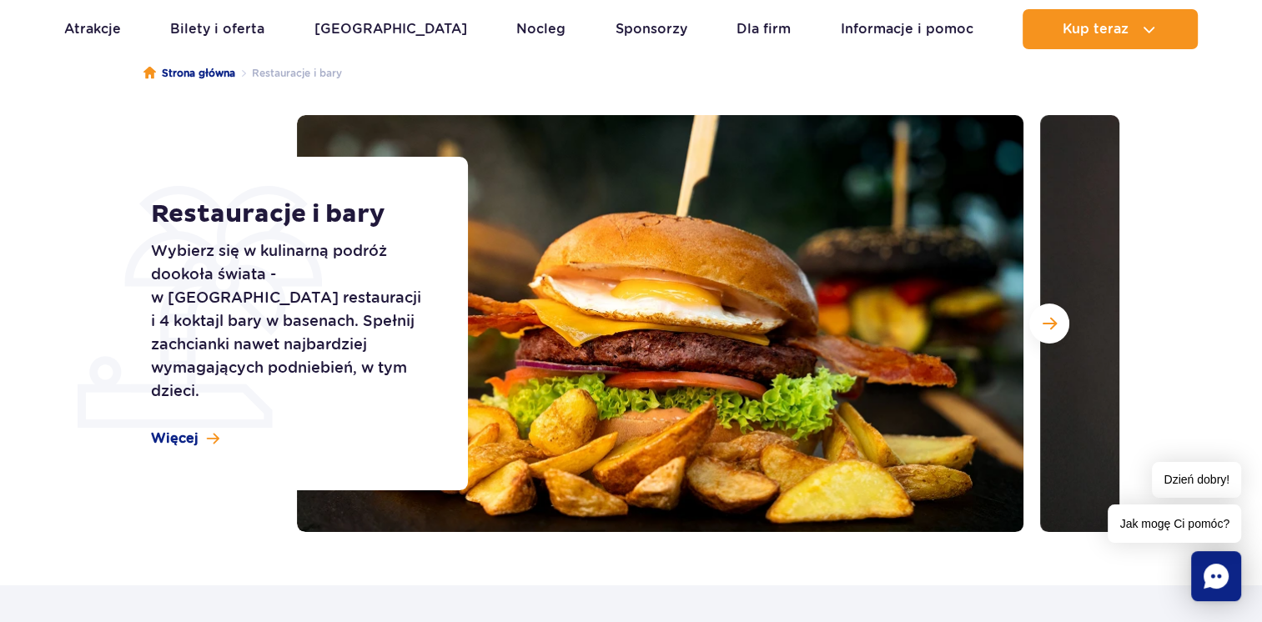
scroll to position [153, 0]
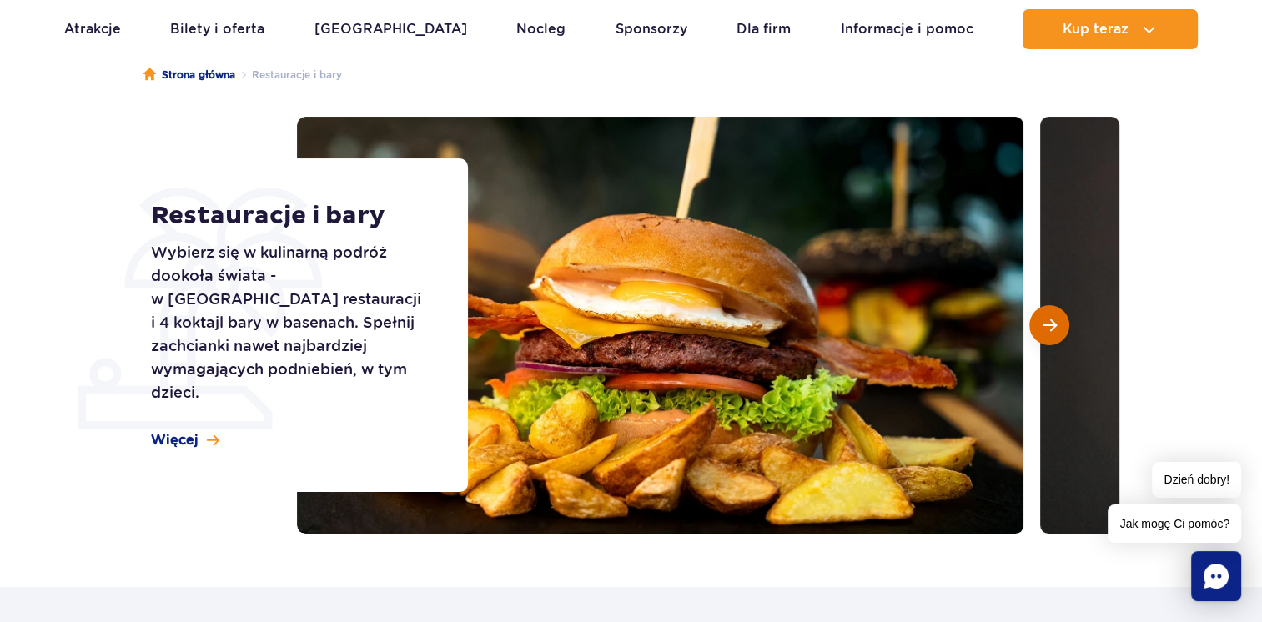
click at [1054, 329] on span "Następny slajd" at bounding box center [1050, 325] width 14 height 15
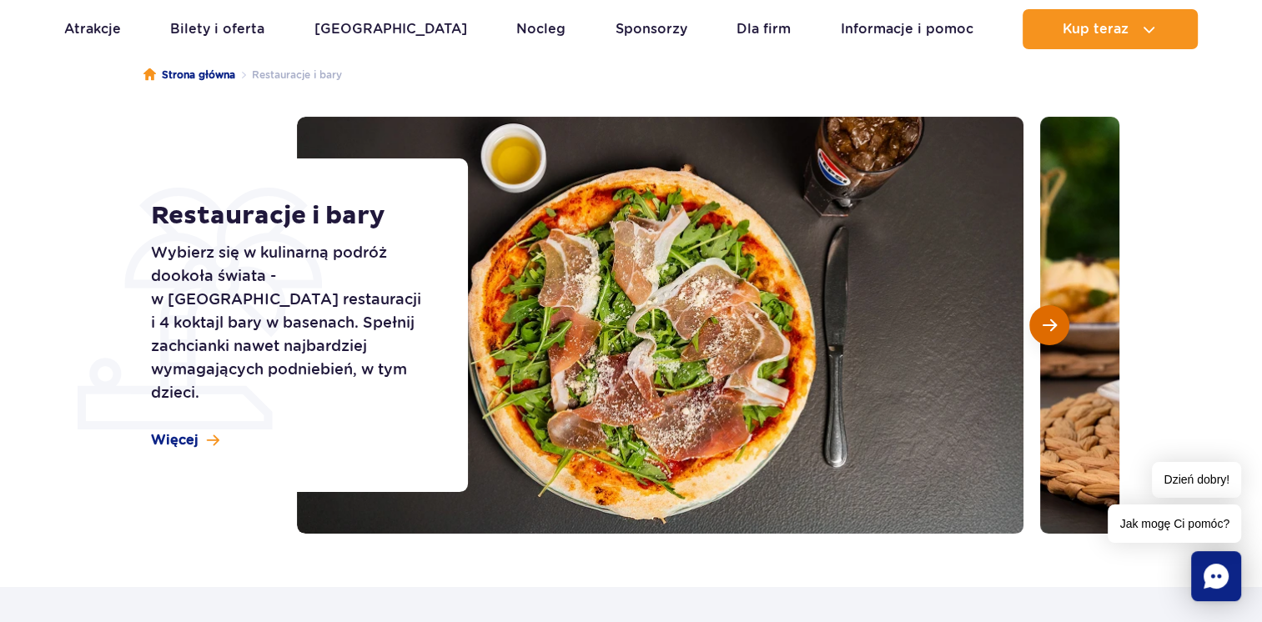
click at [1054, 329] on span "Następny slajd" at bounding box center [1050, 325] width 14 height 15
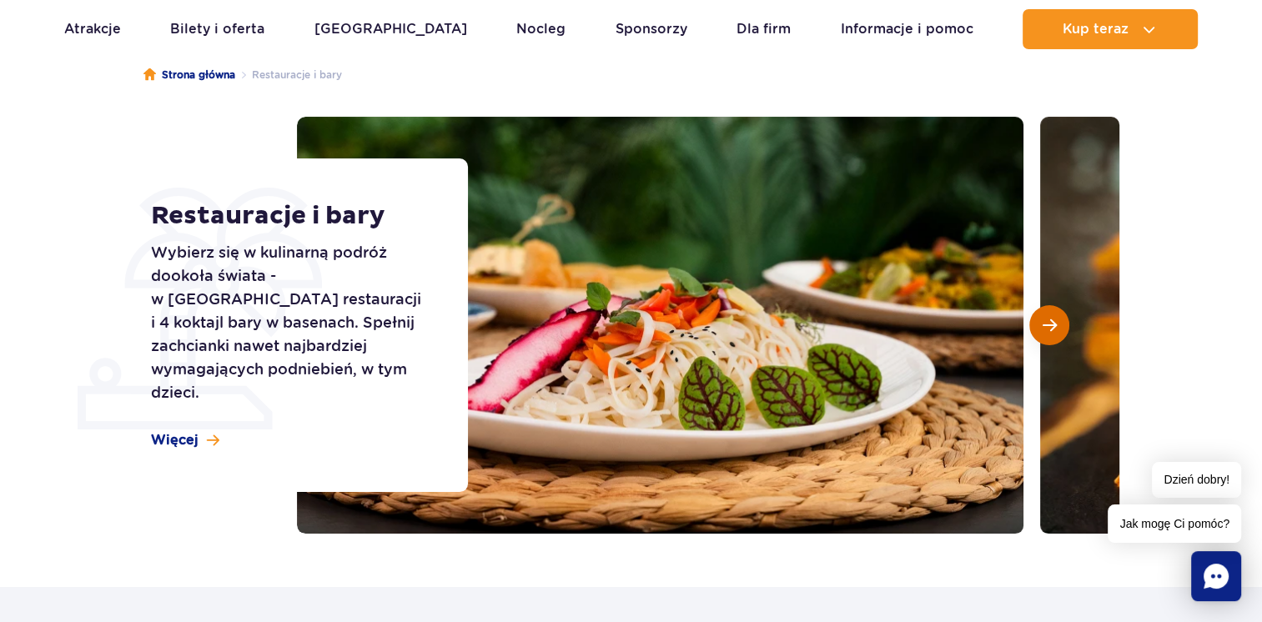
click at [1054, 329] on span "Następny slajd" at bounding box center [1050, 325] width 14 height 15
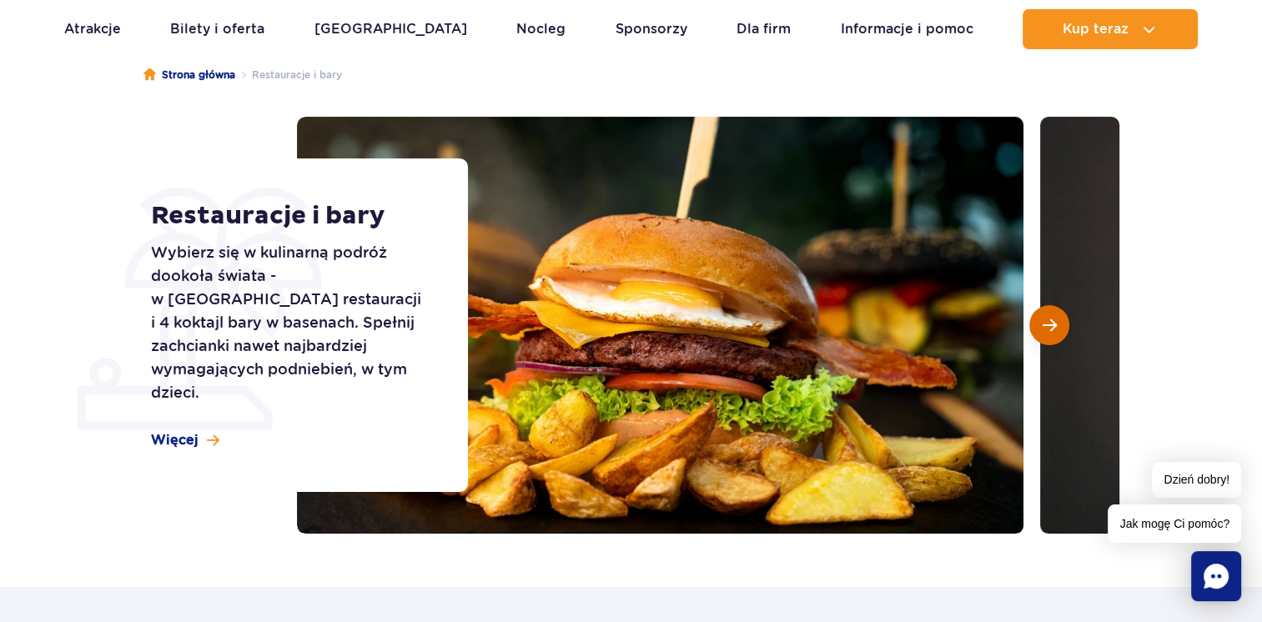
click at [1054, 329] on span "Następny slajd" at bounding box center [1050, 325] width 14 height 15
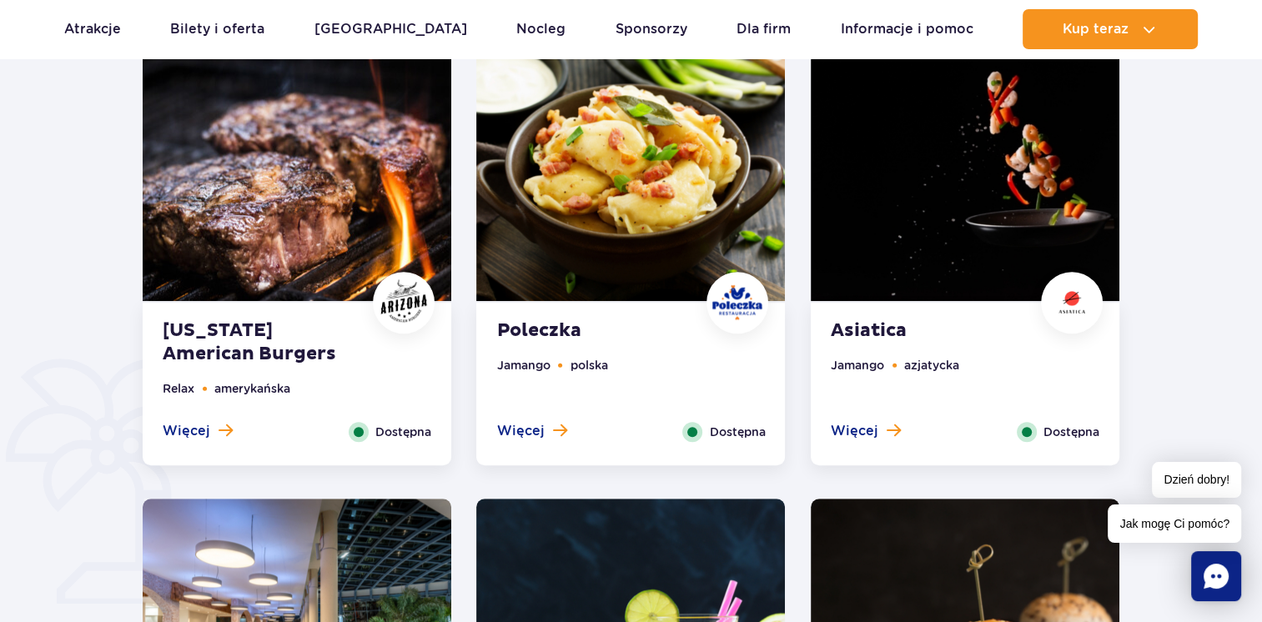
scroll to position [894, 0]
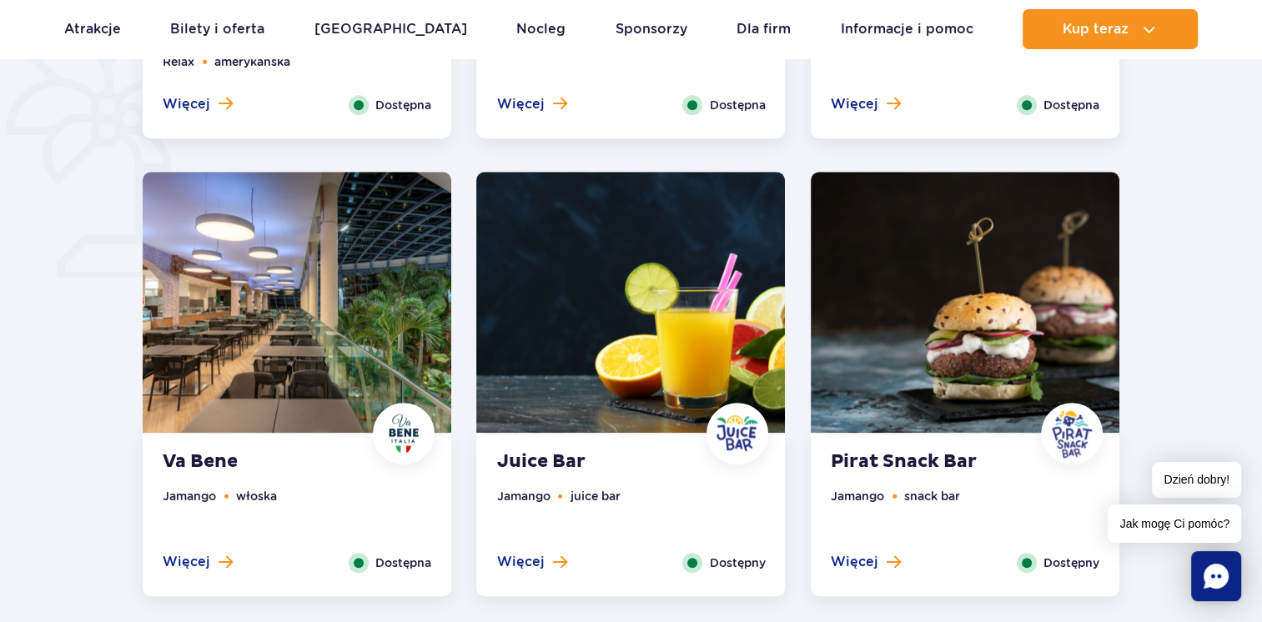
click at [311, 389] on img at bounding box center [297, 302] width 309 height 261
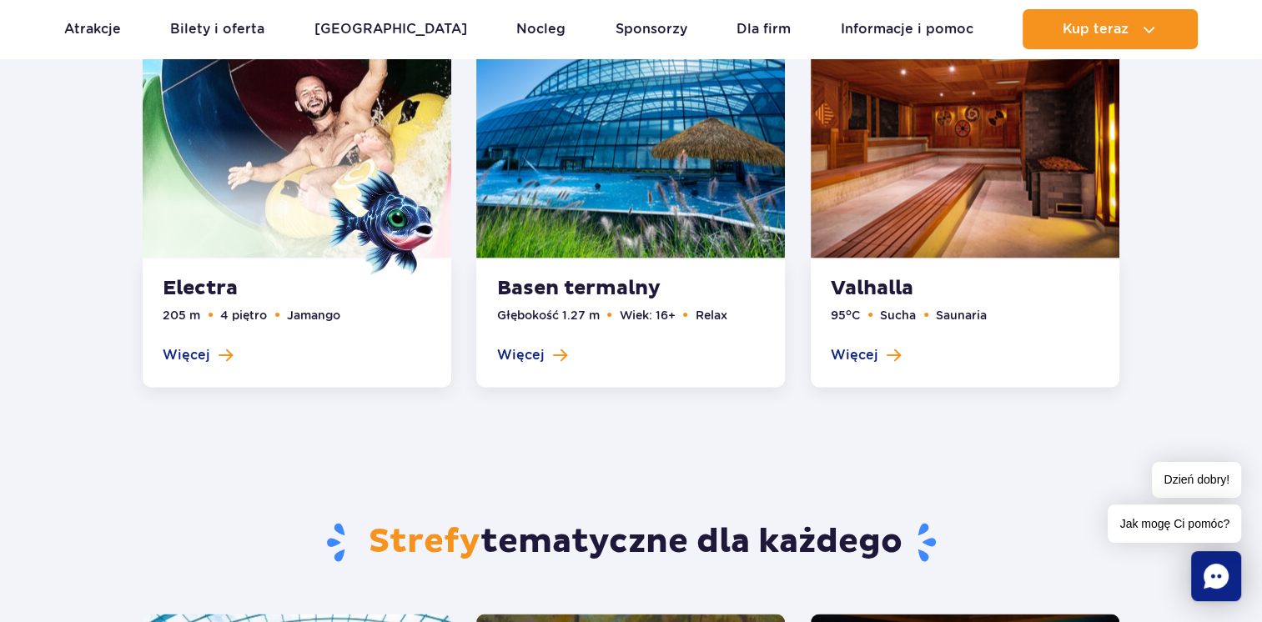
scroll to position [2939, 0]
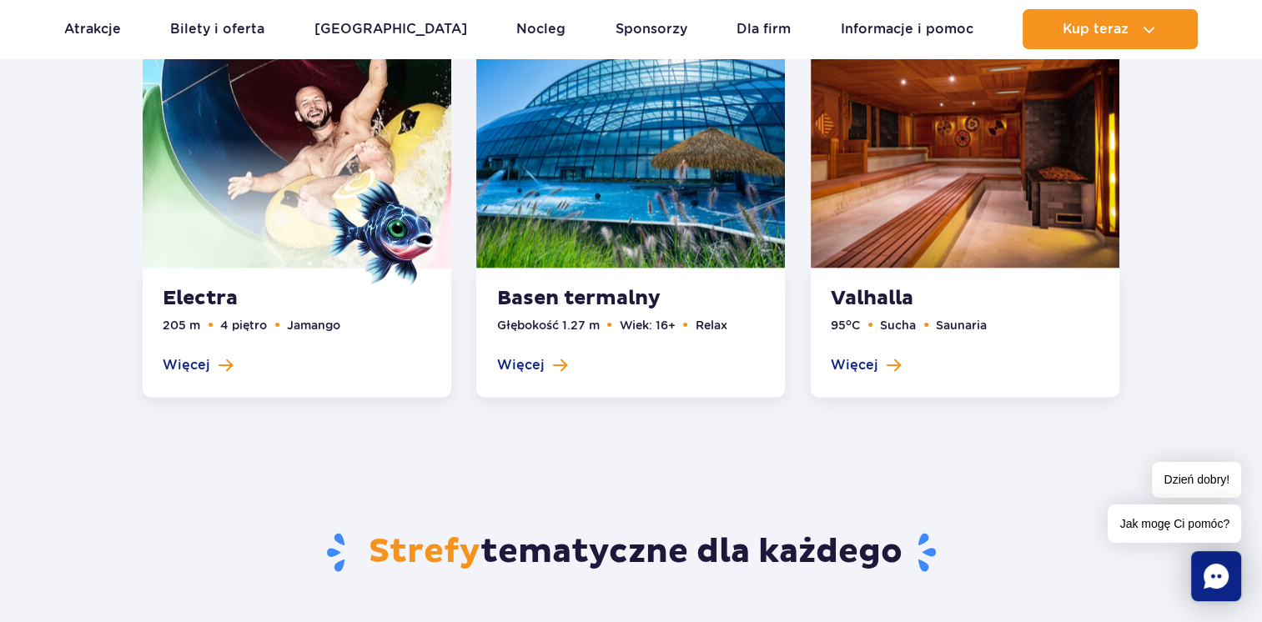
click at [575, 255] on link at bounding box center [630, 202] width 309 height 391
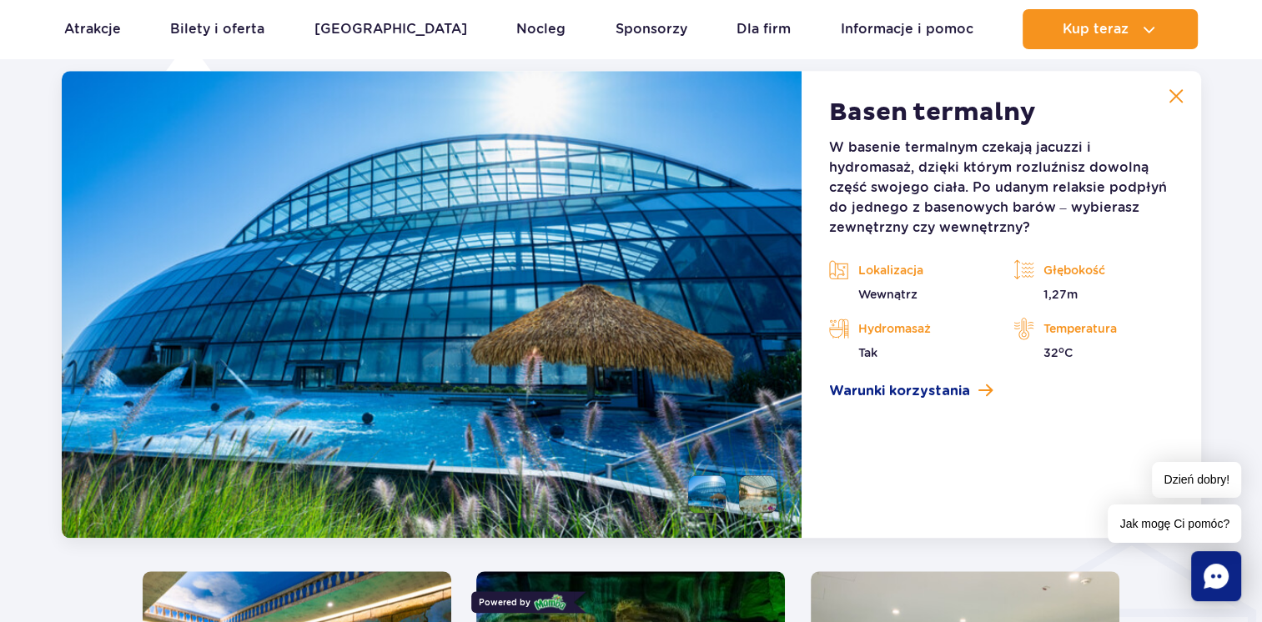
scroll to position [1579, 0]
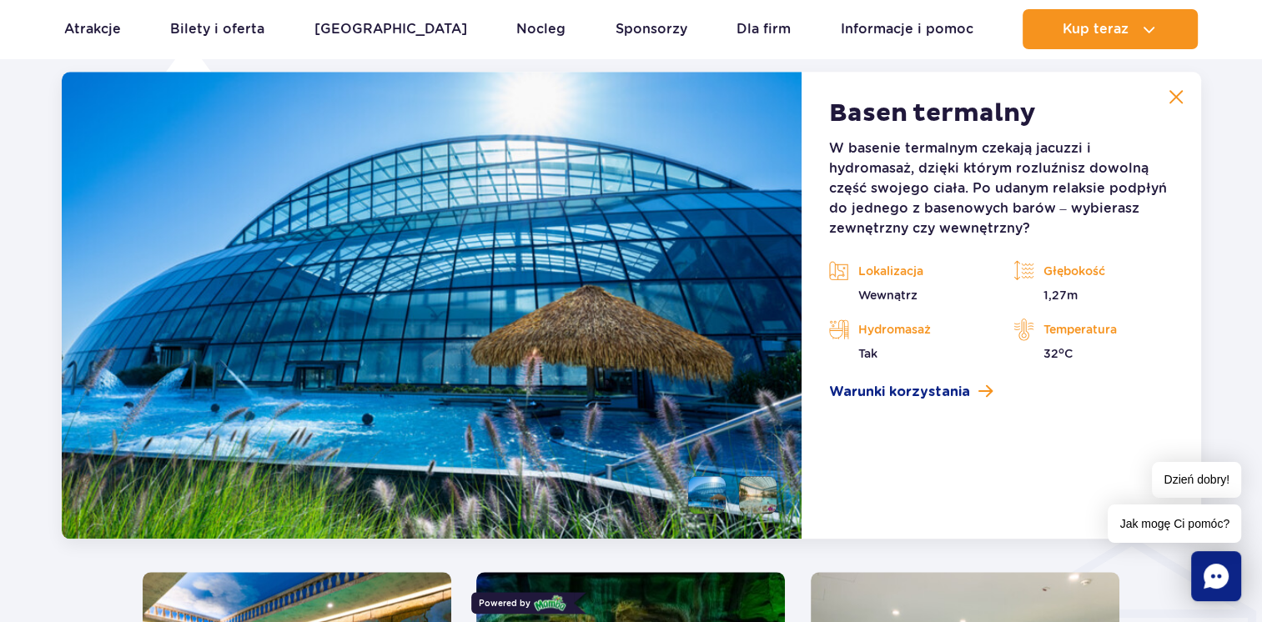
click at [1164, 105] on button at bounding box center [1176, 96] width 33 height 33
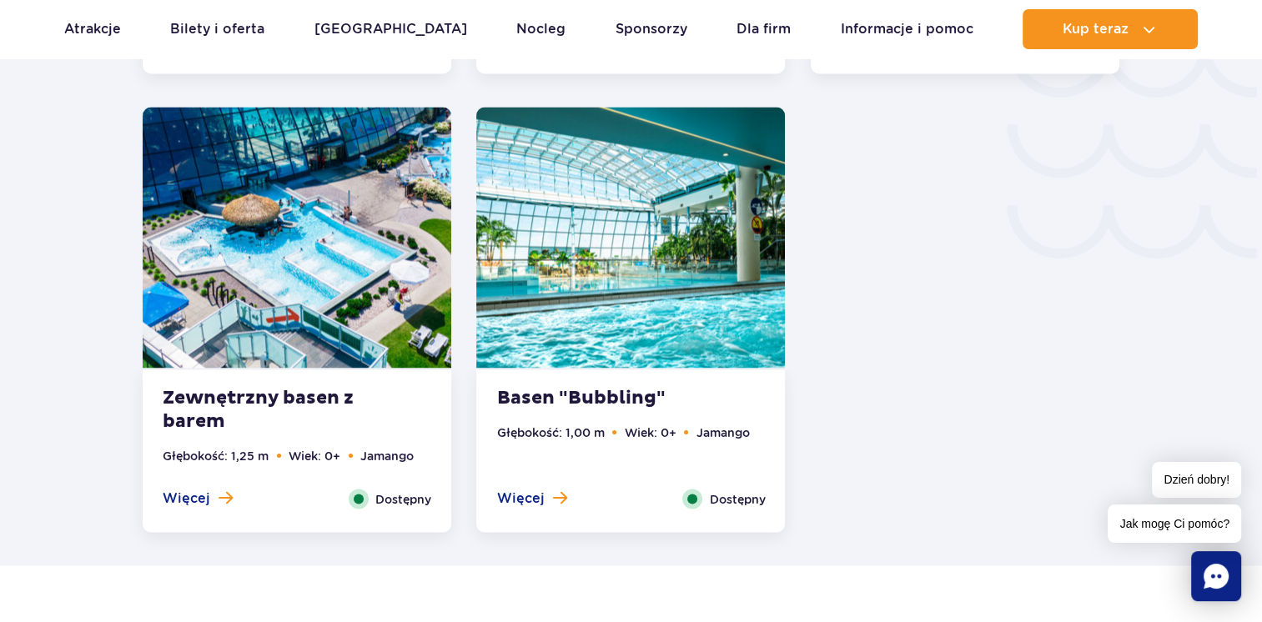
scroll to position [2915, 0]
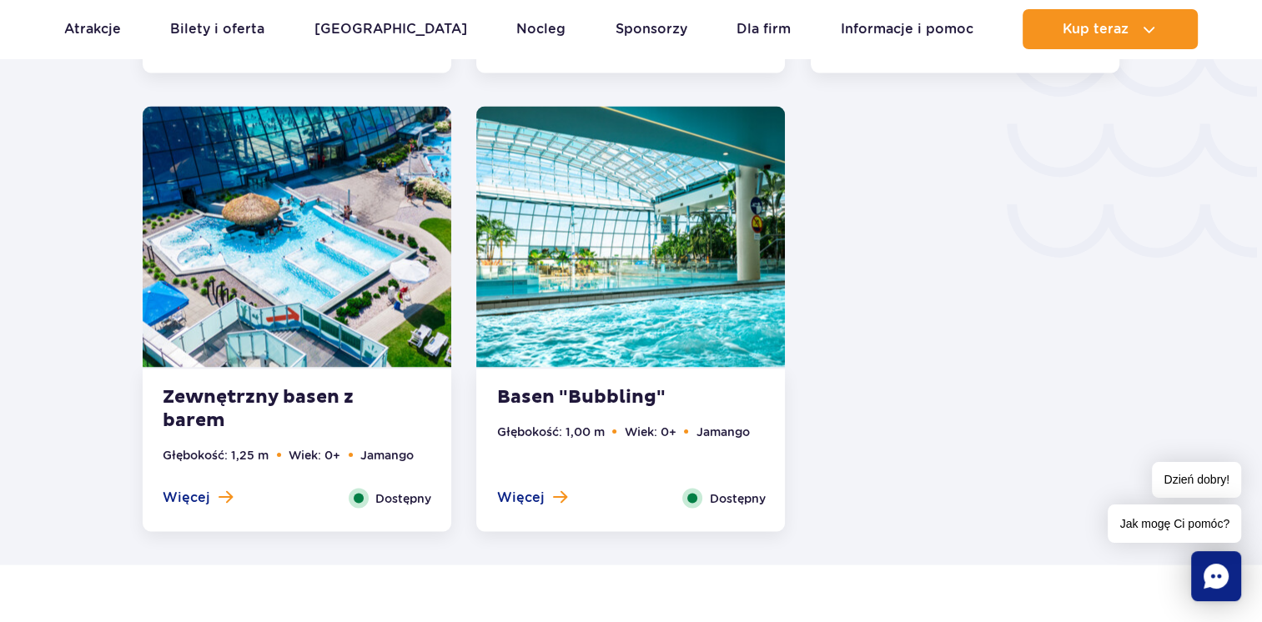
click at [607, 340] on img at bounding box center [630, 236] width 309 height 261
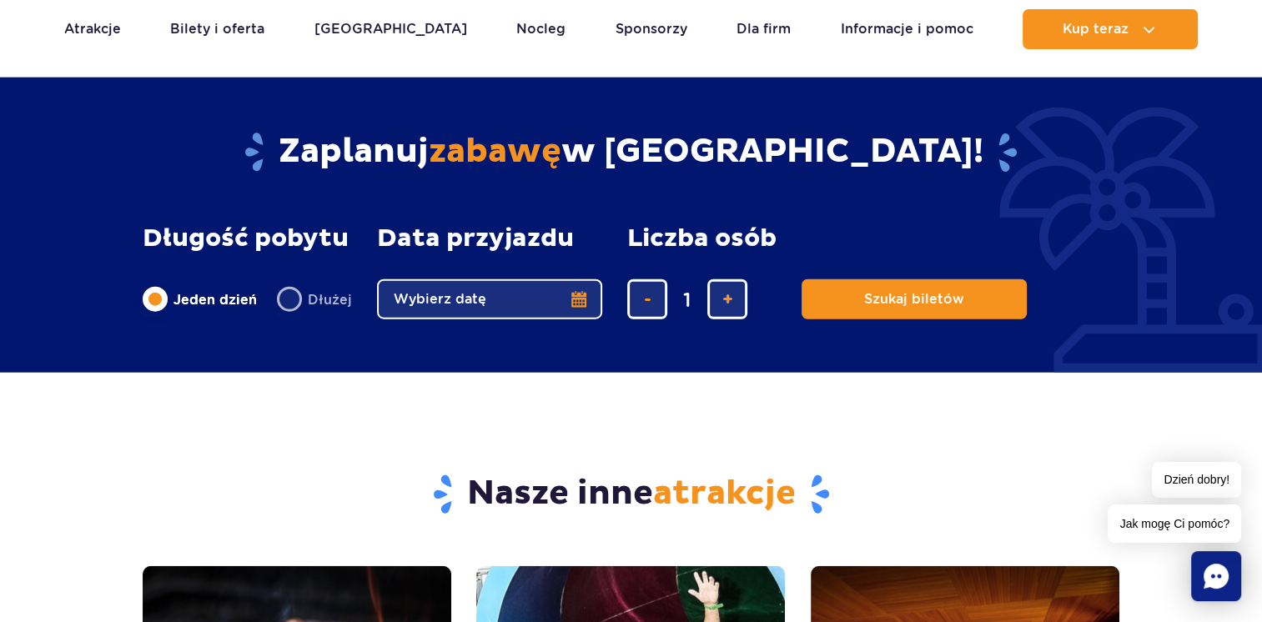
scroll to position [4254, 0]
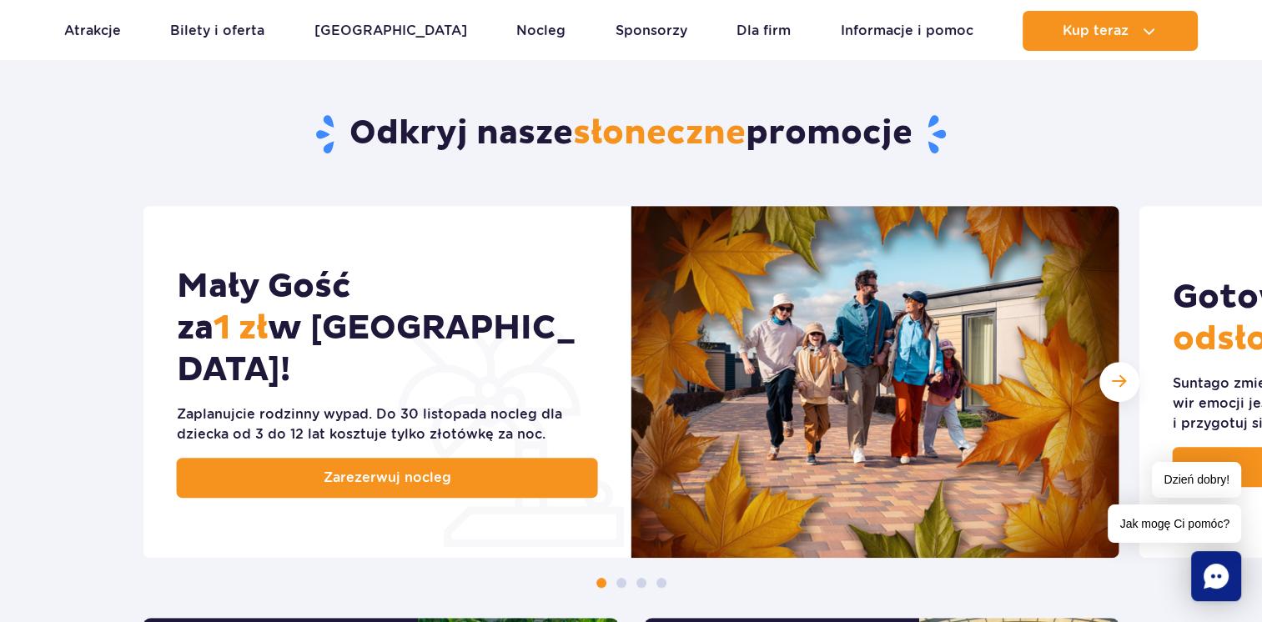
scroll to position [794, 0]
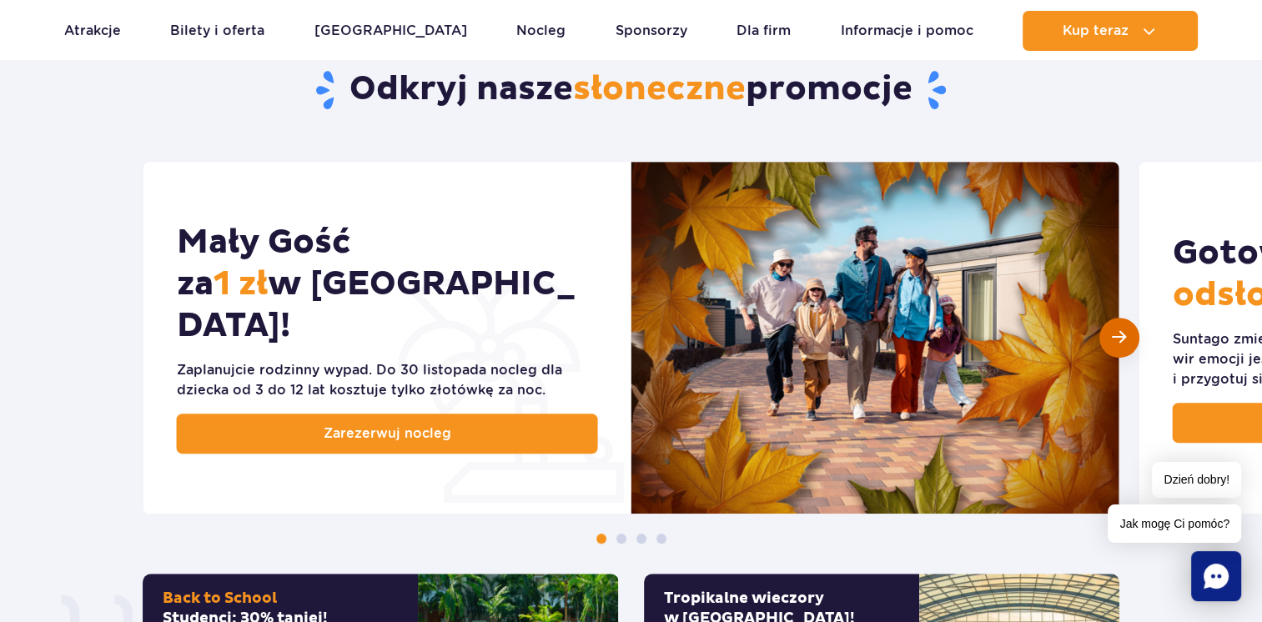
click at [1129, 330] on div "Następny slajd" at bounding box center [1119, 338] width 40 height 40
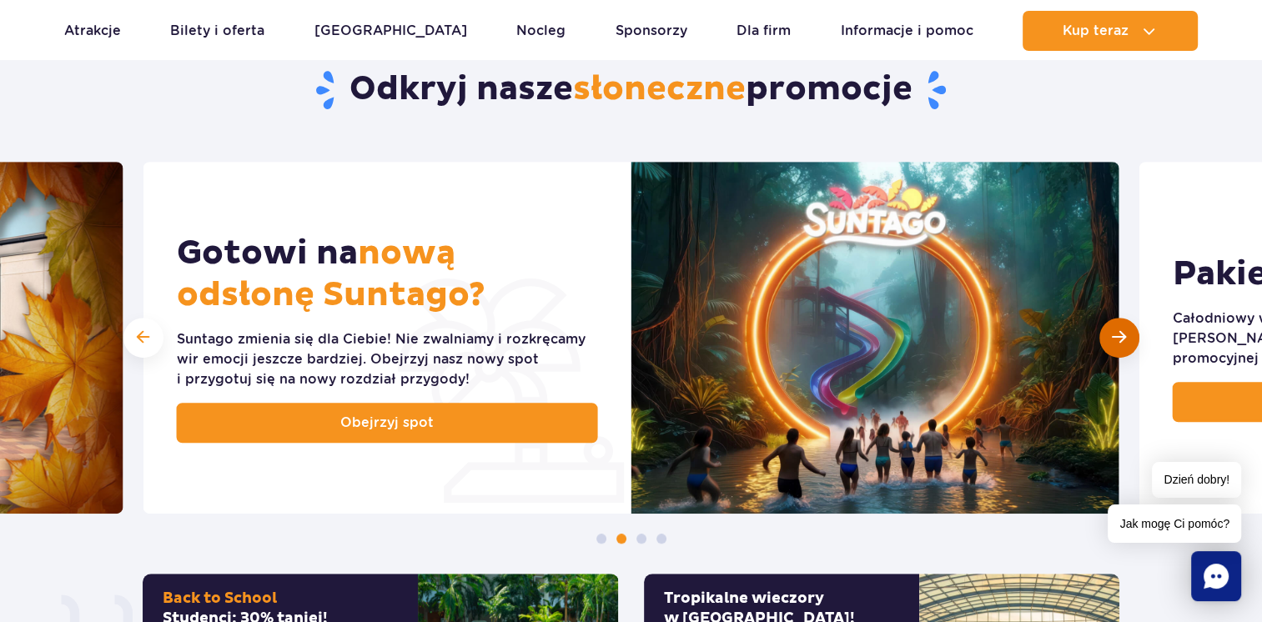
click at [1129, 330] on div "Następny slajd" at bounding box center [1119, 338] width 40 height 40
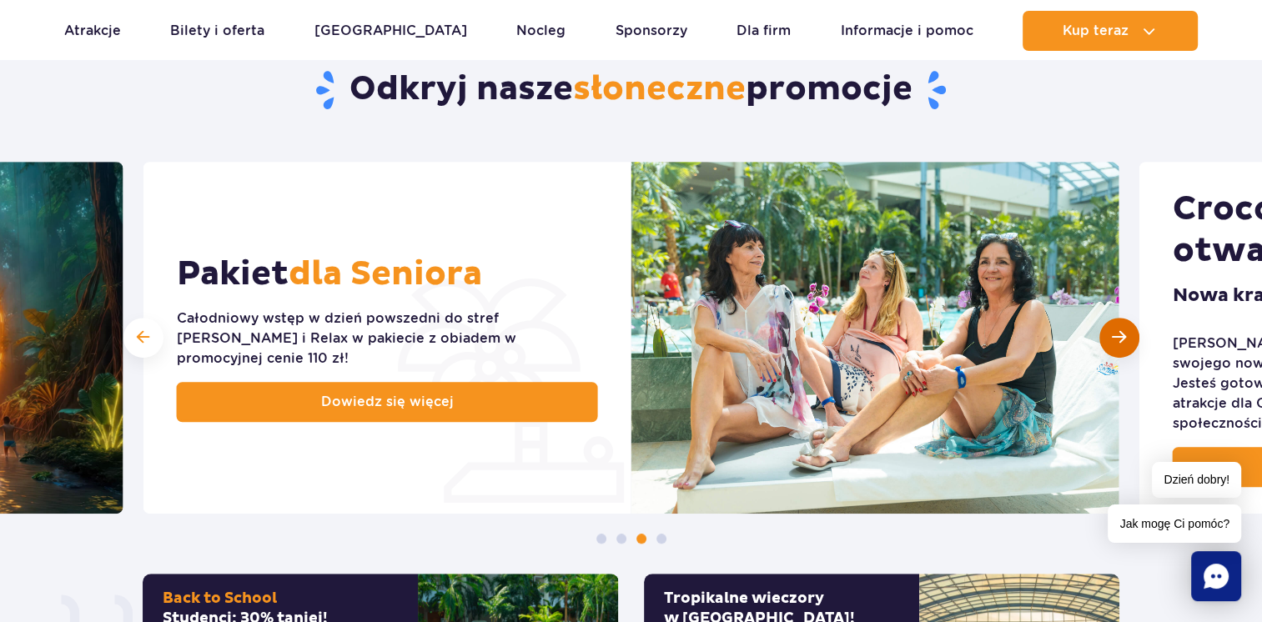
click at [1129, 330] on div "Następny slajd" at bounding box center [1119, 338] width 40 height 40
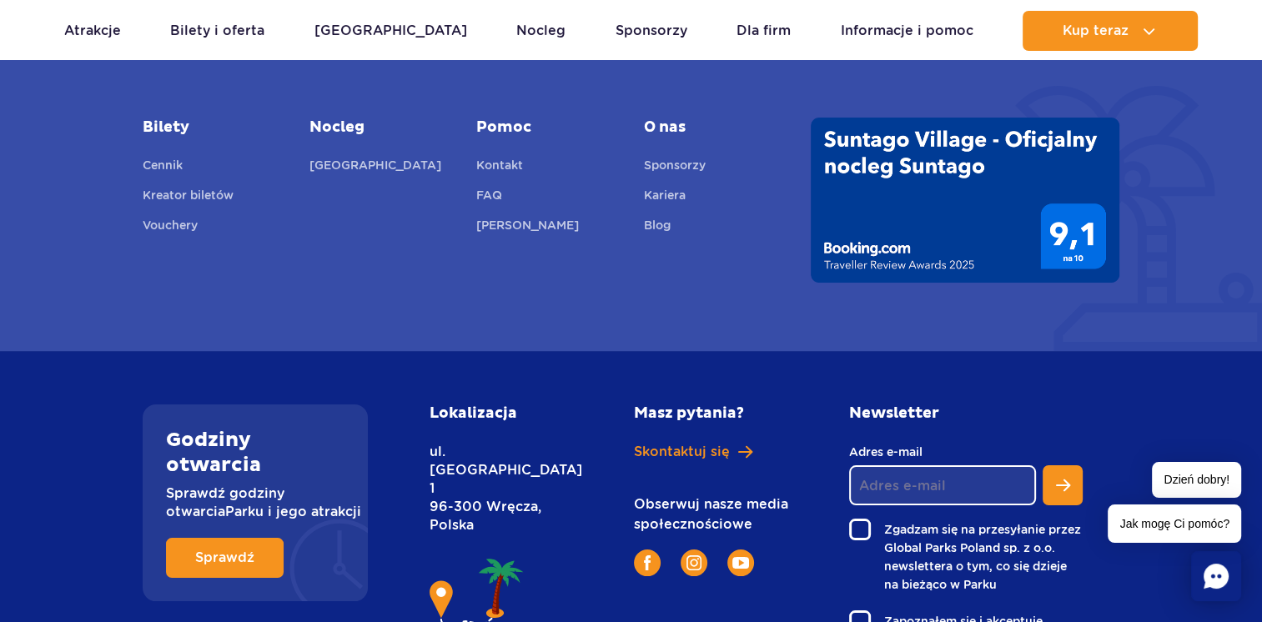
scroll to position [6371, 0]
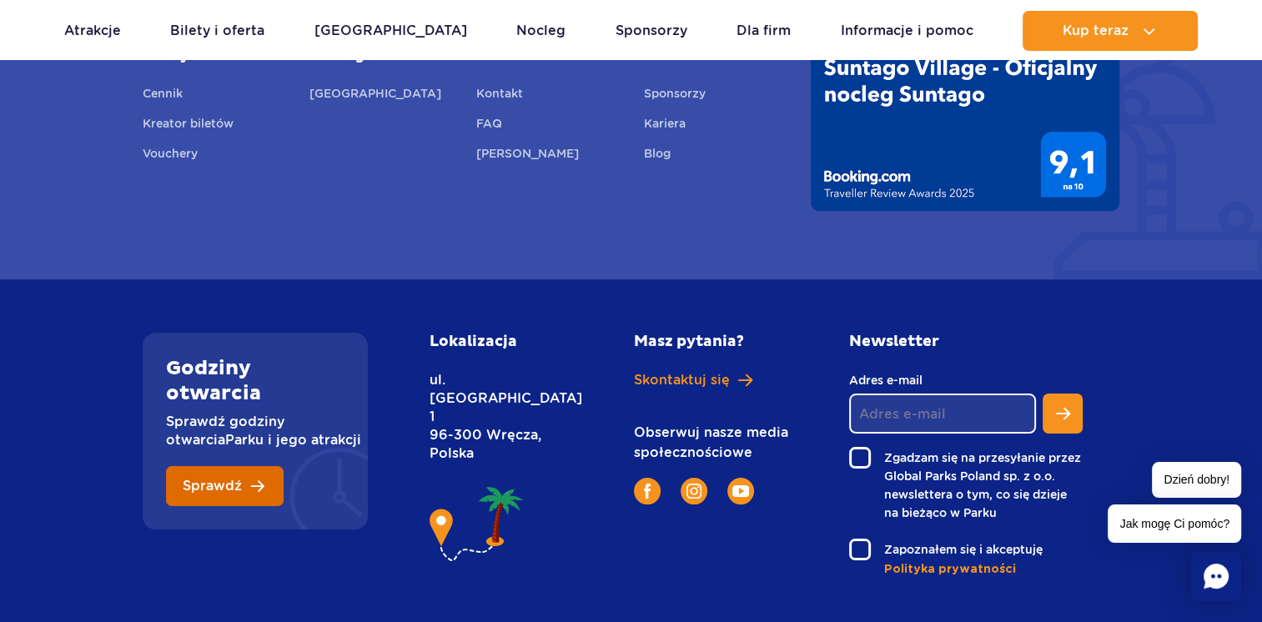
click at [244, 466] on link "Sprawdź" at bounding box center [225, 486] width 118 height 40
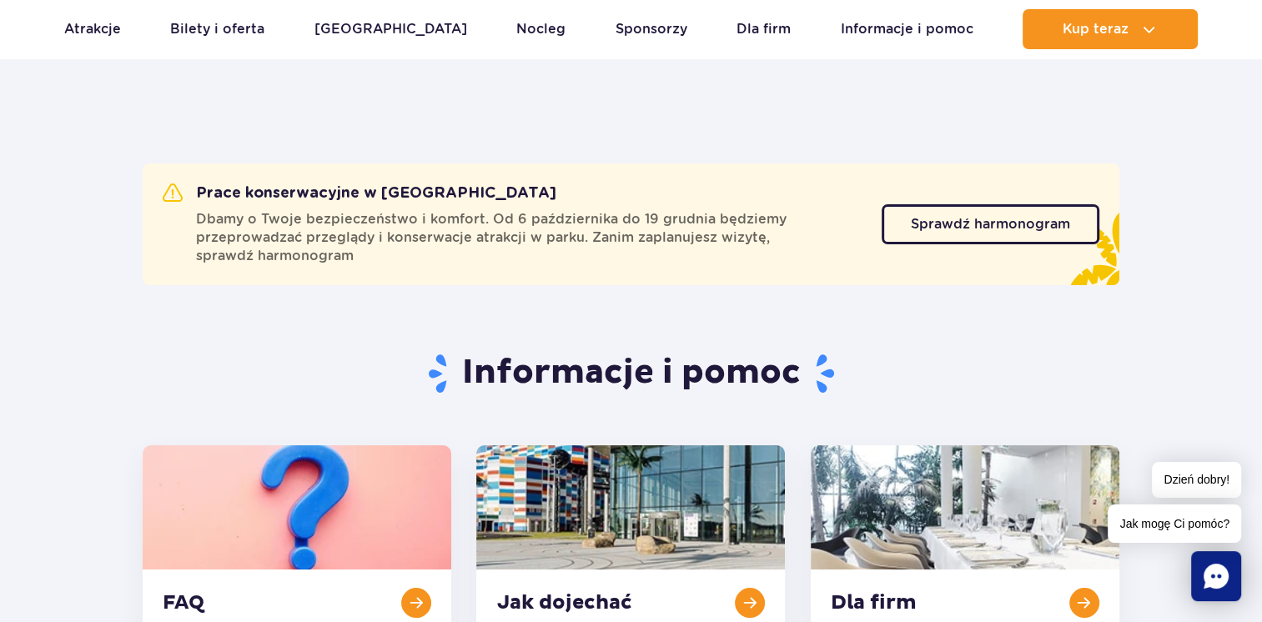
scroll to position [60, 0]
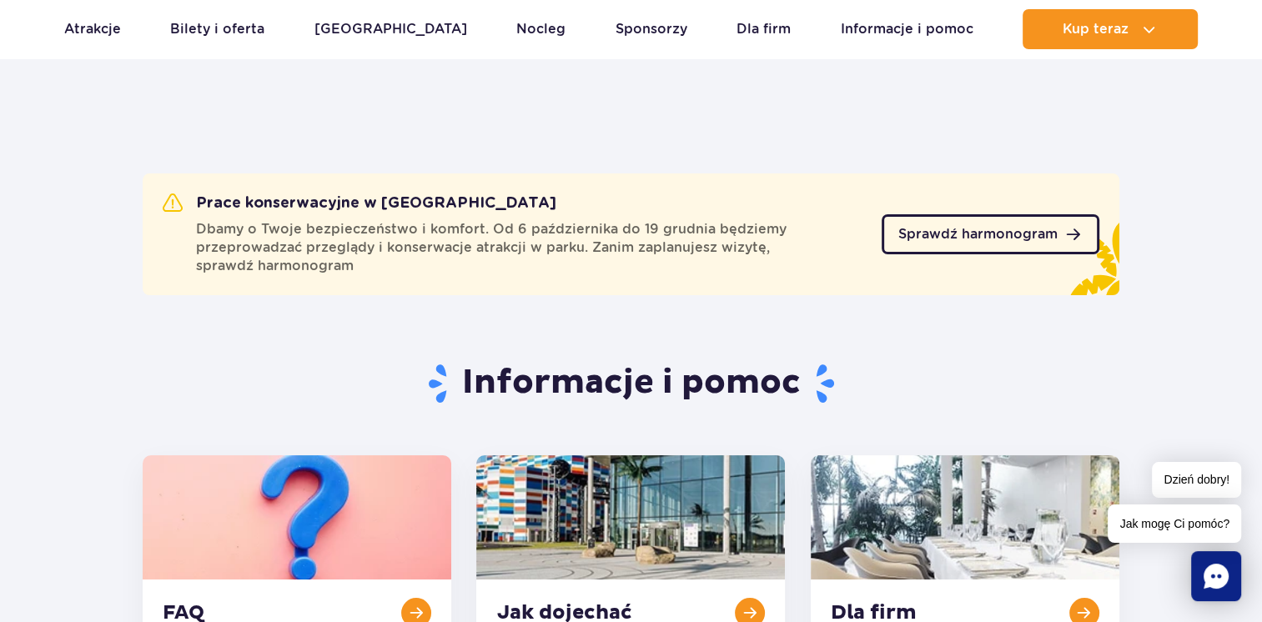
click at [918, 214] on link "Sprawdź harmonogram" at bounding box center [991, 234] width 218 height 40
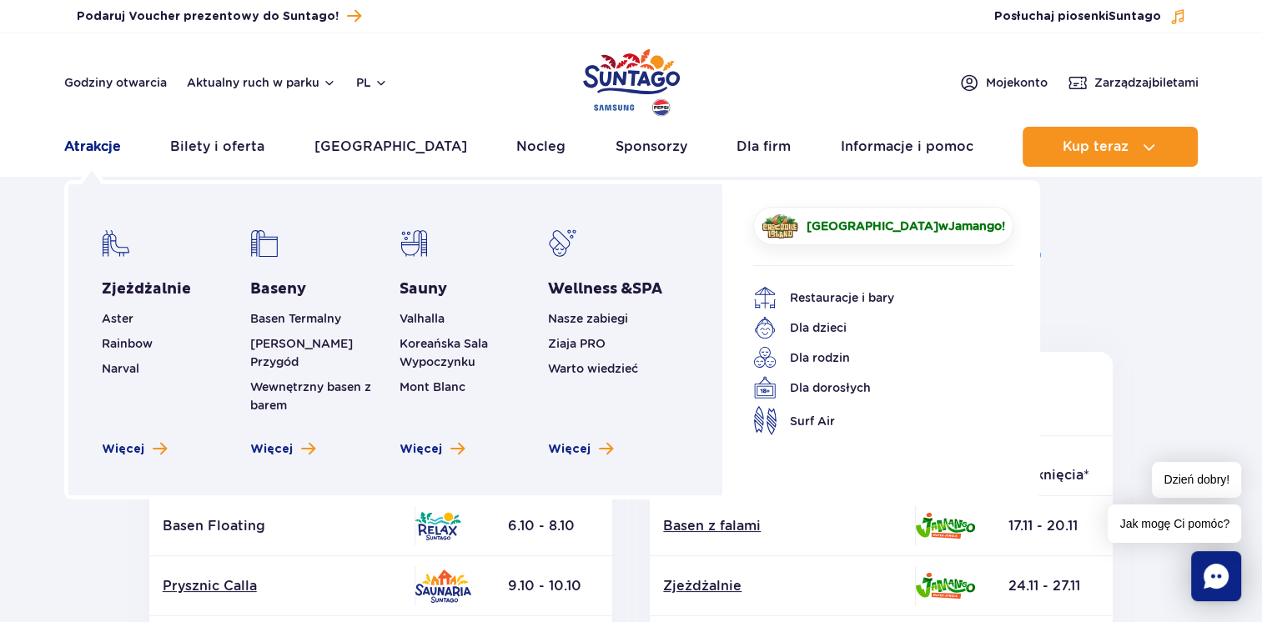
click at [97, 145] on link "Atrakcje" at bounding box center [92, 147] width 57 height 40
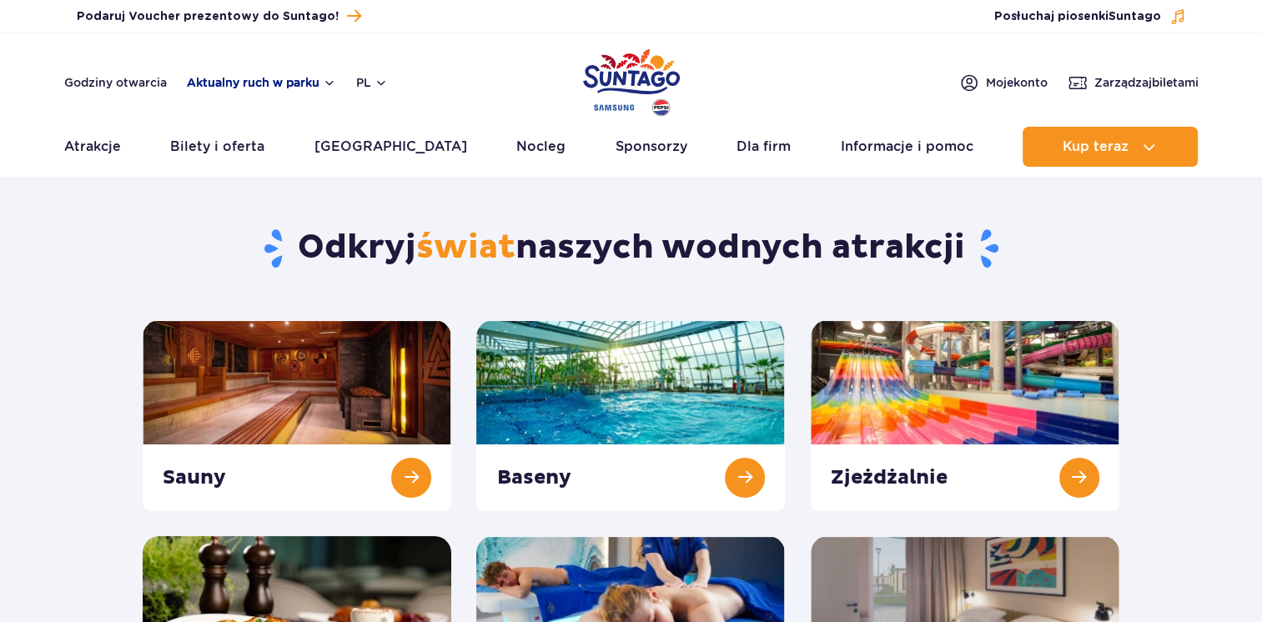
click at [229, 84] on button "Aktualny ruch w parku" at bounding box center [261, 82] width 149 height 13
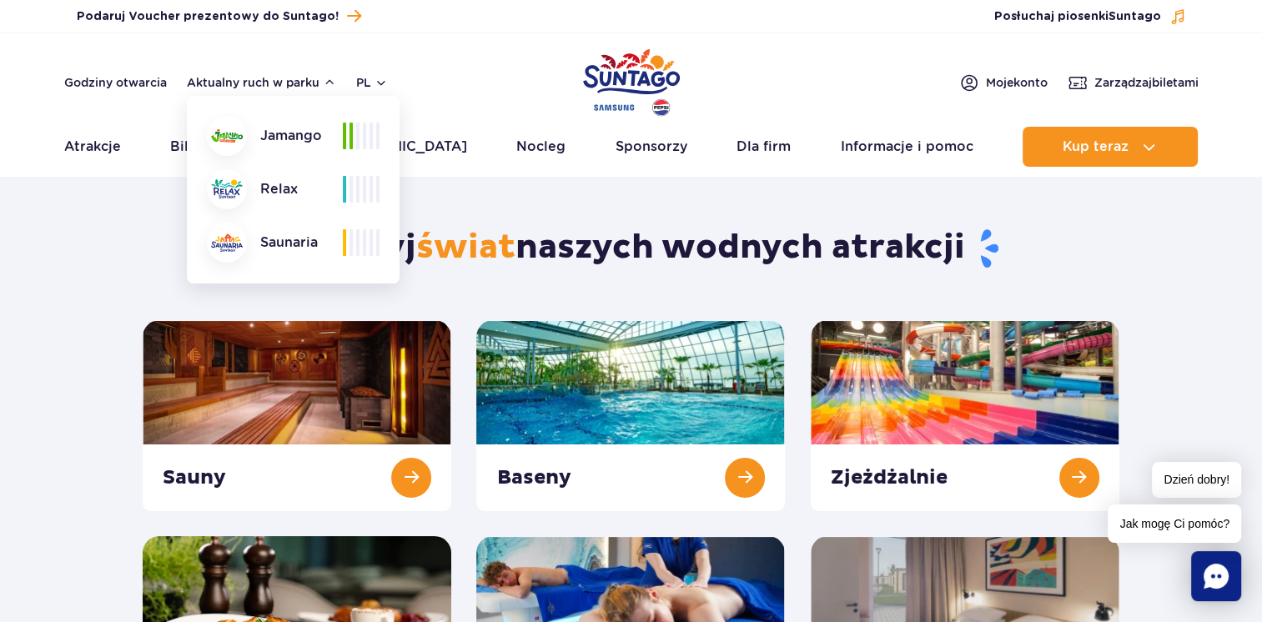
click at [139, 241] on div "Odkryj świat naszych wodnych atrakcji Sauny Baseny Zjeżdżalnie" at bounding box center [631, 457] width 1002 height 541
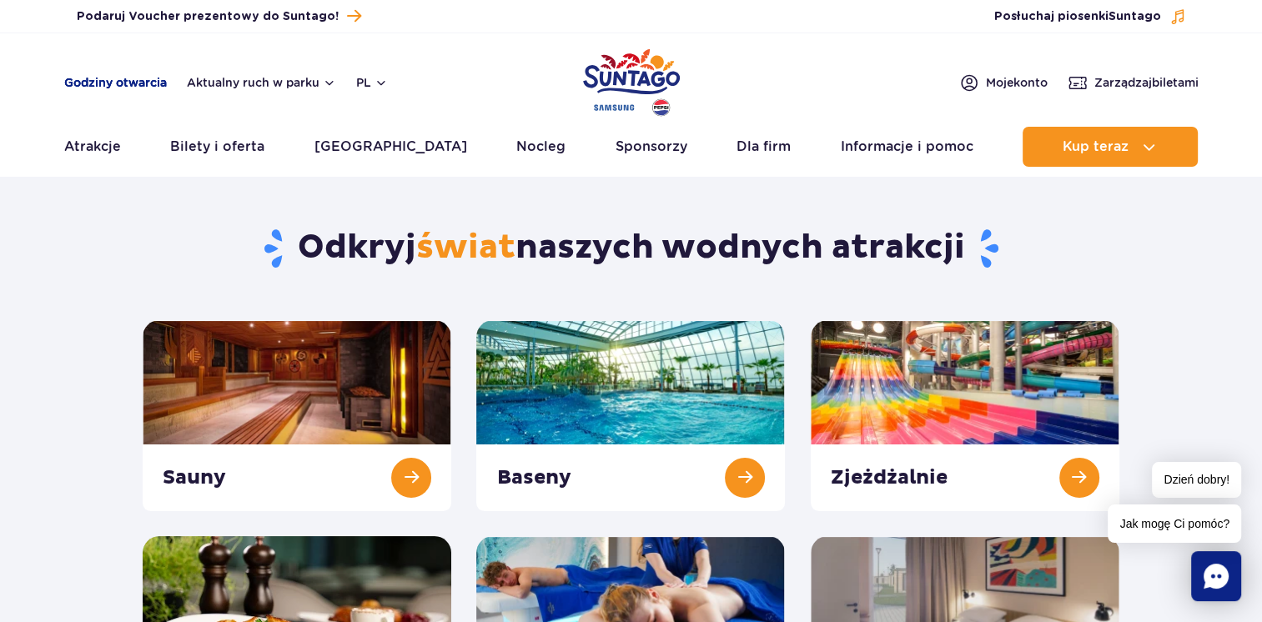
click at [150, 83] on link "Godziny otwarcia" at bounding box center [115, 82] width 103 height 17
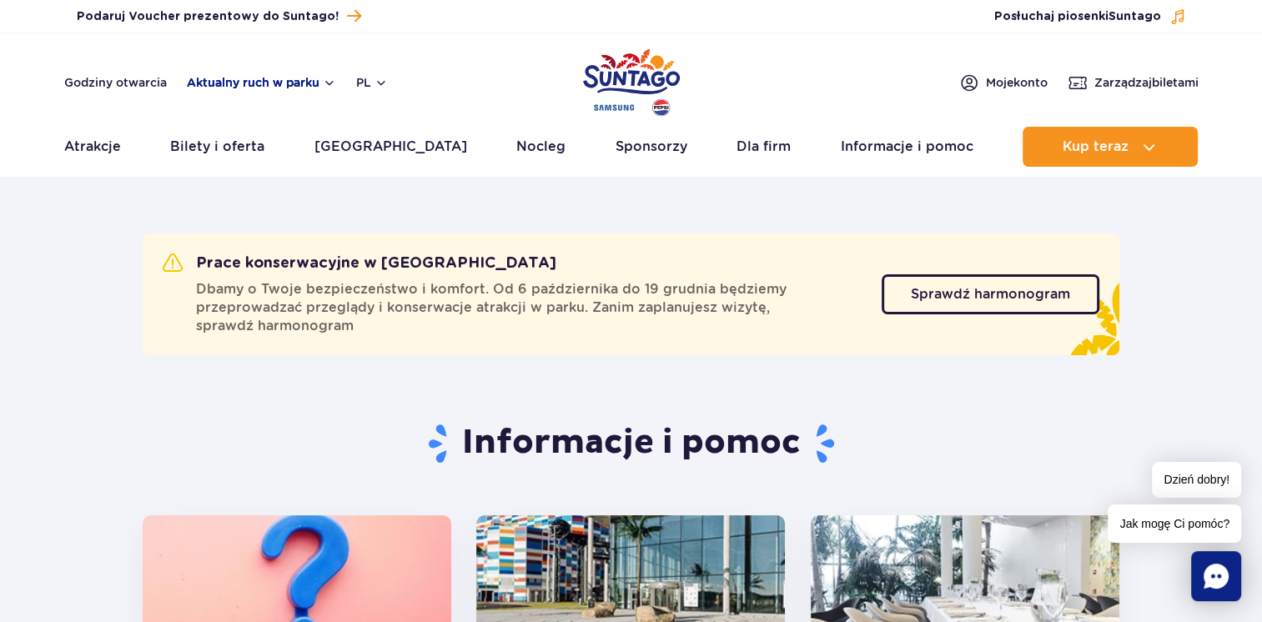
click at [216, 82] on button "Aktualny ruch w parku" at bounding box center [261, 82] width 149 height 13
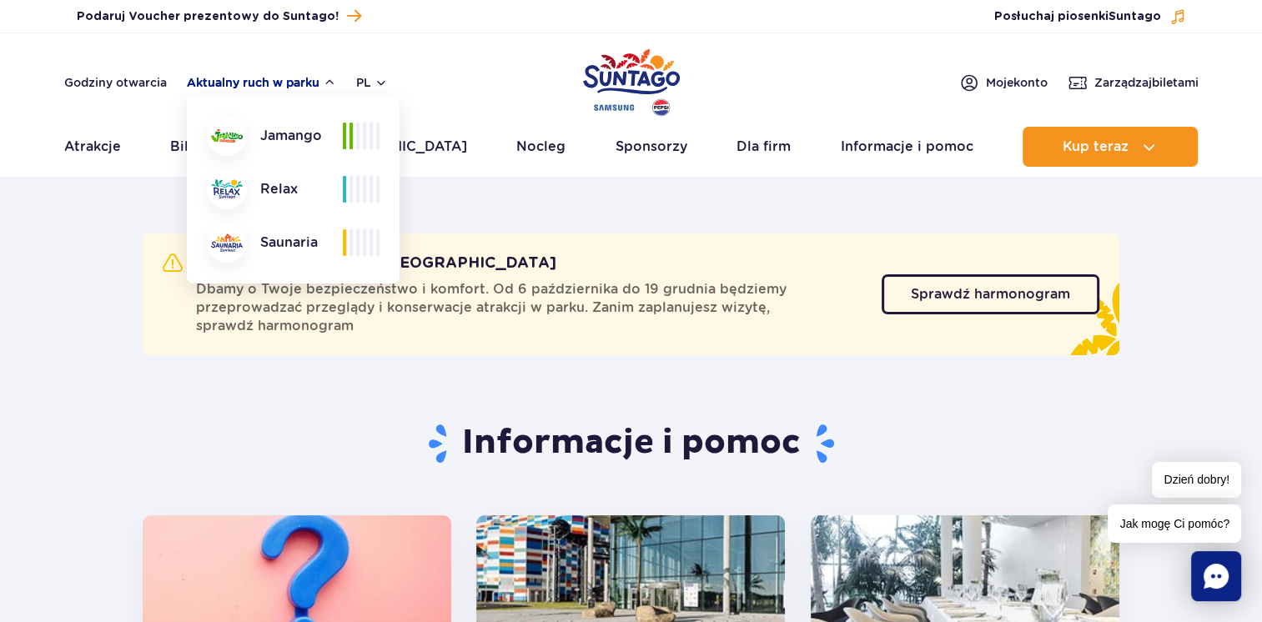
click at [216, 82] on button "Aktualny ruch w parku" at bounding box center [261, 82] width 149 height 13
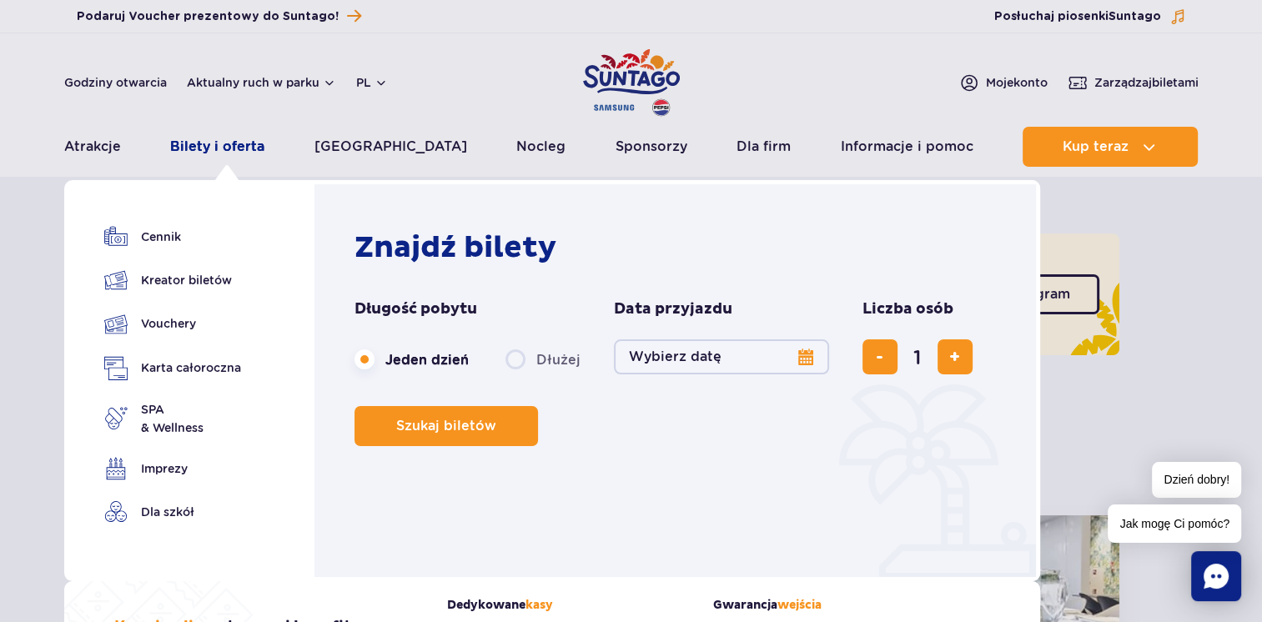
click at [264, 140] on link "Bilety i oferta" at bounding box center [217, 147] width 94 height 40
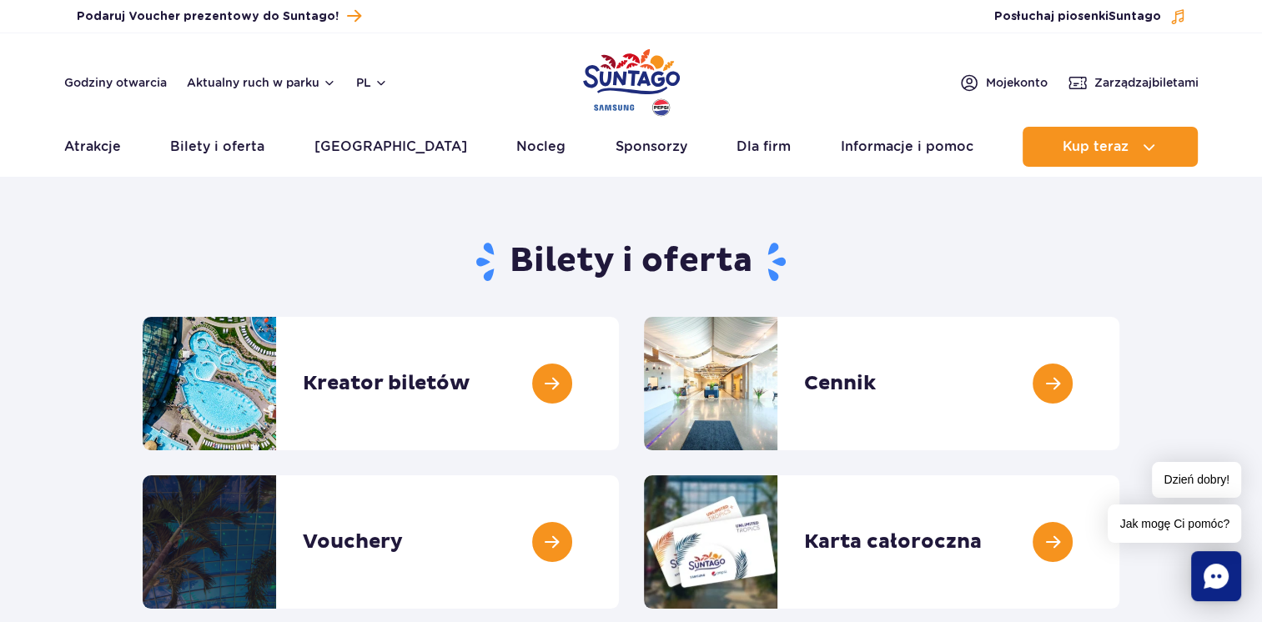
click at [1208, 575] on icon "Chat" at bounding box center [1216, 576] width 25 height 25
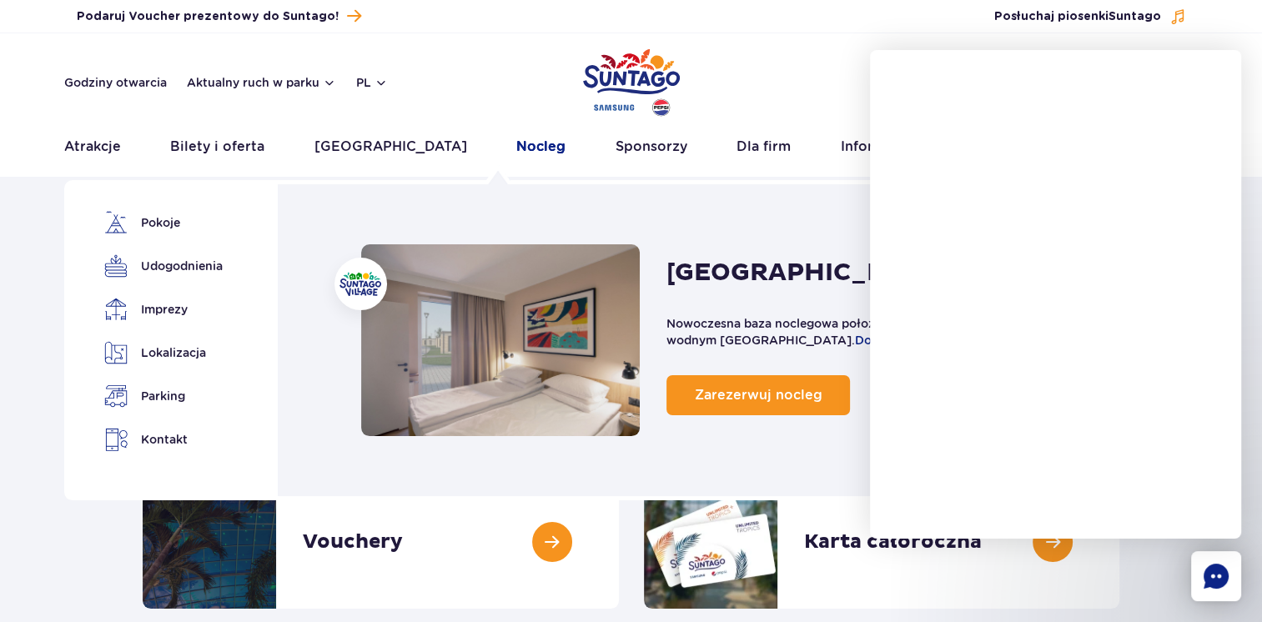
click at [516, 151] on link "Nocleg" at bounding box center [540, 147] width 49 height 40
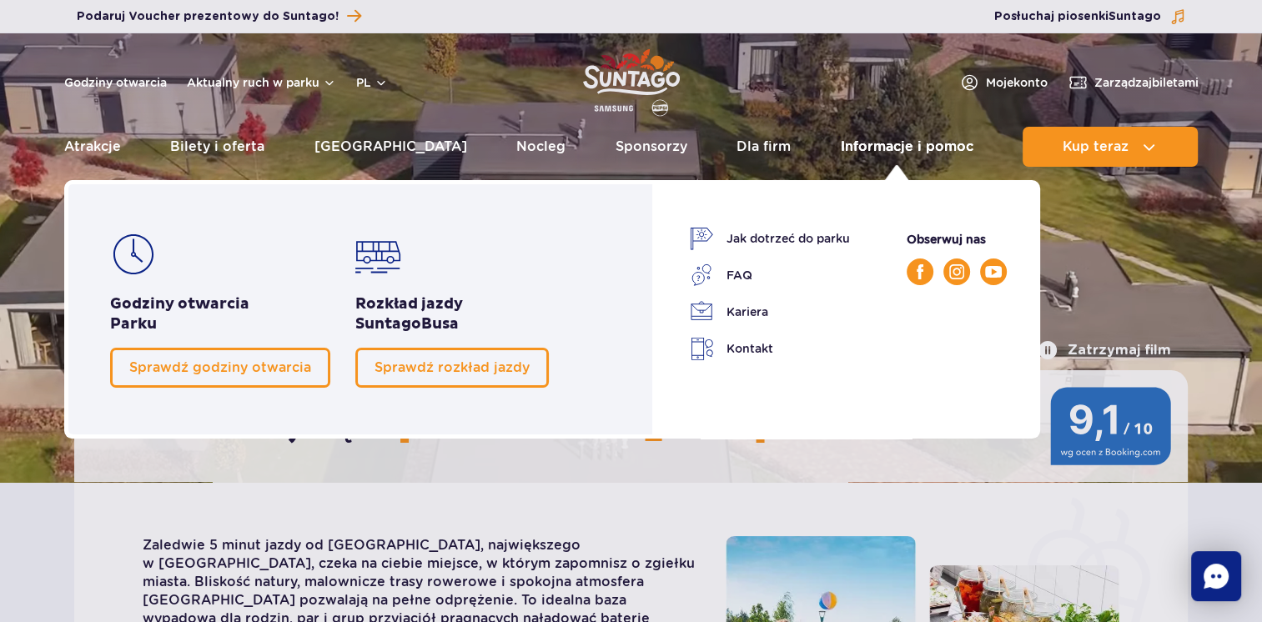
click at [870, 137] on link "Informacje i pomoc" at bounding box center [907, 147] width 133 height 40
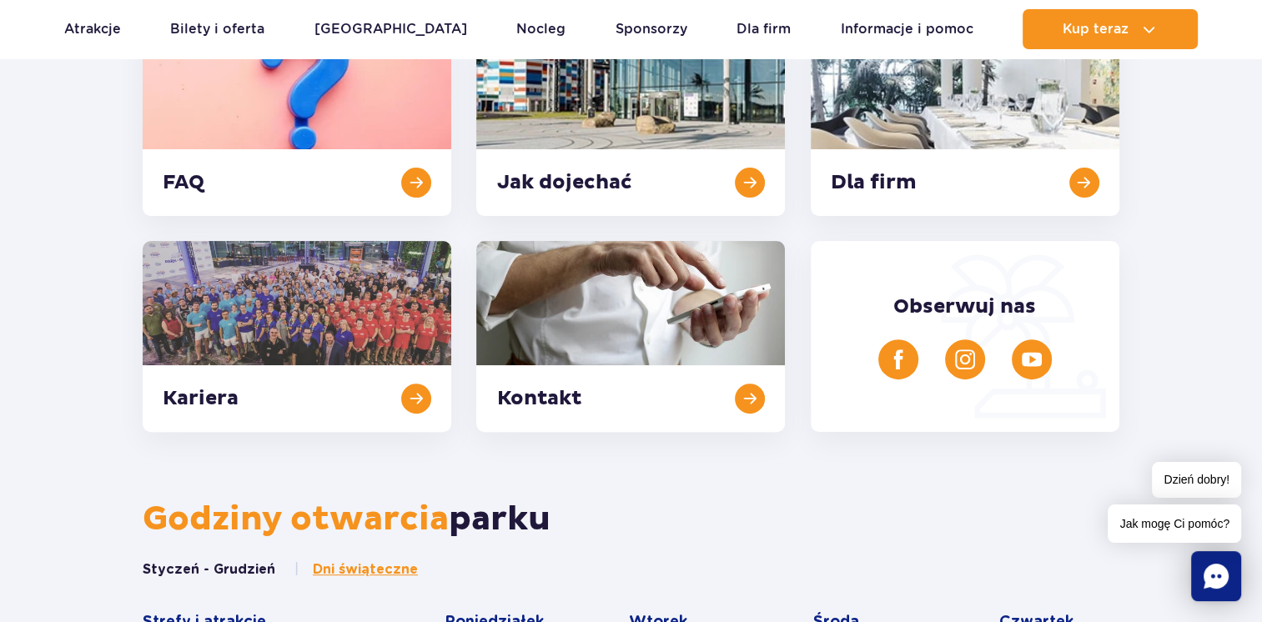
scroll to position [493, 0]
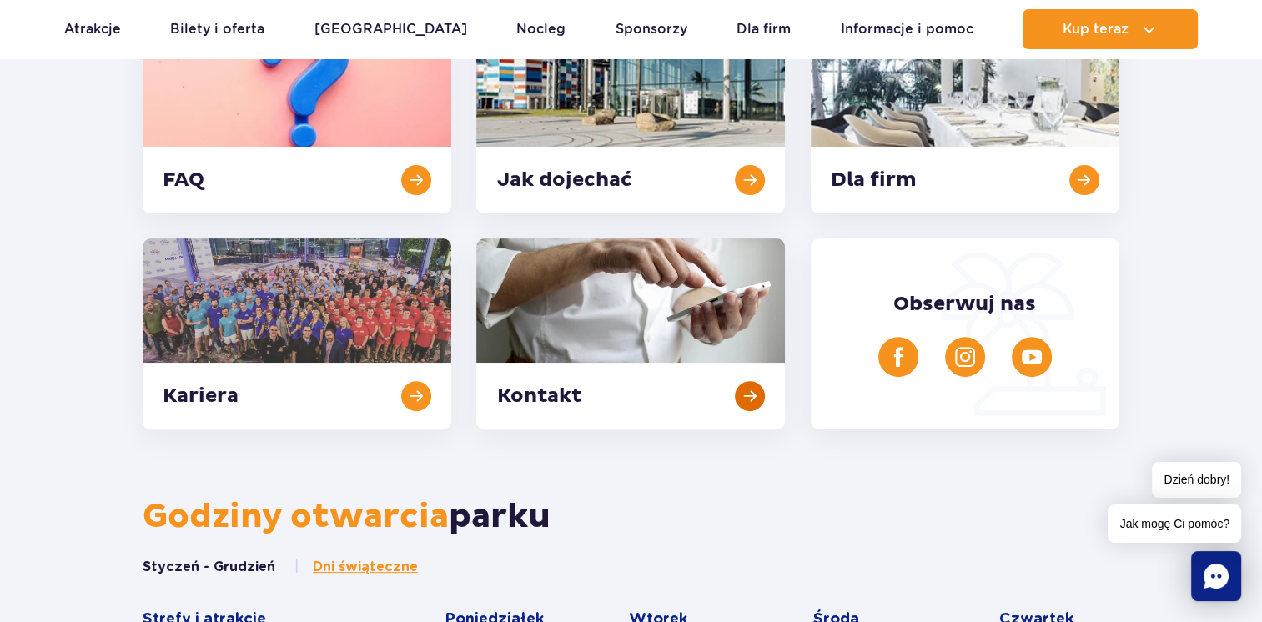
click at [737, 372] on link at bounding box center [630, 334] width 309 height 191
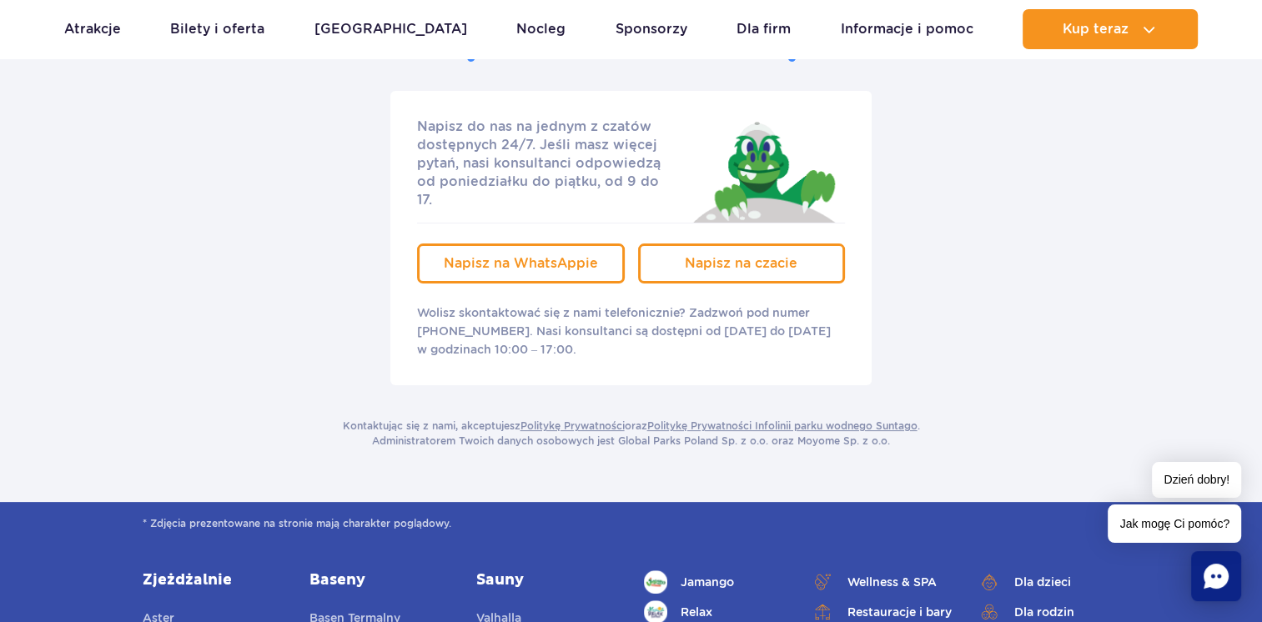
scroll to position [304, 0]
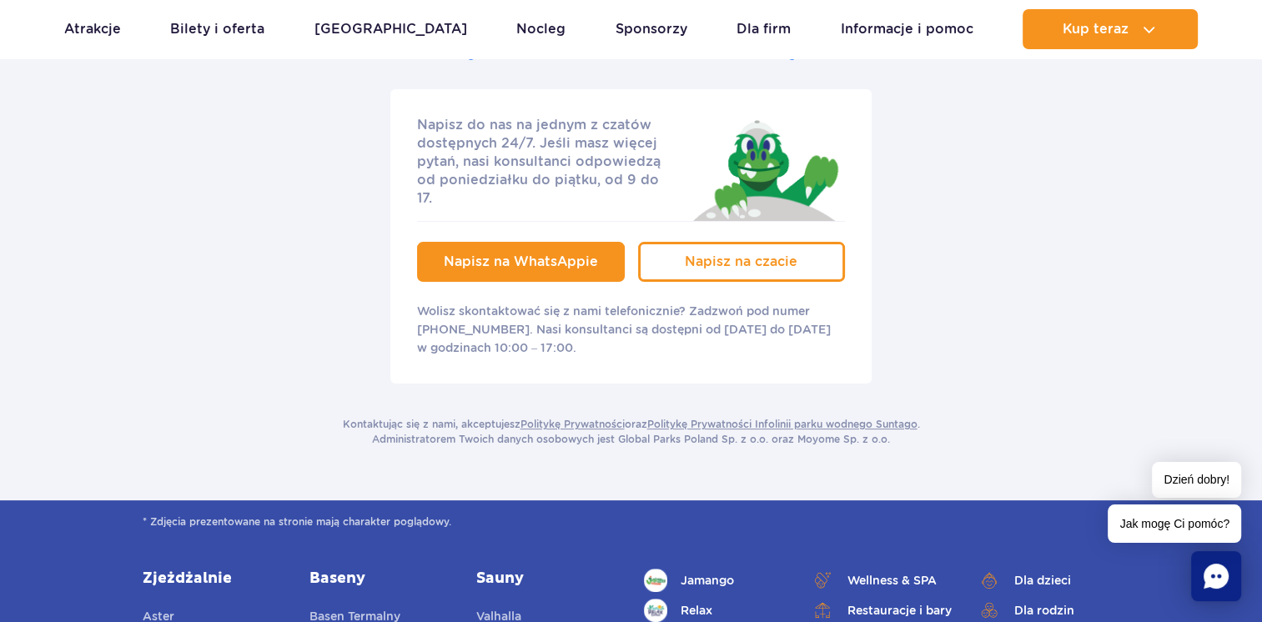
click at [549, 254] on span "Napisz na WhatsAppie" at bounding box center [521, 262] width 154 height 16
